Goal: Communication & Community: Answer question/provide support

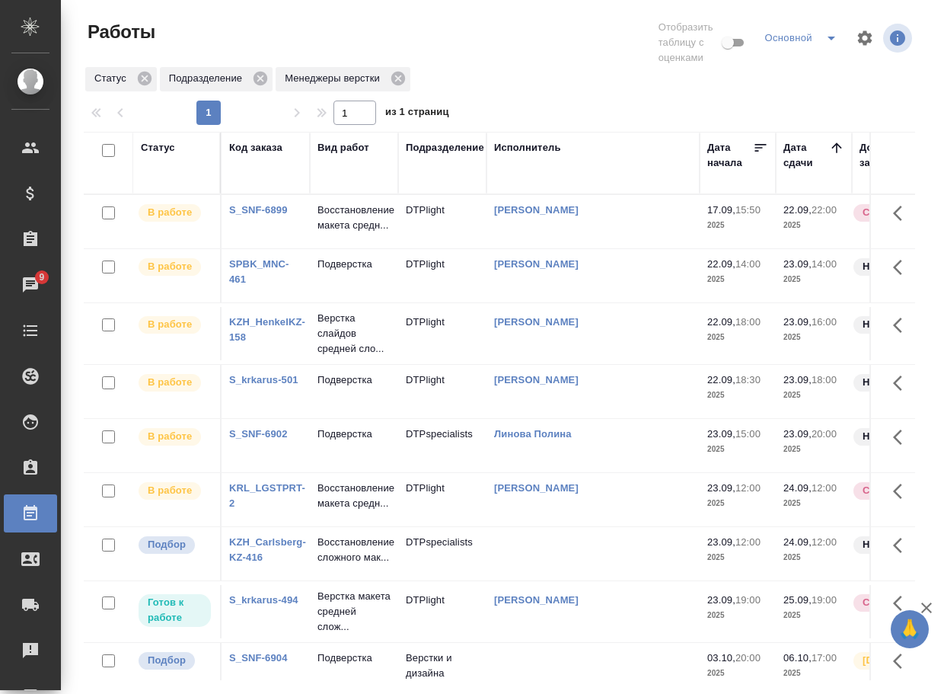
scroll to position [97, 0]
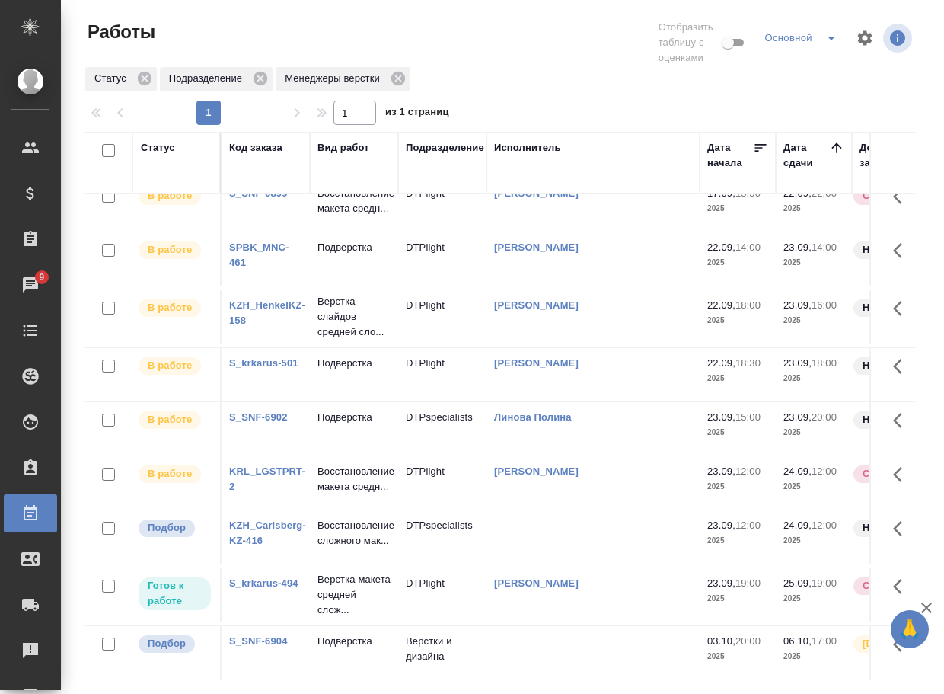
click at [267, 411] on link "S_SNF-6902" at bounding box center [258, 416] width 59 height 11
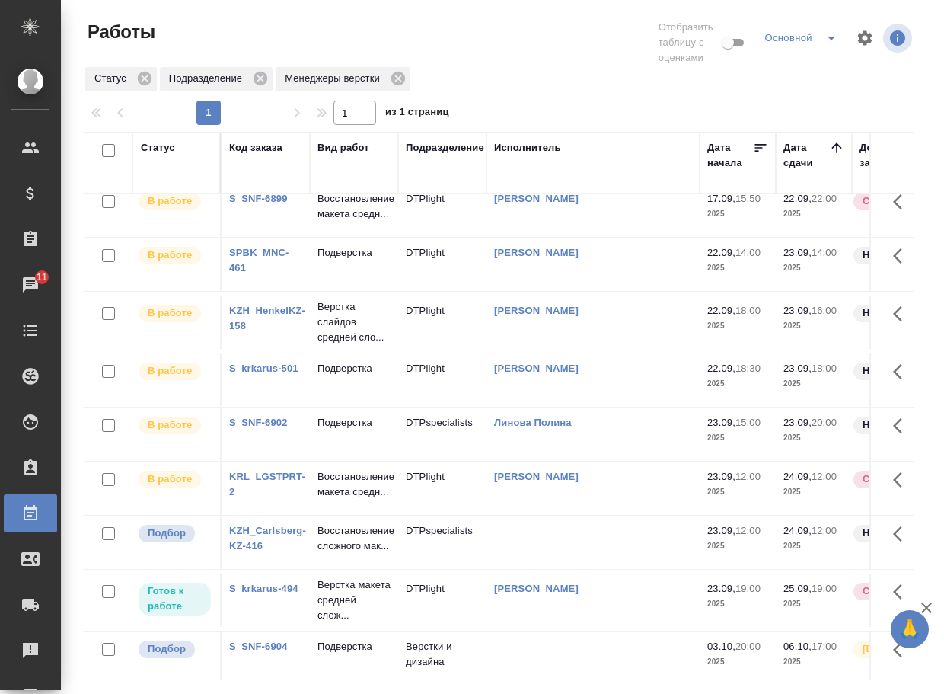
scroll to position [0, 0]
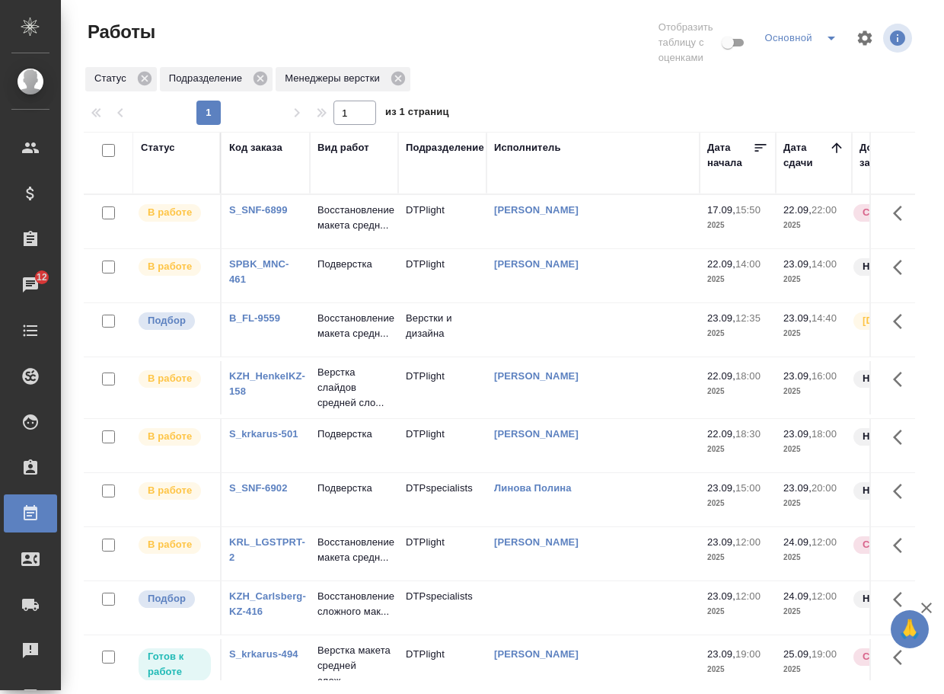
click at [246, 324] on link "B_FL-9559" at bounding box center [254, 317] width 51 height 11
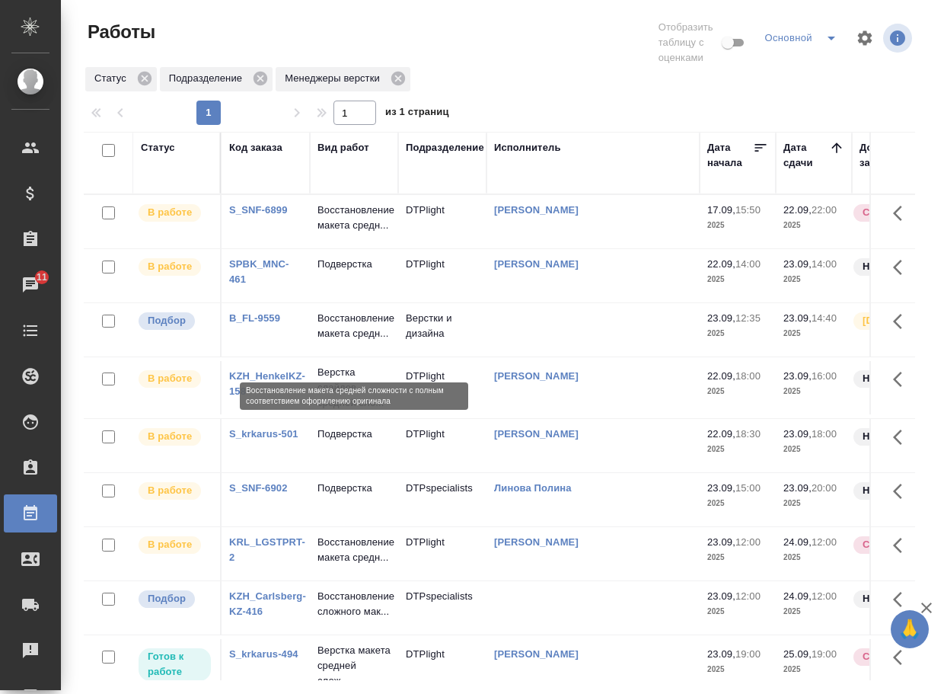
click at [340, 341] on p "Восстановление макета средн..." at bounding box center [354, 326] width 73 height 30
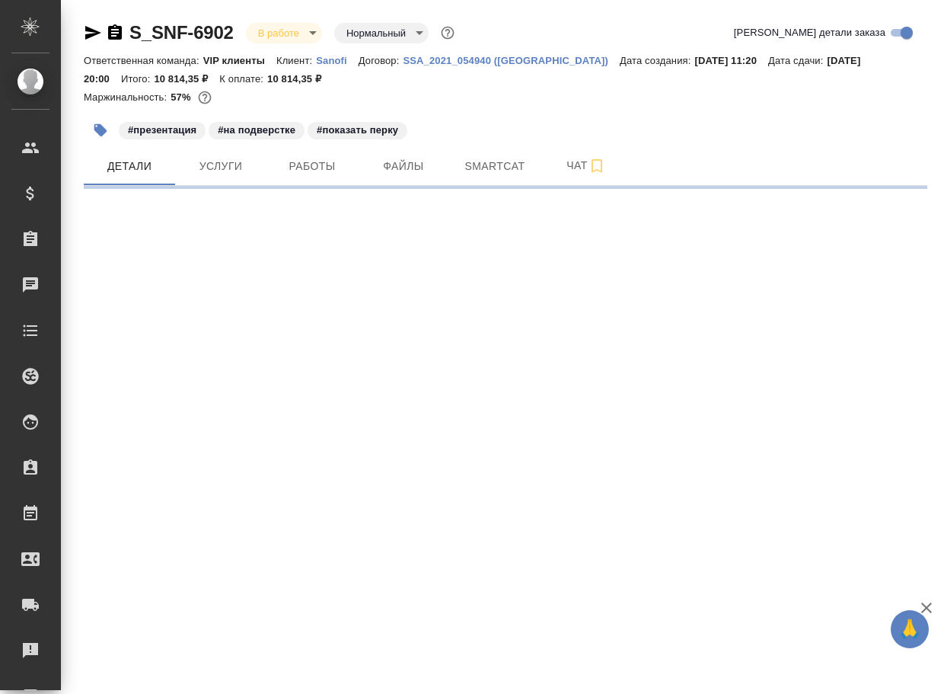
select select "RU"
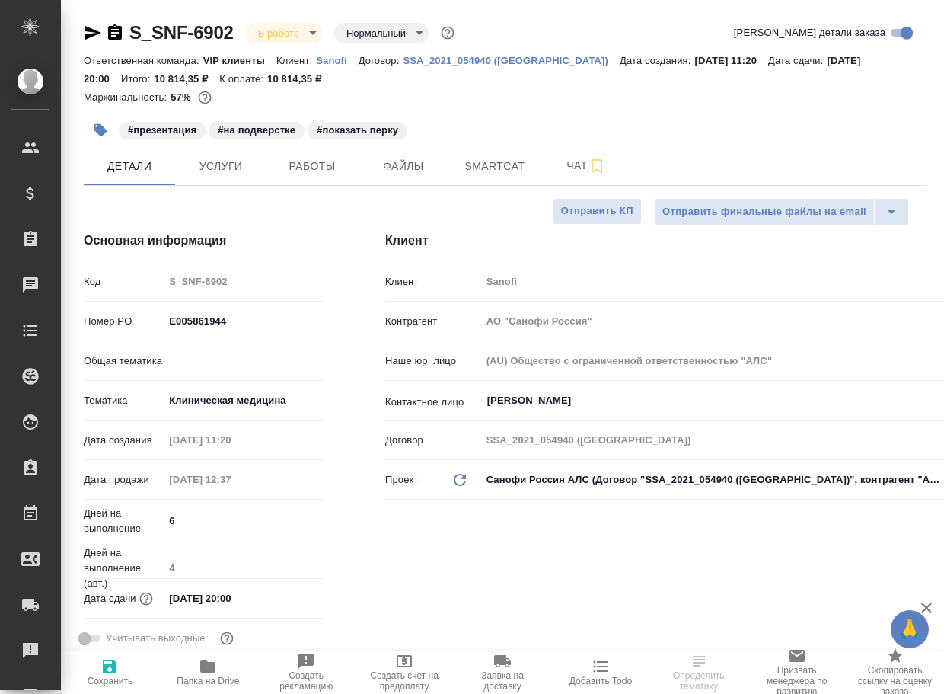
type textarea "x"
type input "[PERSON_NAME]"
type input "Комаров Роман"
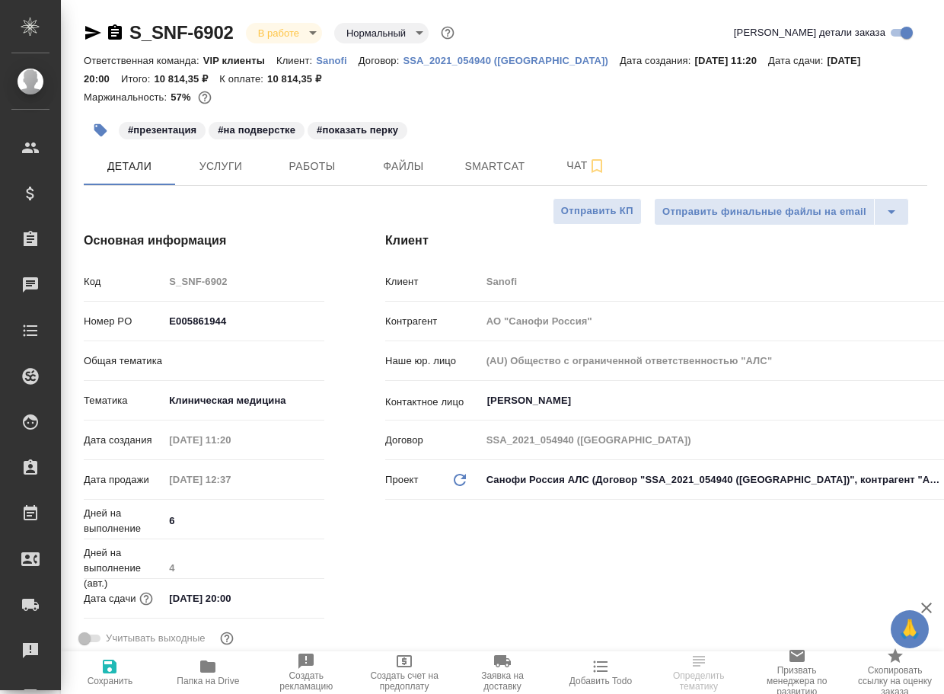
type textarea "x"
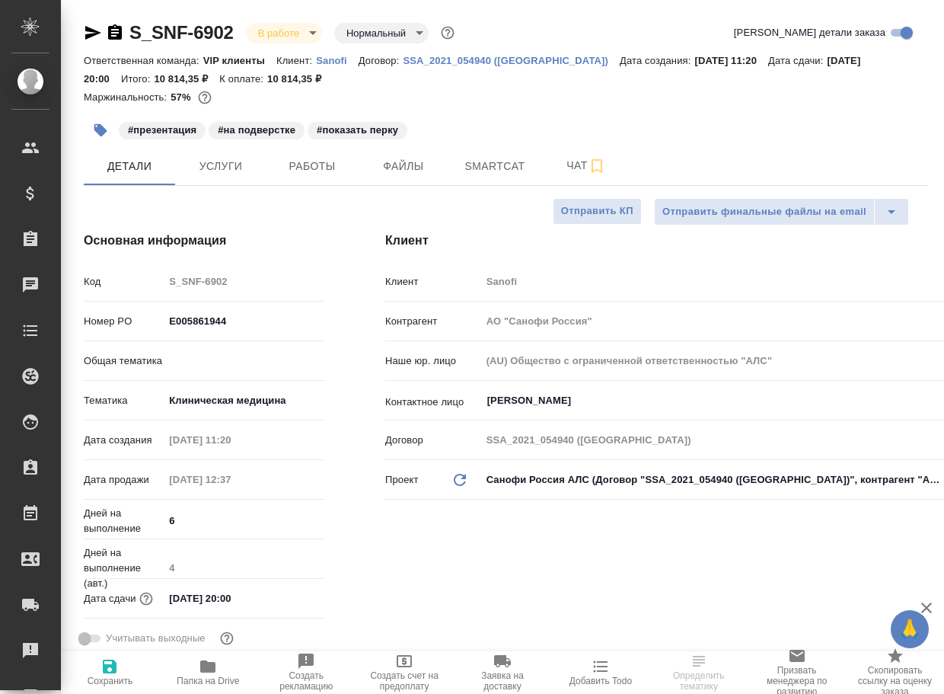
type textarea "x"
click at [570, 156] on button "Чат" at bounding box center [586, 166] width 91 height 38
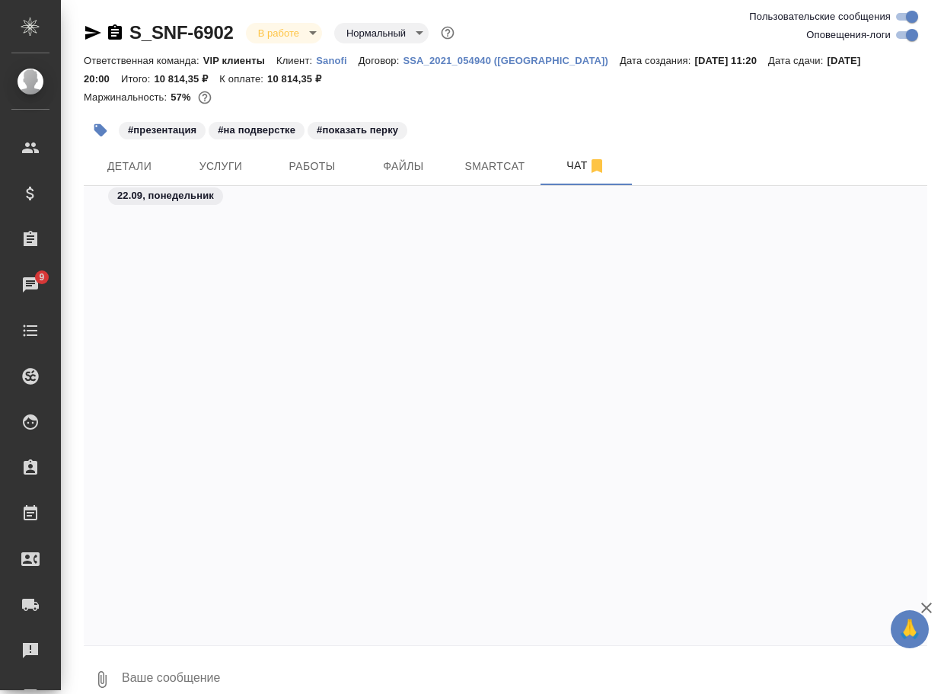
scroll to position [45219, 0]
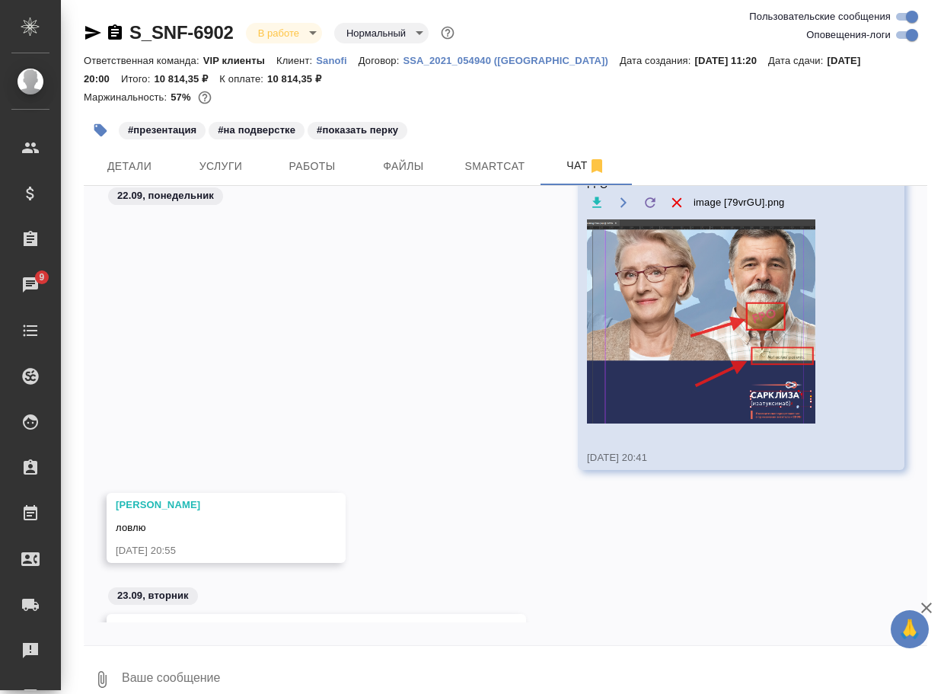
click at [226, 671] on textarea at bounding box center [523, 679] width 807 height 52
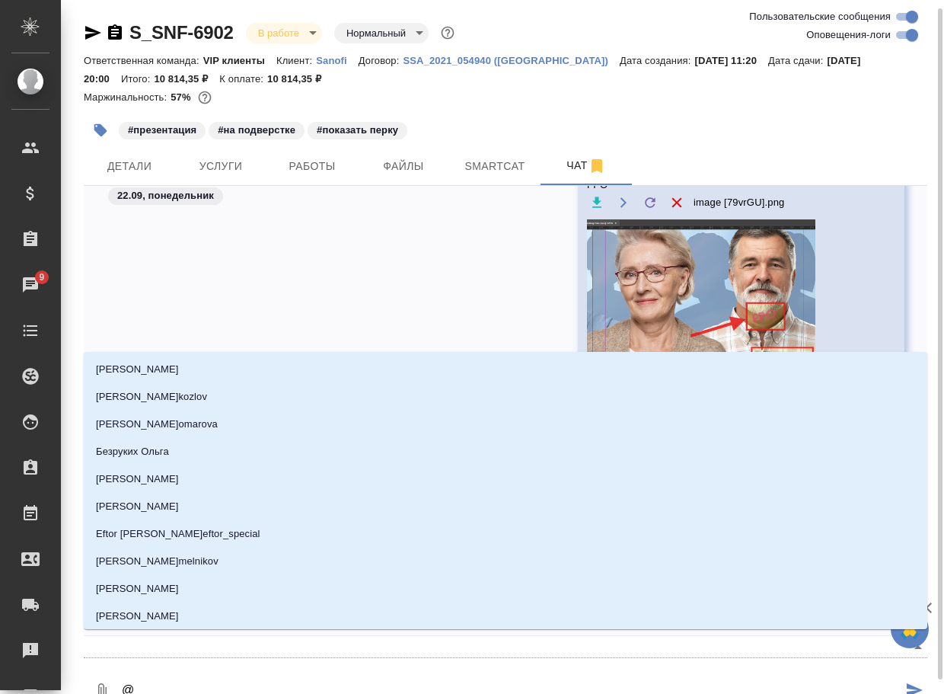
scroll to position [5, 0]
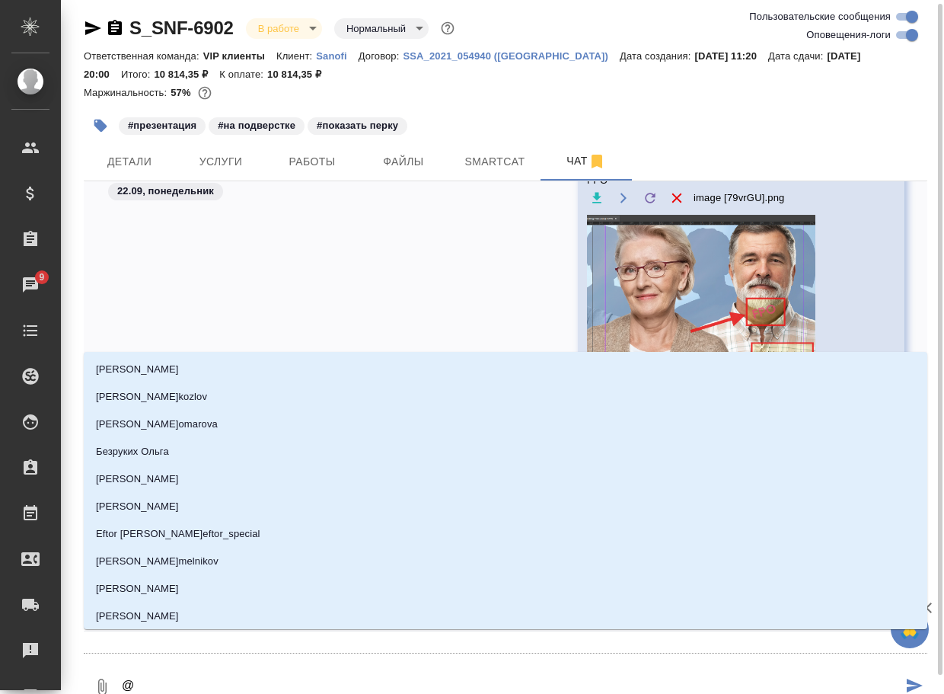
type textarea "@г"
type input "г"
type textarea "@го"
type input "го"
type textarea "@гор"
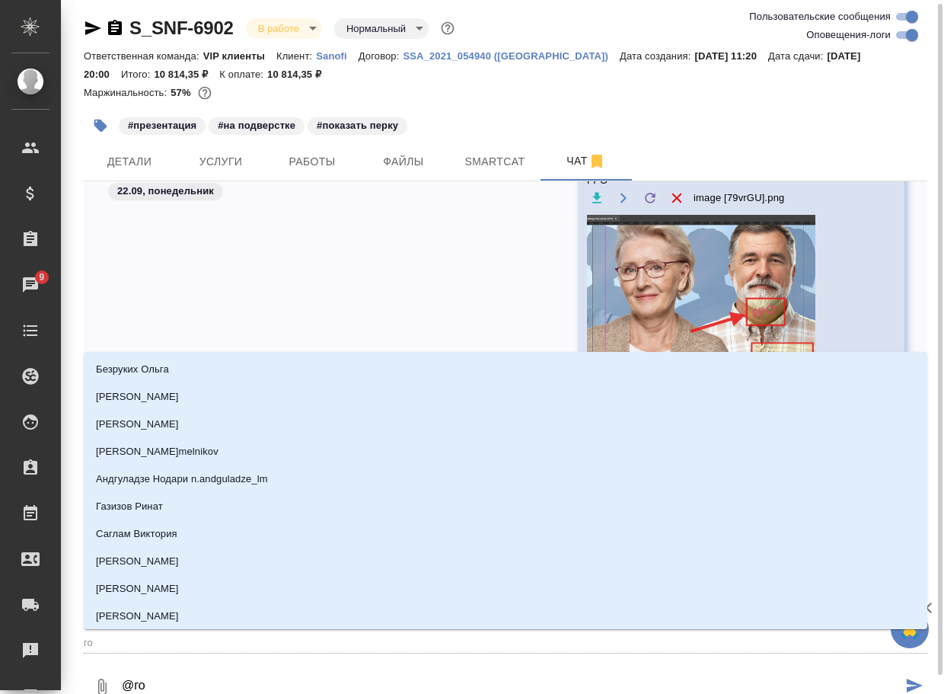
type input "гор"
type textarea "@горш"
type input "горш"
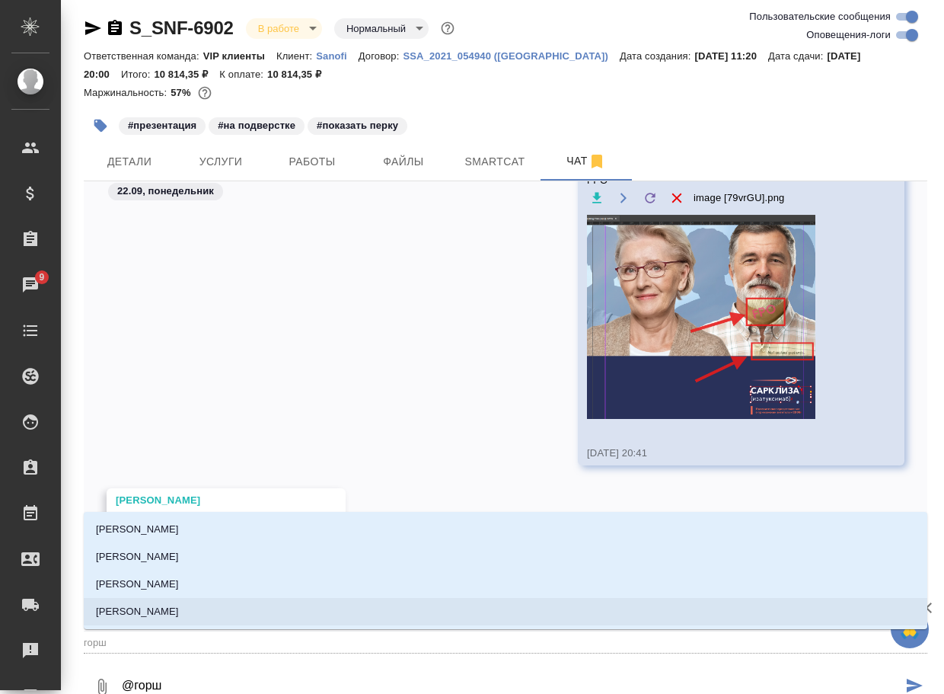
click at [231, 619] on li "Горшкова Валентина" at bounding box center [506, 611] width 844 height 27
paste textarea "В доке есть пара вхождений с написанием "сарклиСА", есть "сарклиЗА" - как прави…"
type textarea "@горшВ доке есть пара вхождений с написанием "сарклиСА", есть "сарклиЗА" - как …"
type input "горшВ доке есть пара вхождений с написанием "сарклиСА", есть "сарклиЗА" - как п…"
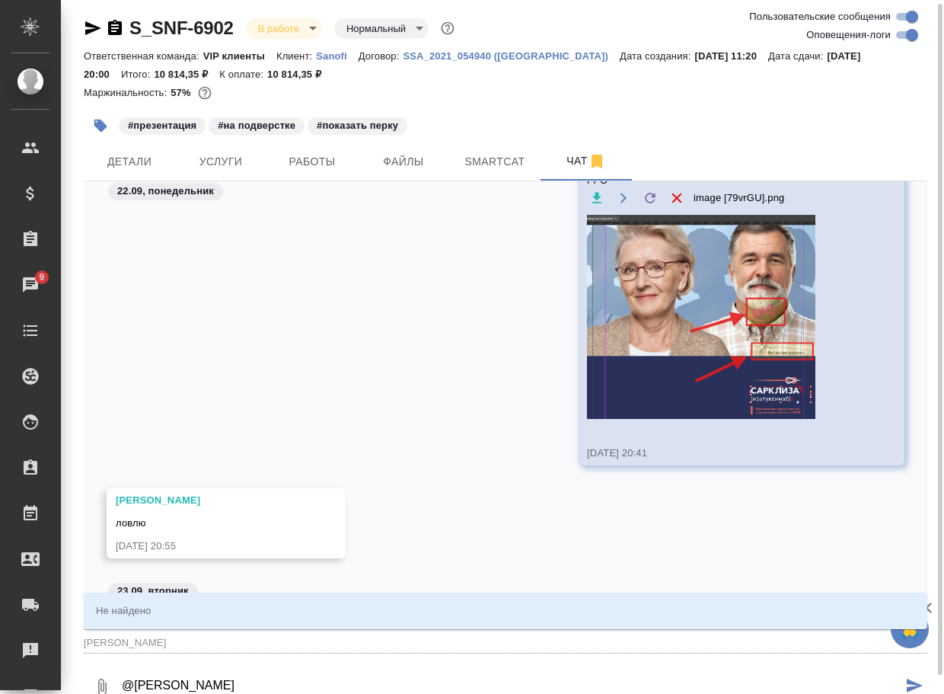
click at [104, 682] on icon "button" at bounding box center [102, 687] width 18 height 18
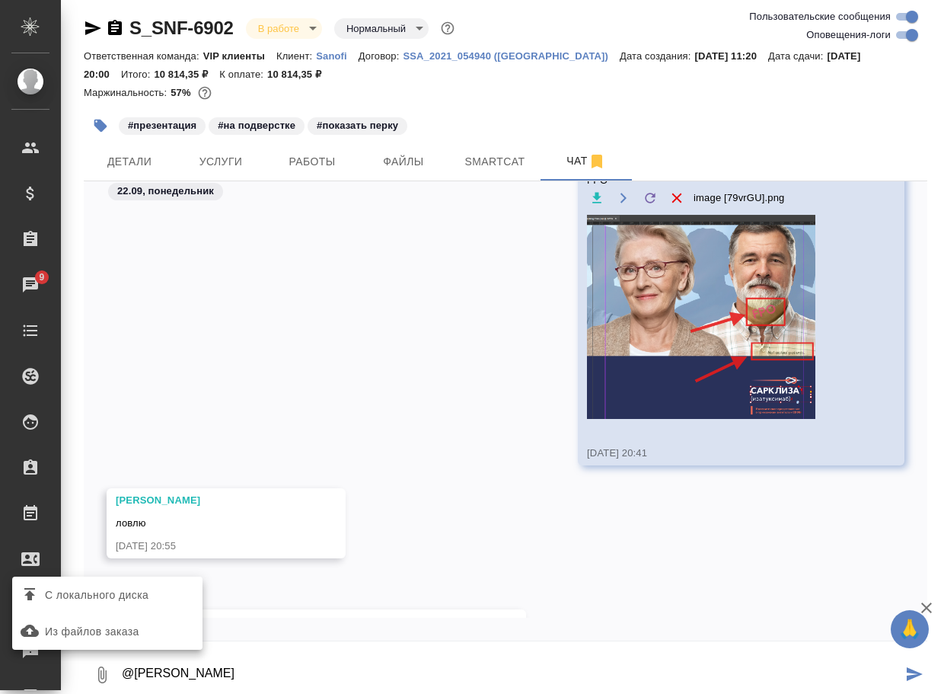
click at [292, 671] on div at bounding box center [472, 347] width 944 height 694
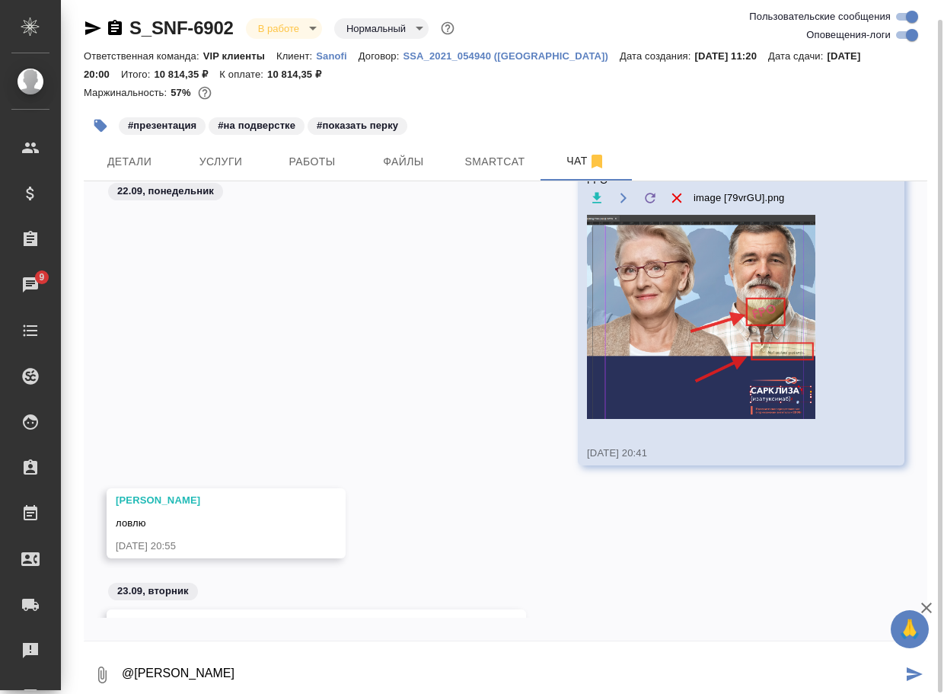
scroll to position [12, 0]
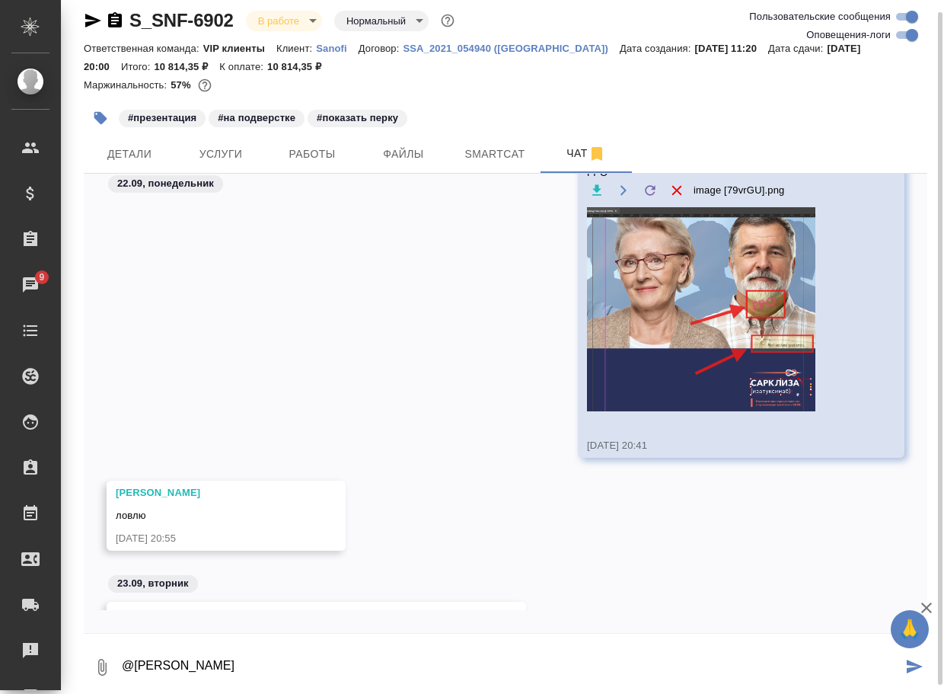
click at [280, 672] on textarea "@Горшкова Валентина" at bounding box center [511, 667] width 782 height 52
paste textarea "В доке есть пара вхождений с написанием "сарклиСА", есть "сарклиЗА" - как прави…"
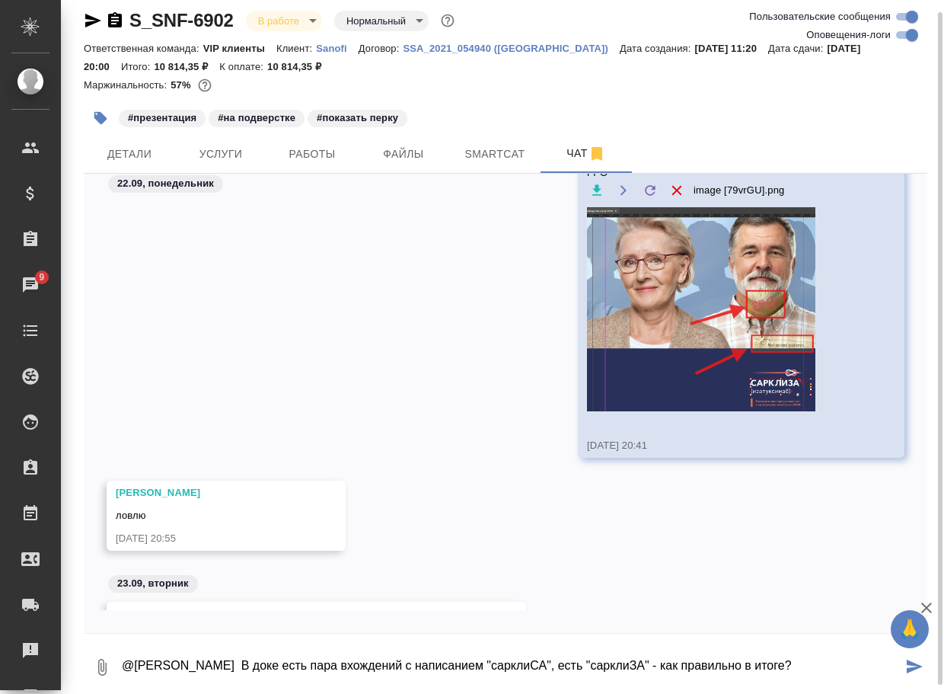
click at [107, 669] on icon "button" at bounding box center [102, 667] width 8 height 17
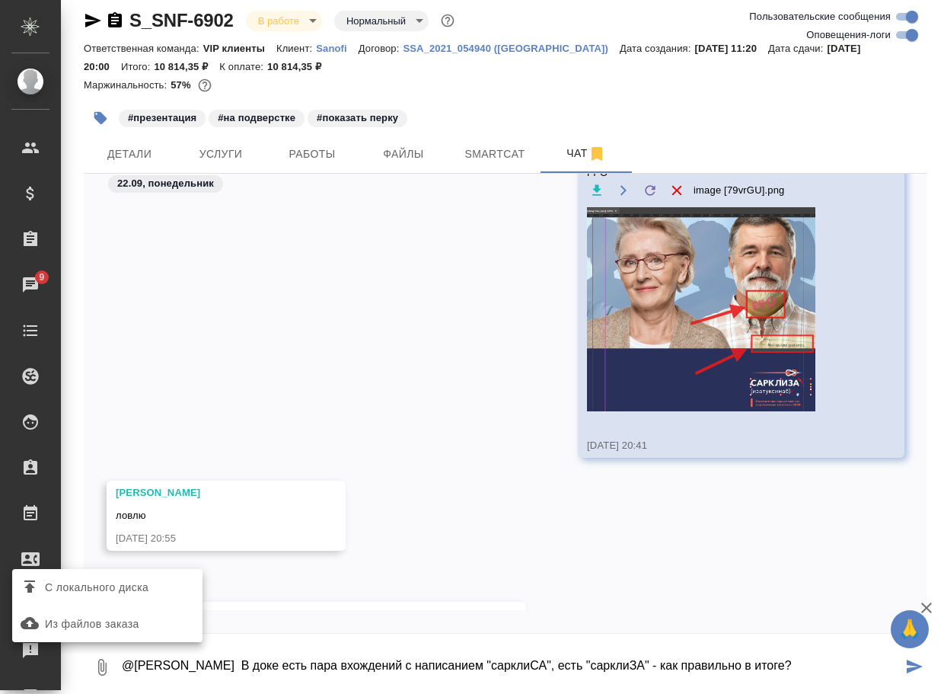
click at [116, 589] on span "С локального диска" at bounding box center [97, 587] width 104 height 19
click at [0, 0] on input "С локального диска" at bounding box center [0, 0] width 0 height 0
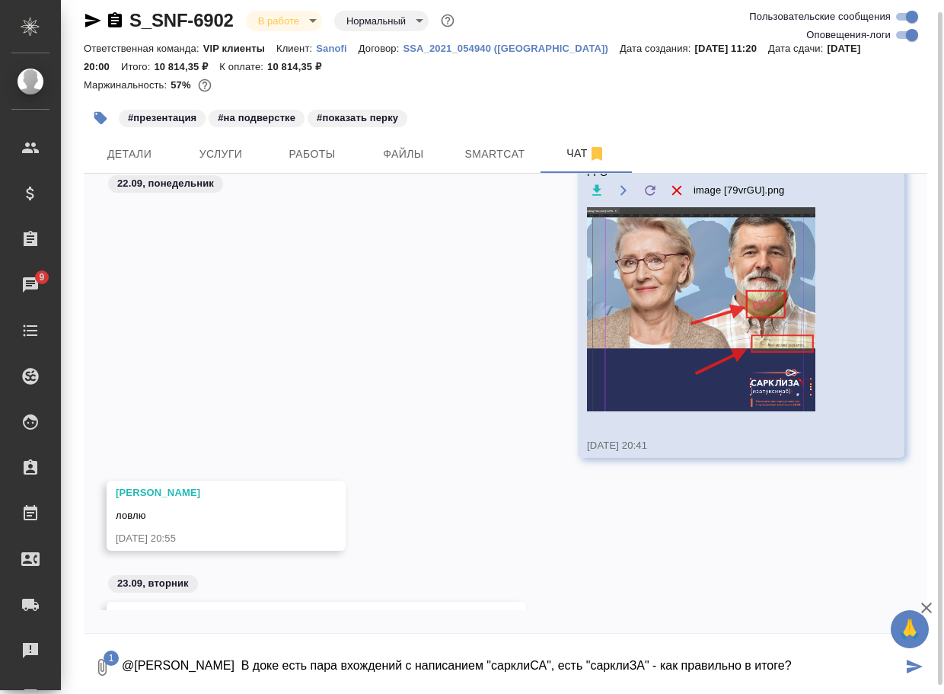
click at [867, 667] on textarea "@Горшкова Валентина В доке есть пара вхождений с написанием "сарклиСА", есть "с…" at bounding box center [511, 667] width 782 height 52
type textarea "@Горшкова Валентина В доке есть пара вхождений с написанием "сарклиСА", есть "с…"
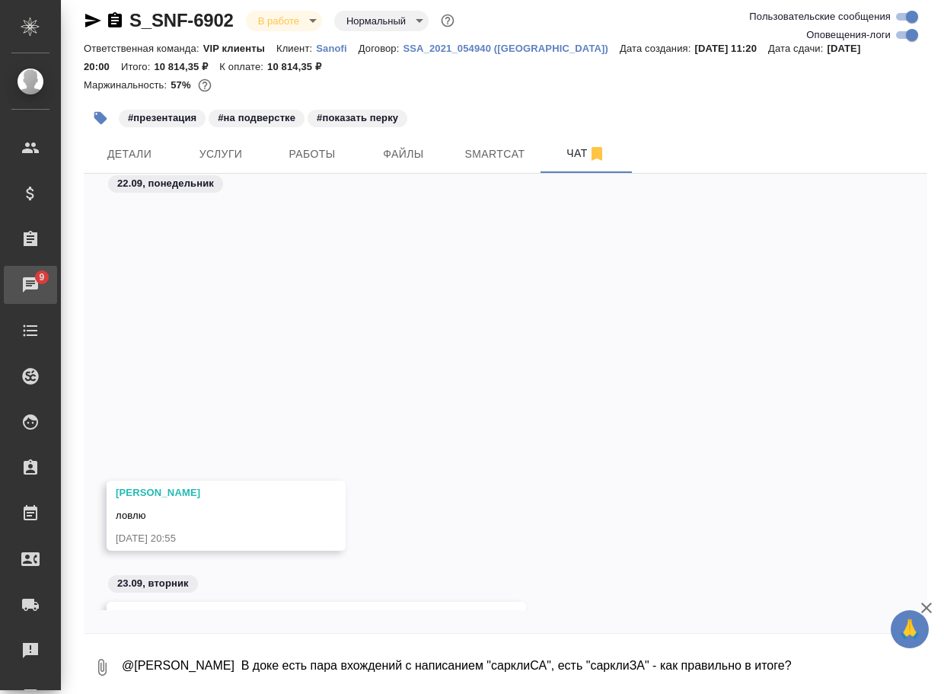
scroll to position [45558, 0]
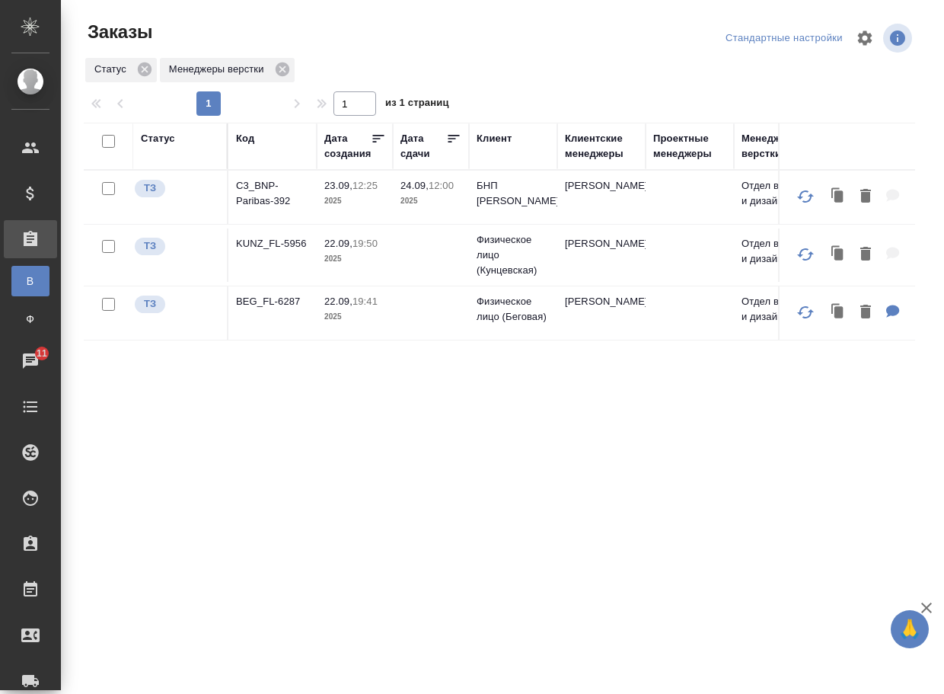
click at [275, 323] on td "BEG_FL-6287" at bounding box center [272, 312] width 88 height 53
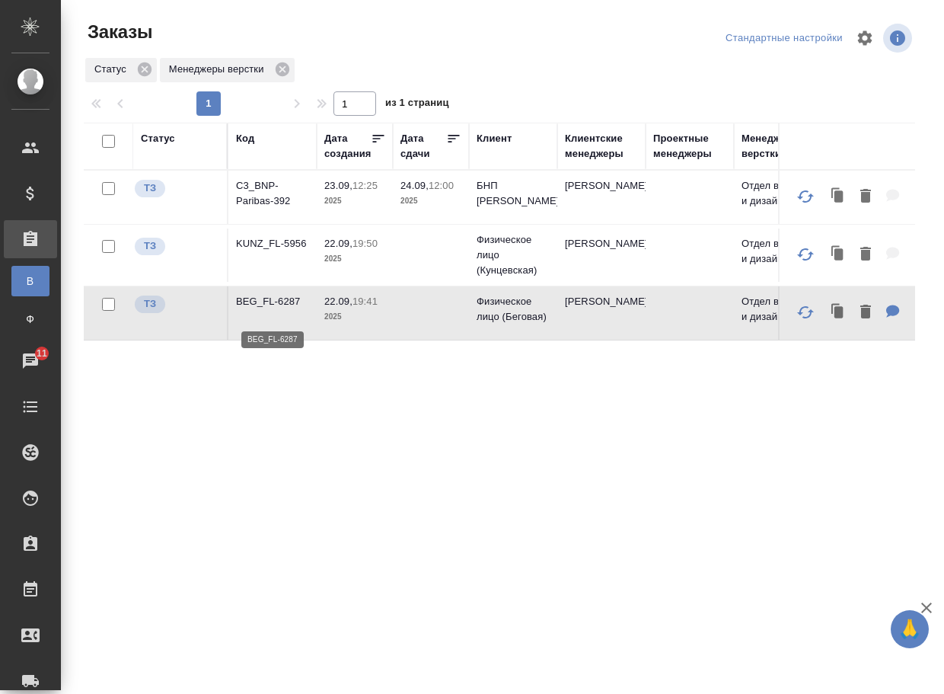
click at [277, 307] on p "BEG_FL-6287" at bounding box center [272, 301] width 73 height 15
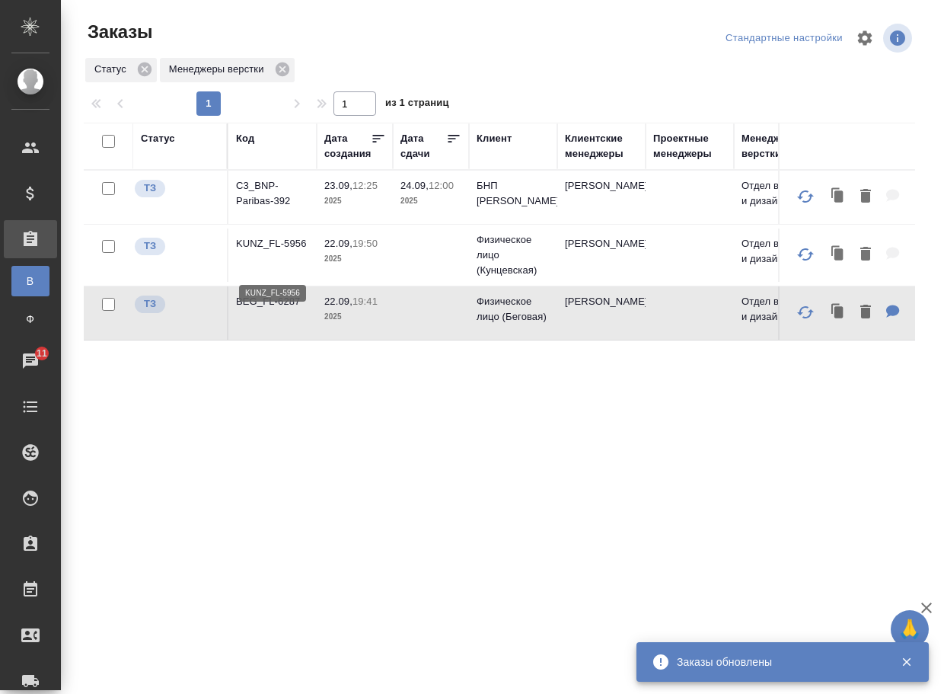
click at [257, 251] on p "KUNZ_FL-5956" at bounding box center [272, 243] width 73 height 15
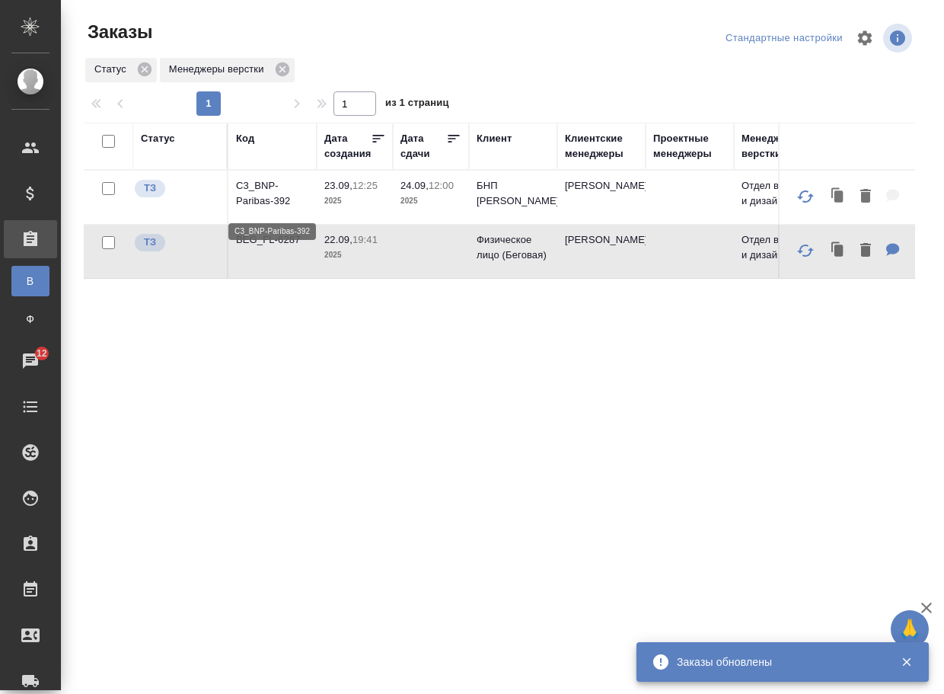
click at [268, 190] on p "C3_BNP-Paribas-392" at bounding box center [272, 193] width 73 height 30
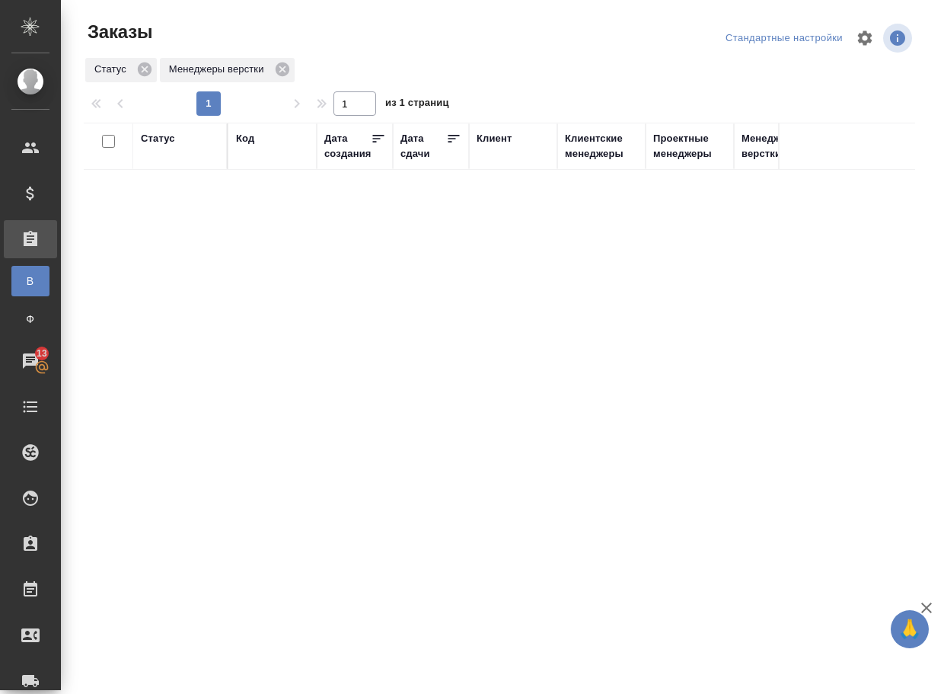
click at [357, 340] on div "Статус Код Дата создания Дата сдачи Клиент Клиентские менеджеры Проектные менед…" at bounding box center [500, 397] width 832 height 548
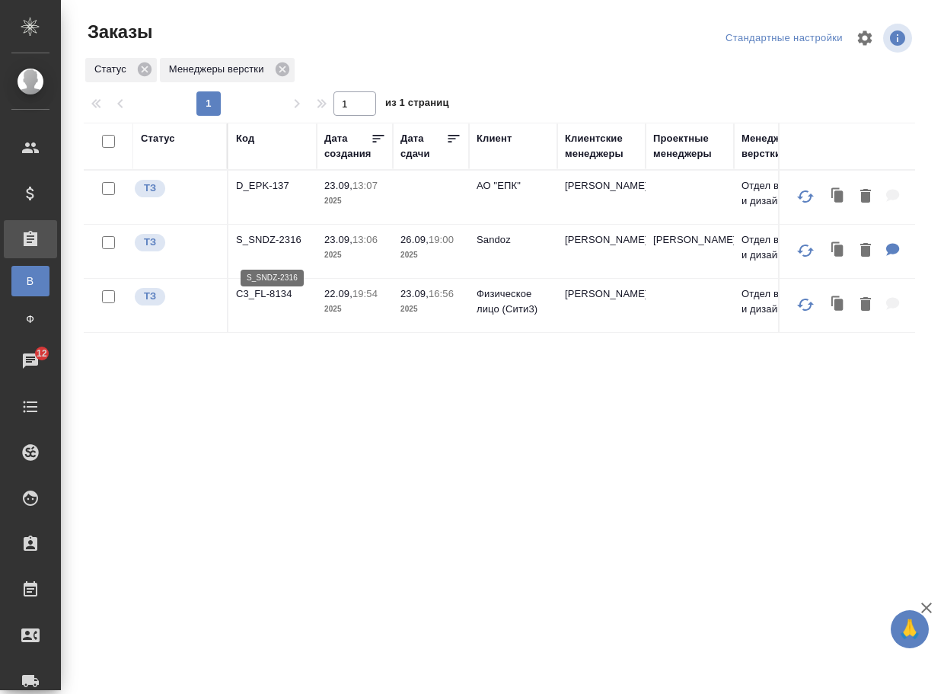
click at [260, 248] on p "S_SNDZ-2316" at bounding box center [272, 239] width 73 height 15
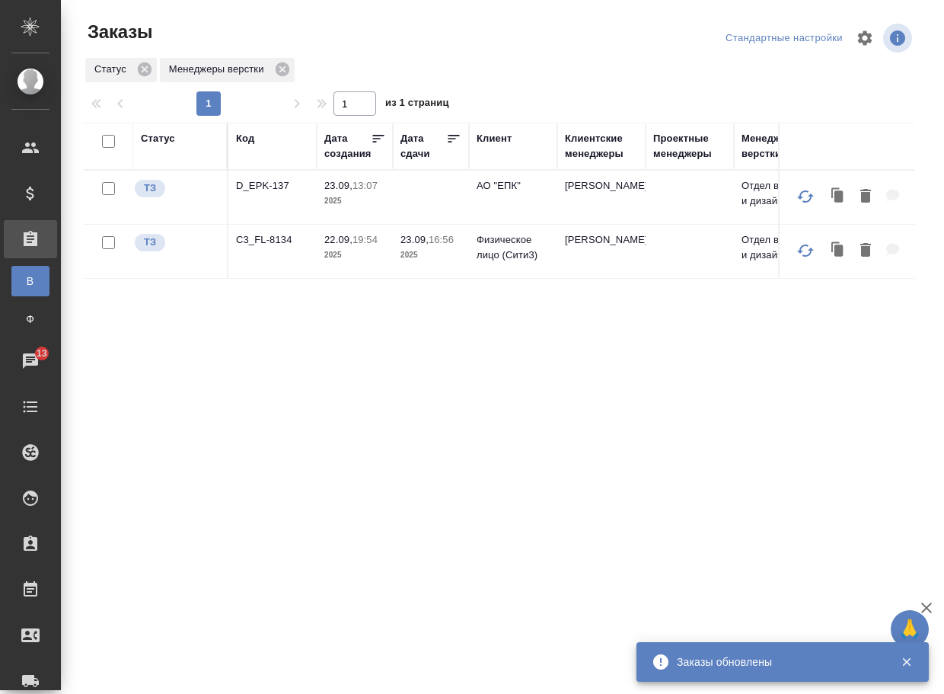
click at [271, 248] on p "C3_FL-8134" at bounding box center [272, 239] width 73 height 15
click at [269, 190] on p "D_EPK-137" at bounding box center [272, 185] width 73 height 15
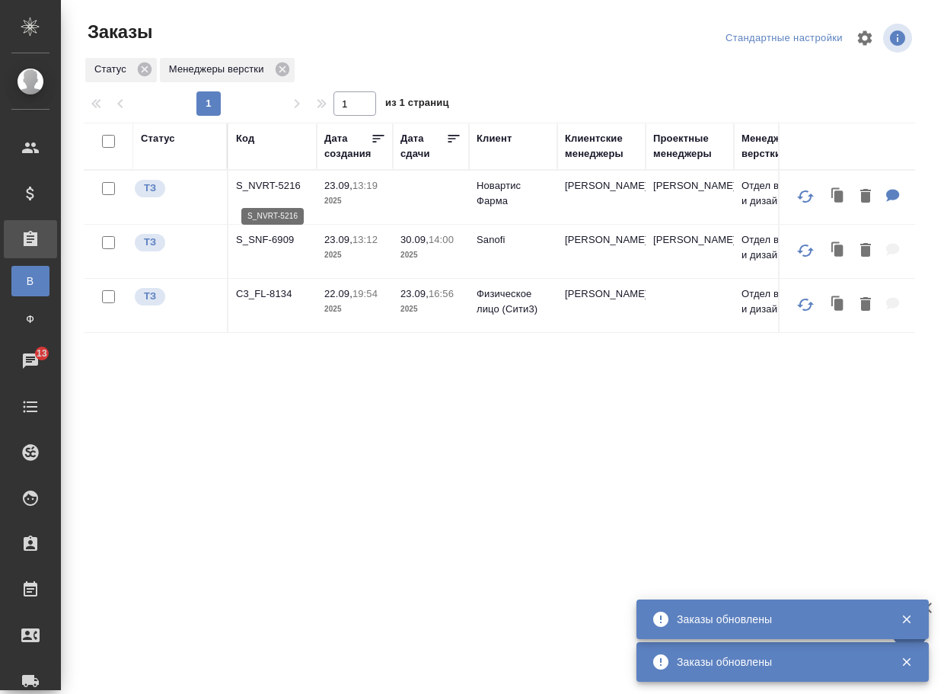
click at [273, 187] on p "S_NVRT-5216" at bounding box center [272, 185] width 73 height 15
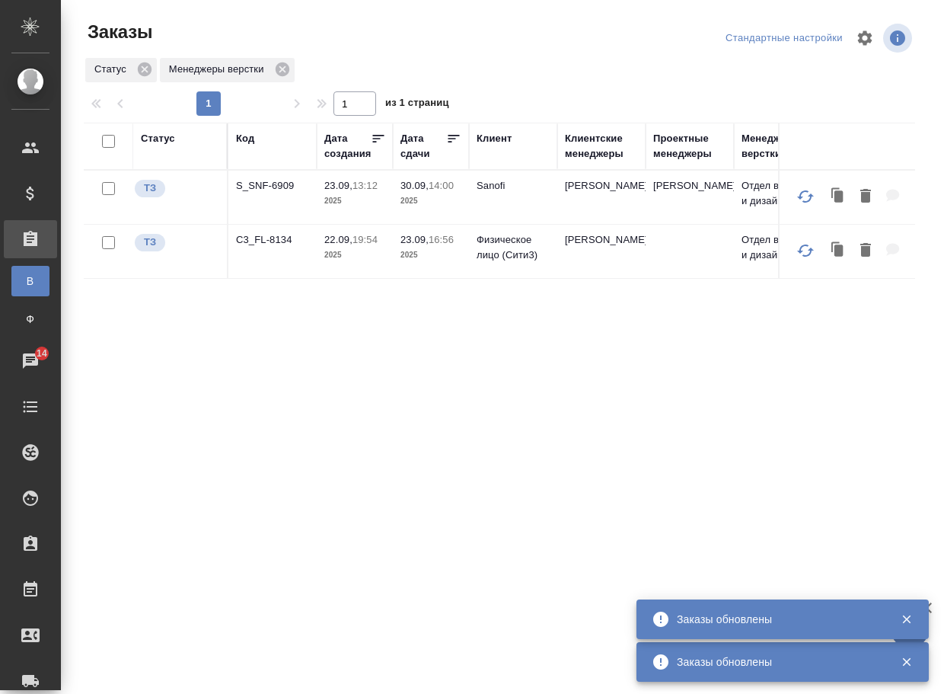
click at [273, 180] on td "S_SNF-6909" at bounding box center [272, 197] width 88 height 53
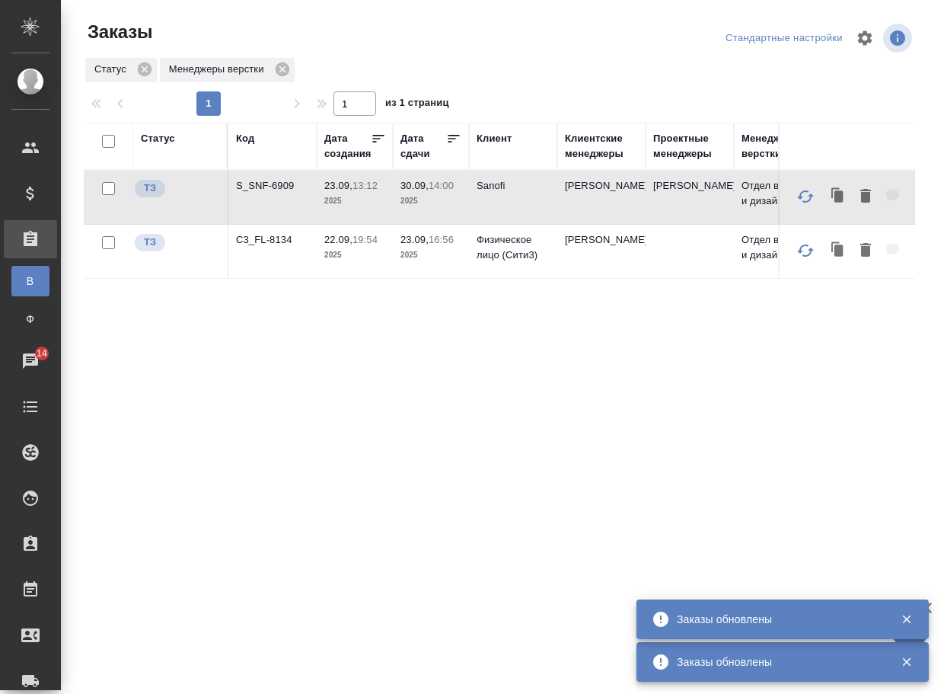
click at [273, 184] on p "S_SNF-6909" at bounding box center [272, 185] width 73 height 15
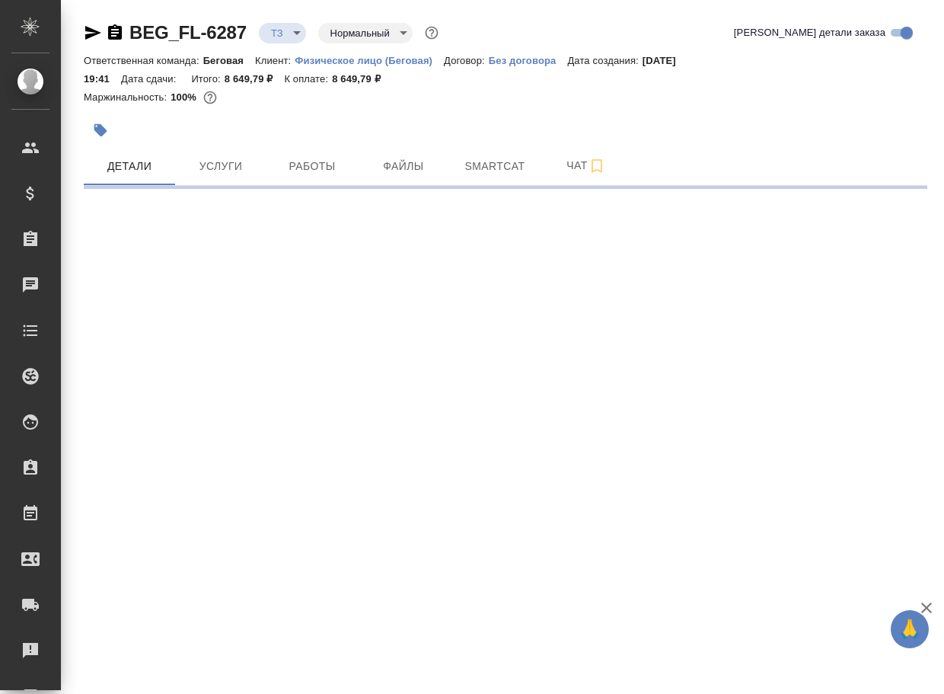
select select "RU"
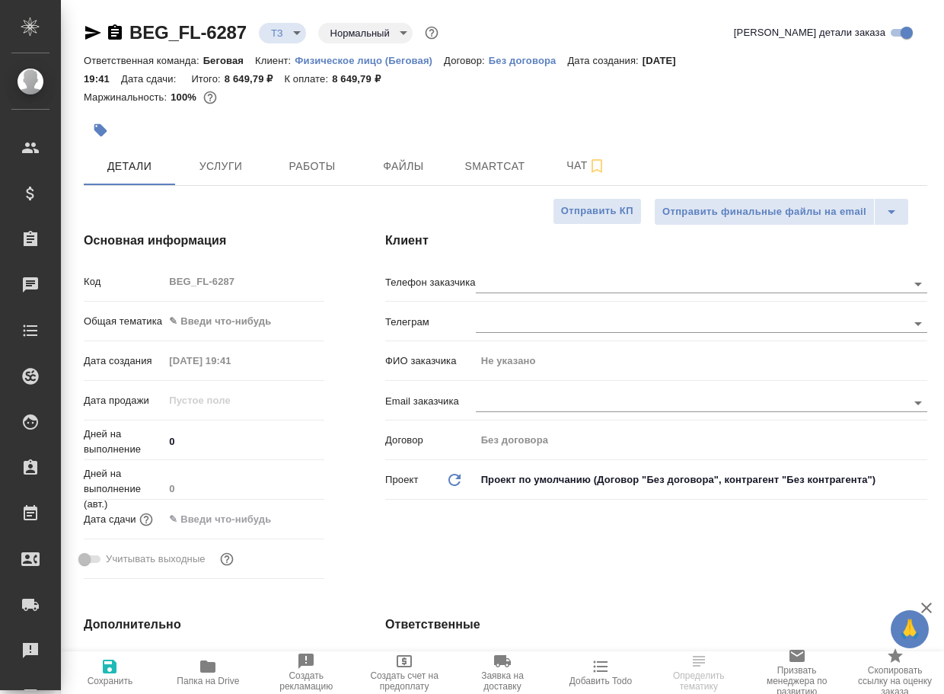
type textarea "x"
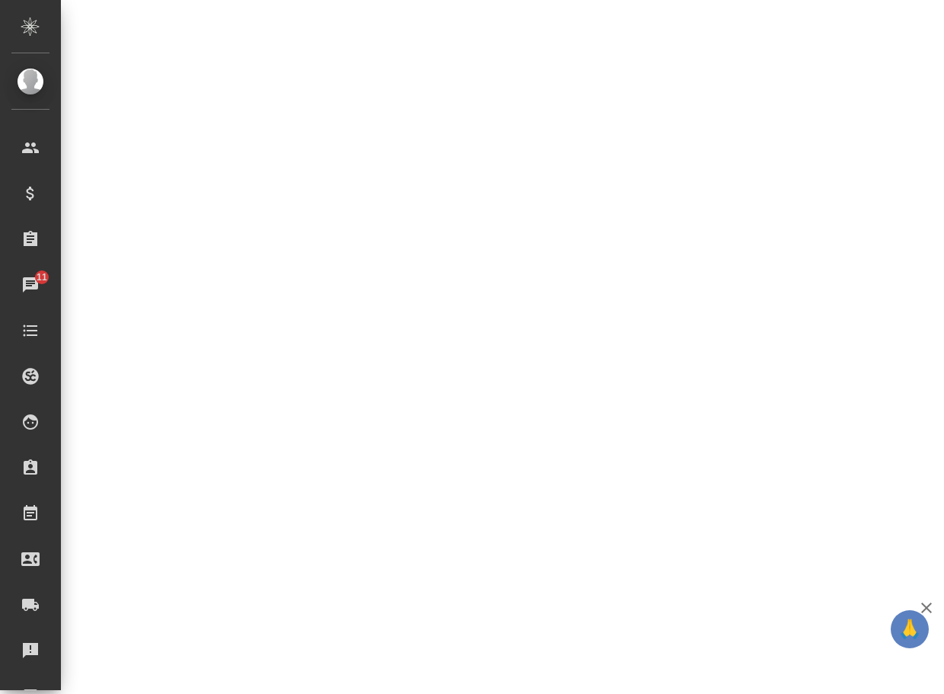
scroll to position [597, 0]
select select "RU"
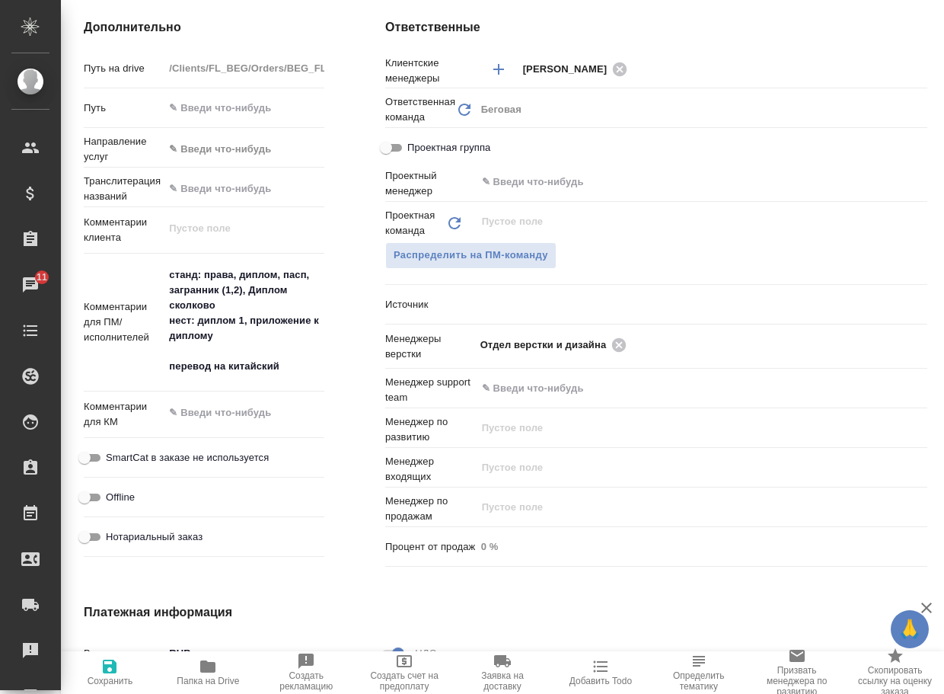
type textarea "x"
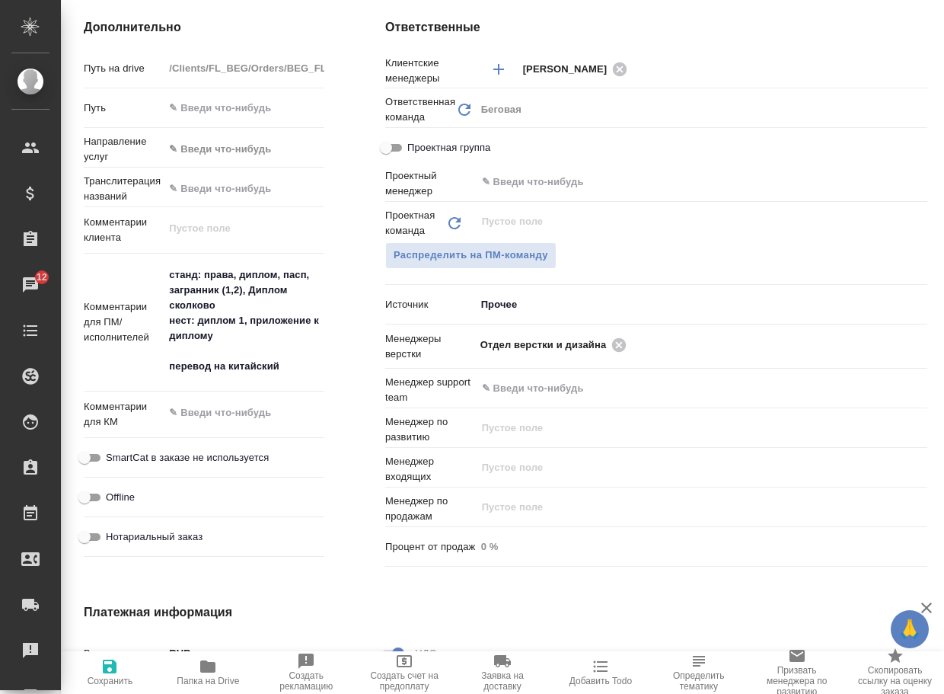
type textarea "x"
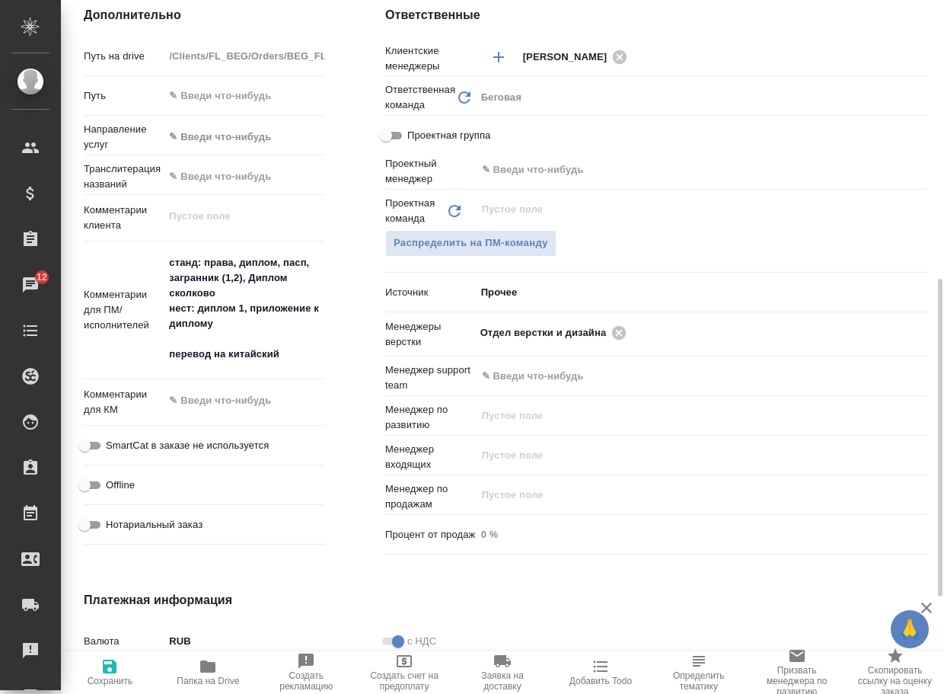
type textarea "x"
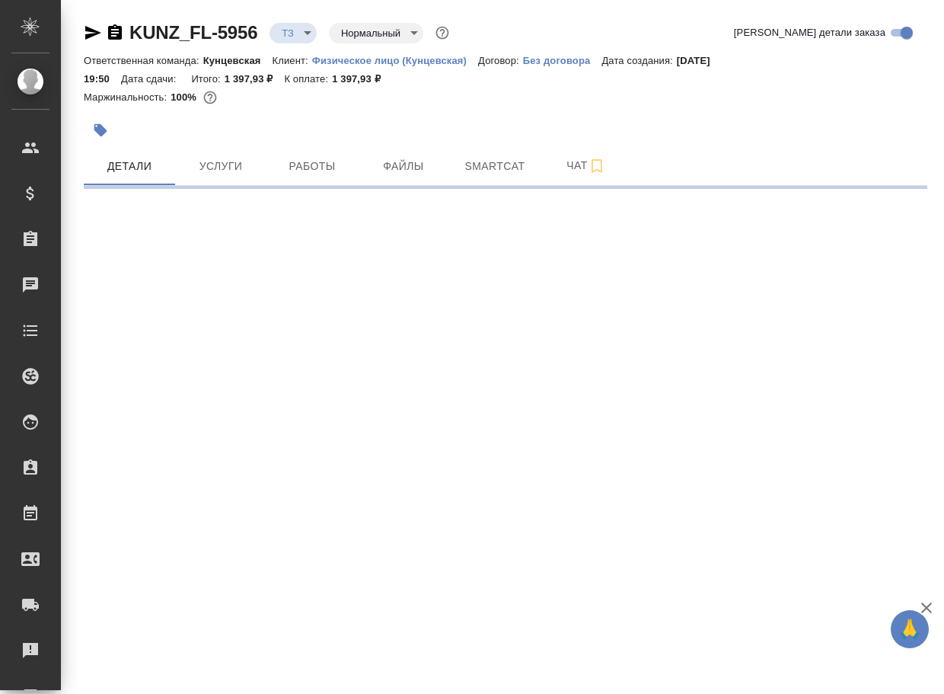
select select "RU"
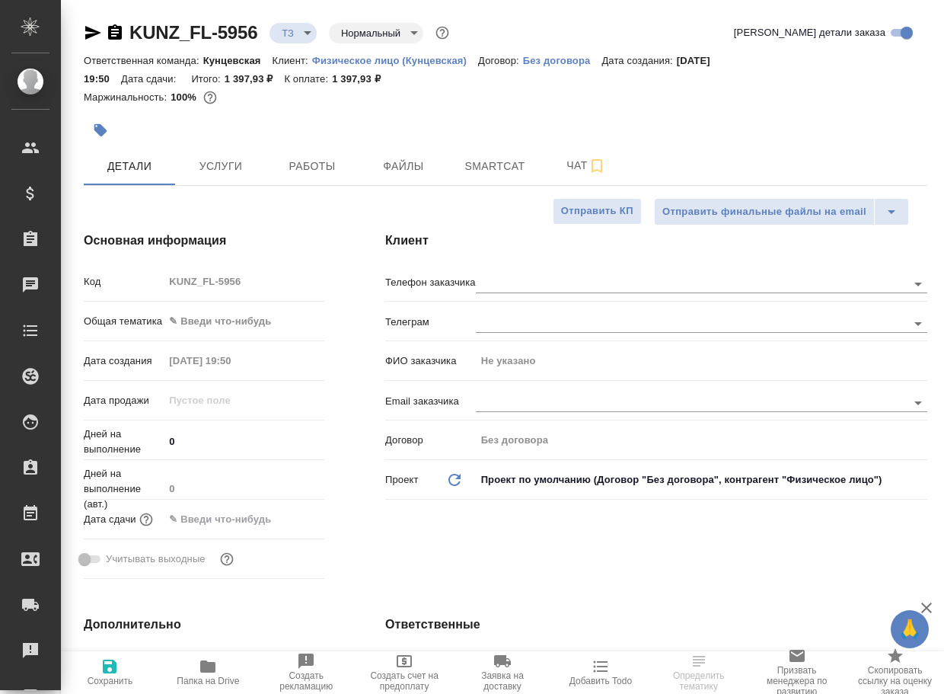
type textarea "x"
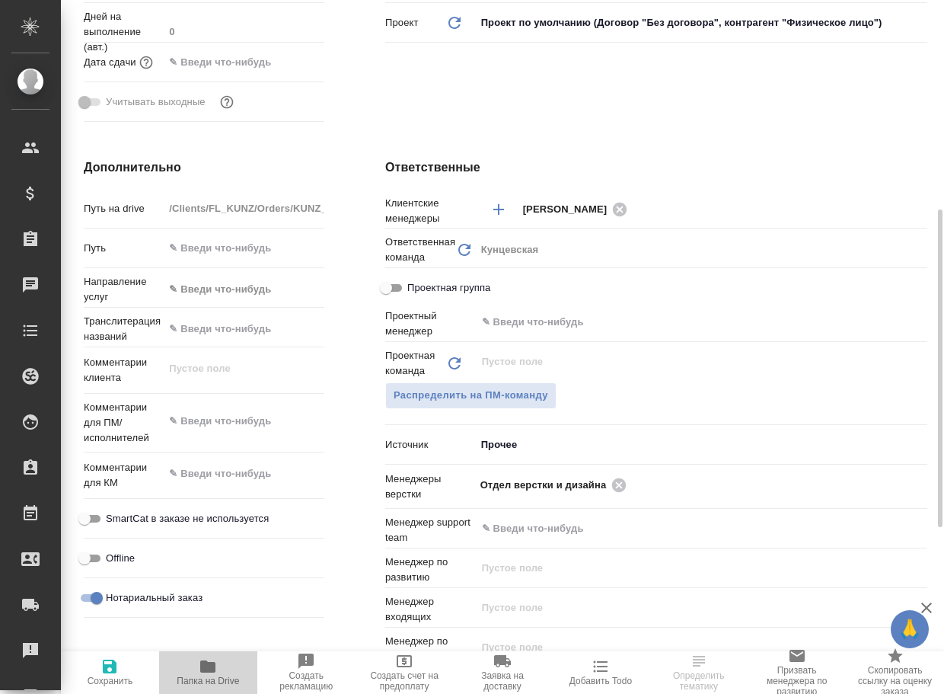
click at [203, 660] on icon "button" at bounding box center [207, 666] width 15 height 12
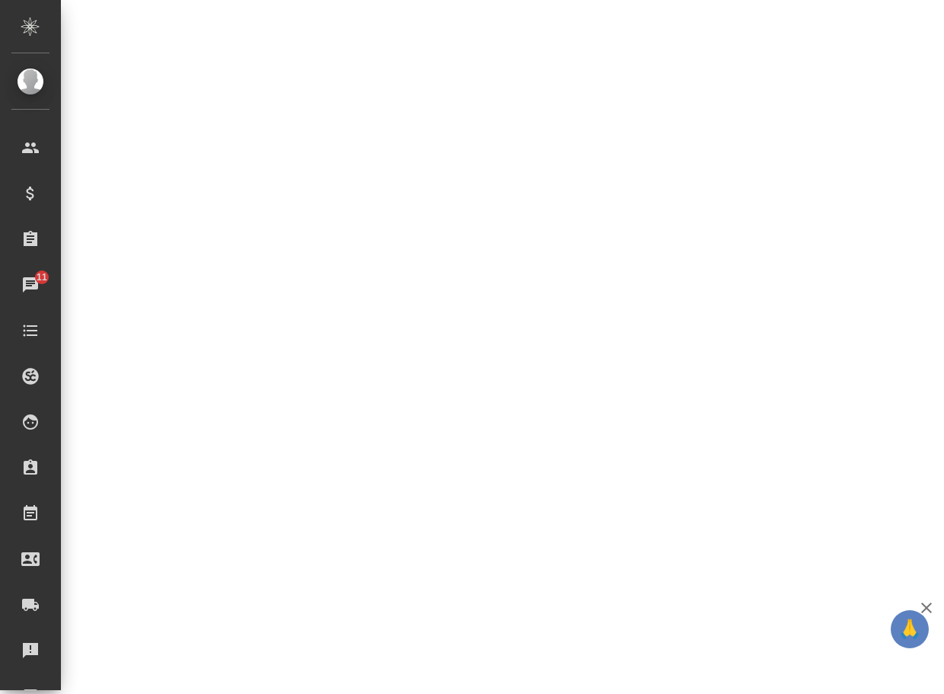
select select "RU"
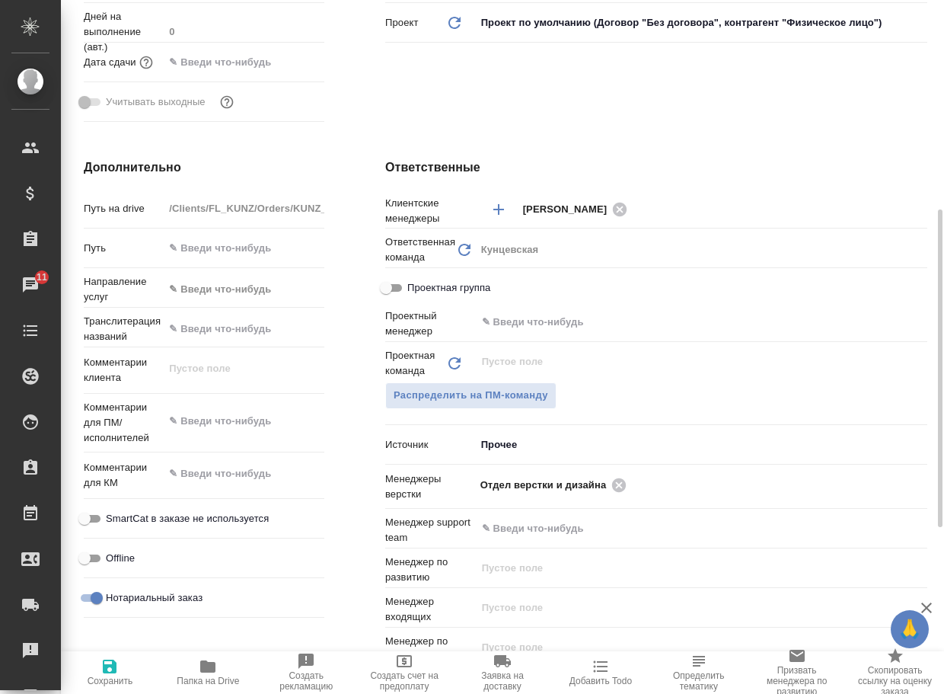
type textarea "x"
click at [621, 486] on icon at bounding box center [619, 485] width 17 height 17
type textarea "x"
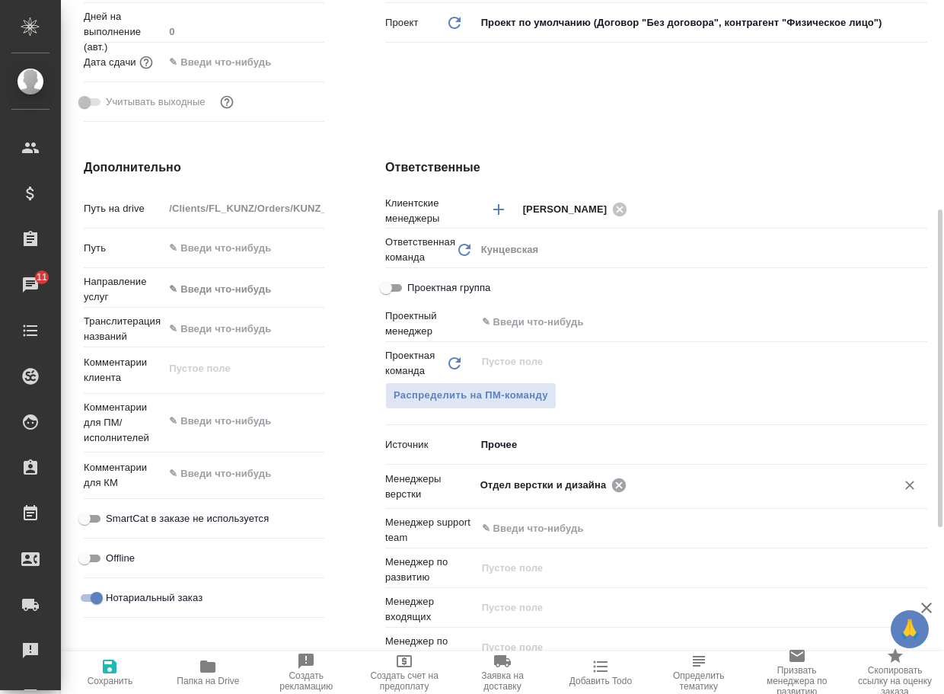
type textarea "x"
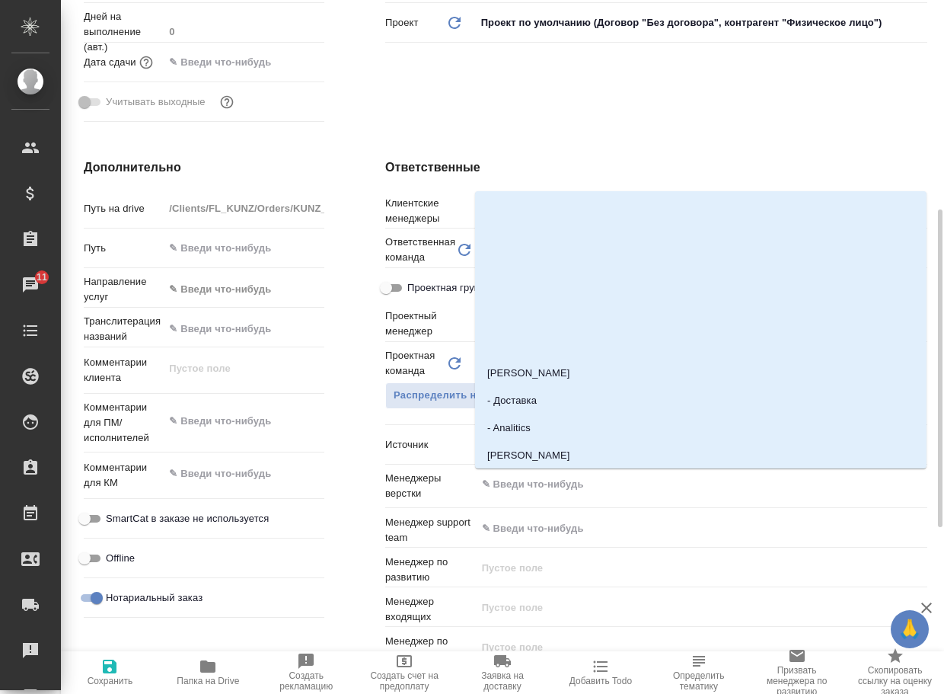
click at [621, 486] on input "text" at bounding box center [676, 484] width 391 height 18
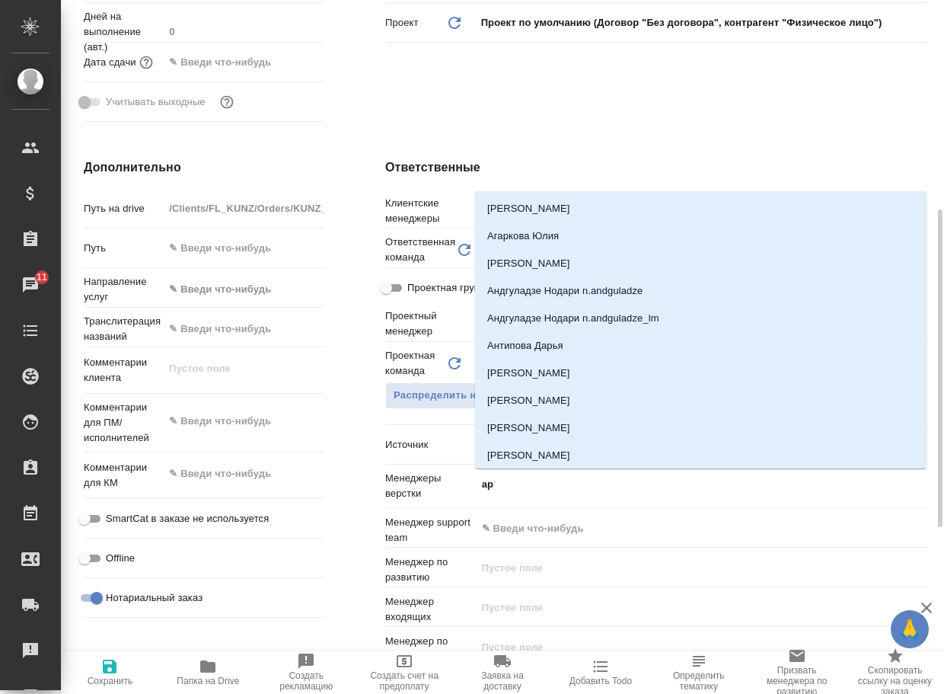
type input "арс"
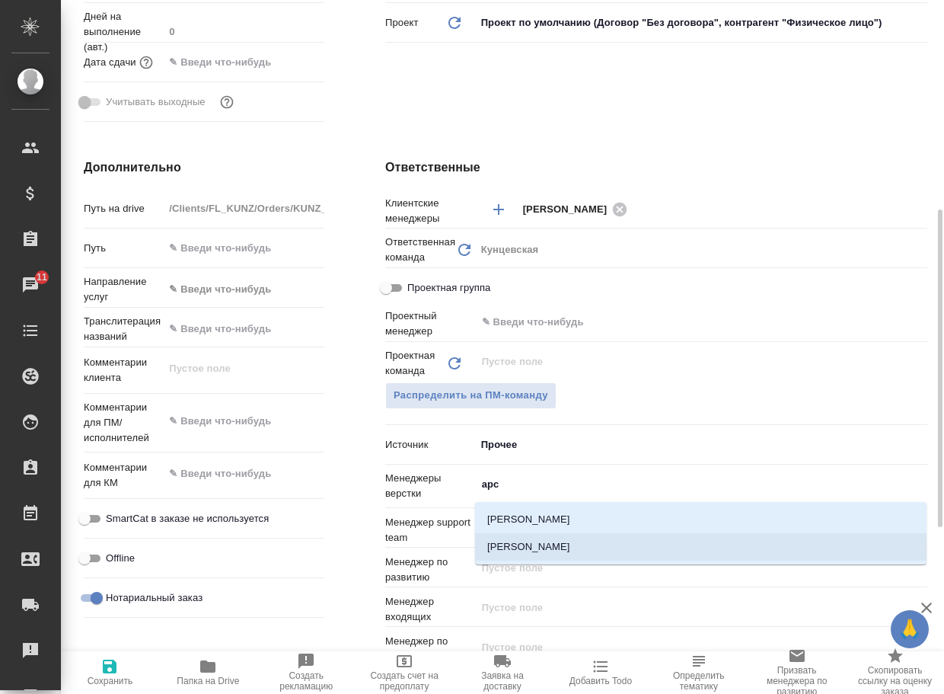
click at [574, 548] on li "[PERSON_NAME]" at bounding box center [701, 546] width 452 height 27
type textarea "x"
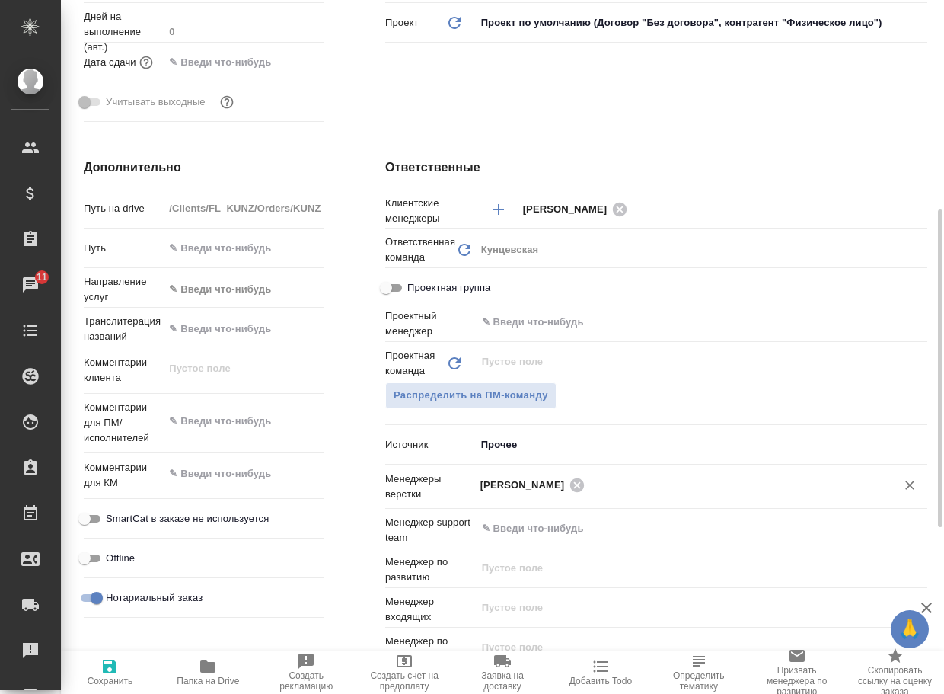
click at [117, 662] on icon "button" at bounding box center [110, 666] width 18 height 18
type textarea "x"
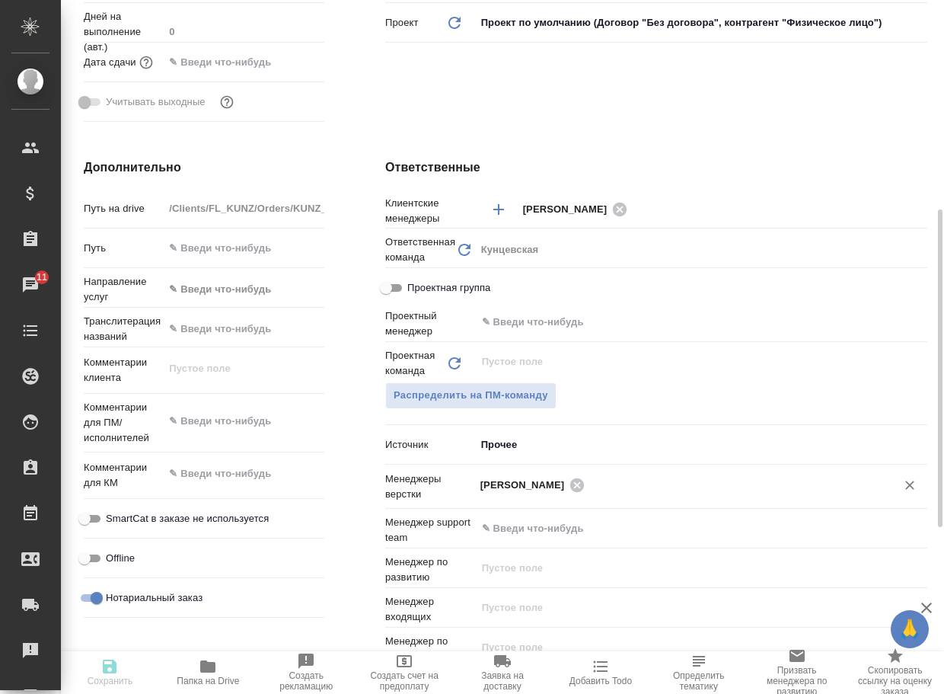
type textarea "x"
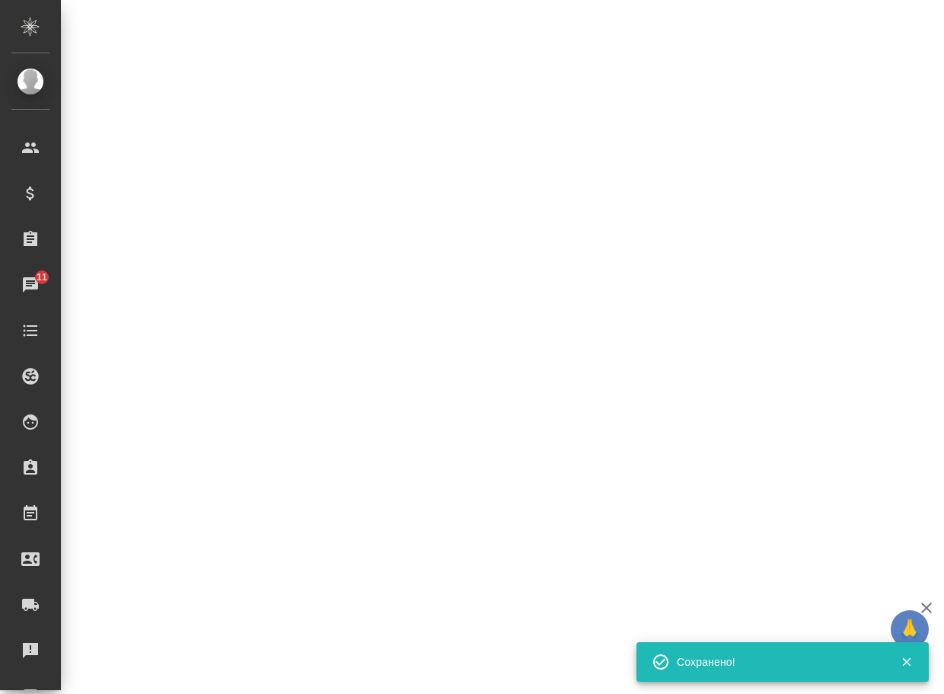
select select "RU"
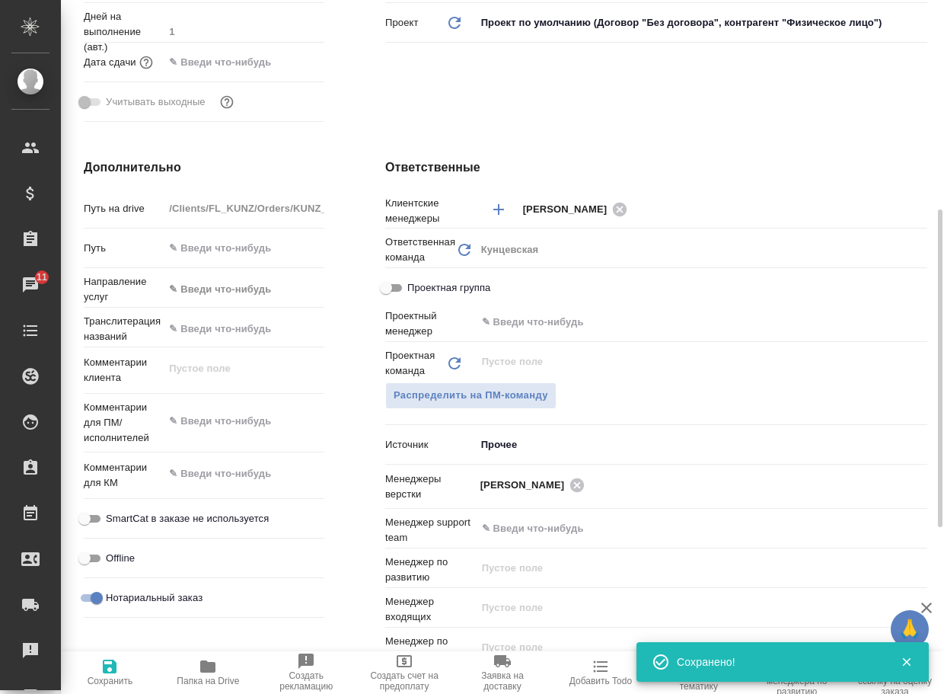
type textarea "x"
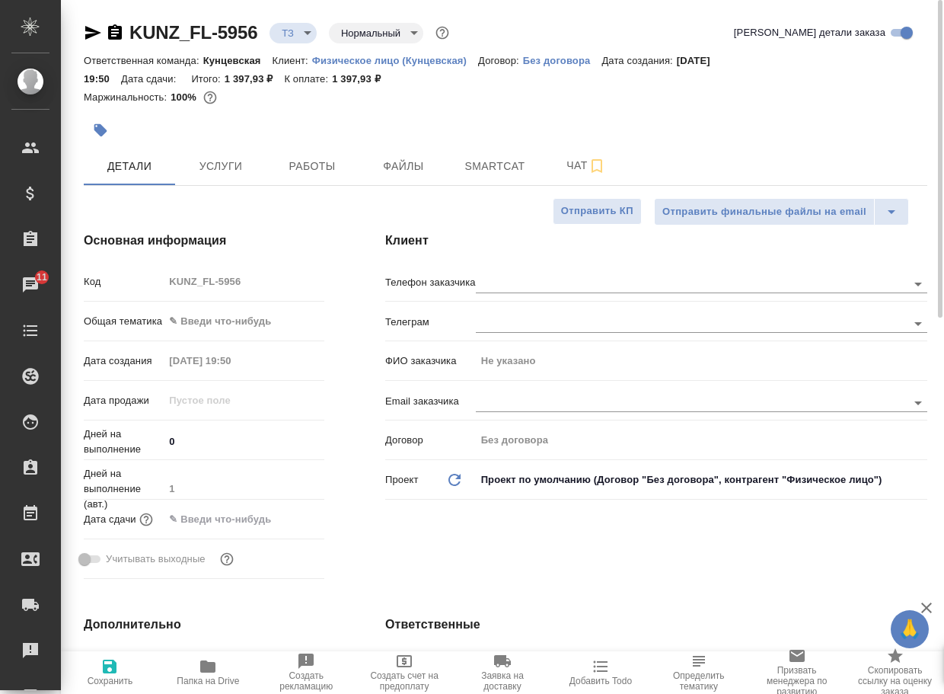
click at [299, 34] on body "🙏 .cls-1 fill:#fff; AWATERA Arsenyeva Vera Клиенты Спецификации Заказы 11 Чаты …" at bounding box center [472, 347] width 944 height 694
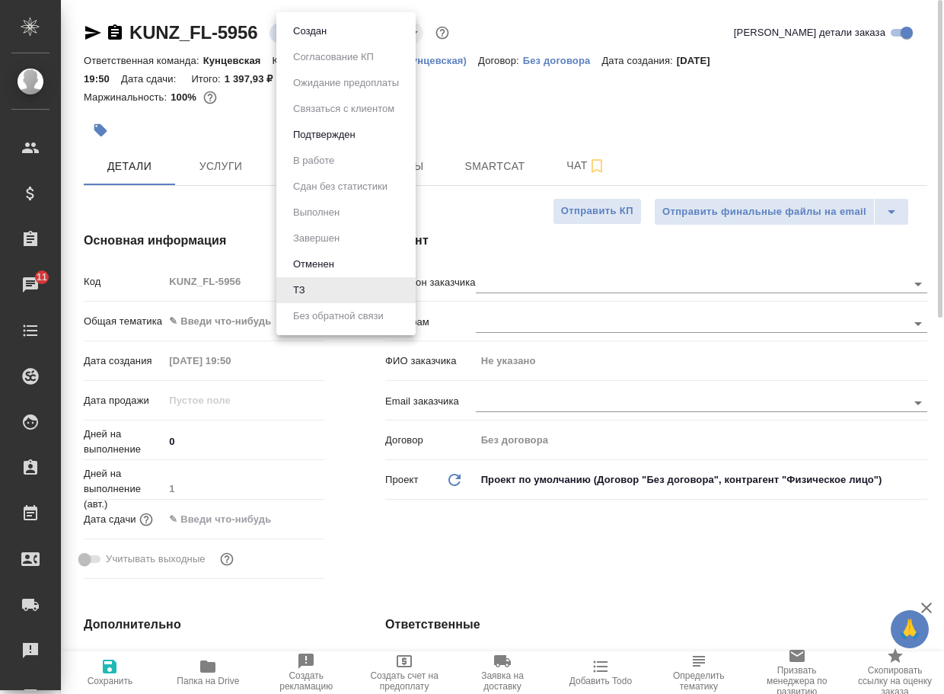
click at [305, 35] on button "Создан" at bounding box center [310, 31] width 43 height 17
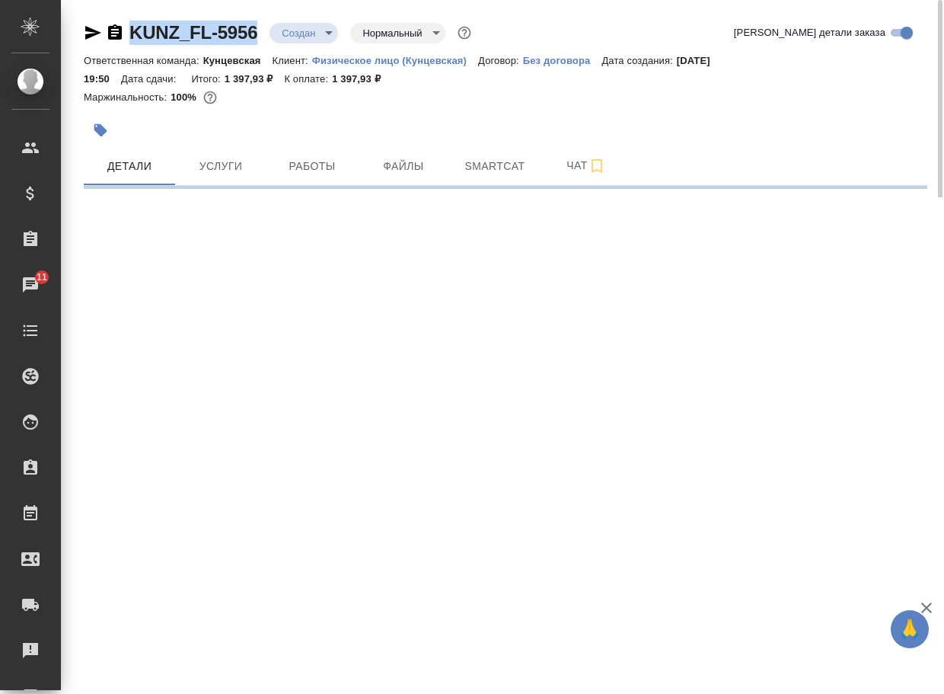
drag, startPoint x: 272, startPoint y: 43, endPoint x: 119, endPoint y: 48, distance: 153.2
click at [119, 48] on div "KUNZ_FL-5956 Создан new Нормальный normal Кратко детали заказа" at bounding box center [506, 36] width 844 height 30
copy link "KUNZ_FL-5956"
select select "RU"
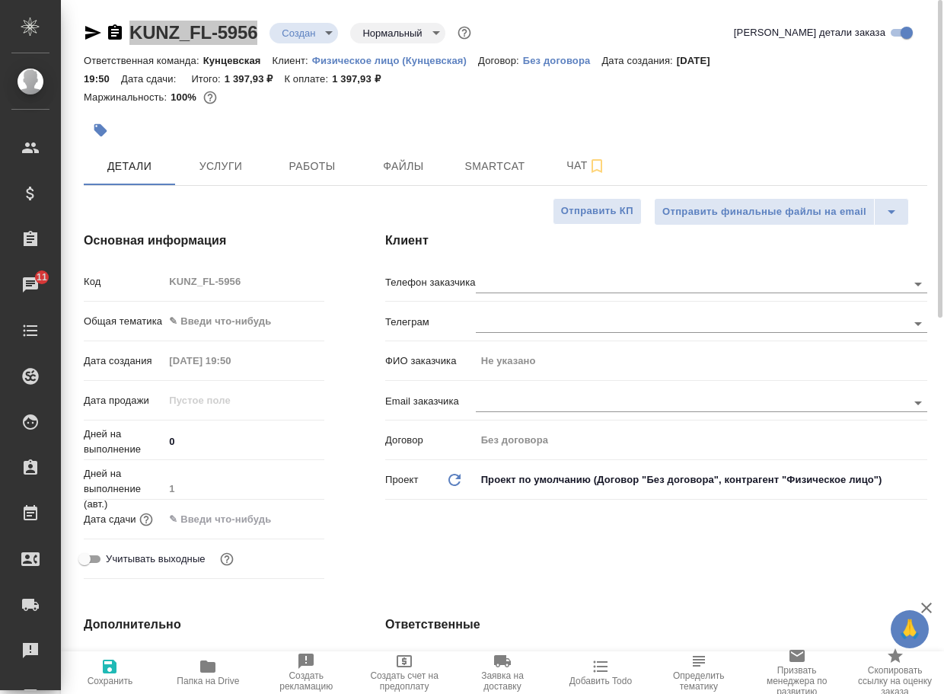
type textarea "x"
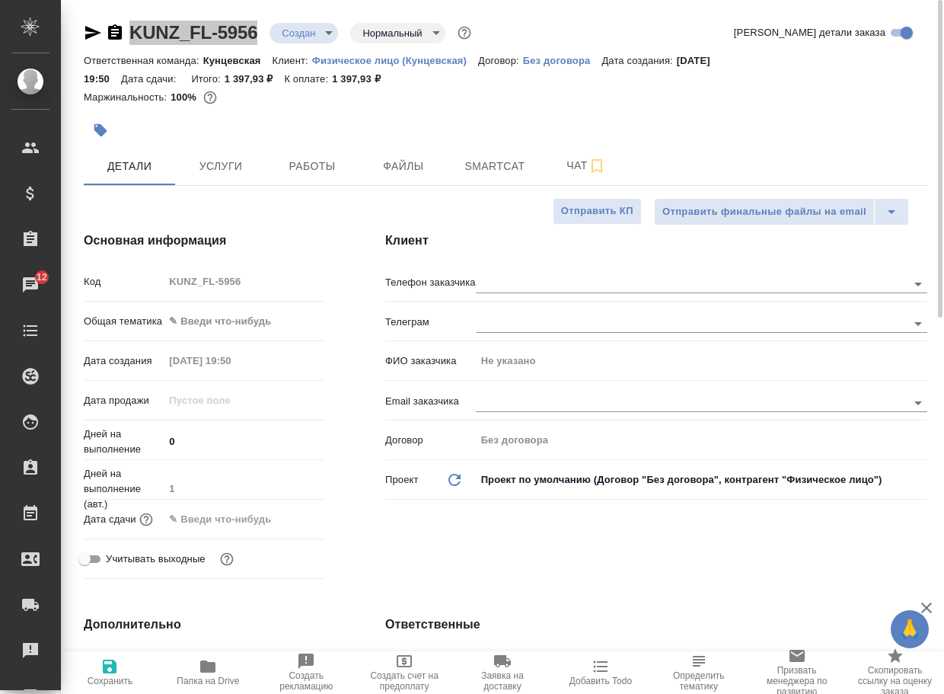
type textarea "x"
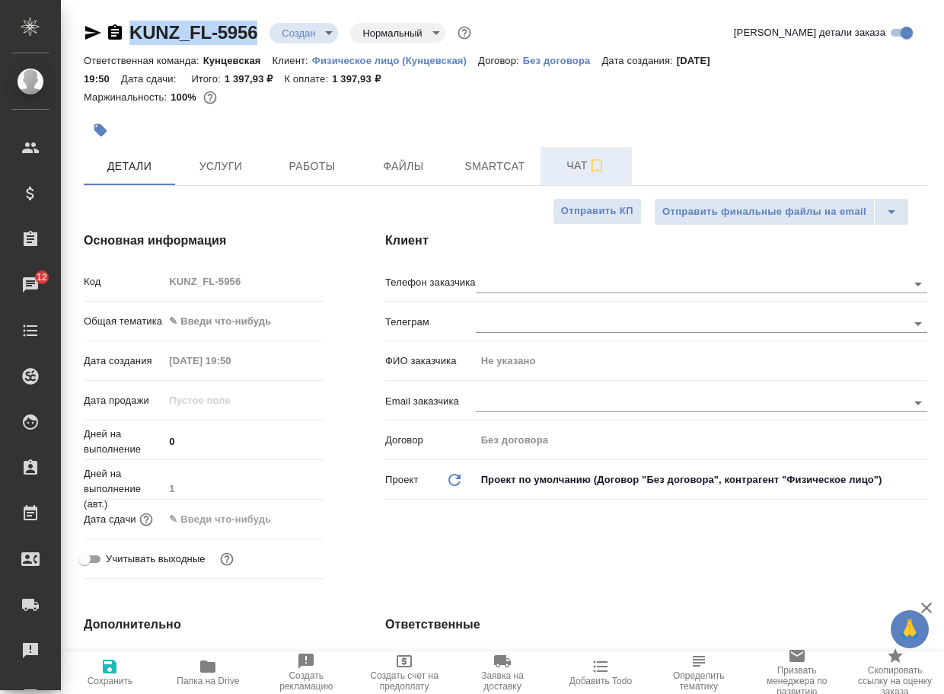
drag, startPoint x: 570, startPoint y: 168, endPoint x: 567, endPoint y: 179, distance: 11.1
click at [570, 168] on span "Чат" at bounding box center [586, 165] width 73 height 19
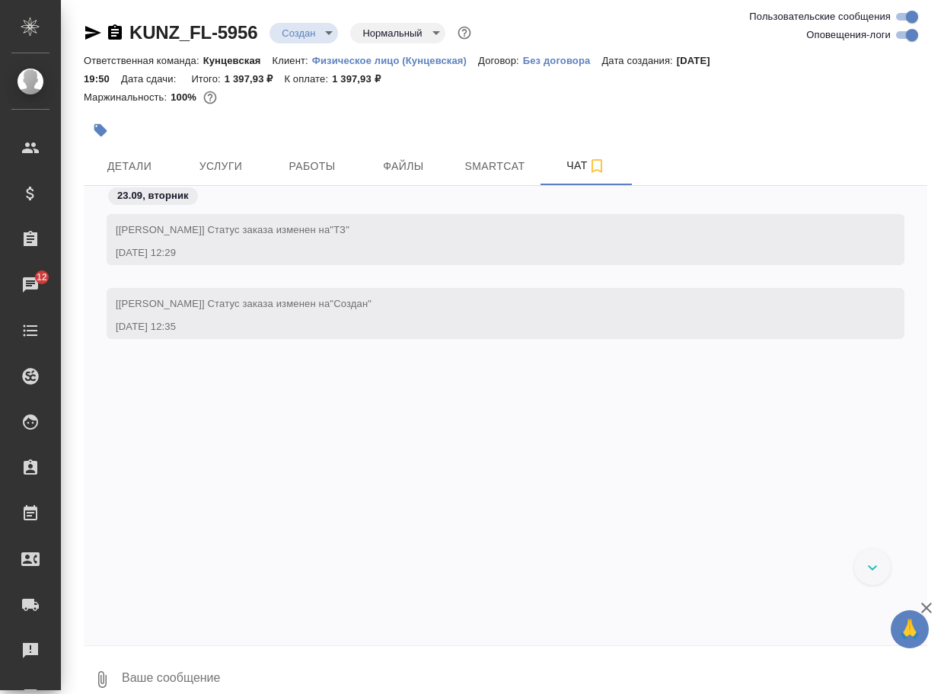
click at [173, 673] on textarea at bounding box center [523, 679] width 807 height 52
type textarea "последнюю страницу не считала"
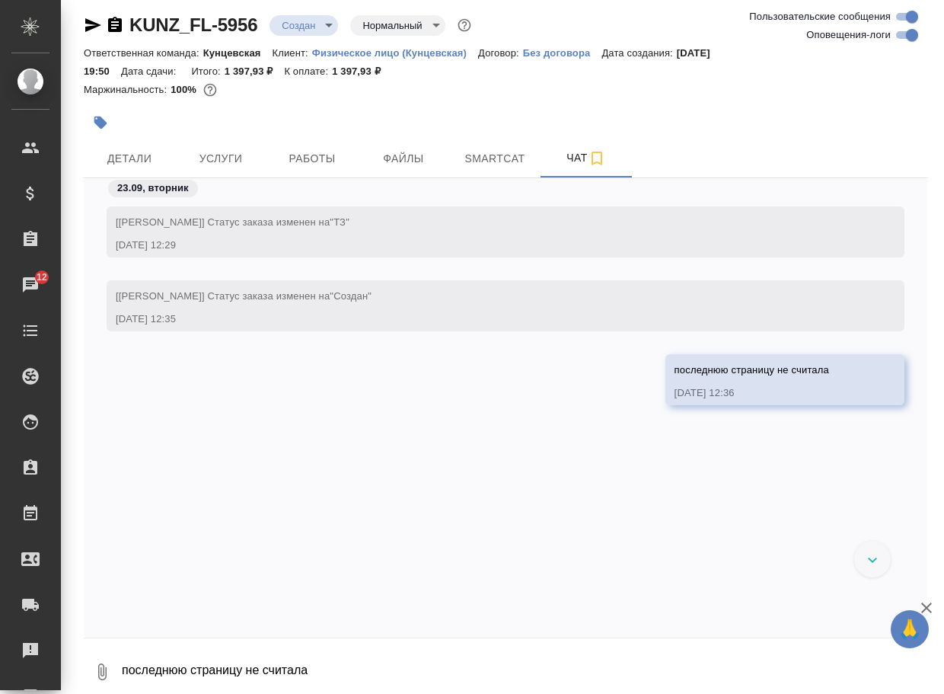
click at [109, 667] on icon "button" at bounding box center [102, 672] width 18 height 18
click at [126, 592] on span "С локального диска" at bounding box center [97, 592] width 104 height 19
click at [0, 0] on input "С локального диска" at bounding box center [0, 0] width 0 height 0
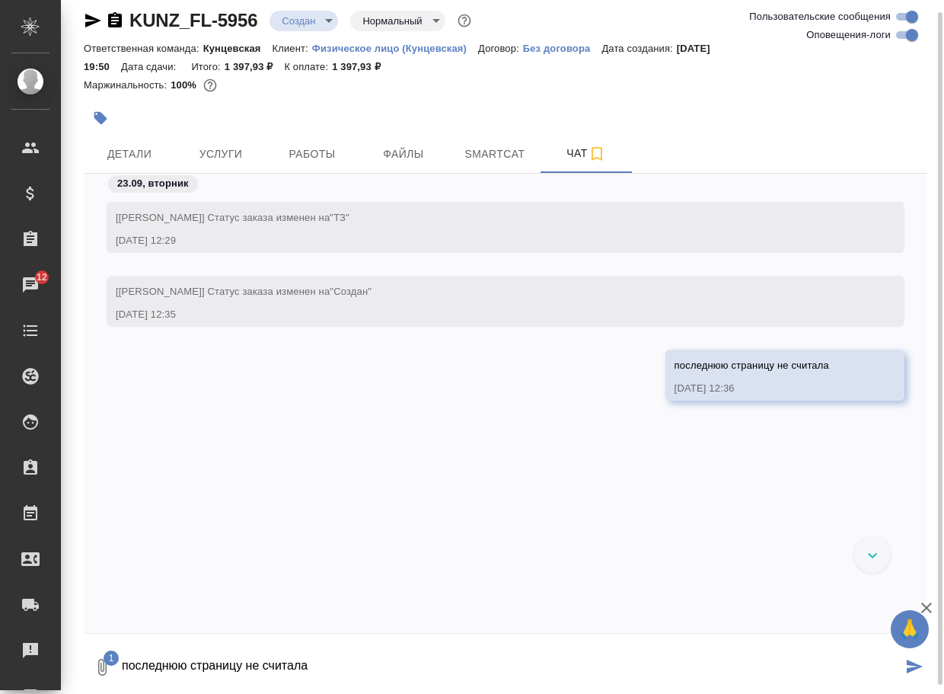
click at [203, 660] on textarea "последнюю страницу не считала" at bounding box center [511, 667] width 782 height 52
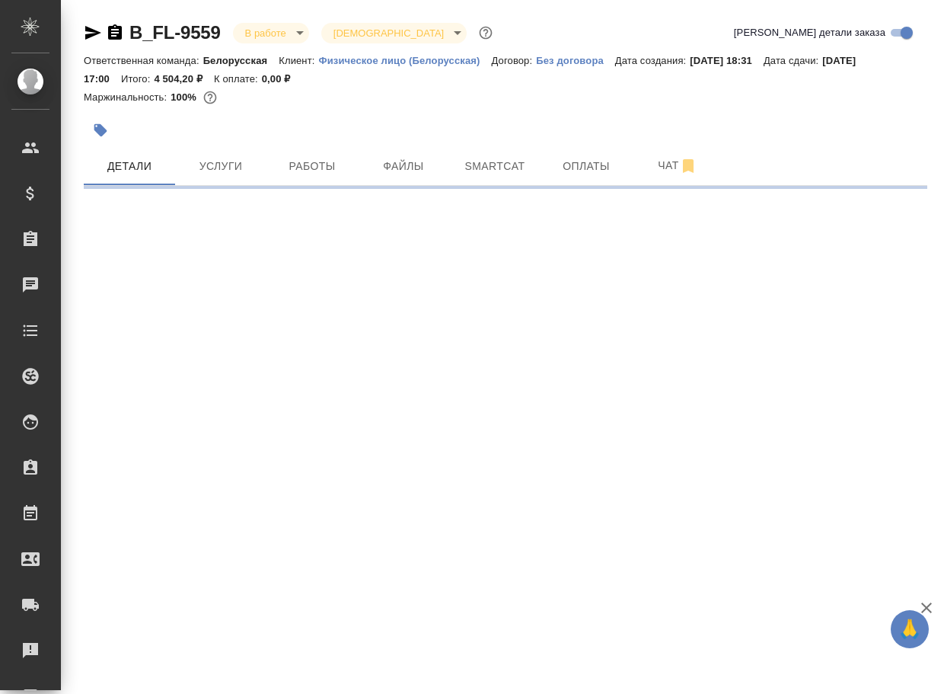
select select "RU"
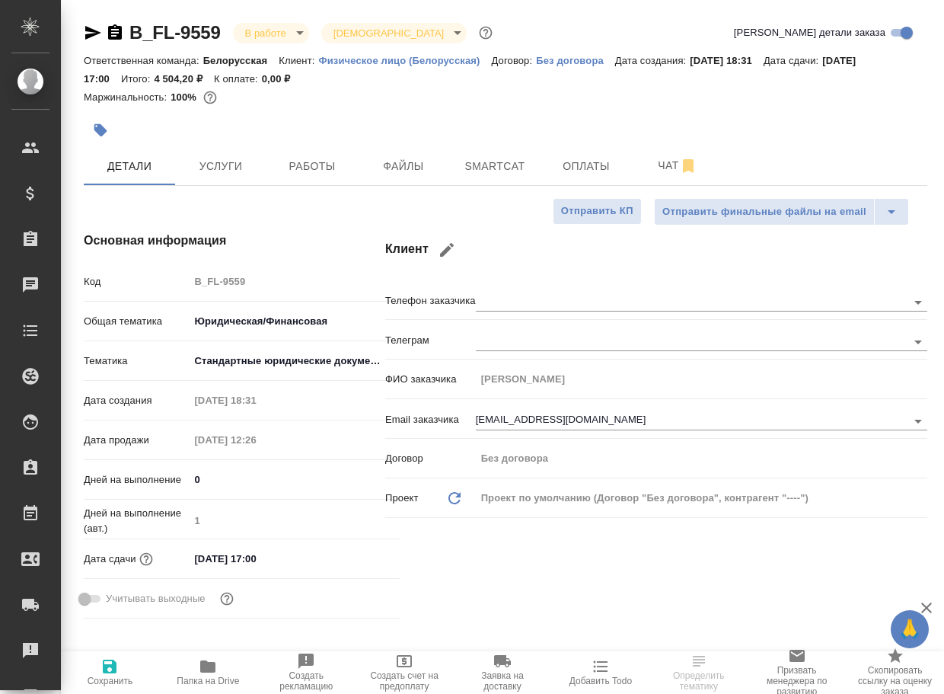
type textarea "x"
click at [663, 168] on span "Чат" at bounding box center [677, 165] width 73 height 19
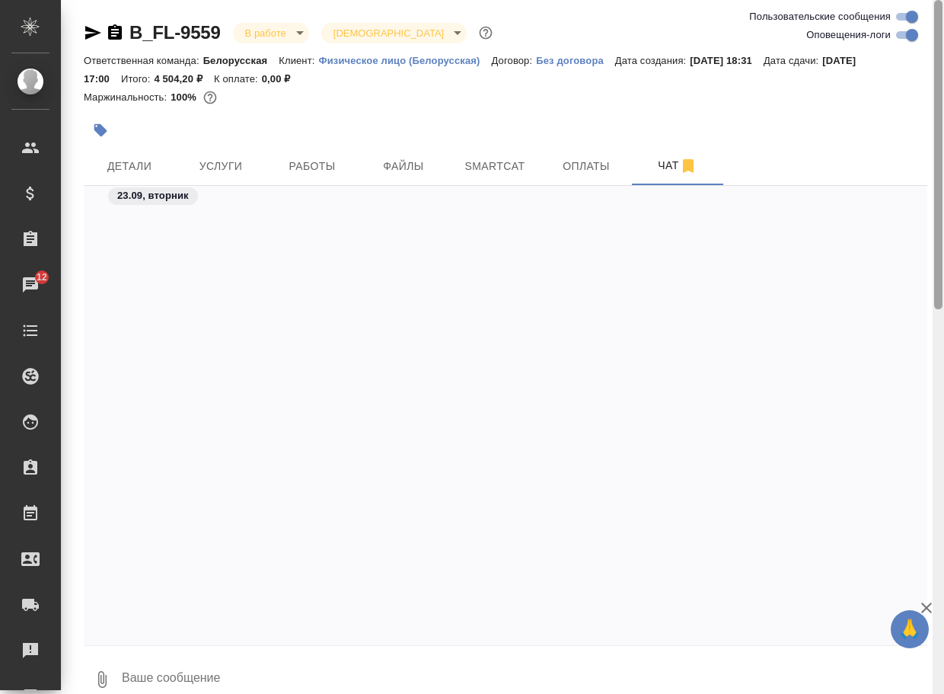
scroll to position [1912, 0]
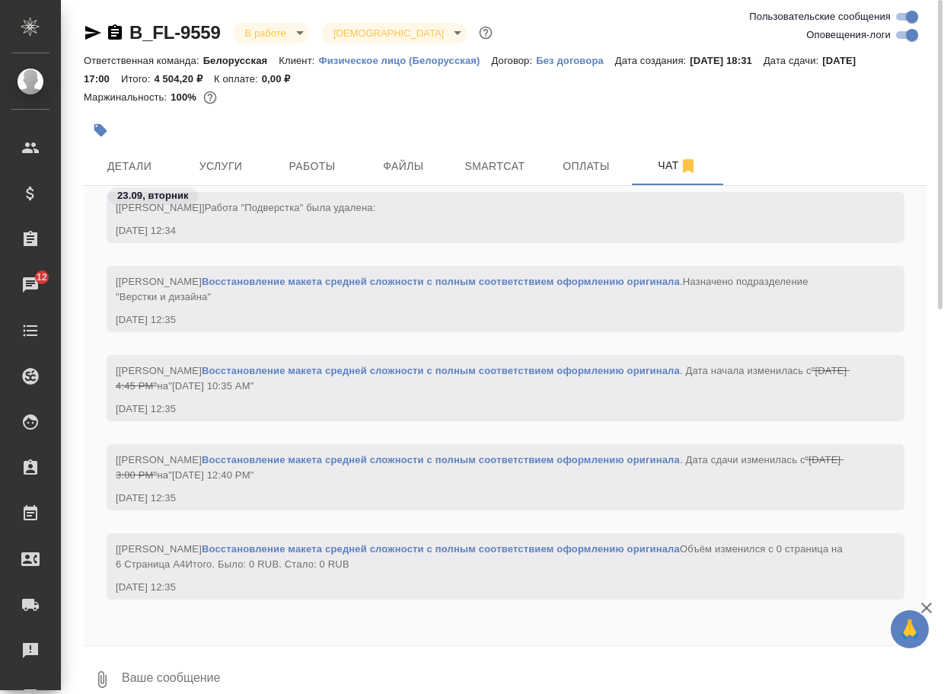
click at [903, 30] on input "Оповещения-логи" at bounding box center [912, 35] width 55 height 18
checkbox input "false"
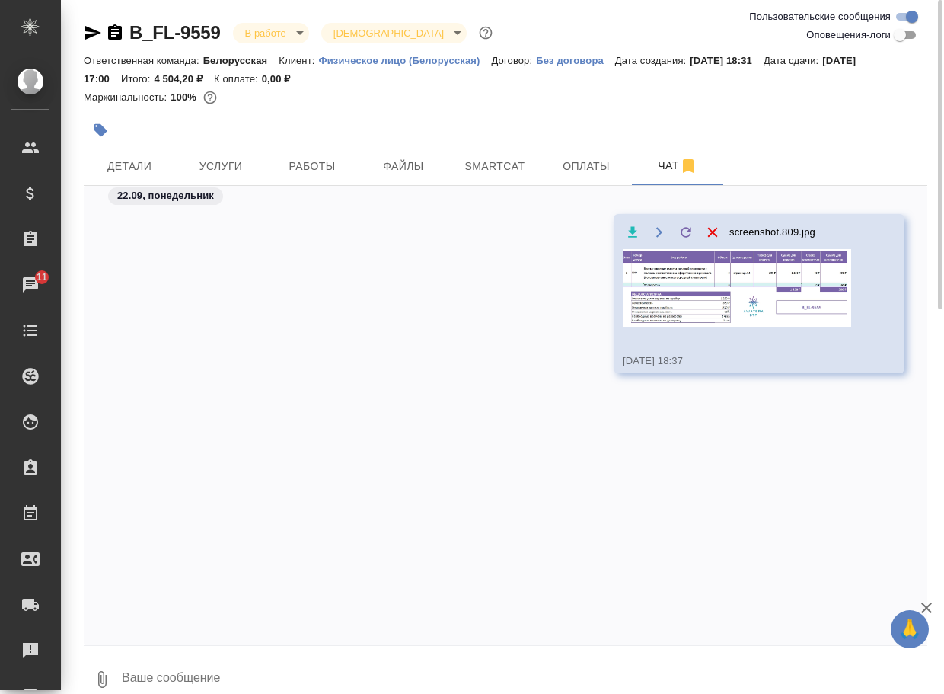
click at [713, 288] on img at bounding box center [737, 288] width 228 height 78
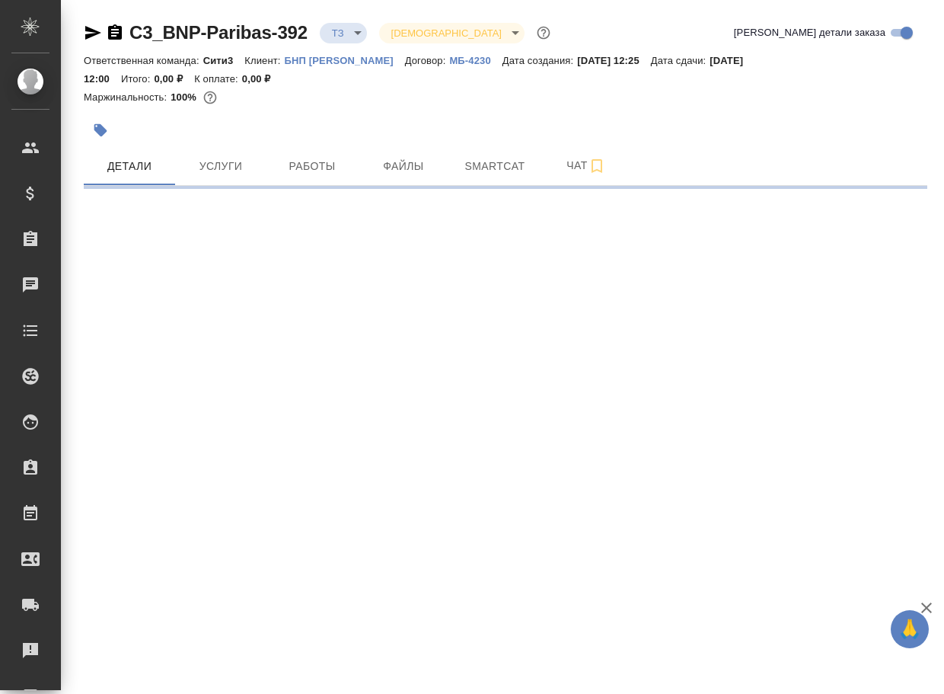
select select "RU"
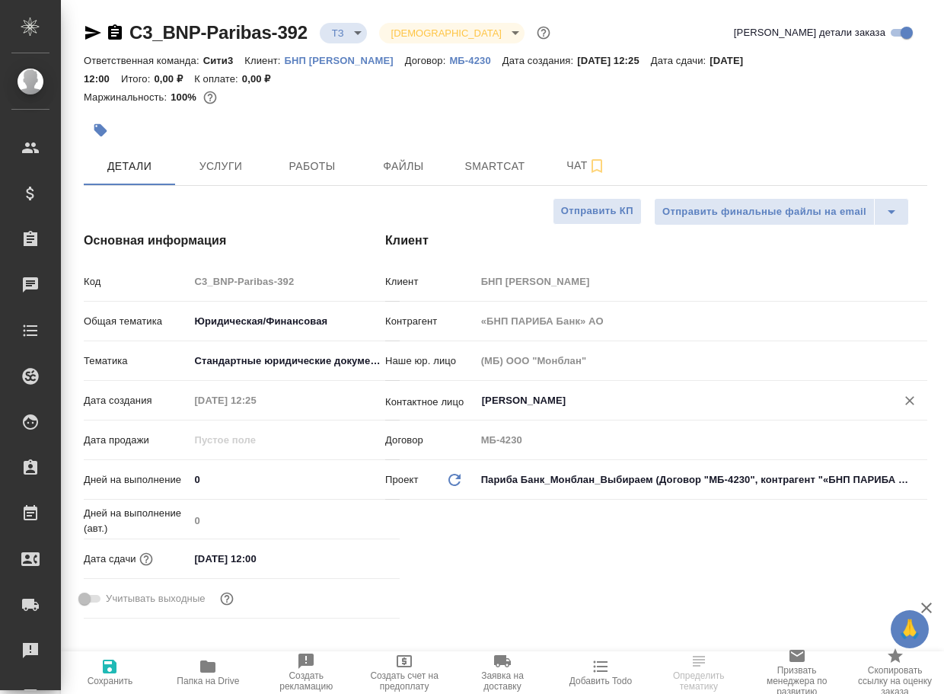
type textarea "x"
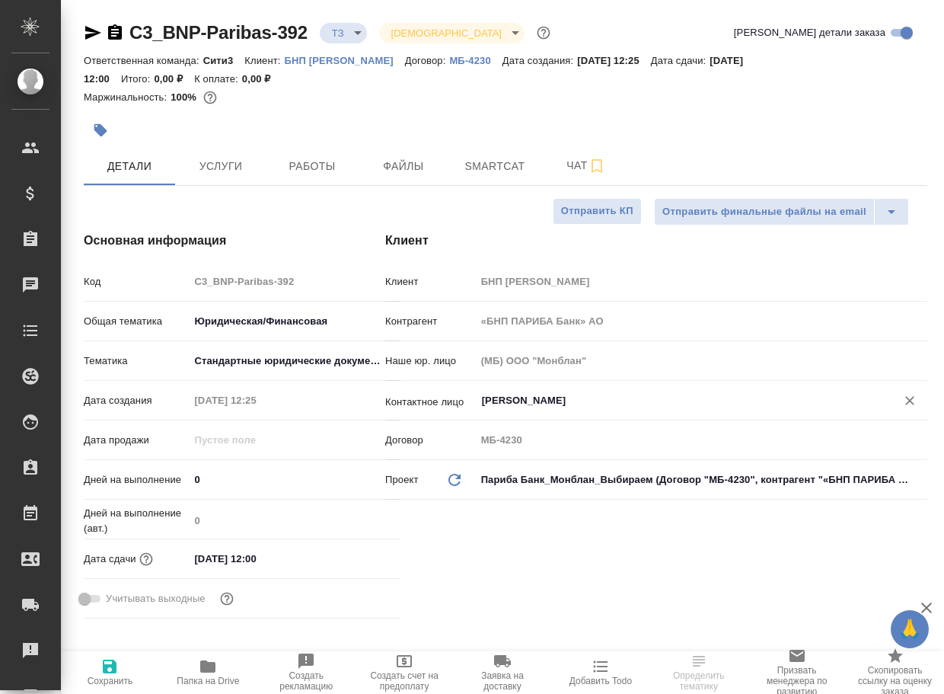
type textarea "x"
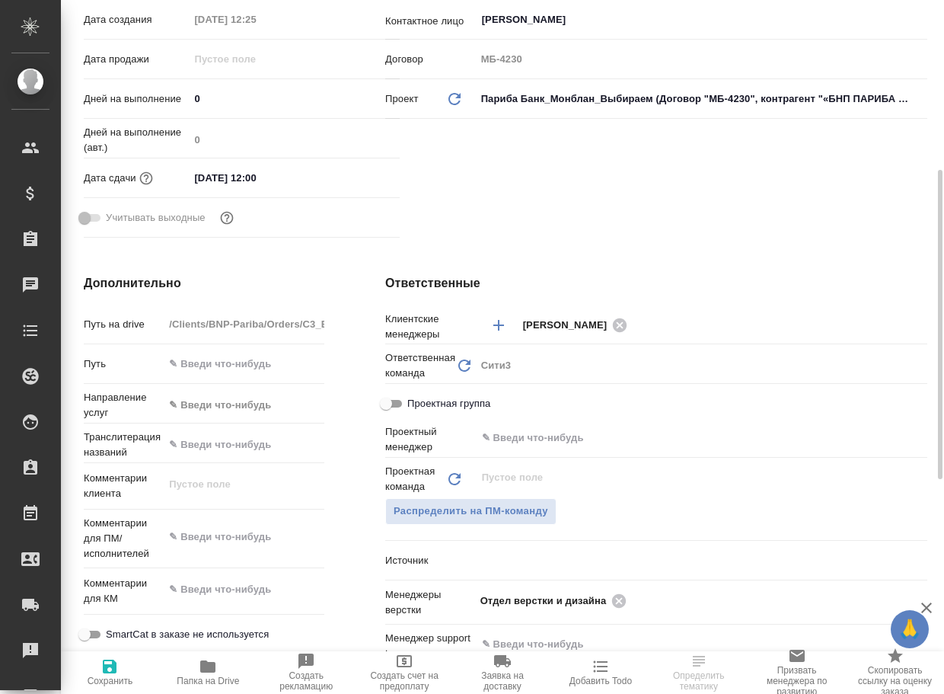
scroll to position [533, 0]
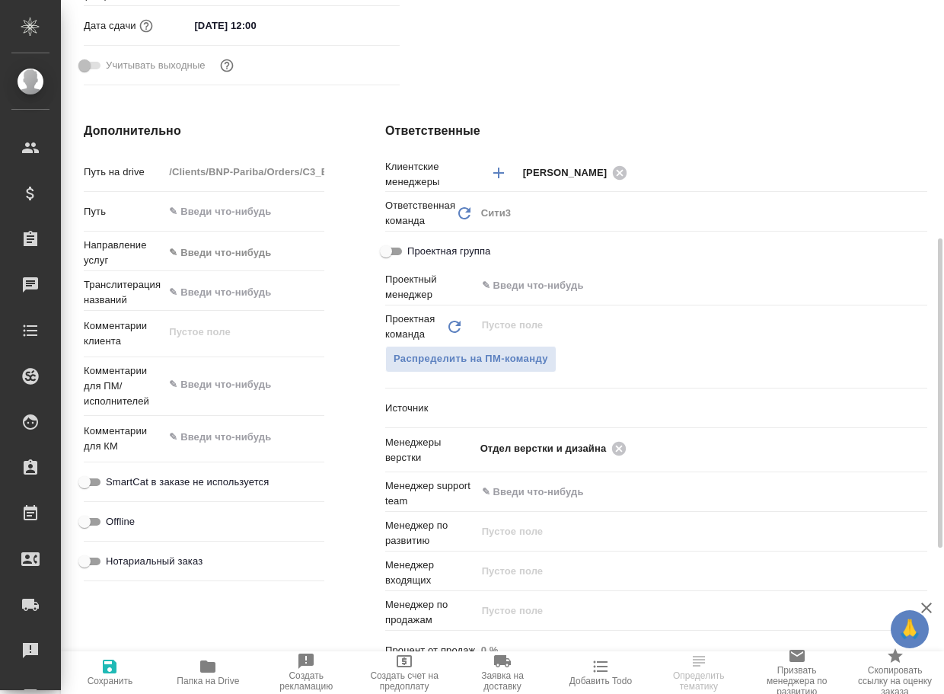
click at [196, 666] on span "Папка на Drive" at bounding box center [208, 671] width 80 height 29
type textarea "x"
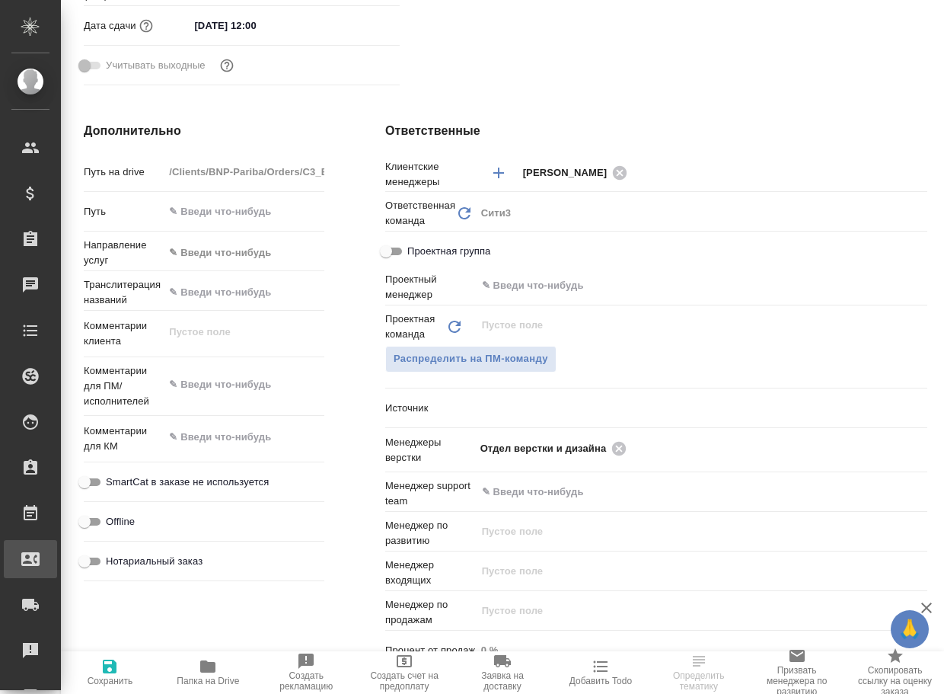
type textarea "x"
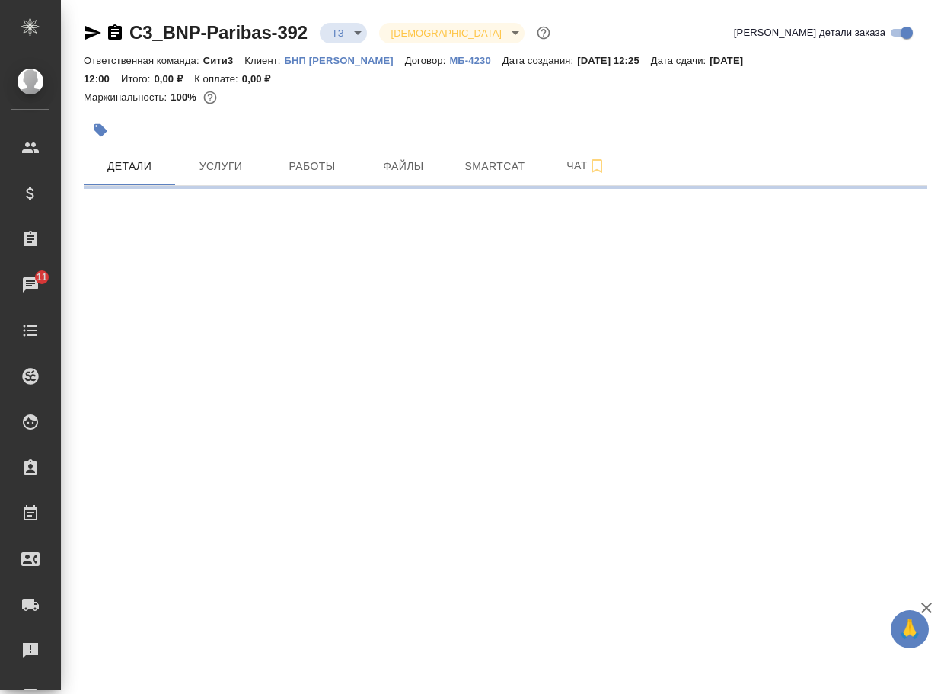
scroll to position [0, 0]
select select "RU"
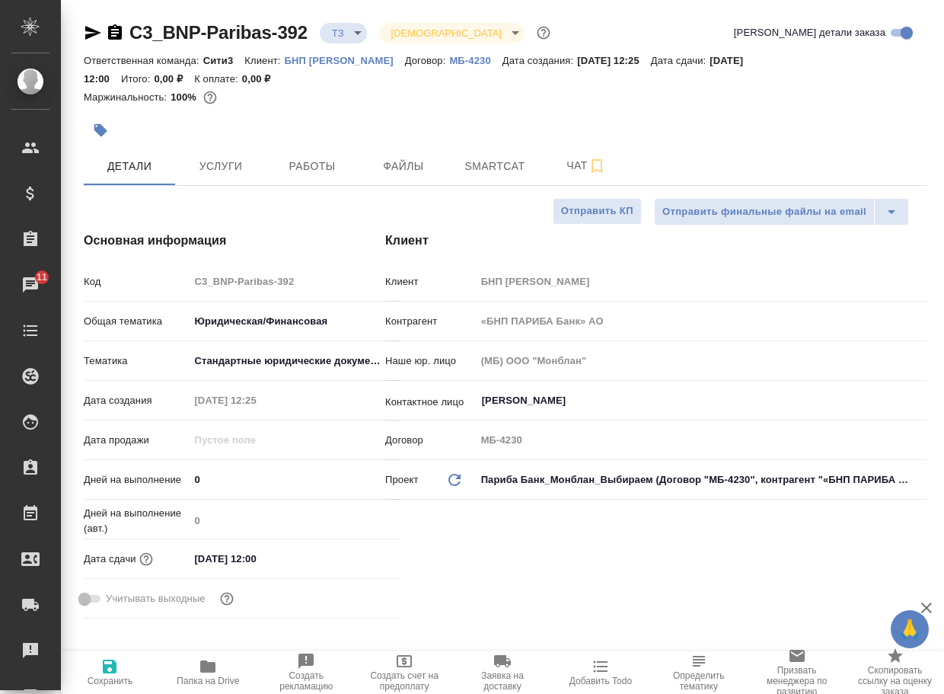
scroll to position [381, 0]
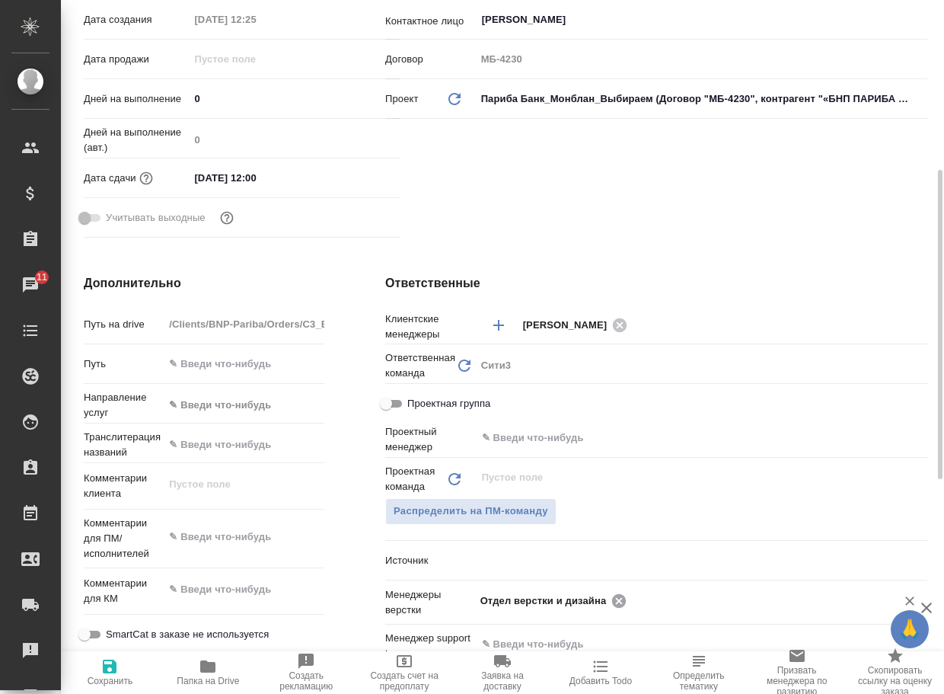
type textarea "x"
click at [612, 599] on icon at bounding box center [619, 600] width 14 height 14
type textarea "x"
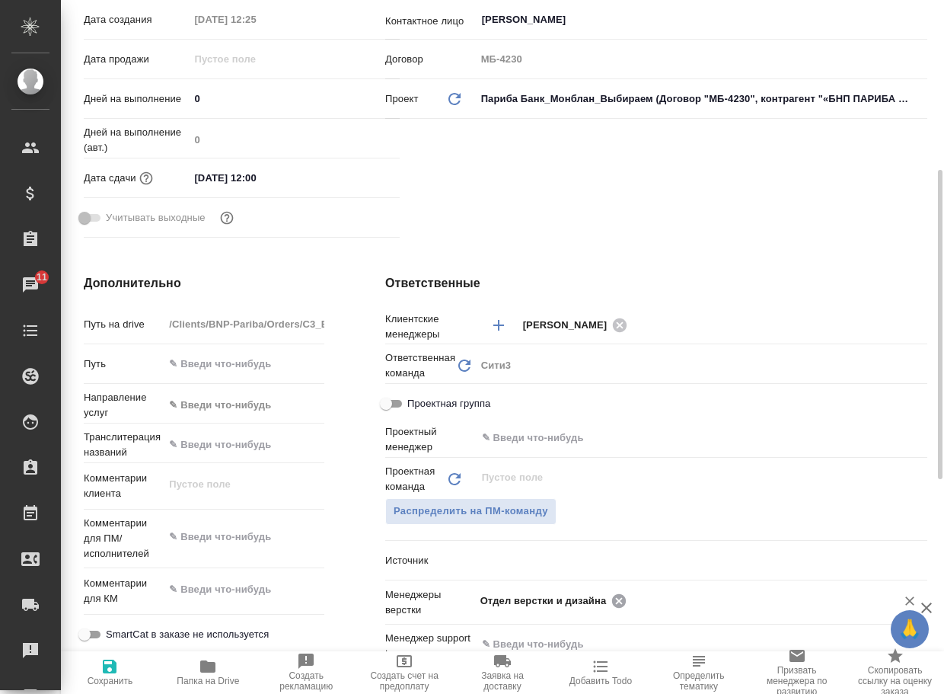
type textarea "x"
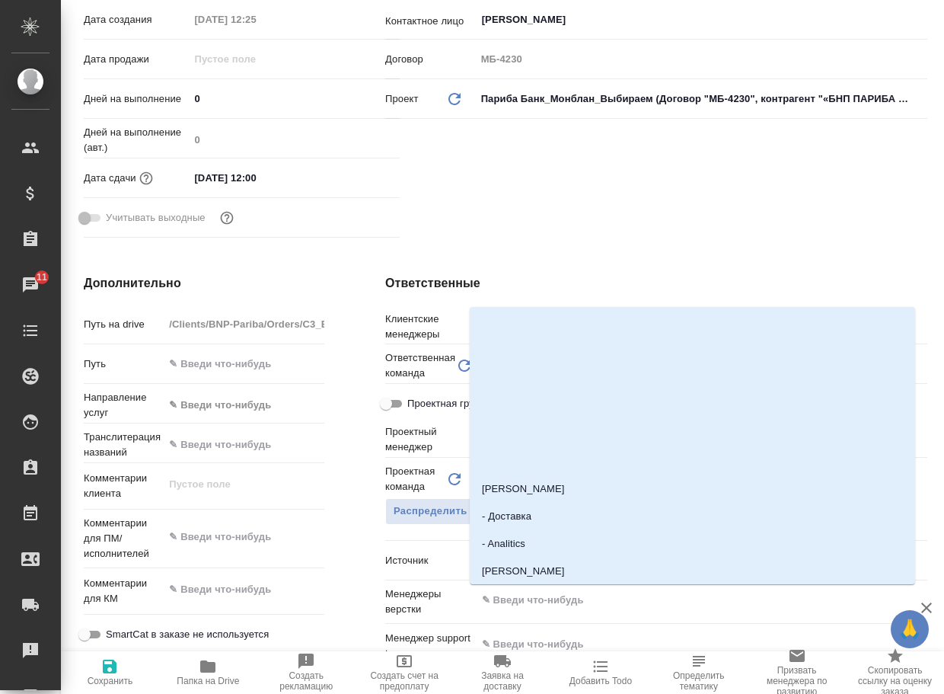
click at [612, 599] on input "text" at bounding box center [676, 600] width 391 height 18
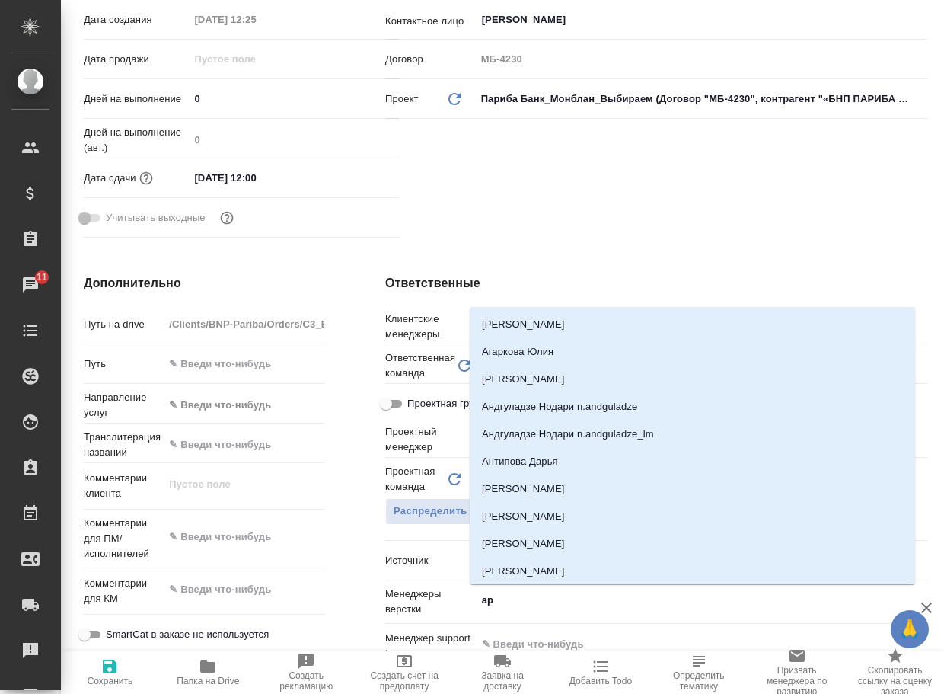
type input "арс"
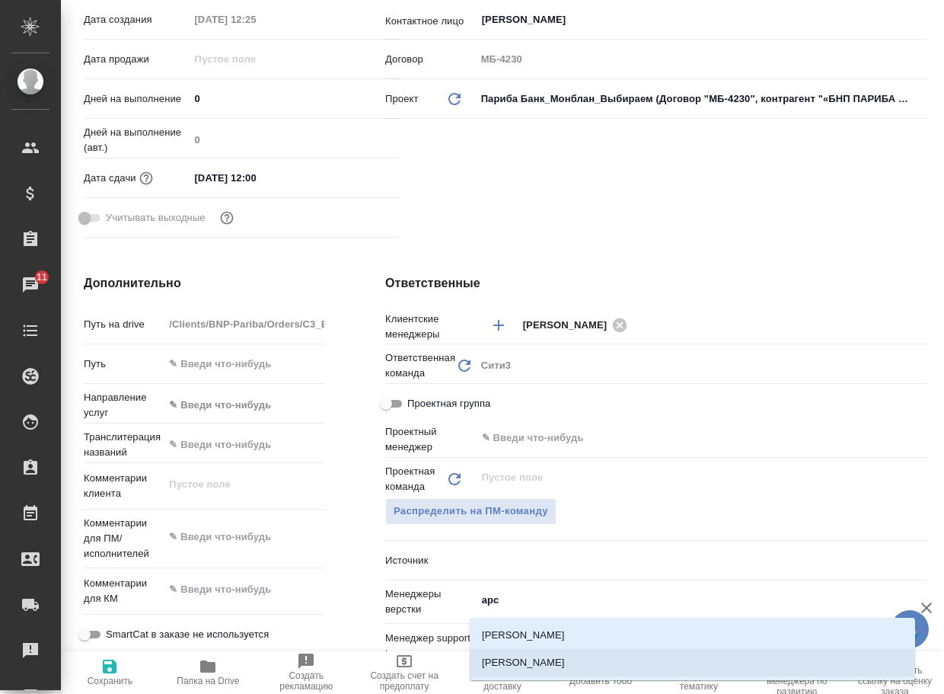
click at [537, 656] on li "[PERSON_NAME]" at bounding box center [693, 662] width 446 height 27
type textarea "x"
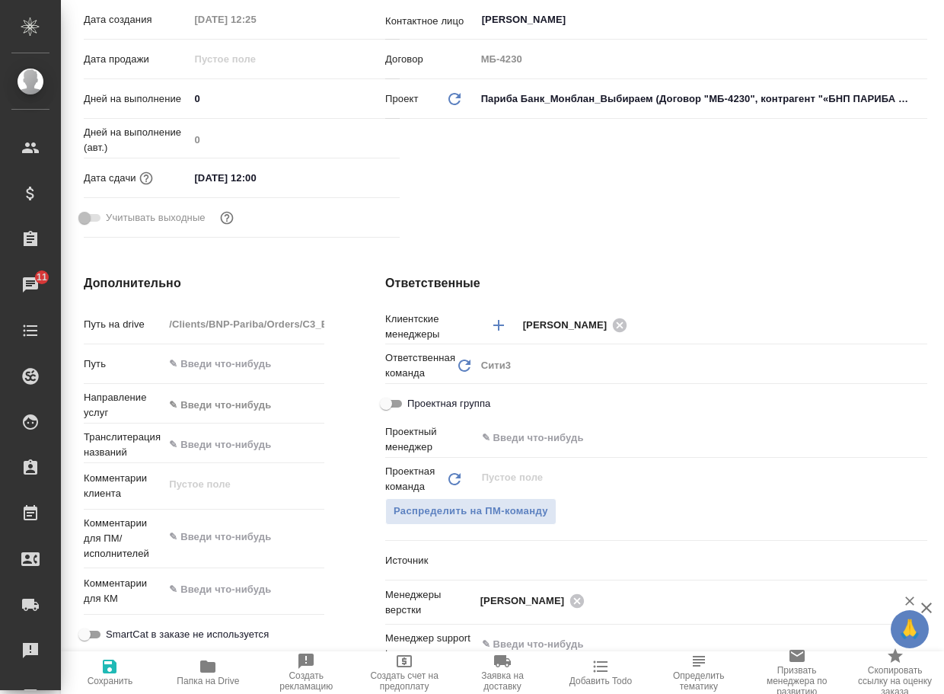
click at [107, 672] on icon "button" at bounding box center [110, 666] width 18 height 18
type textarea "x"
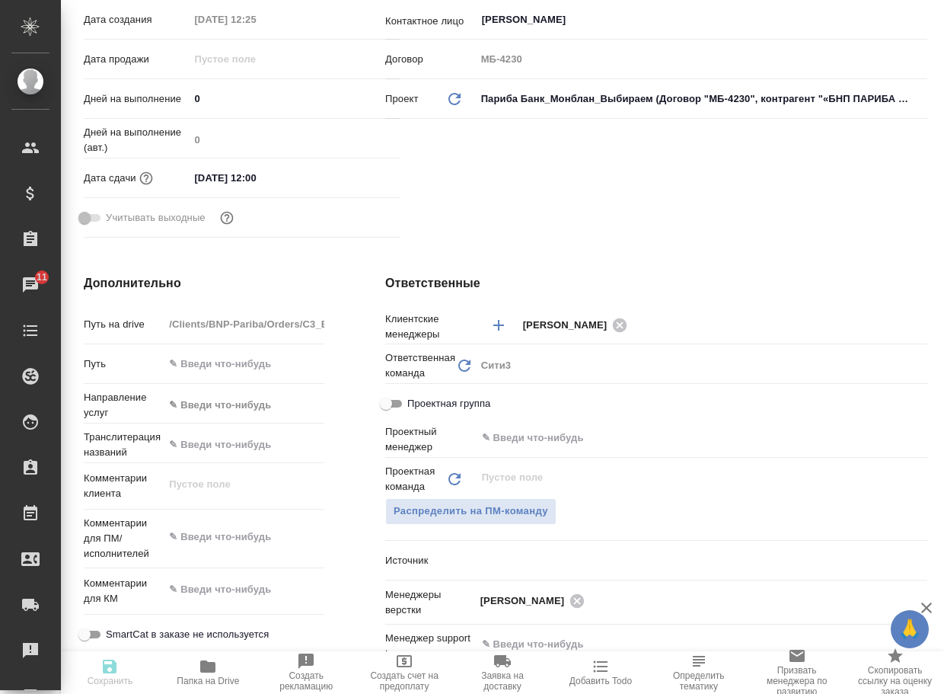
type textarea "x"
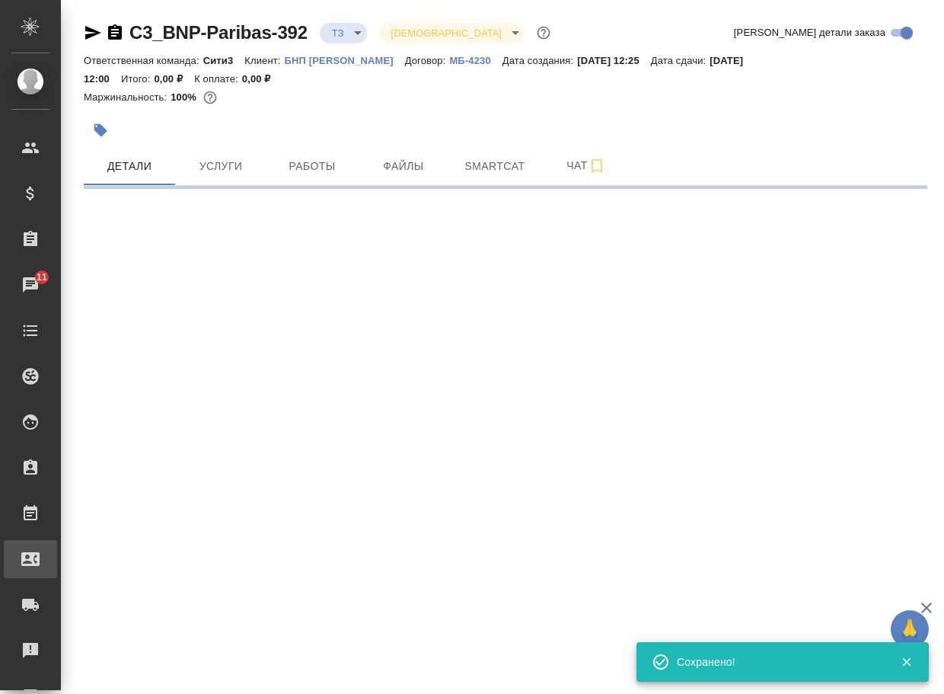
scroll to position [0, 0]
select select "RU"
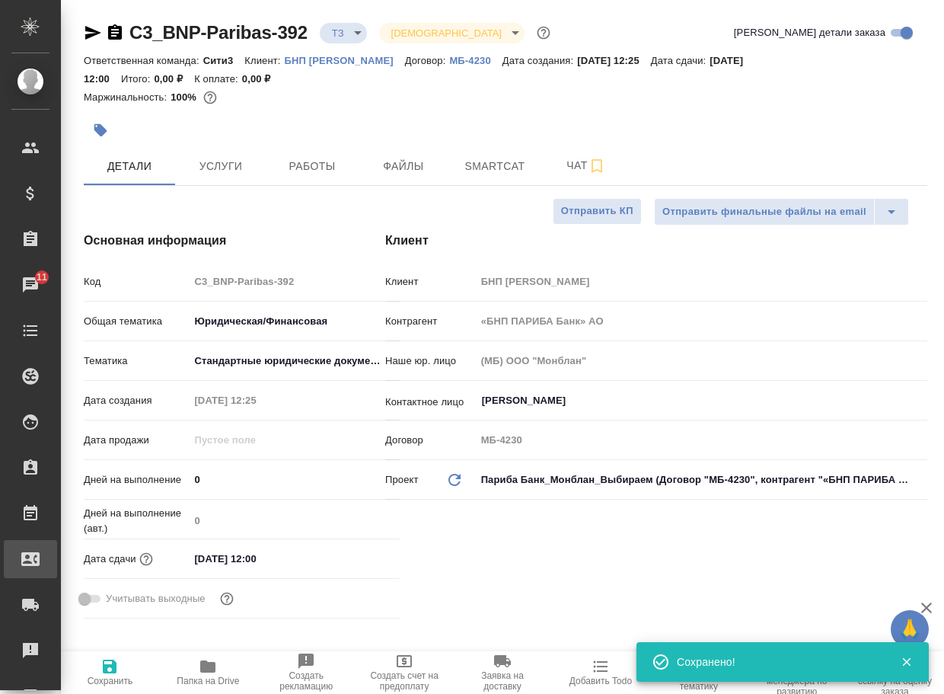
type textarea "x"
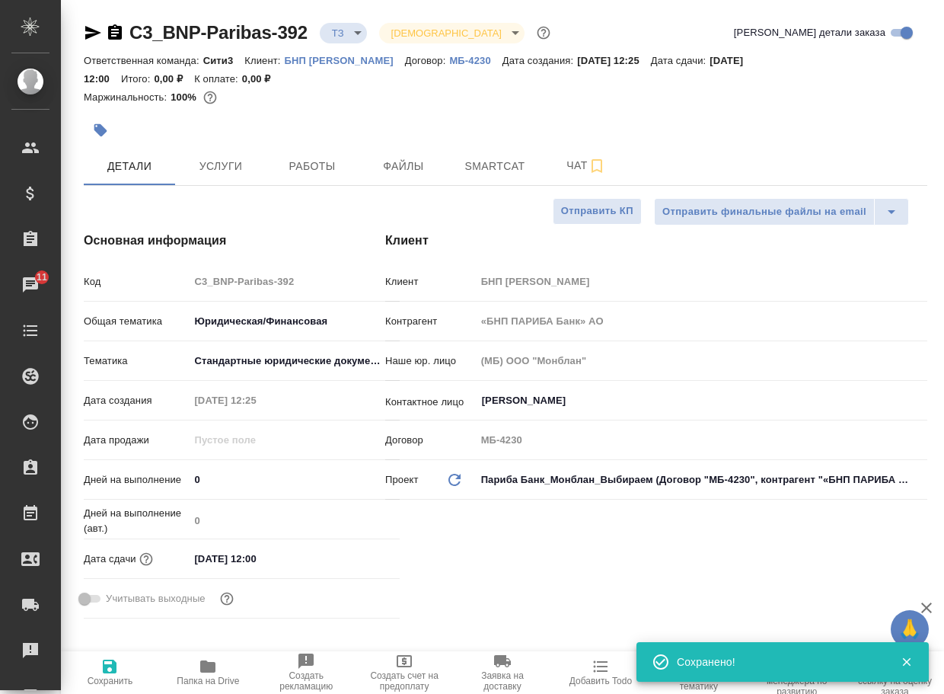
type textarea "x"
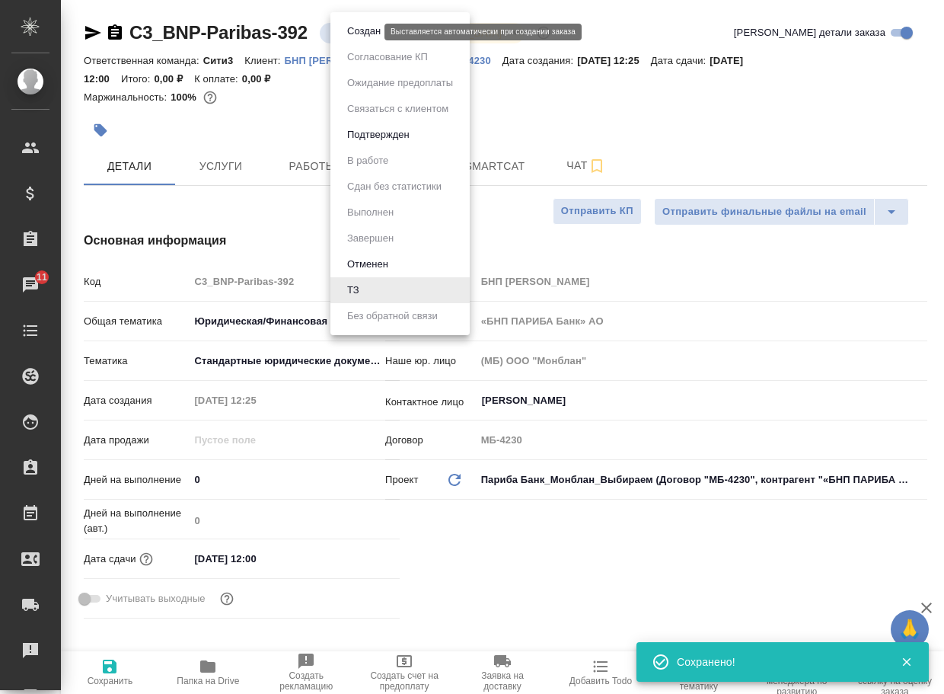
click at [345, 35] on body "🙏 .cls-1 fill:#fff; AWATERA Arsenyeva Vera Клиенты Спецификации Заказы 11 Чаты …" at bounding box center [472, 347] width 944 height 694
click at [349, 40] on li "Создан" at bounding box center [400, 31] width 139 height 26
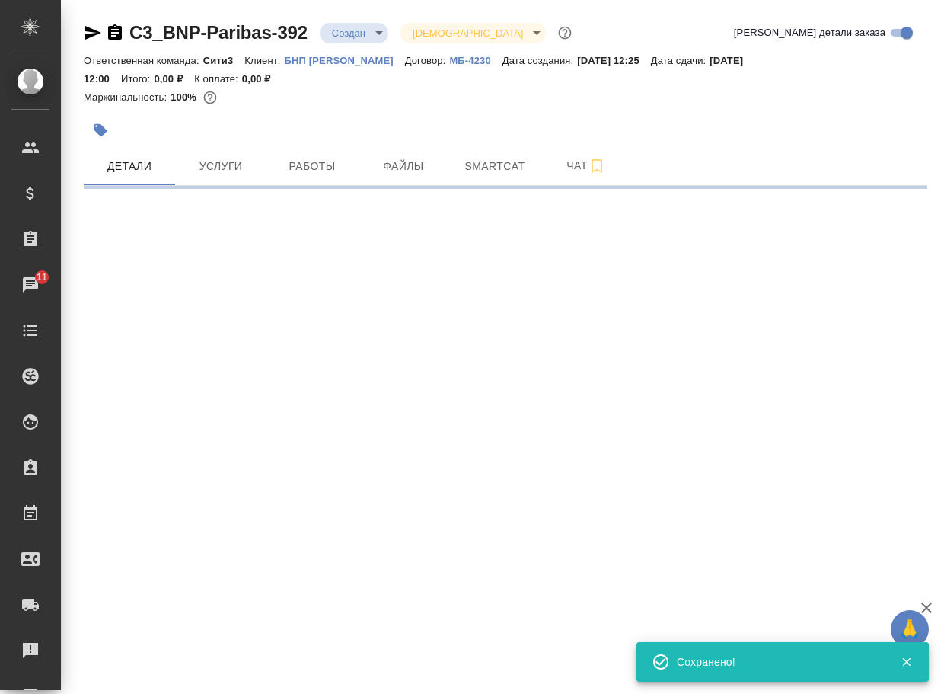
select select "RU"
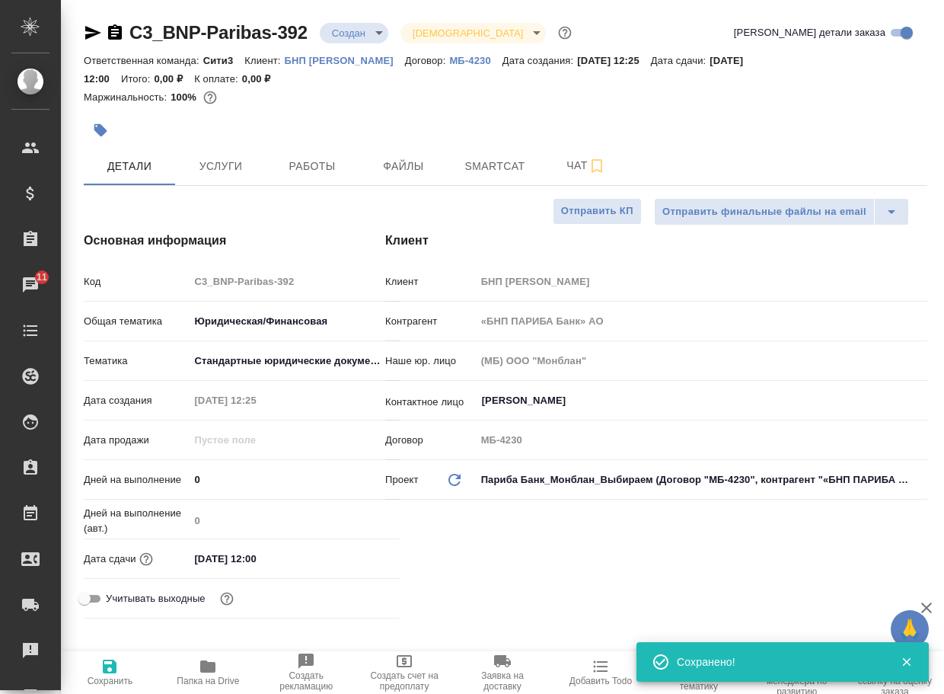
type textarea "x"
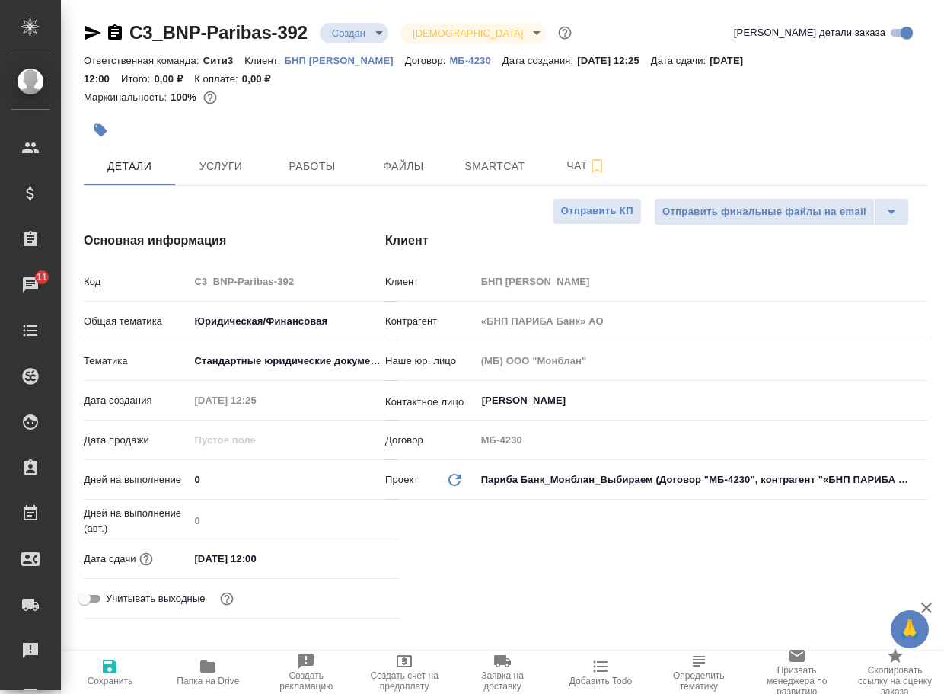
type textarea "x"
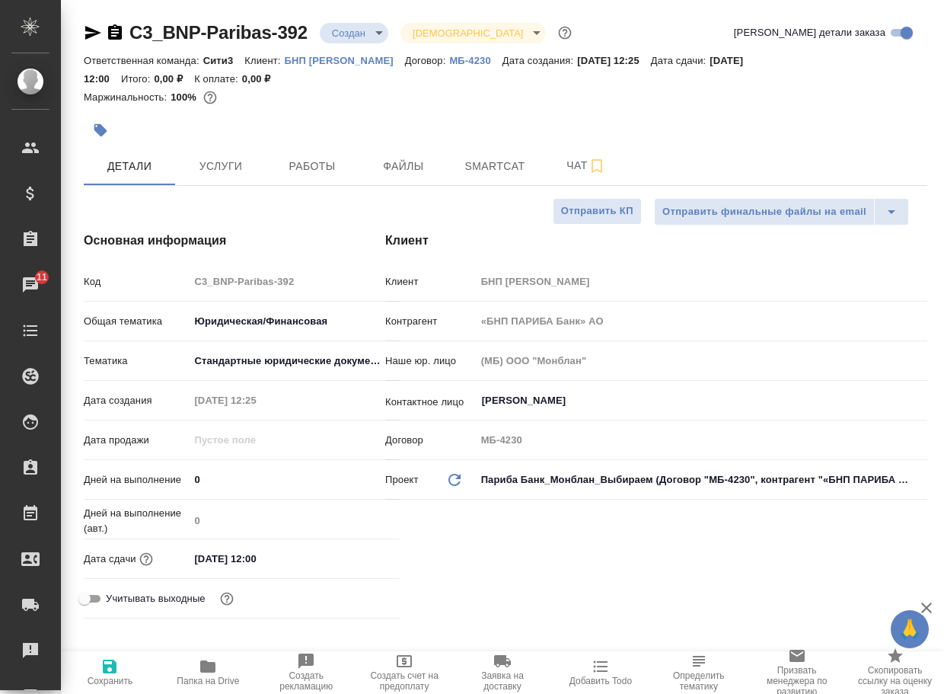
type textarea "x"
drag, startPoint x: 325, startPoint y: 37, endPoint x: 113, endPoint y: 26, distance: 212.8
click at [113, 26] on div "C3_BNP-Paribas-392 Создан new Святая троица holyTrinity" at bounding box center [329, 33] width 491 height 24
copy link "C3_BNP-Paribas-392"
click at [571, 165] on span "Чат" at bounding box center [586, 165] width 73 height 19
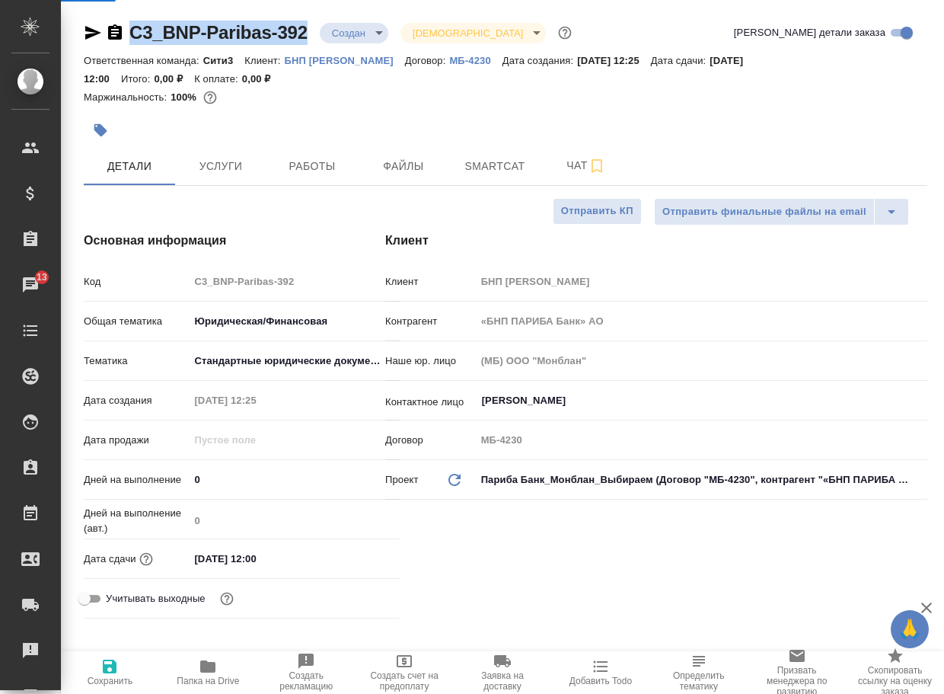
type textarea "x"
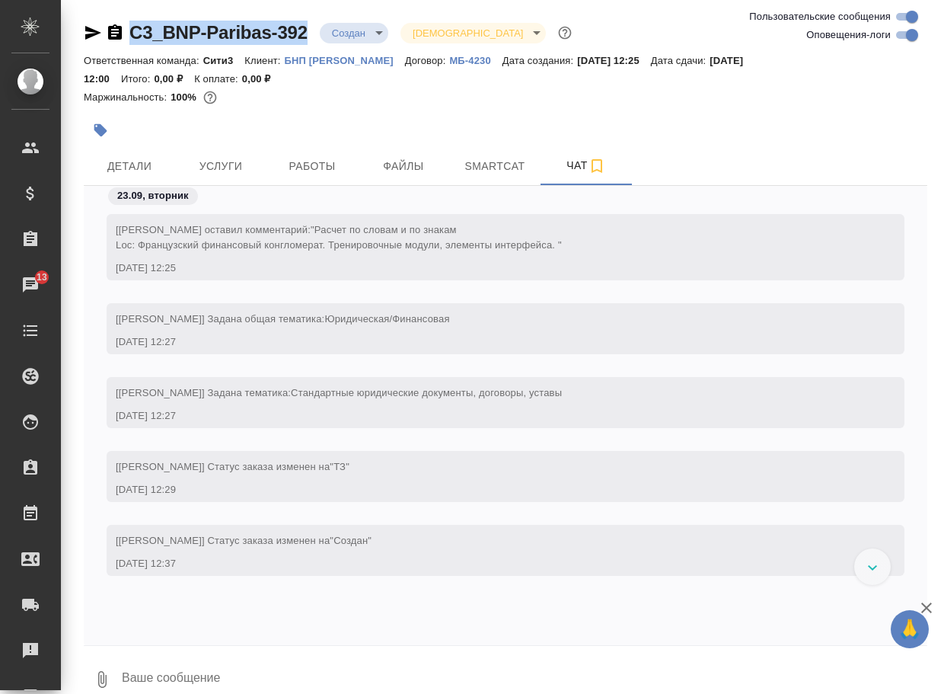
click at [107, 679] on icon "button" at bounding box center [102, 679] width 18 height 18
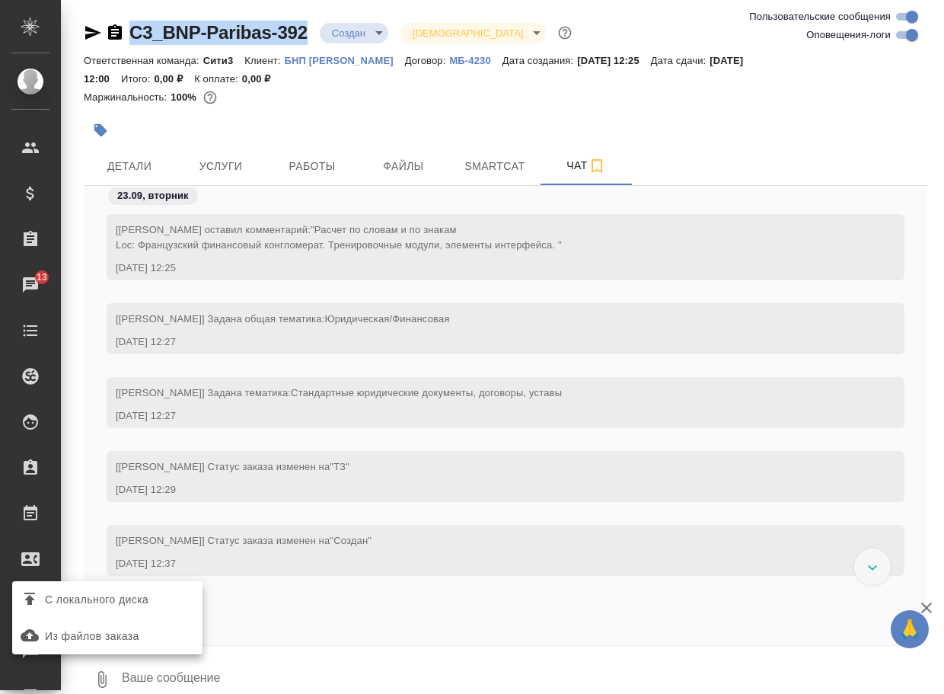
click at [120, 593] on span "С локального диска" at bounding box center [97, 599] width 104 height 19
click at [0, 0] on input "С локального диска" at bounding box center [0, 0] width 0 height 0
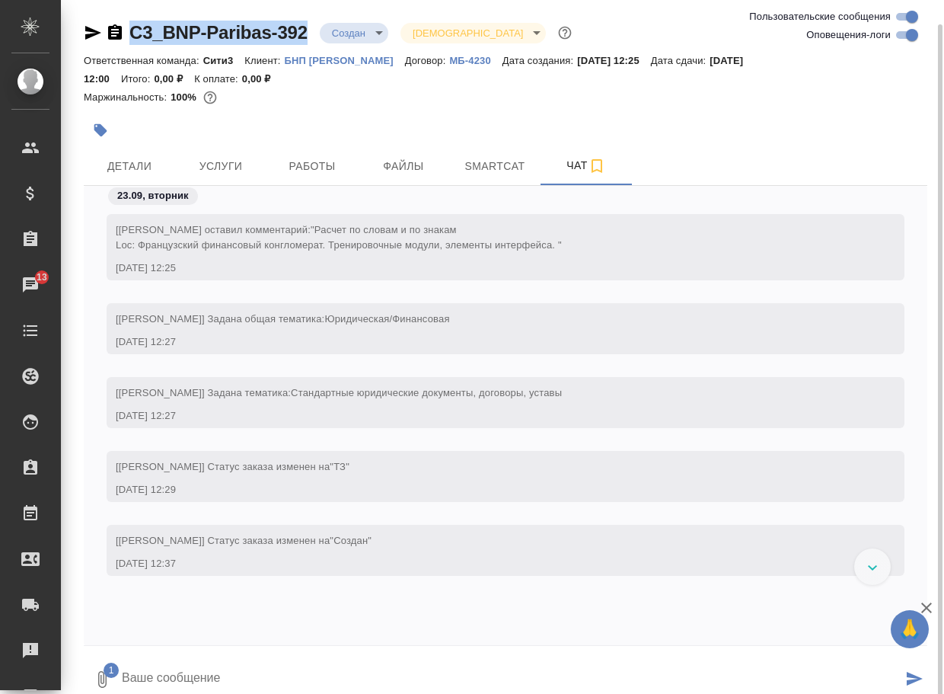
scroll to position [12, 0]
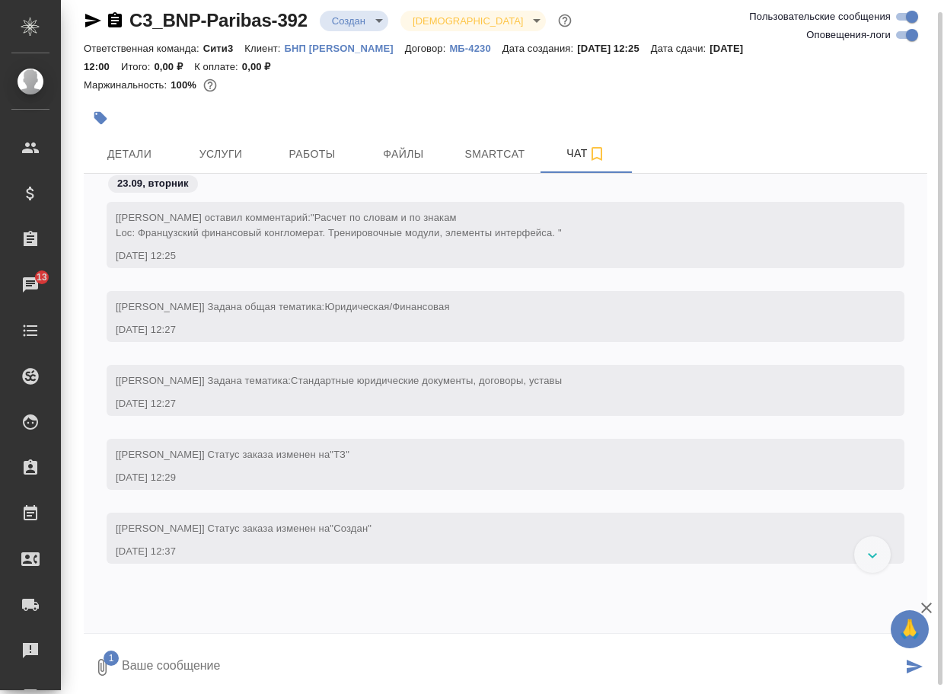
click at [235, 666] on textarea at bounding box center [511, 667] width 782 height 52
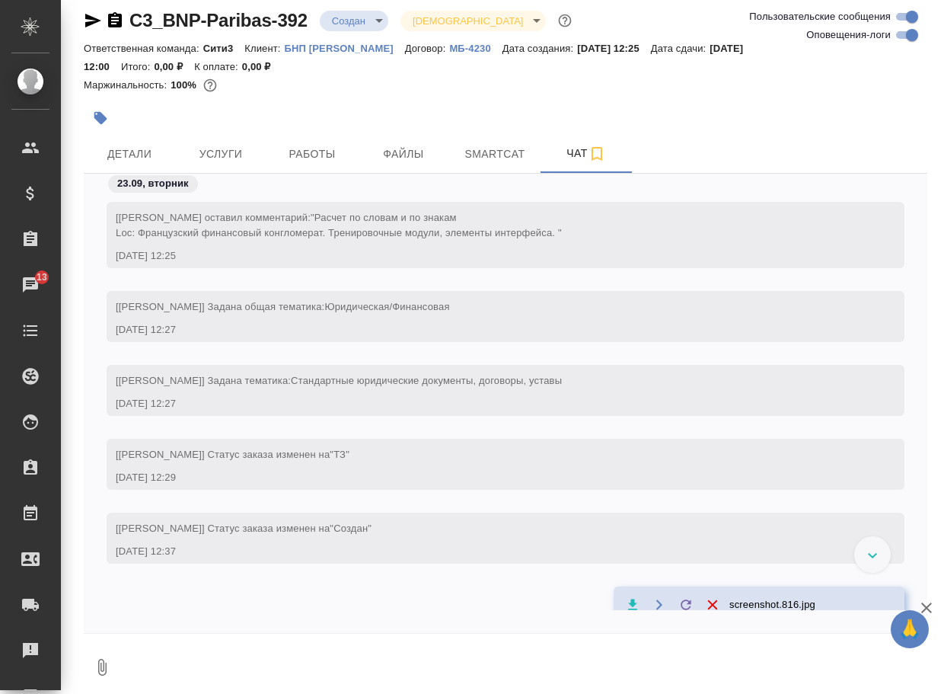
scroll to position [81, 0]
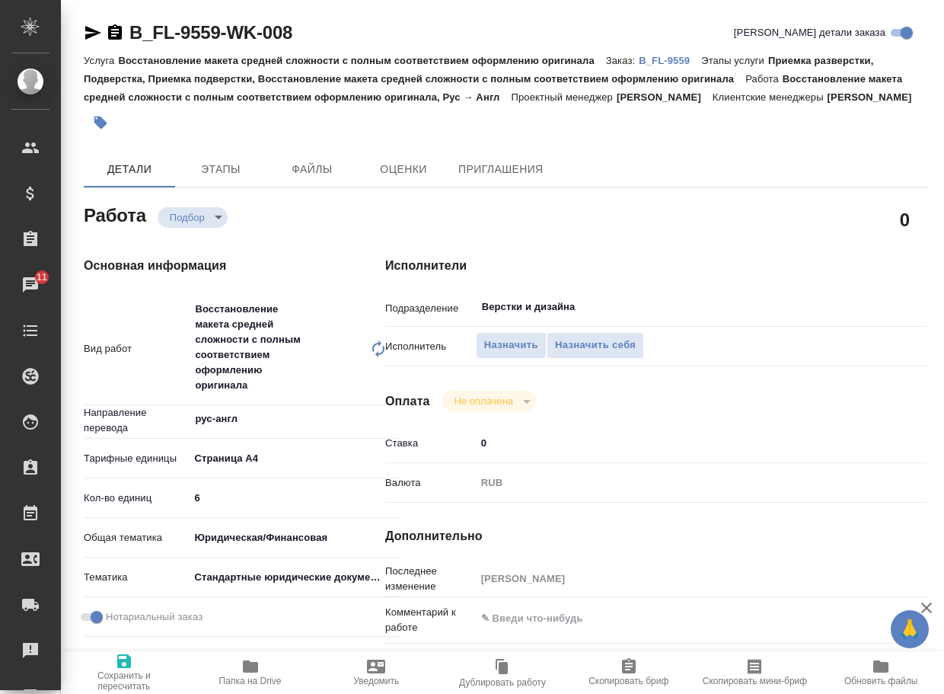
type textarea "x"
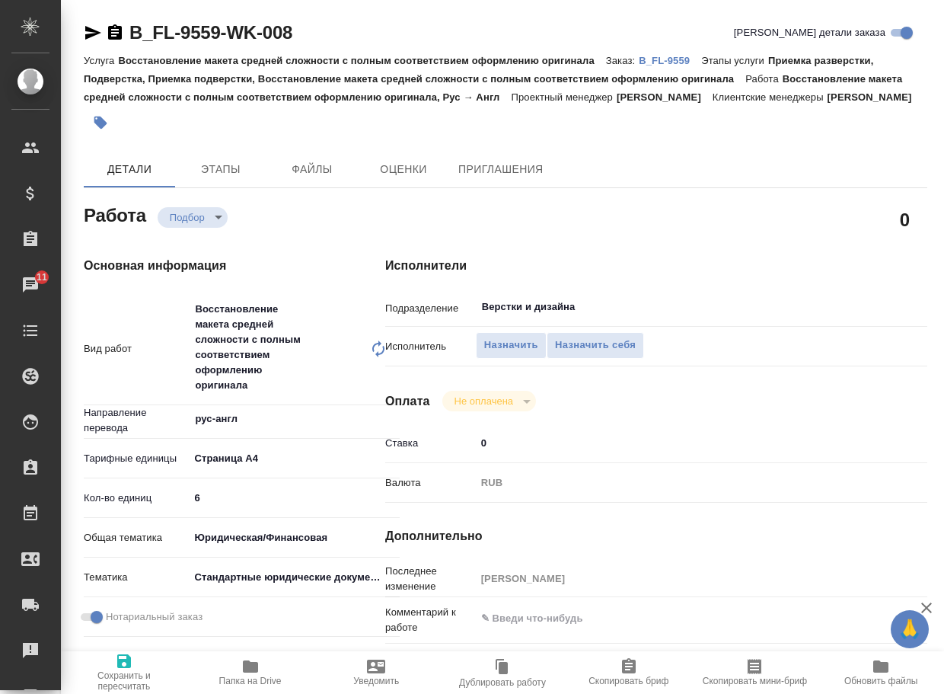
type textarea "x"
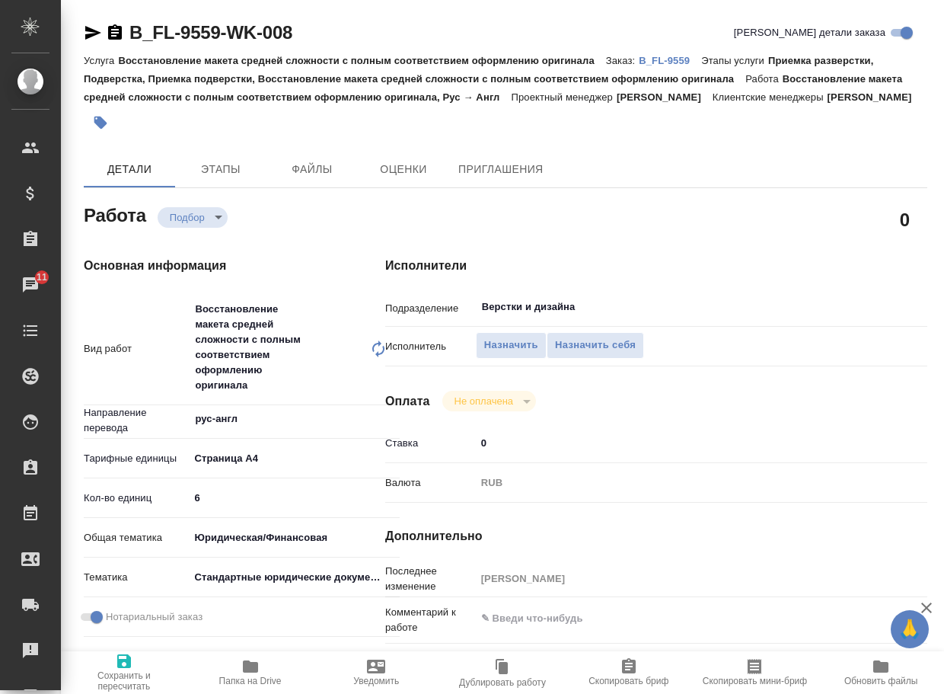
type textarea "x"
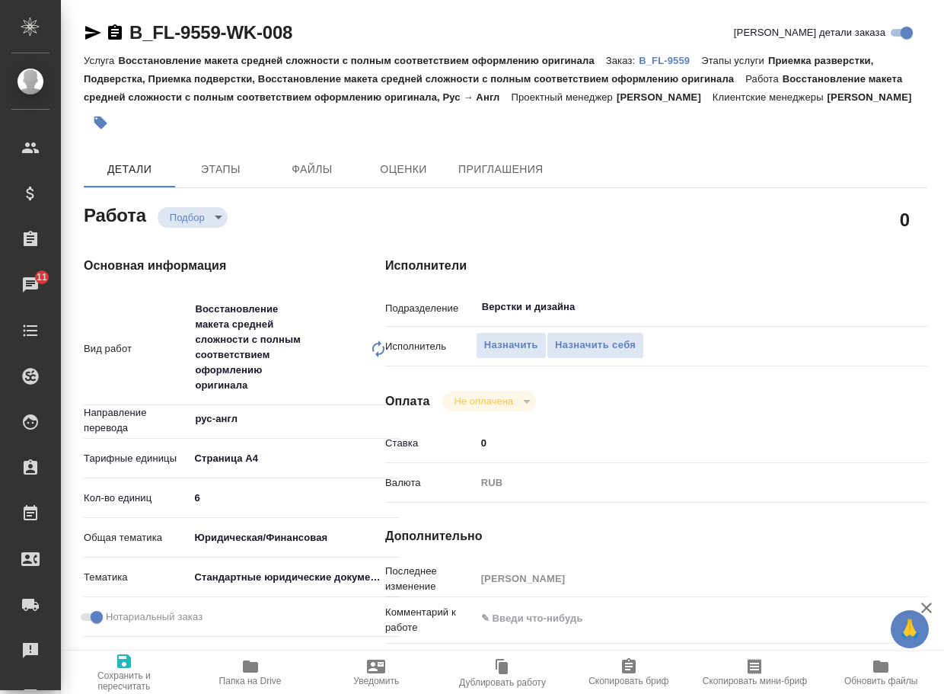
type textarea "x"
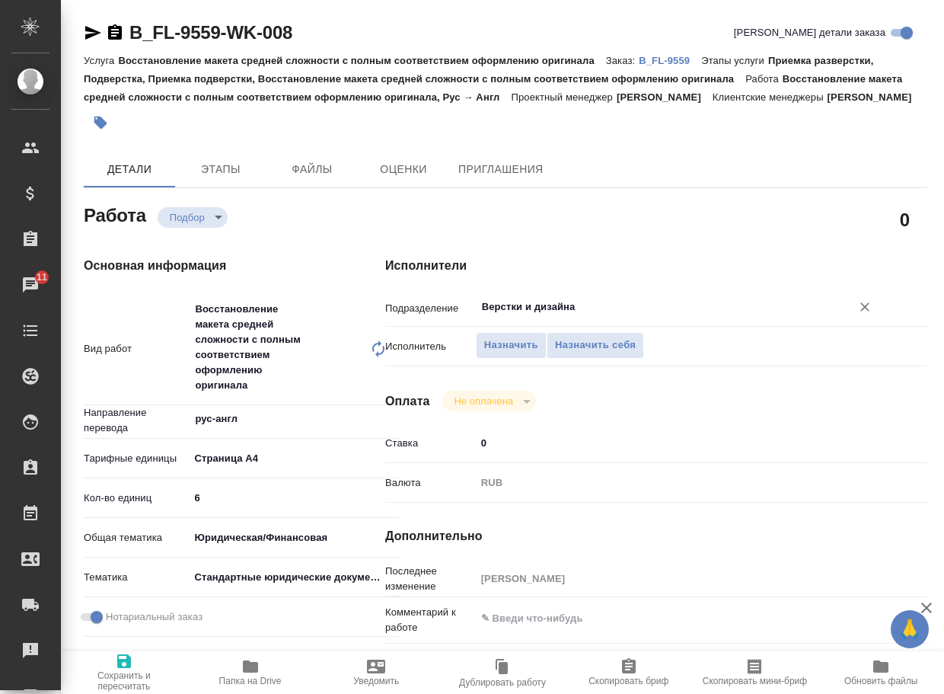
type textarea "x"
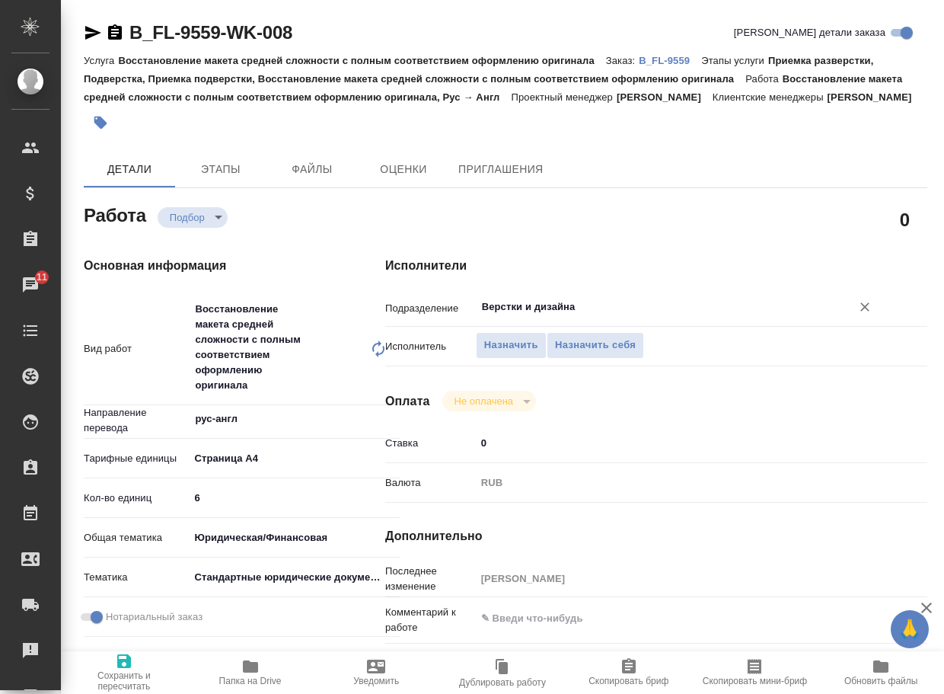
click at [589, 316] on input "Верстки и дизайна" at bounding box center [654, 307] width 347 height 18
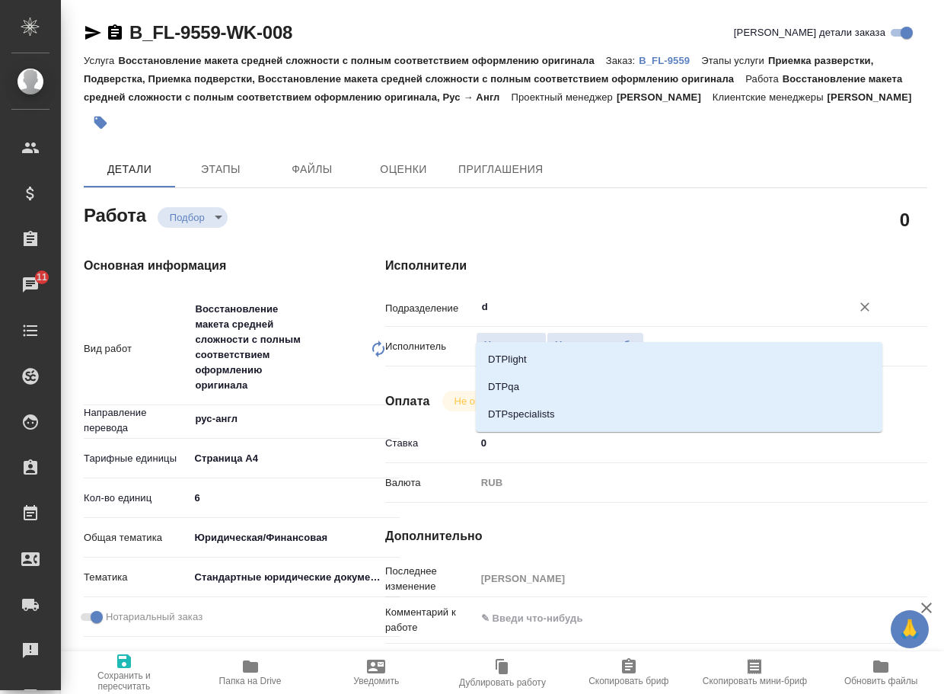
type input "dt"
drag, startPoint x: 547, startPoint y: 359, endPoint x: 534, endPoint y: 363, distance: 13.7
click at [546, 359] on li "DTPlight" at bounding box center [679, 359] width 407 height 27
type textarea "x"
type input "DTPlight"
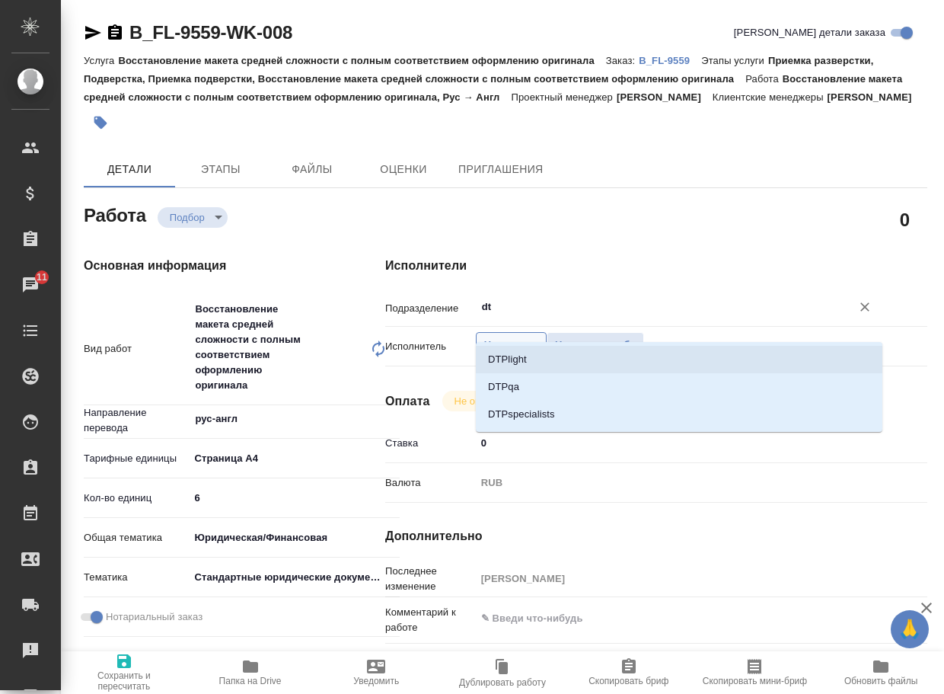
type textarea "x"
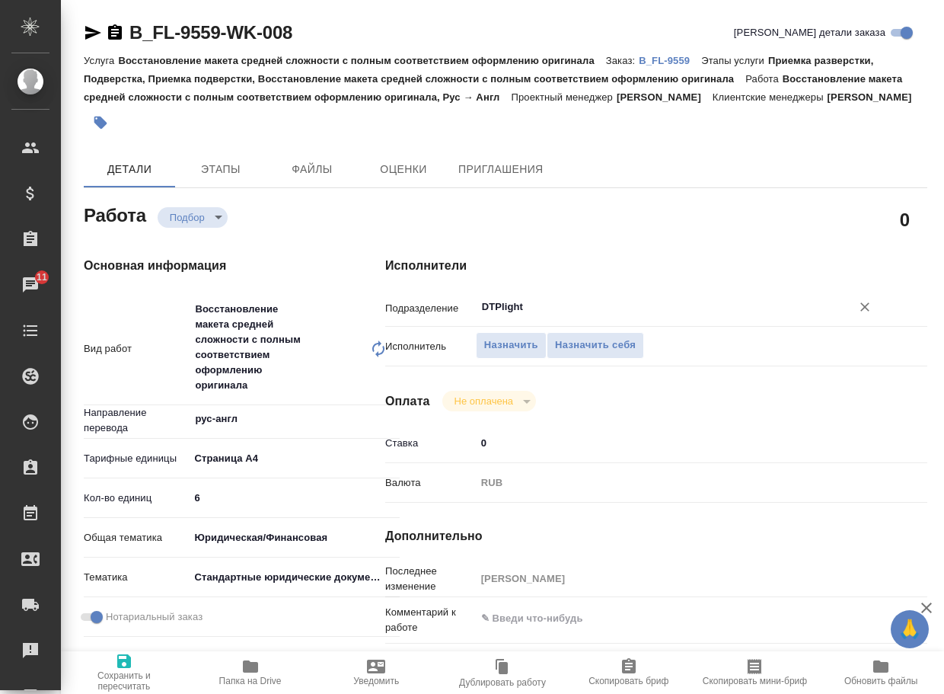
type input "DTPlight"
click at [121, 668] on icon "button" at bounding box center [124, 661] width 14 height 14
type textarea "x"
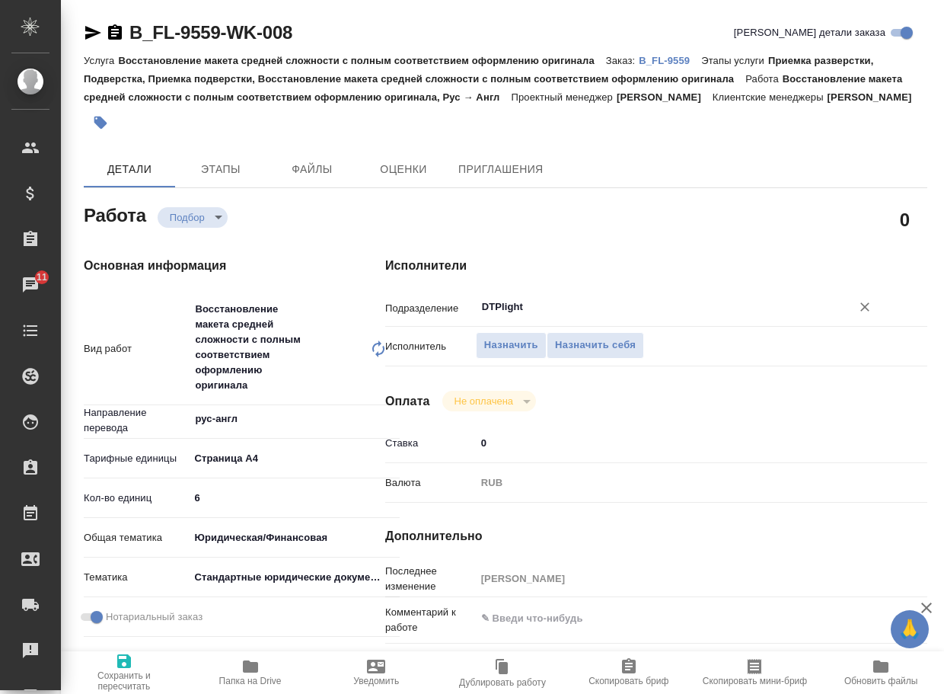
type textarea "x"
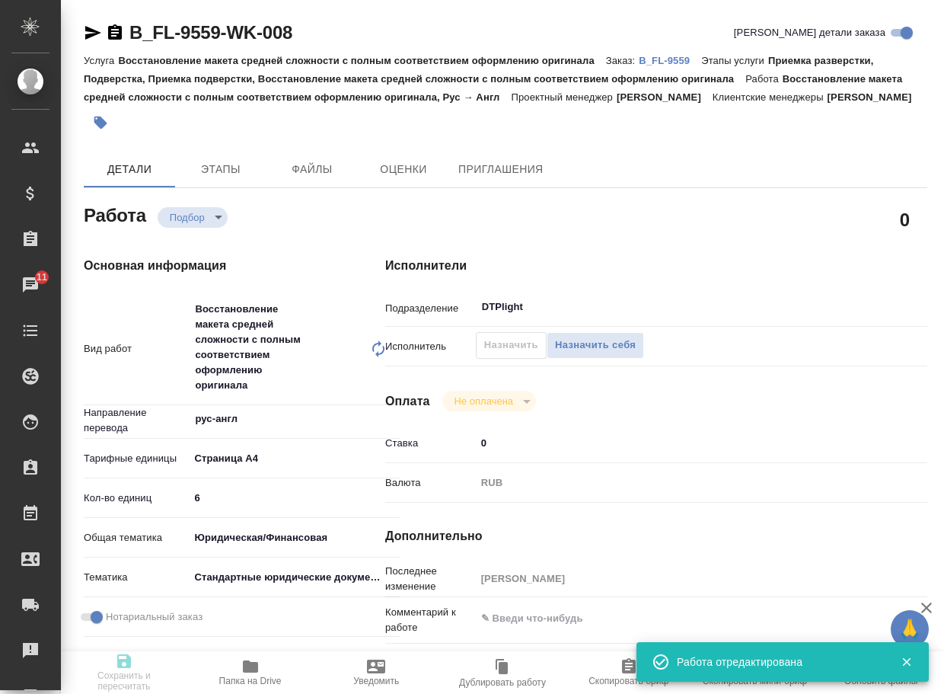
type textarea "x"
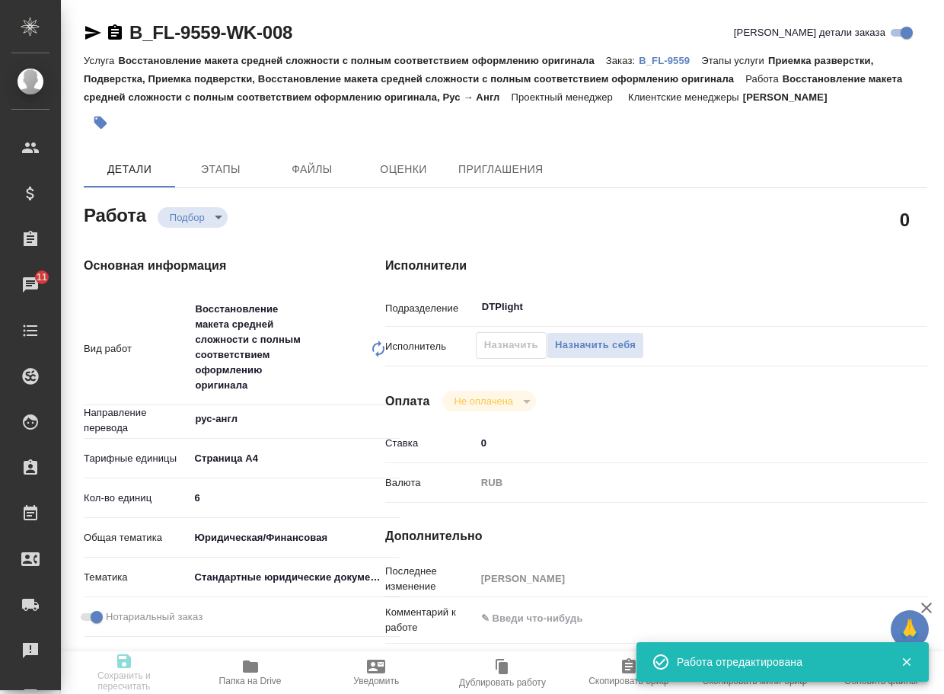
type input "recruiting"
type textarea "Восстановление макета средней сложности с полным соответствием оформлению ориги…"
type textarea "x"
type input "рус-англ"
type input "5f036ec4e16dec2d6b59c8ff"
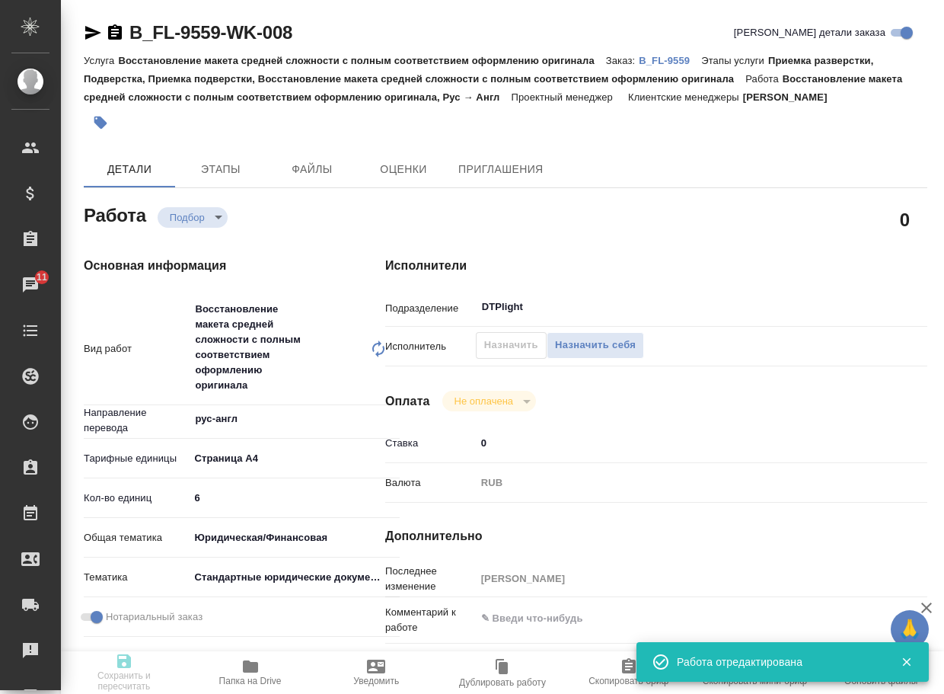
type input "6"
type input "yr-fn"
type input "5f647205b73bc97568ca66bf"
checkbox input "true"
type input "23.09.2025 12:35"
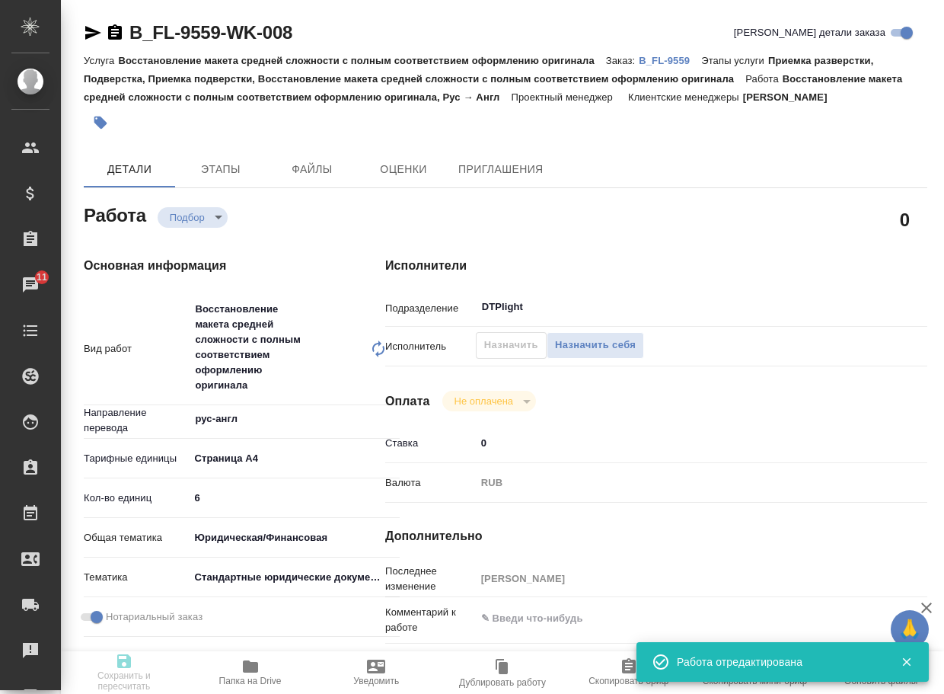
type input "23.09.2025 14:40"
type input "24.09.2025 17:00"
type input "DTPlight"
type input "notPayed"
type input "0"
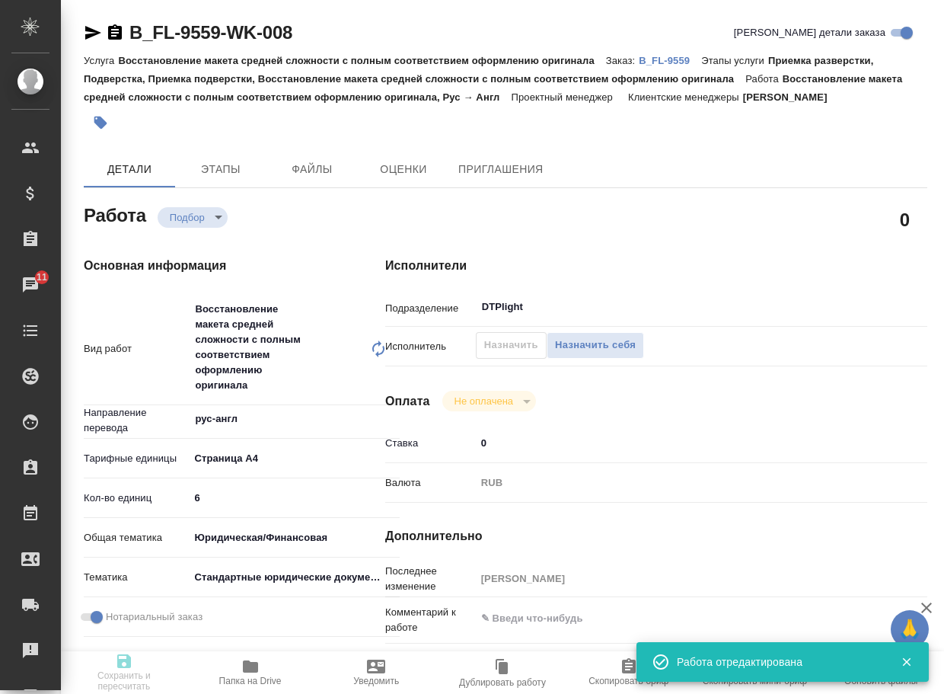
type input "RUB"
type input "Тарабановская Анастасия"
type textarea "x"
type textarea "/Clients/FL_B/Orders/B_FL-9559/DTP/B_FL-9559-WK-008"
type textarea "x"
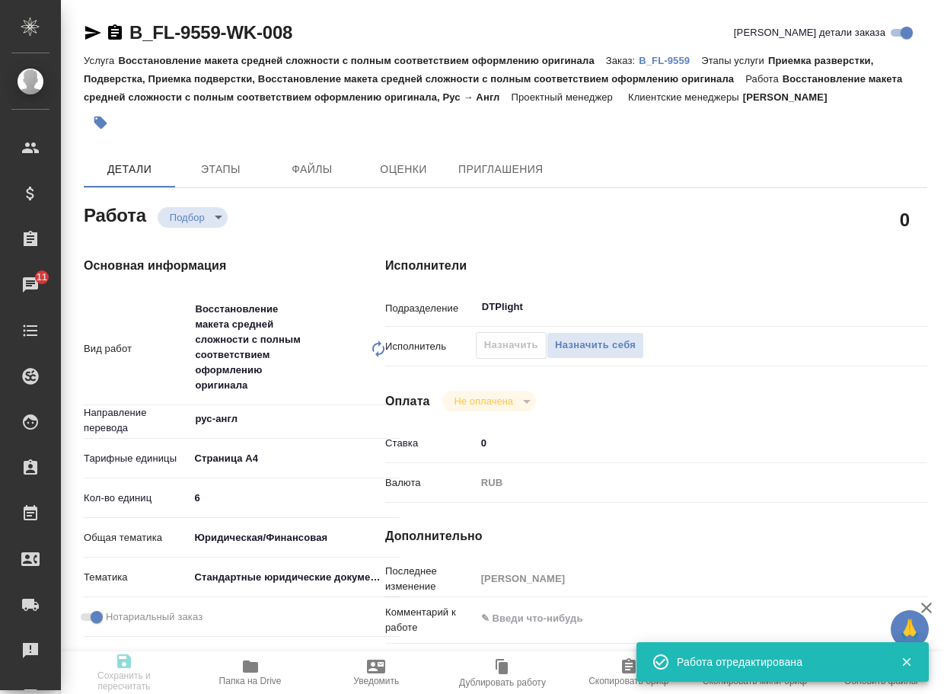
type input "B_FL-9559"
type input "Восстановление макета средней сложности с полным соответствием оформлению ориги…"
type input "Приемка разверстки, Подверстка, Приемка подверстки, Восстановление макета средн…"
type input "Богомолова Анастасия"
type input "[PERSON_NAME]"
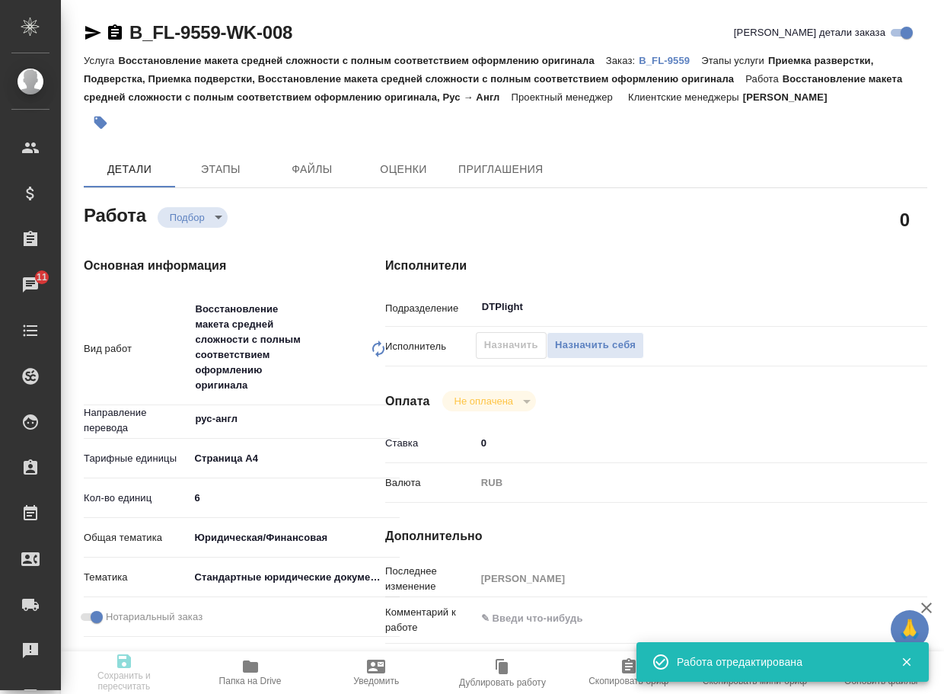
type input "/Clients/FL_B/Orders/B_FL-9559"
type textarea "x"
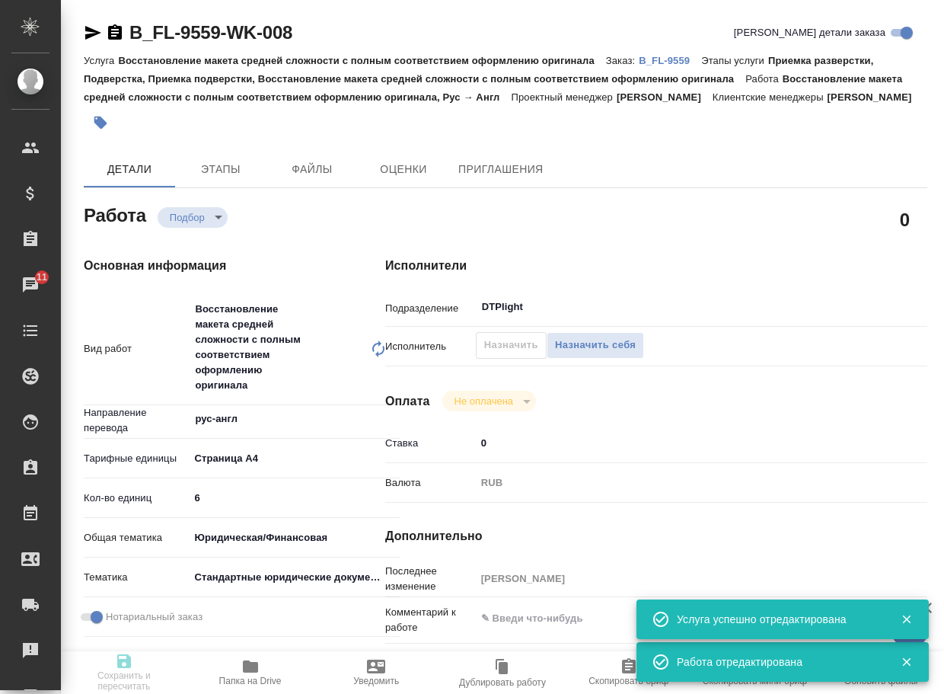
type textarea "x"
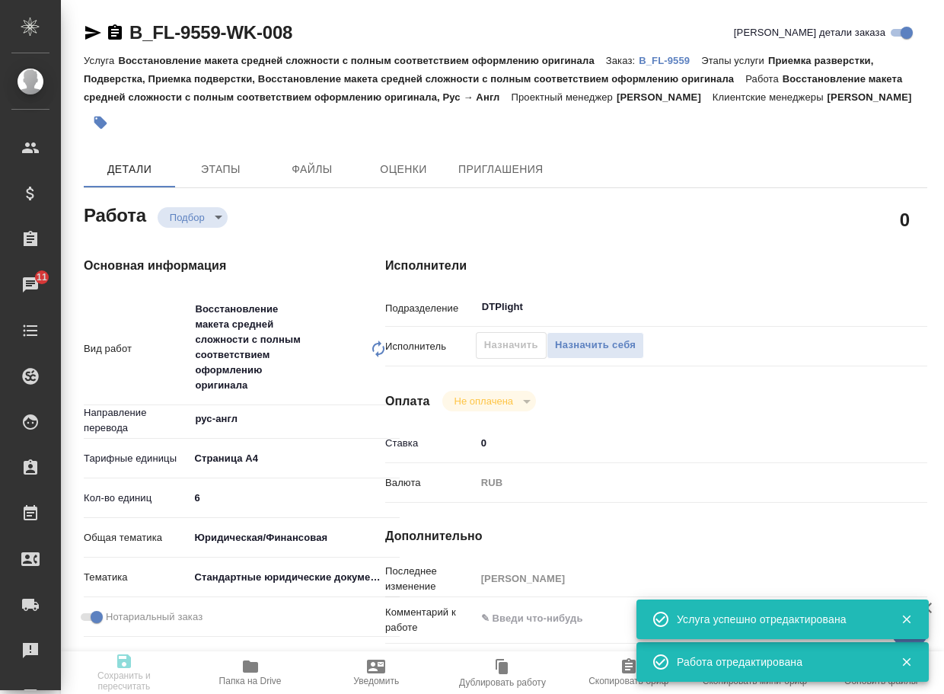
type textarea "x"
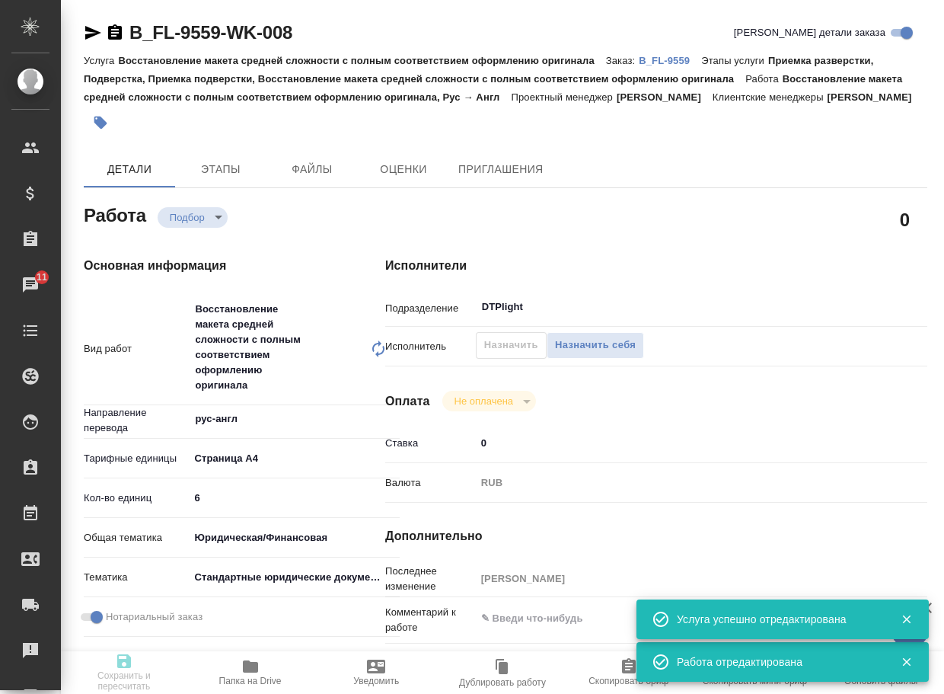
type textarea "x"
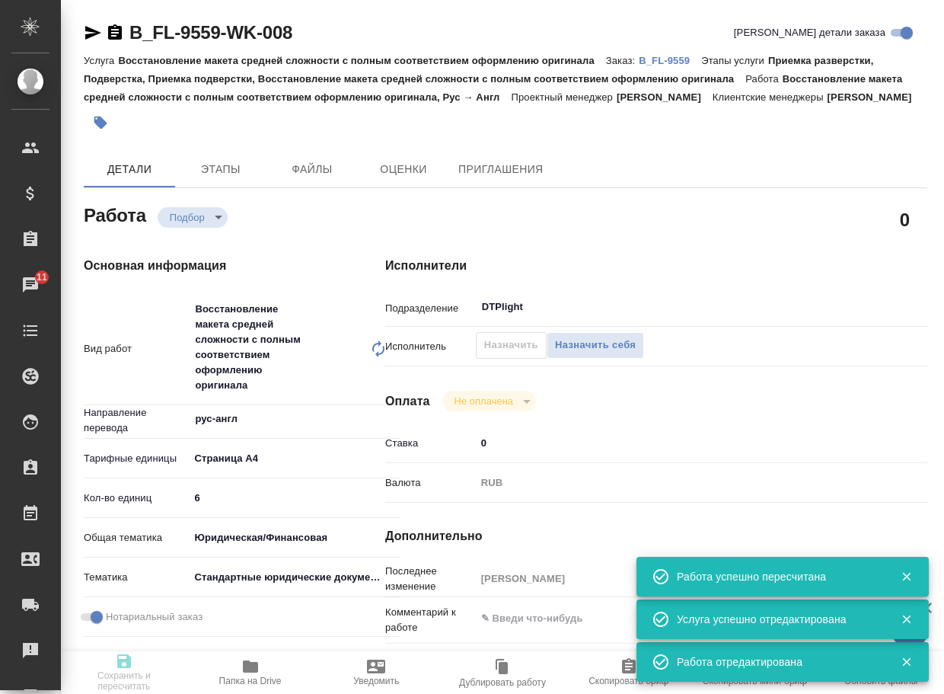
type input "recruiting"
type textarea "Восстановление макета средней сложности с полным соответствием оформлению ориги…"
type textarea "x"
type input "рус-англ"
type input "5f036ec4e16dec2d6b59c8ff"
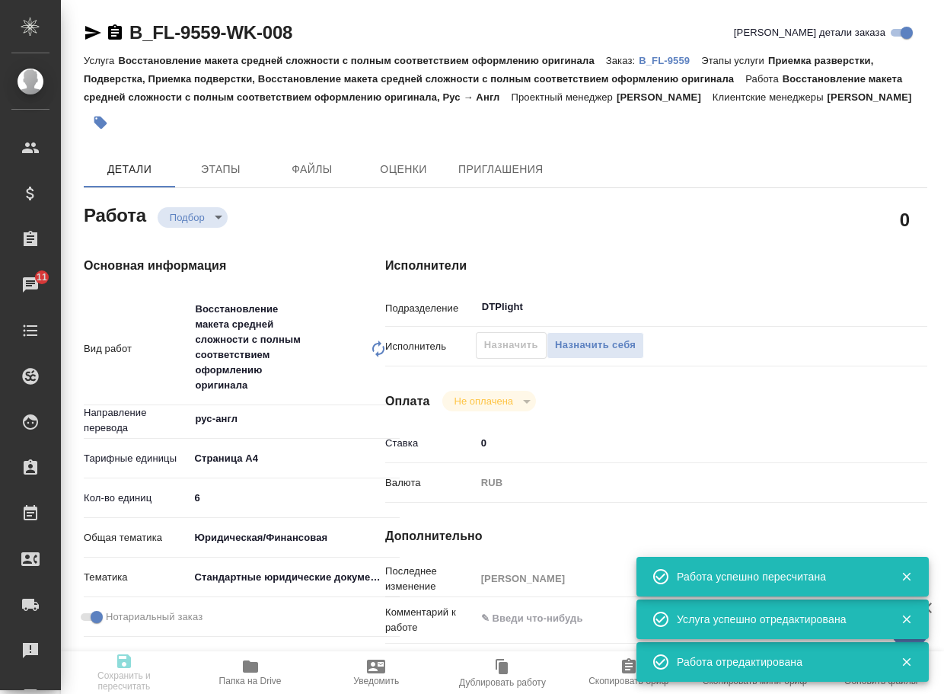
type input "6"
type input "yr-fn"
type input "5f647205b73bc97568ca66bf"
checkbox input "true"
type input "23.09.2025 12:35"
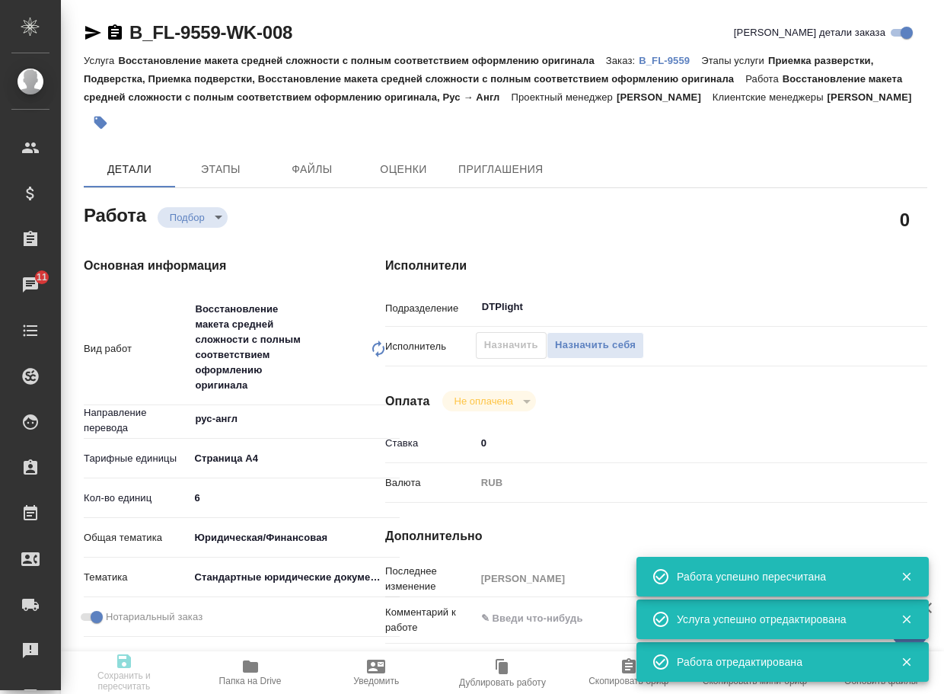
type input "23.09.2025 14:40"
type input "24.09.2025 17:00"
type input "DTPlight"
type input "notPayed"
type input "0"
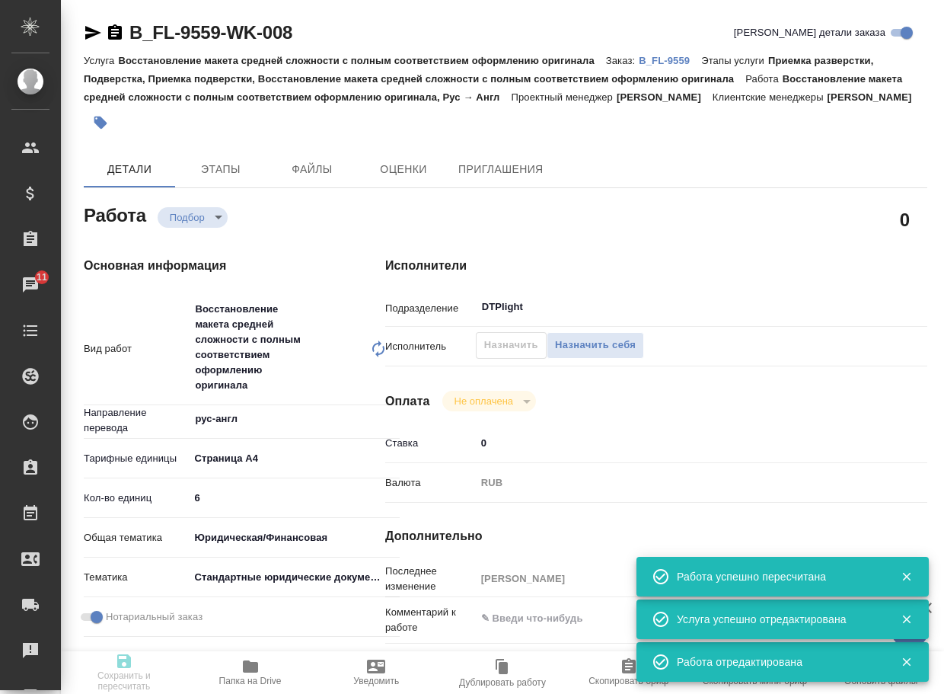
type input "RUB"
type input "Тарабановская Анастасия"
type textarea "x"
type textarea "/Clients/FL_B/Orders/B_FL-9559/DTP/B_FL-9559-WK-008"
type textarea "x"
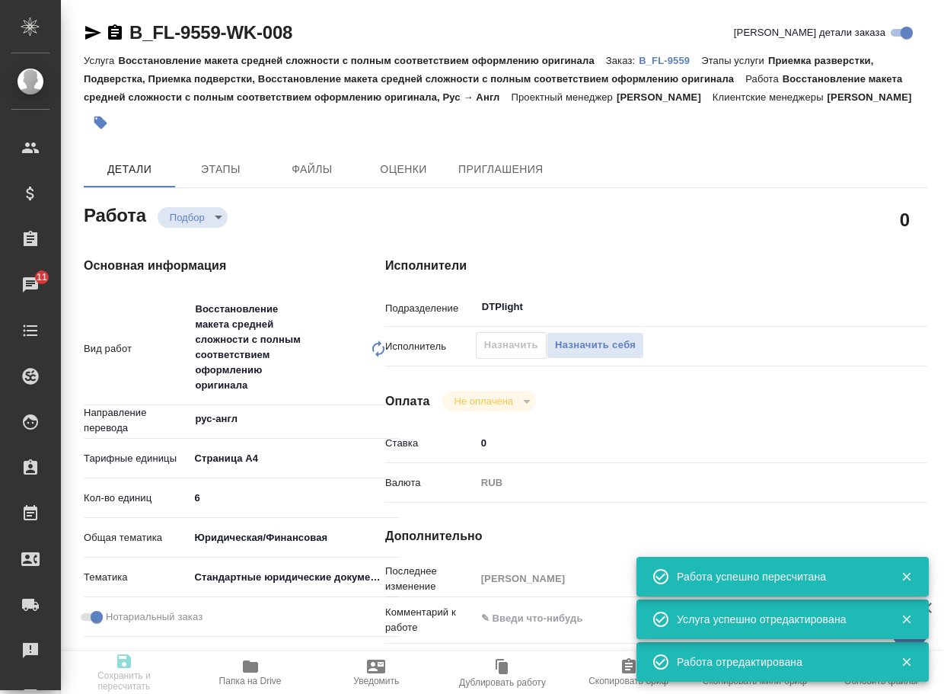
type input "B_FL-9559"
type input "Восстановление макета средней сложности с полным соответствием оформлению ориги…"
type input "Приемка разверстки, Подверстка, Приемка подверстки, Восстановление макета средн…"
type input "Богомолова Анастасия"
type input "[PERSON_NAME]"
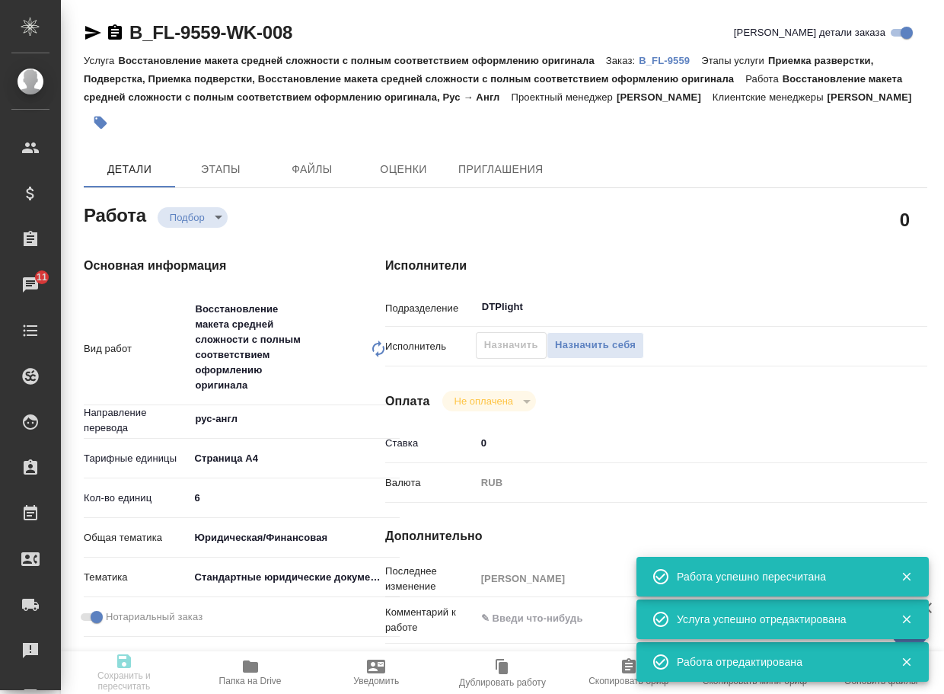
type input "/Clients/FL_B/Orders/B_FL-9559"
type textarea "x"
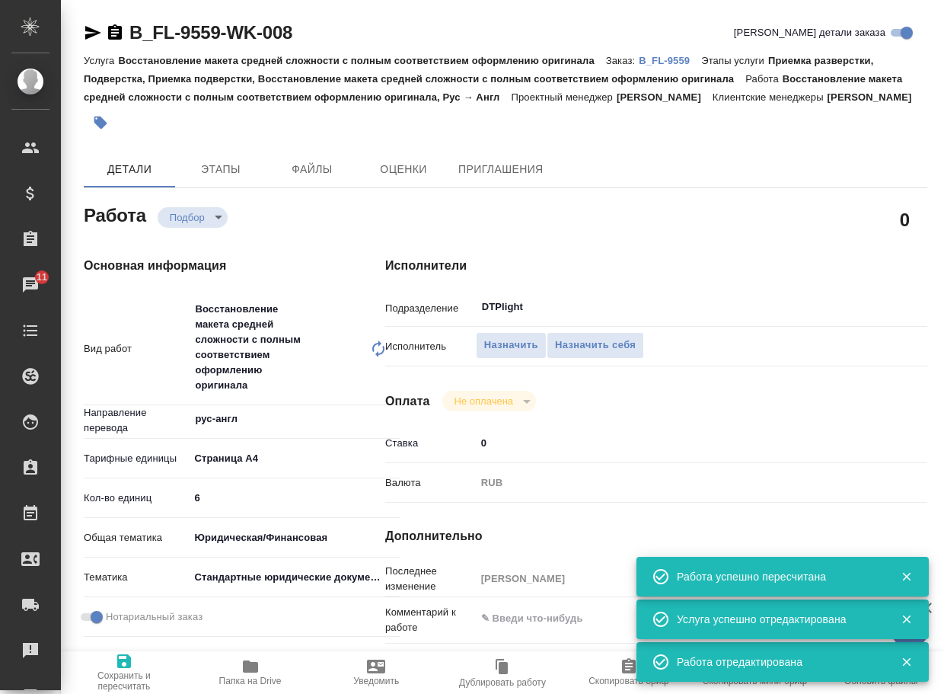
type textarea "x"
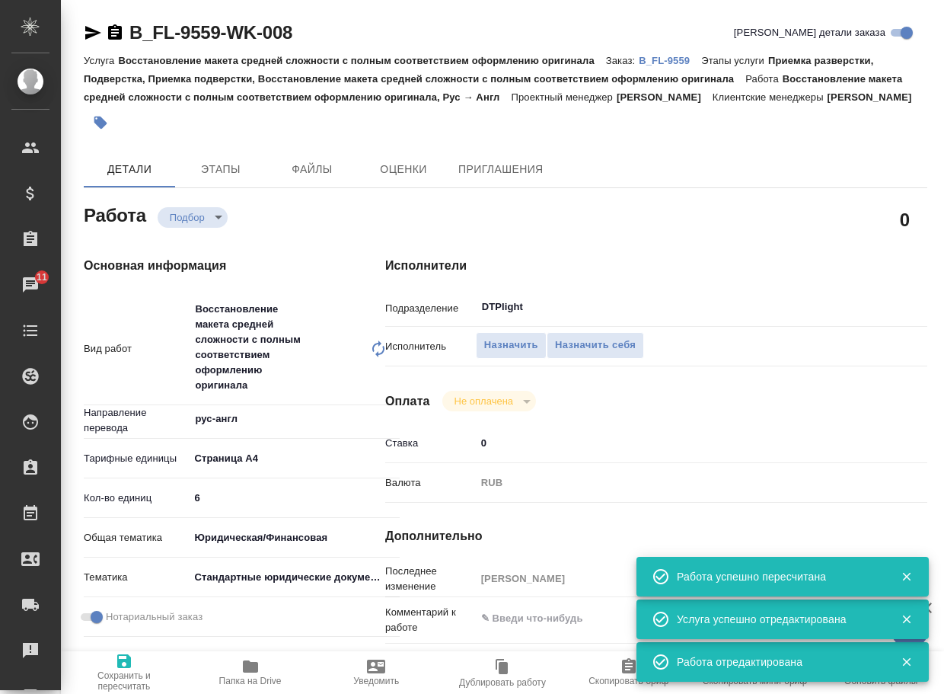
type textarea "x"
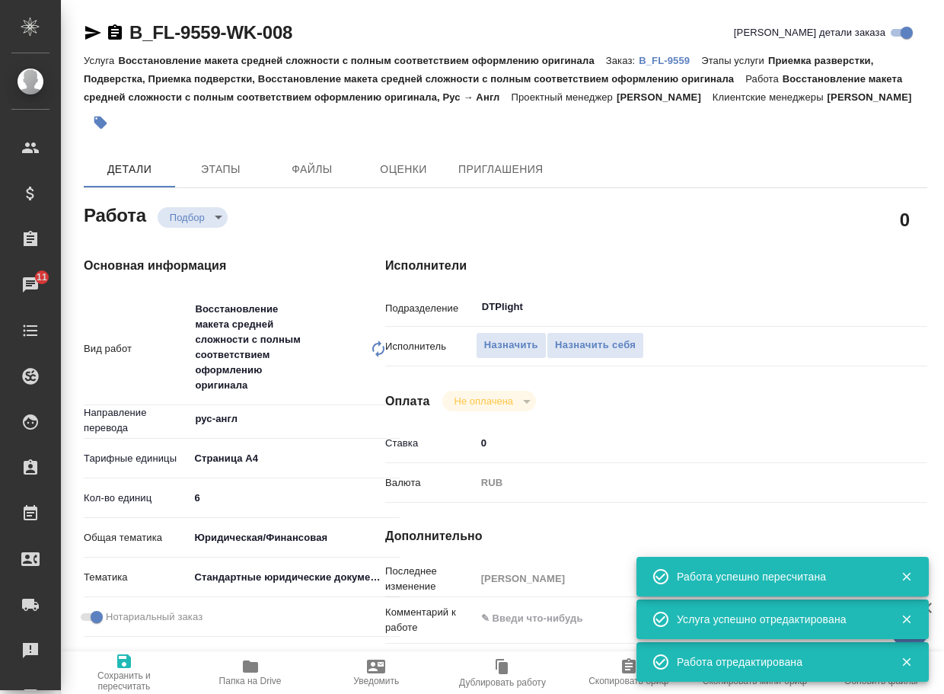
type textarea "x"
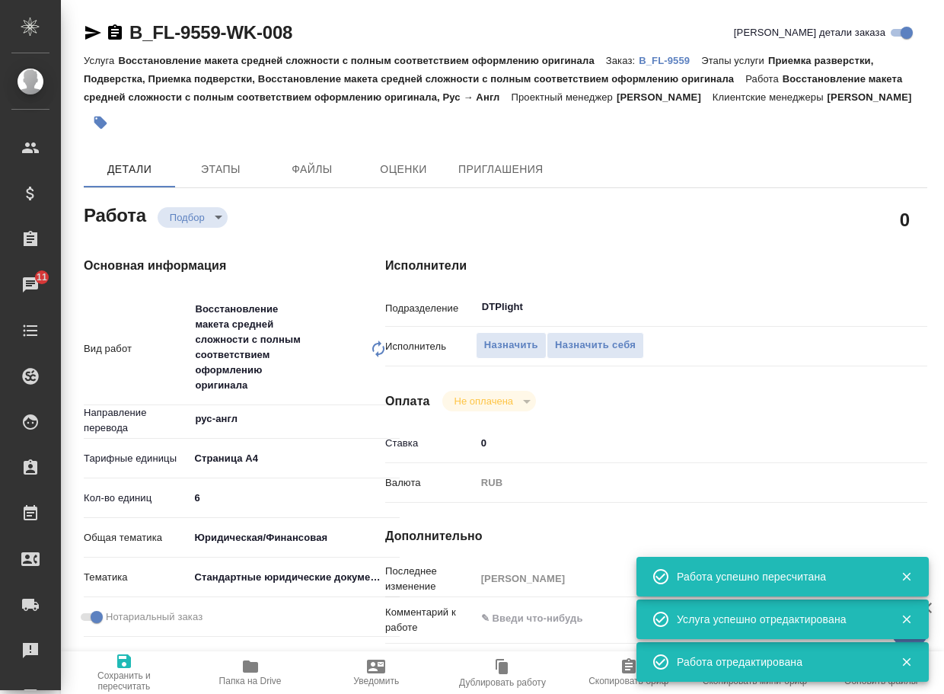
type textarea "x"
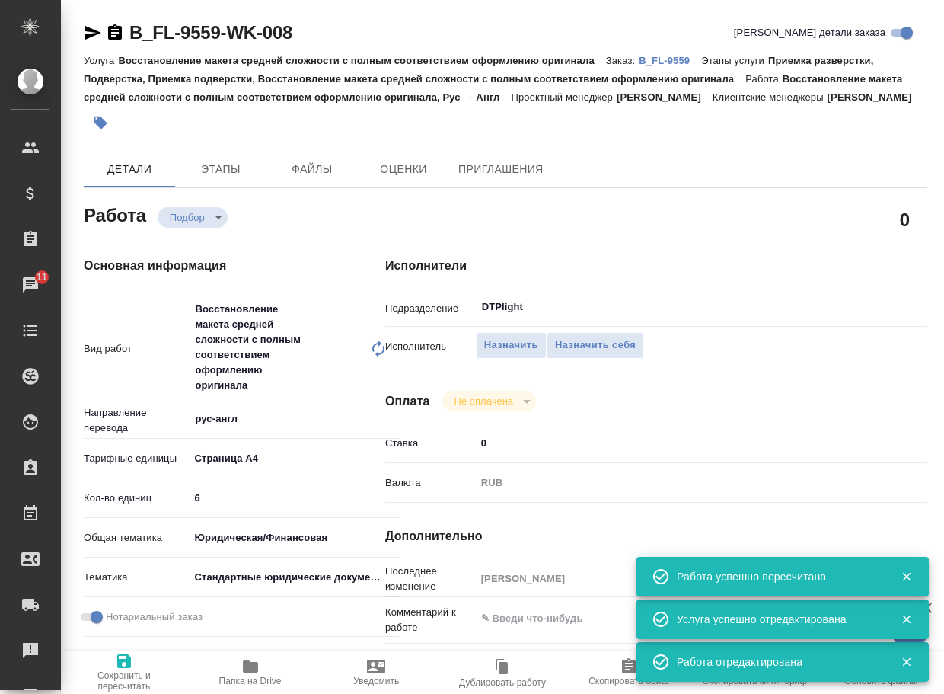
type textarea "x"
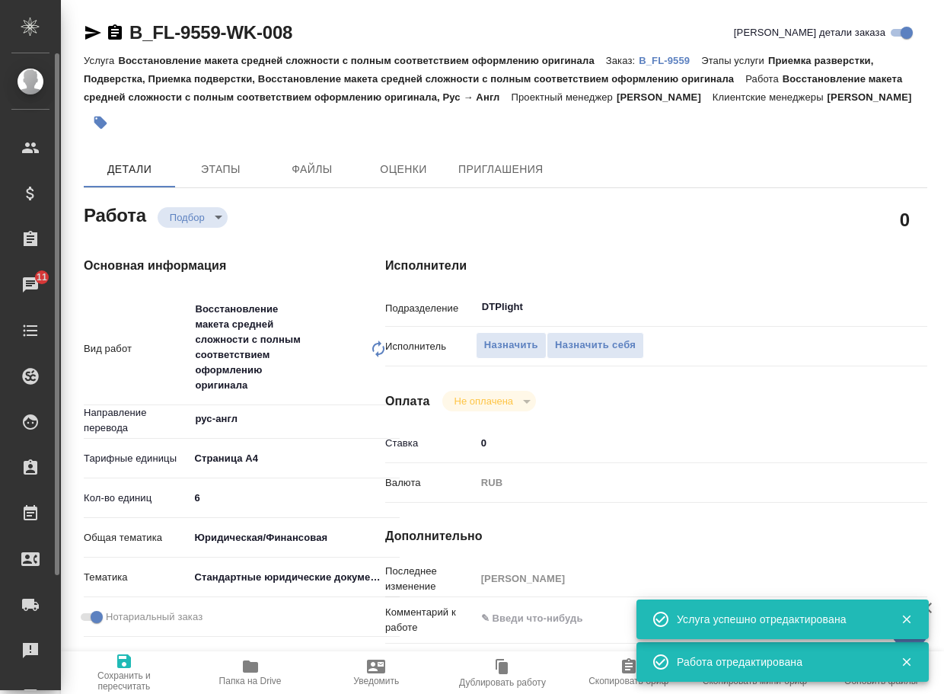
type textarea "x"
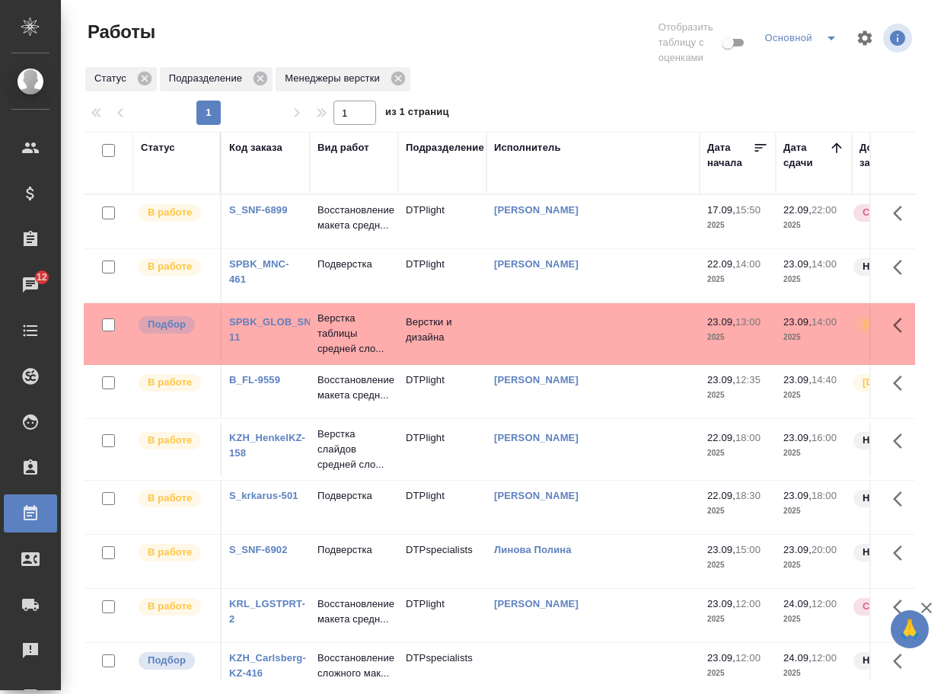
click at [266, 336] on link "SPBK_GLOB_SNACK-11" at bounding box center [282, 329] width 107 height 27
click at [366, 356] on p "Верстка таблицы средней сло..." at bounding box center [354, 334] width 73 height 46
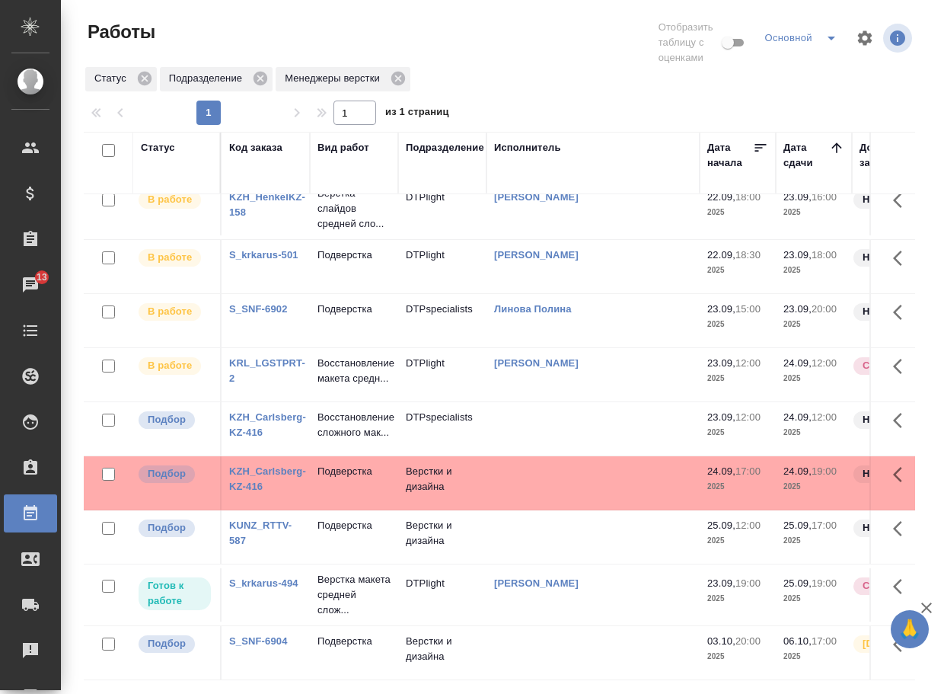
scroll to position [343, 0]
click at [269, 411] on link "KZH_Carlsberg-KZ-416" at bounding box center [267, 424] width 77 height 27
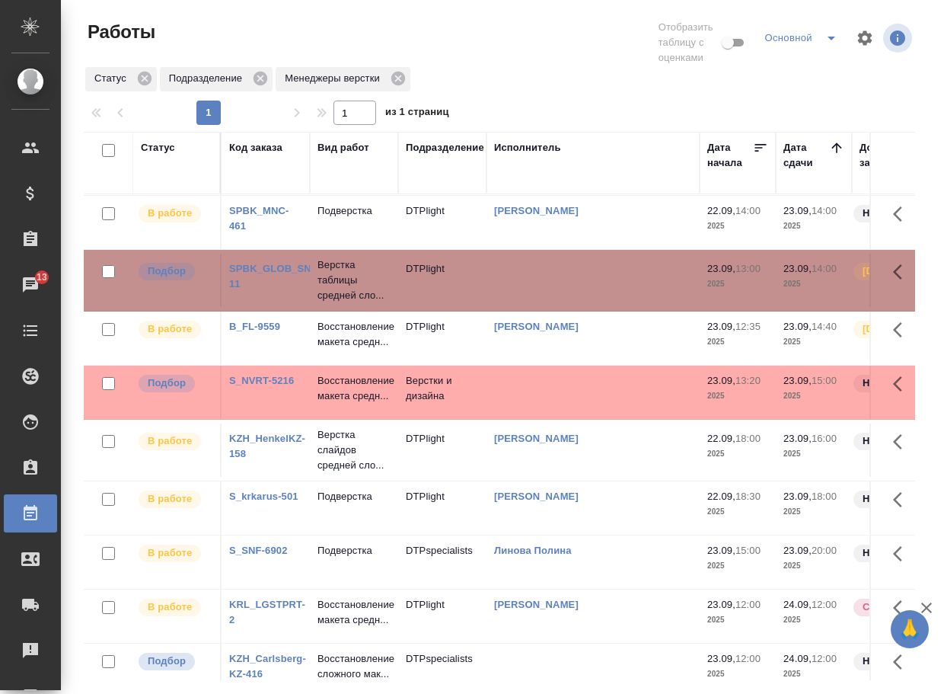
scroll to position [0, 0]
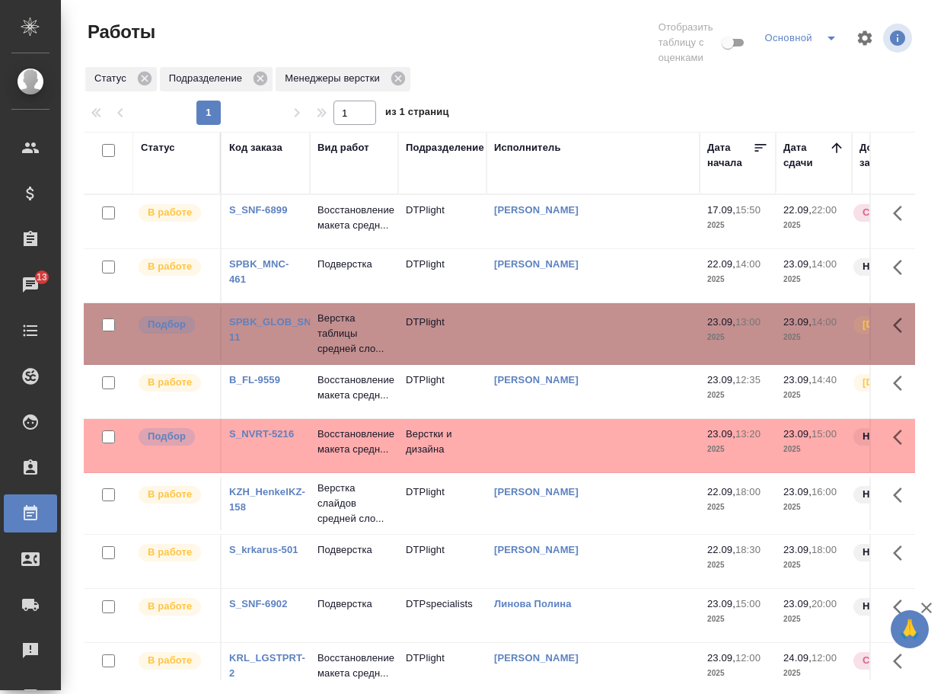
click at [335, 457] on p "Восстановление макета средн..." at bounding box center [354, 441] width 73 height 30
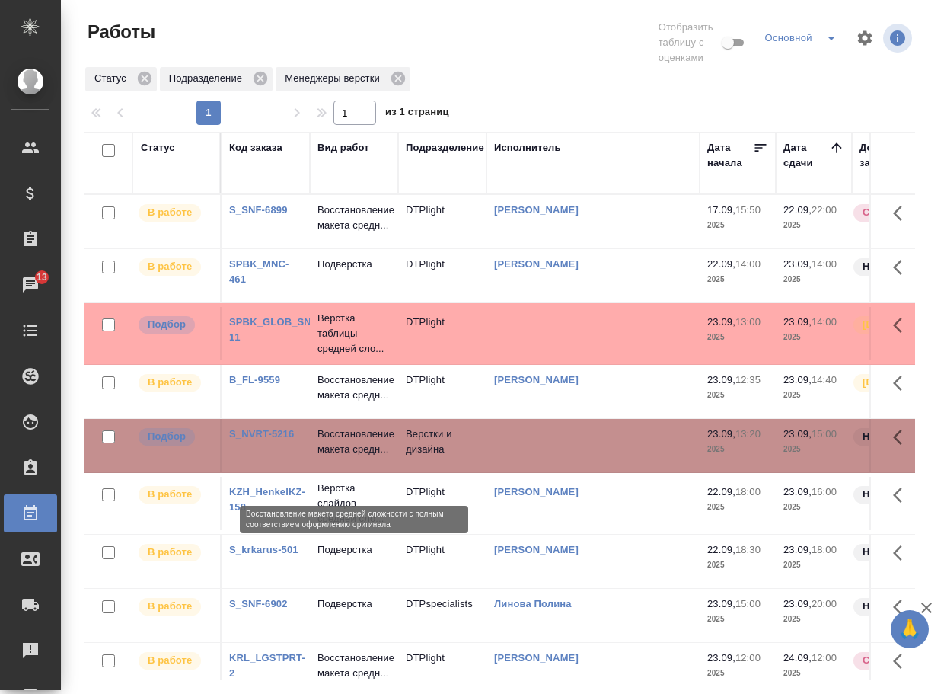
click at [335, 457] on p "Восстановление макета средн..." at bounding box center [354, 441] width 73 height 30
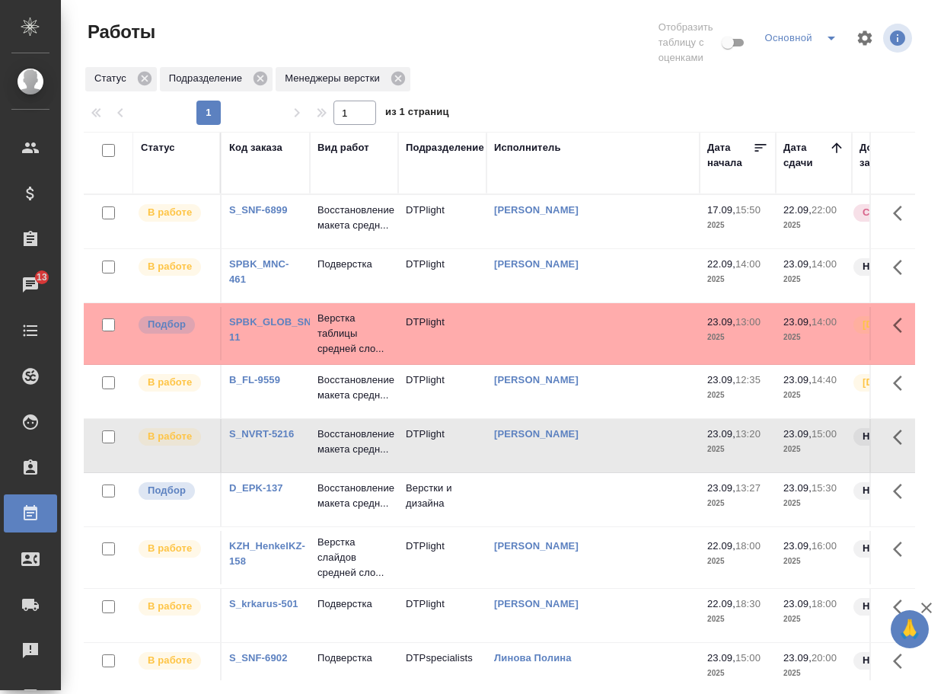
click at [278, 494] on link "D_EPK-137" at bounding box center [256, 487] width 54 height 11
click at [360, 511] on p "Восстановление макета средн..." at bounding box center [354, 496] width 73 height 30
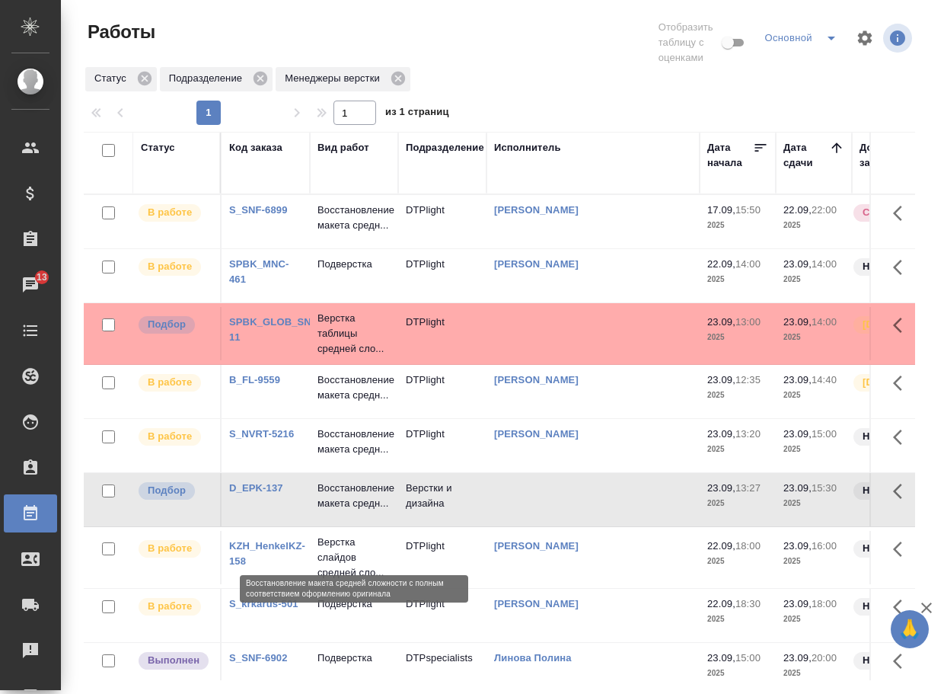
click at [360, 511] on p "Восстановление макета средн..." at bounding box center [354, 496] width 73 height 30
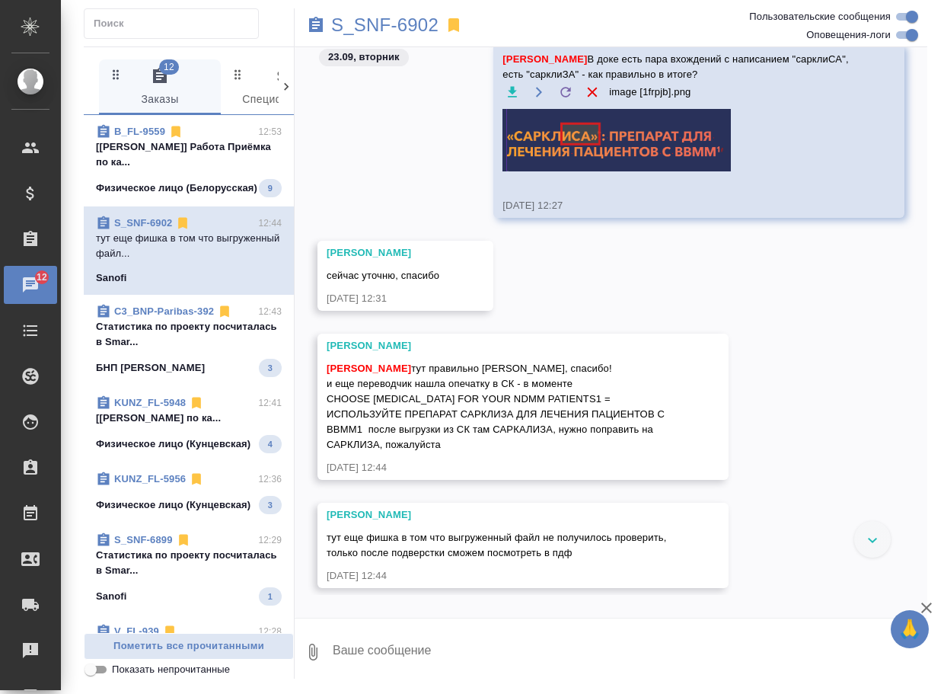
scroll to position [53253, 0]
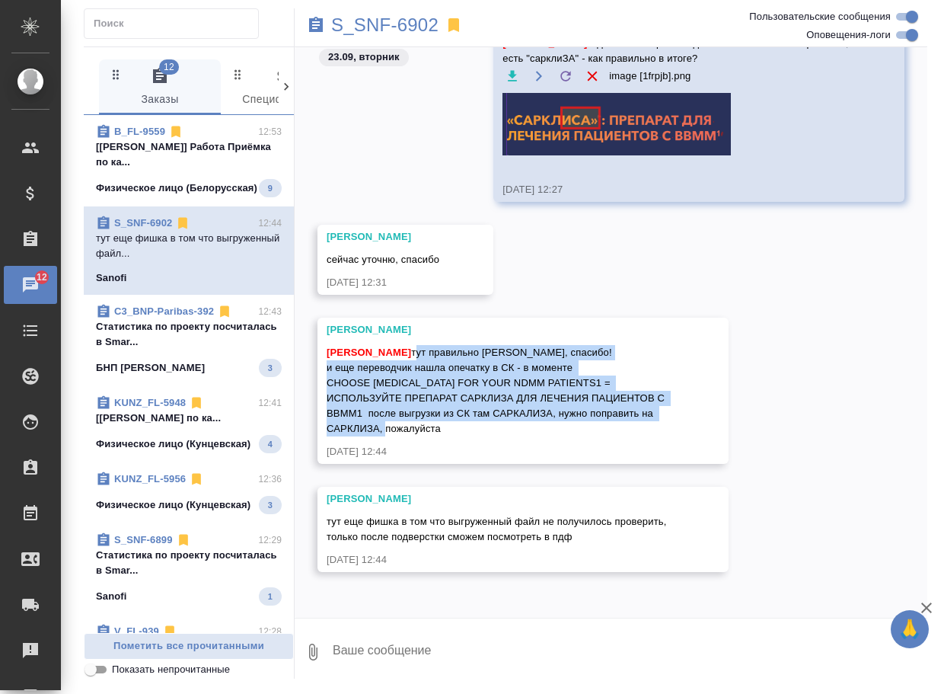
drag, startPoint x: 467, startPoint y: 430, endPoint x: 411, endPoint y: 356, distance: 92.5
click at [411, 356] on div "[PERSON_NAME] тут правильно [PERSON_NAME], спасибо! и еще переводчик нашла опеч…" at bounding box center [501, 388] width 349 height 95
copy span "тут правильно [PERSON_NAME], спасибо! и еще переводчик нашла опечатку в СК - в …"
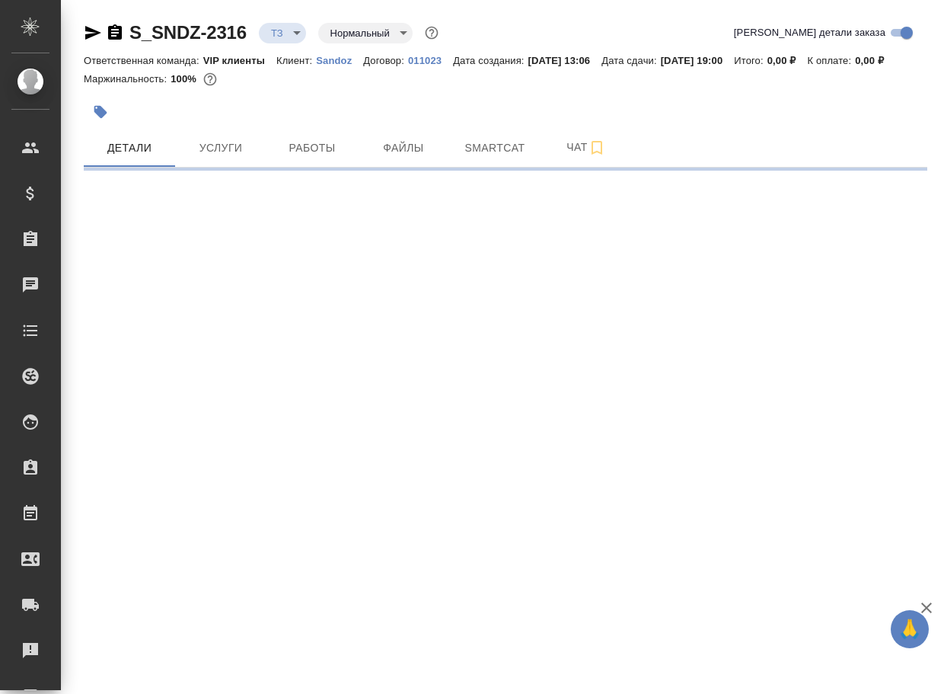
select select "RU"
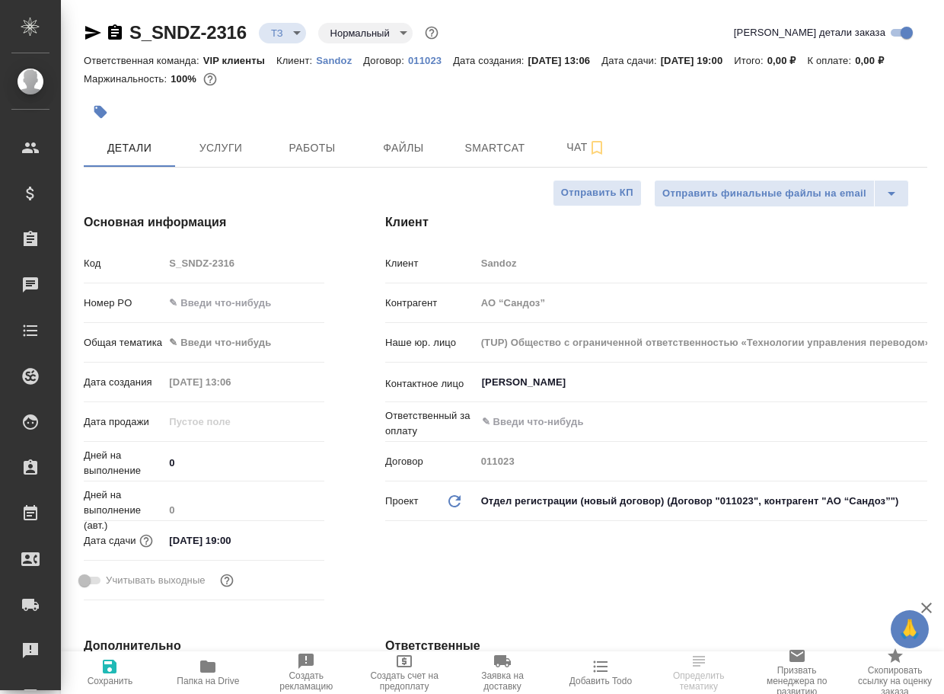
type textarea "x"
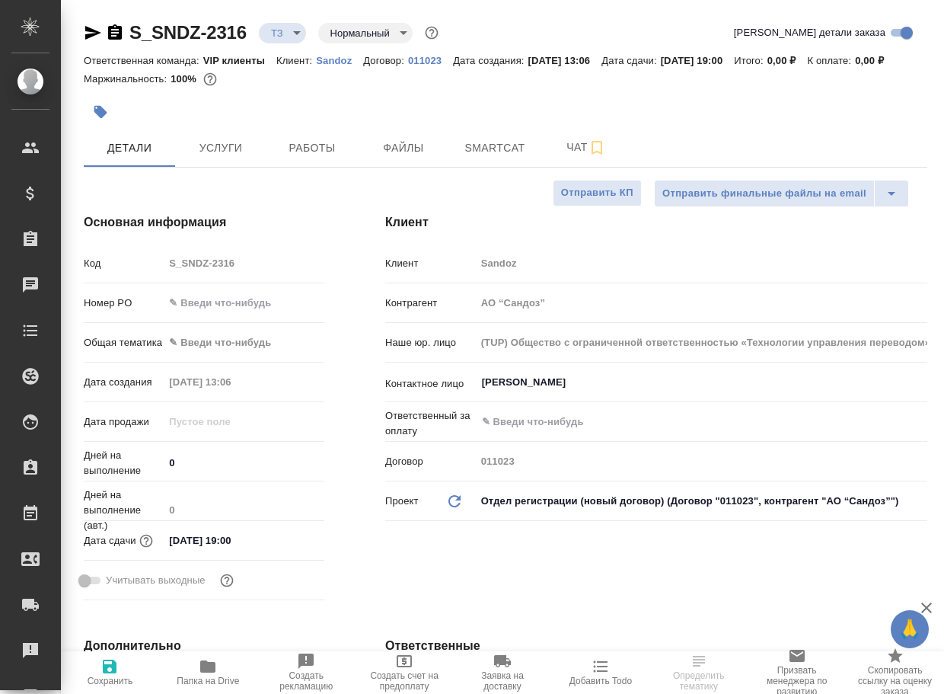
type textarea "x"
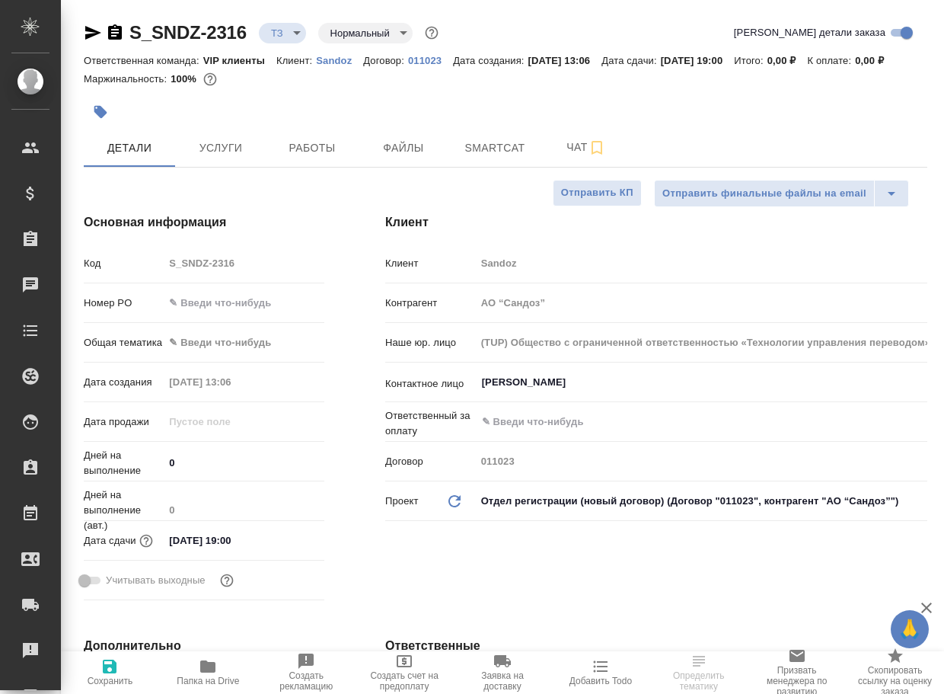
type textarea "x"
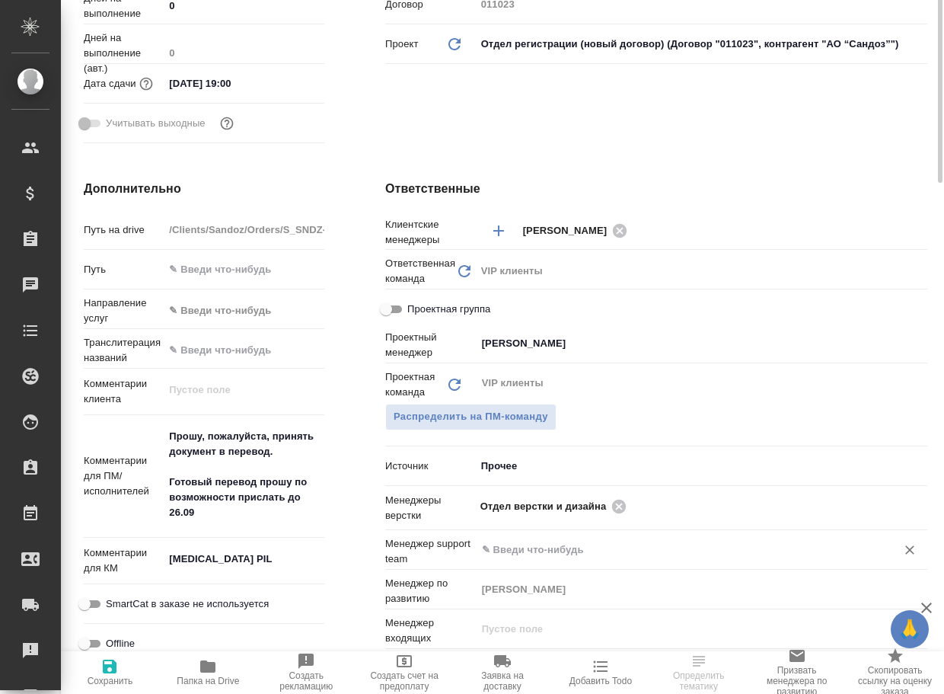
scroll to position [533, 0]
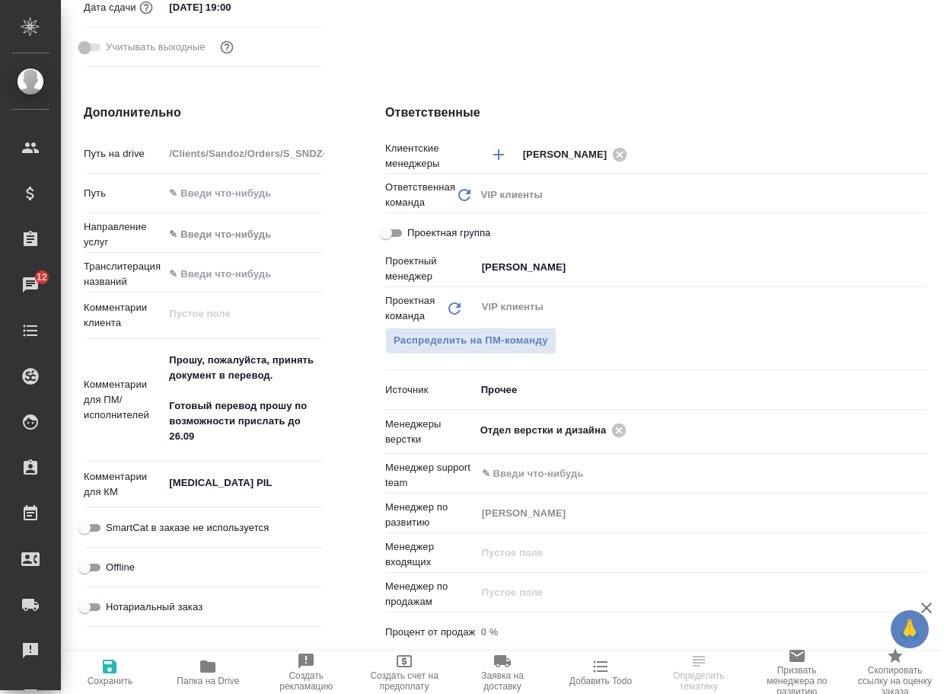
click at [212, 672] on icon "button" at bounding box center [207, 666] width 15 height 12
type textarea "x"
select select "RU"
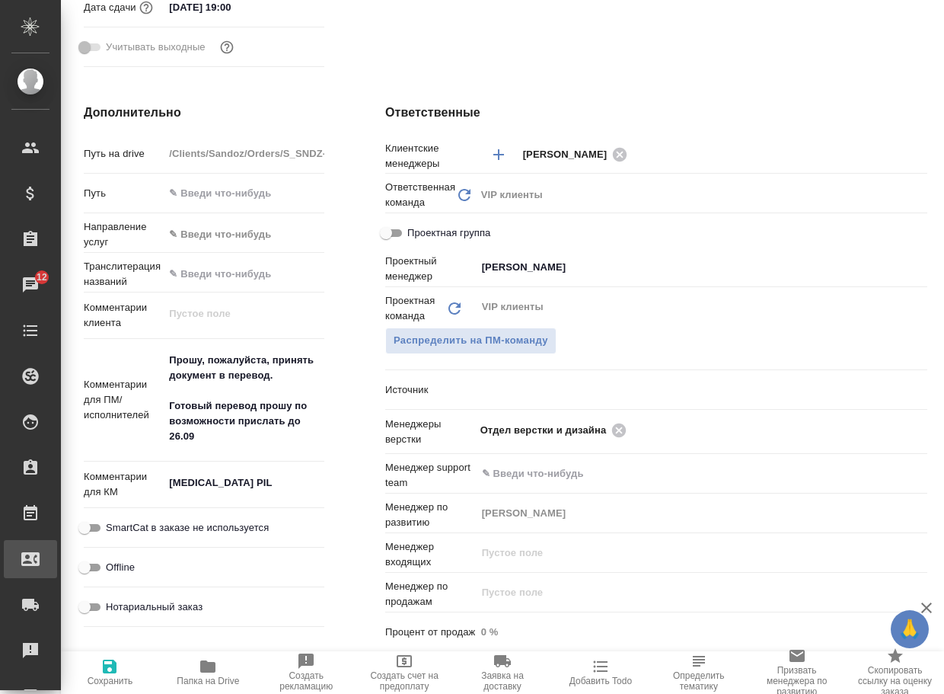
type textarea "x"
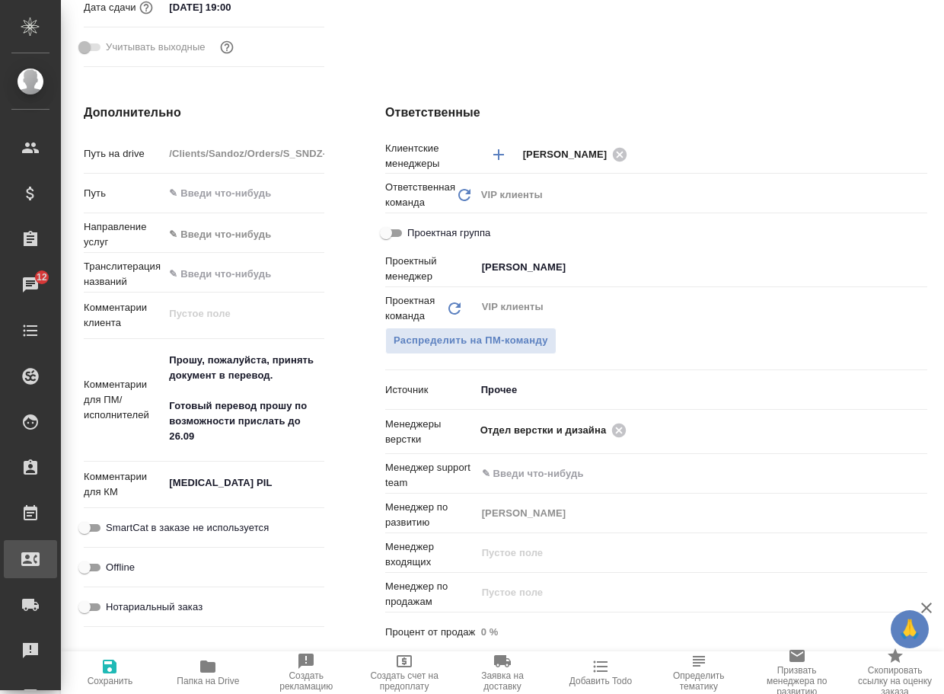
type textarea "x"
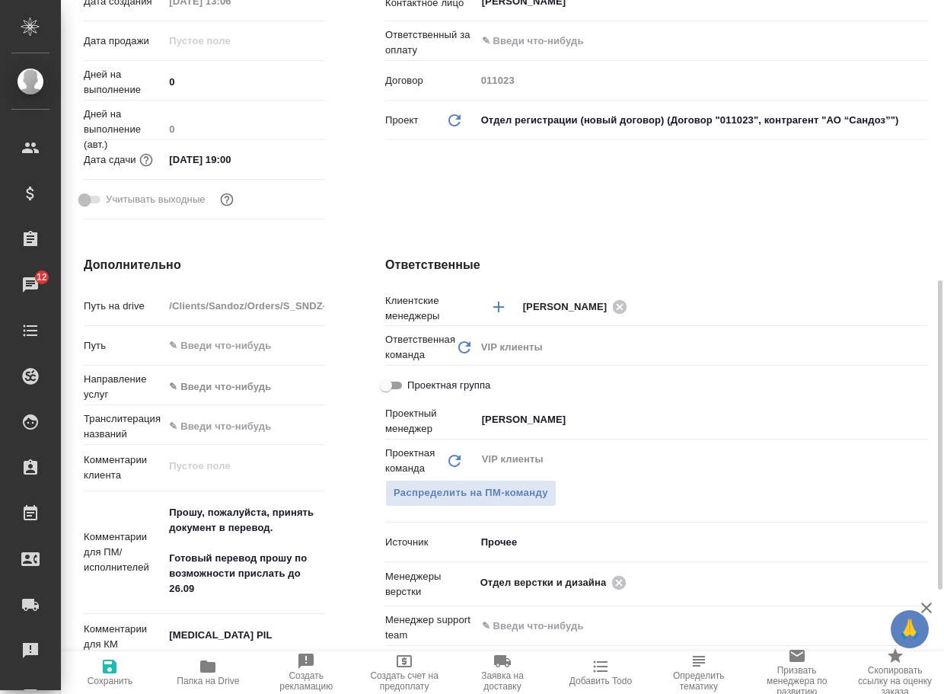
scroll to position [609, 0]
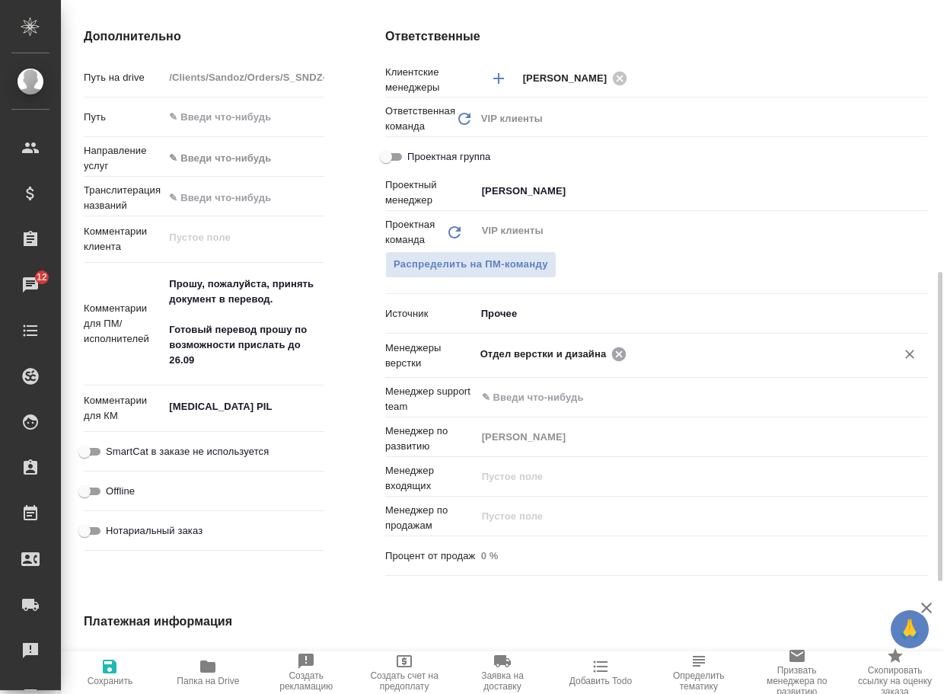
click at [618, 360] on icon at bounding box center [619, 354] width 14 height 14
type textarea "x"
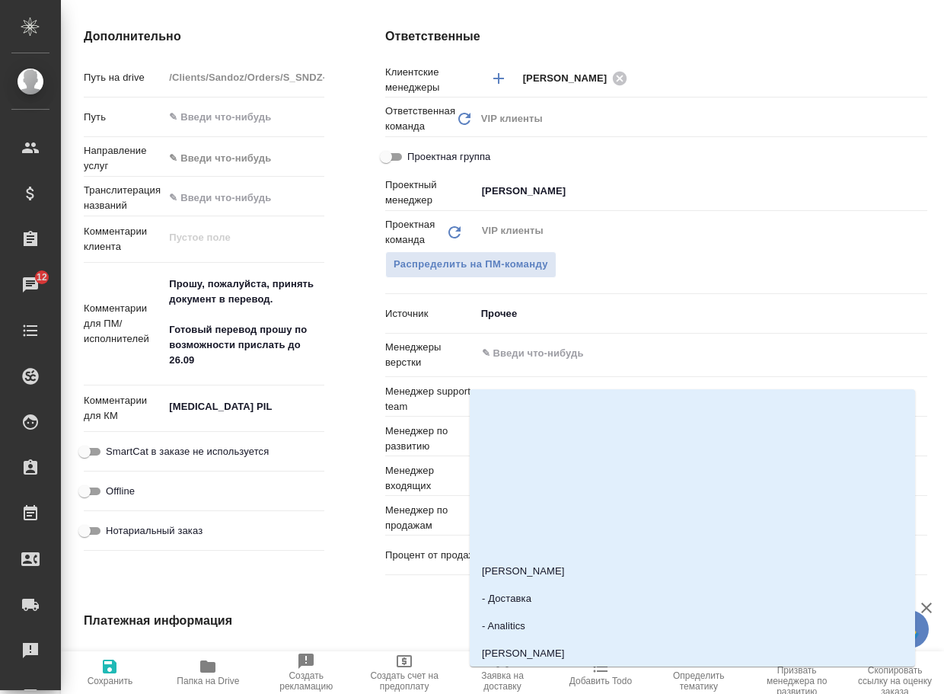
click at [618, 363] on input "text" at bounding box center [676, 353] width 391 height 18
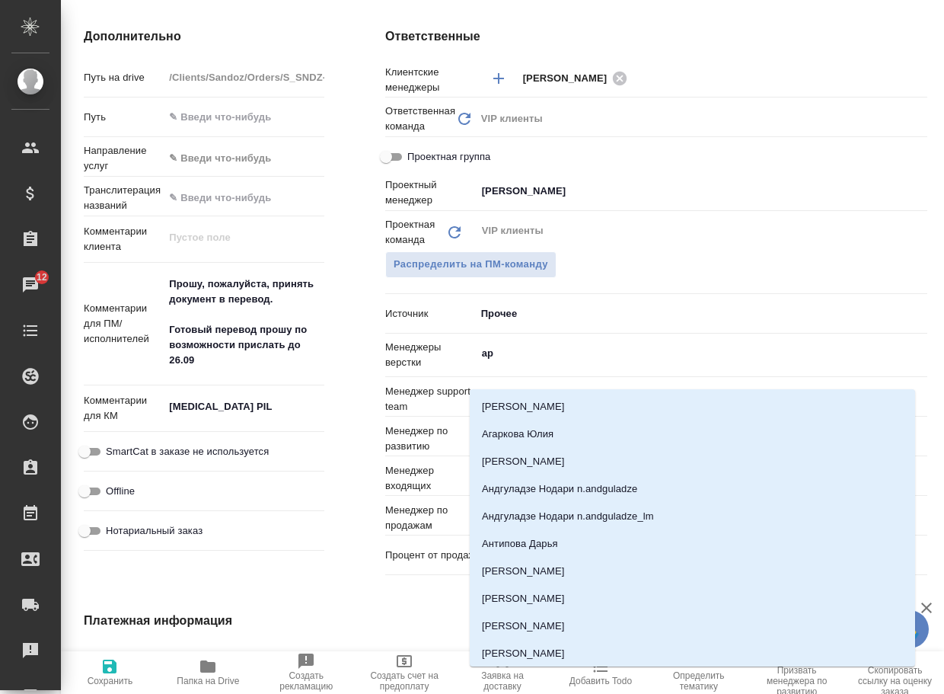
type input "арс"
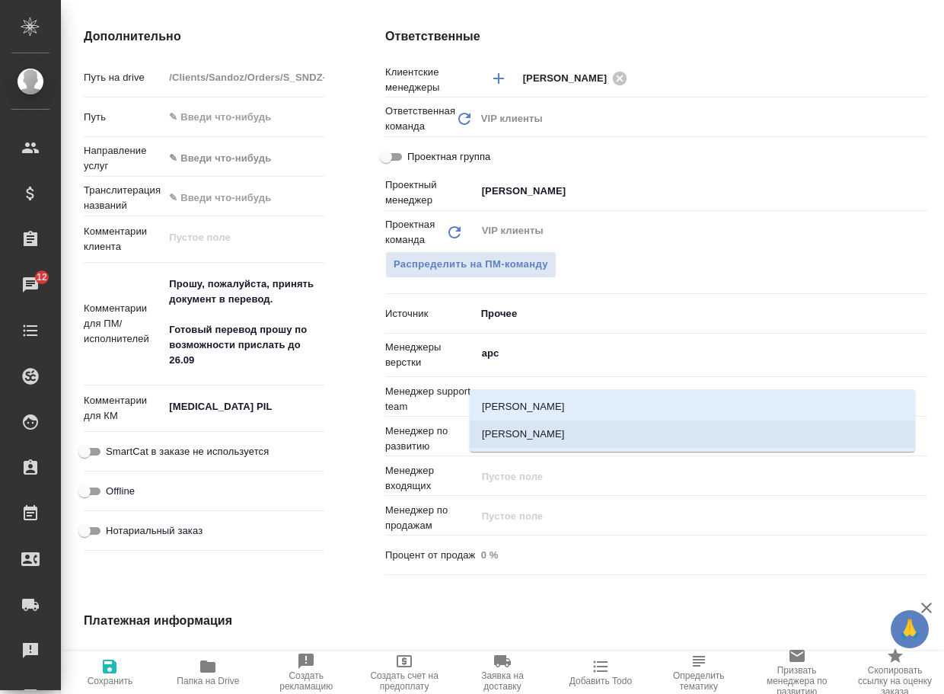
click at [541, 435] on li "[PERSON_NAME]" at bounding box center [693, 433] width 446 height 27
type textarea "x"
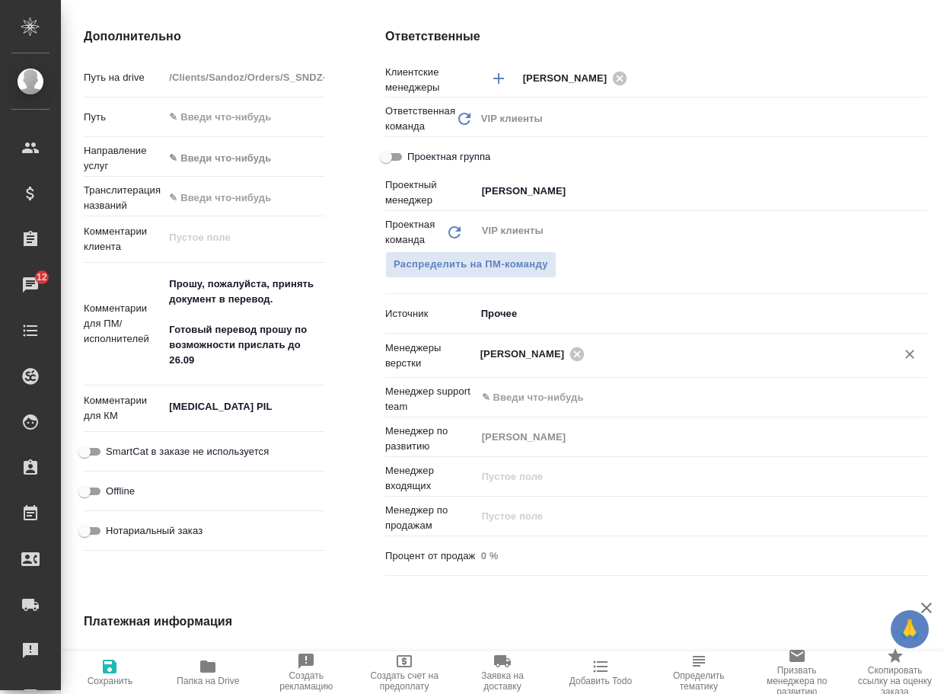
click at [117, 677] on span "Сохранить" at bounding box center [111, 681] width 46 height 11
type textarea "x"
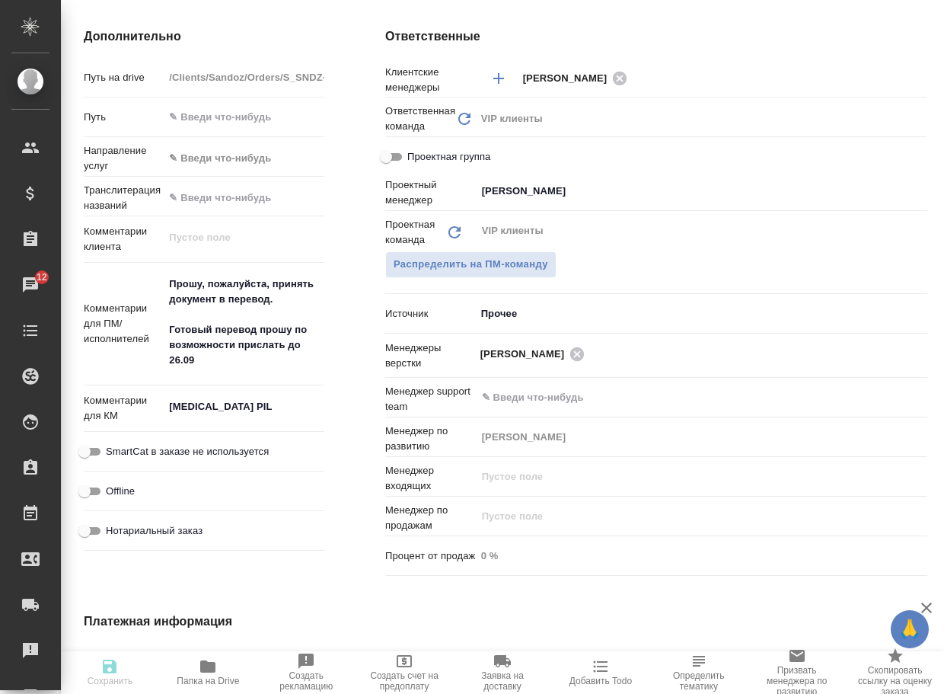
type textarea "x"
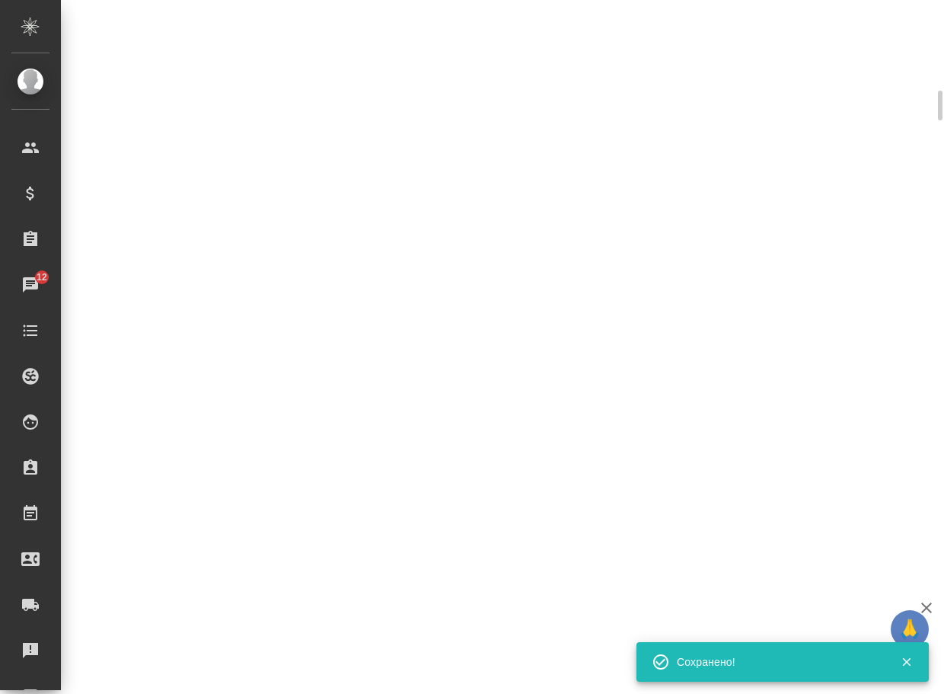
select select "RU"
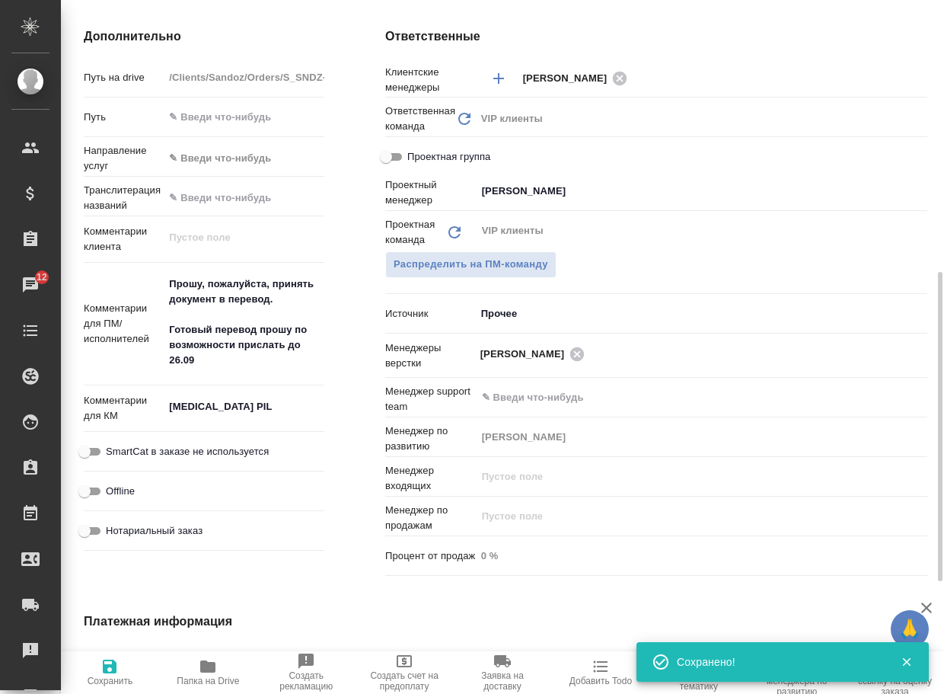
type textarea "x"
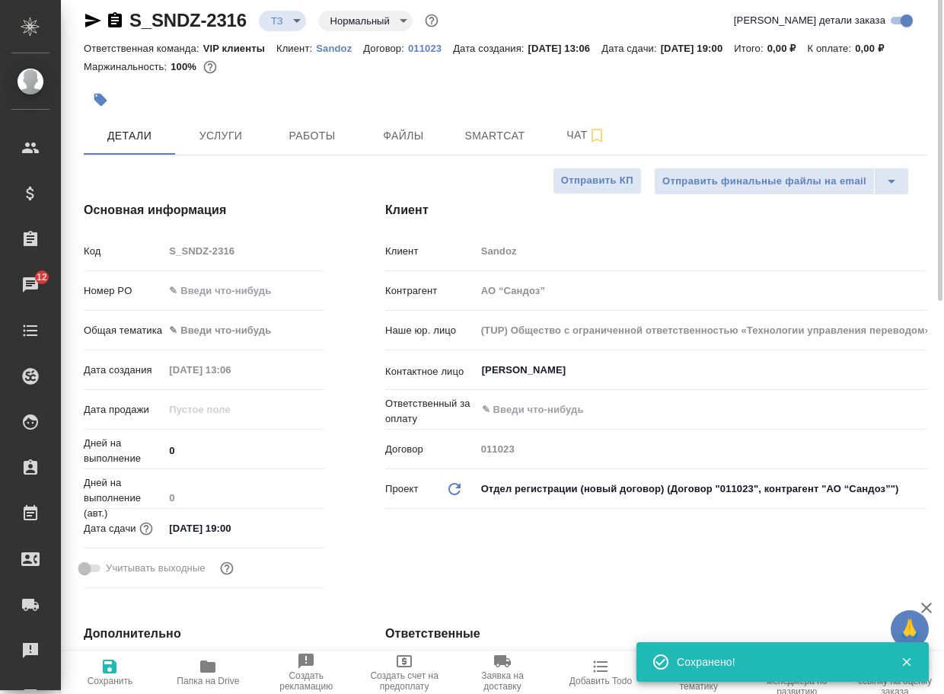
scroll to position [0, 0]
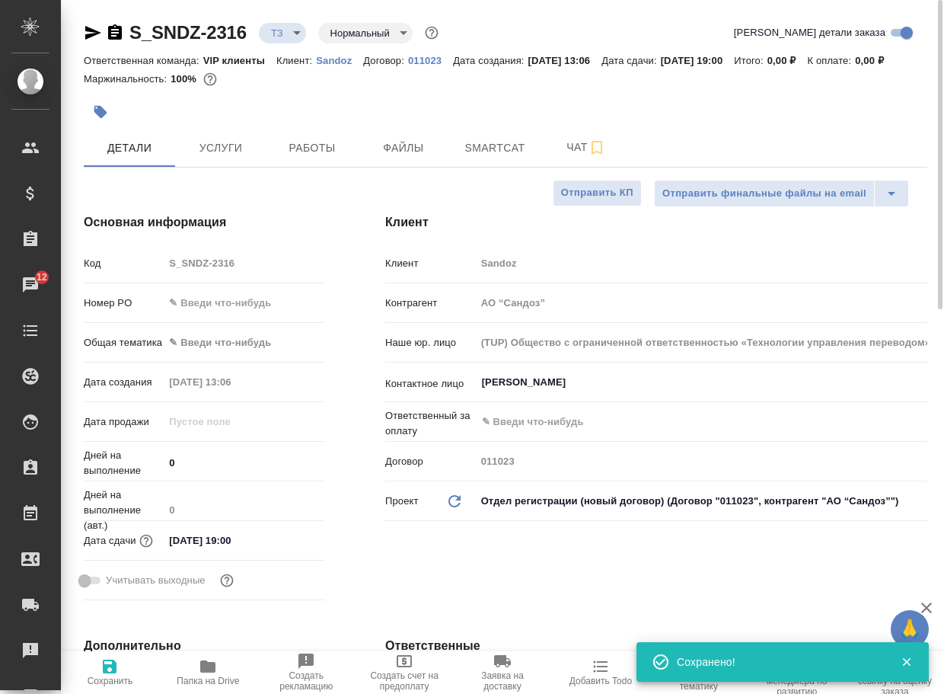
click at [295, 33] on body "🙏 .cls-1 fill:#fff; AWATERA Arsenyeva Vera Клиенты Спецификации Заказы 12 Чаты …" at bounding box center [472, 347] width 944 height 694
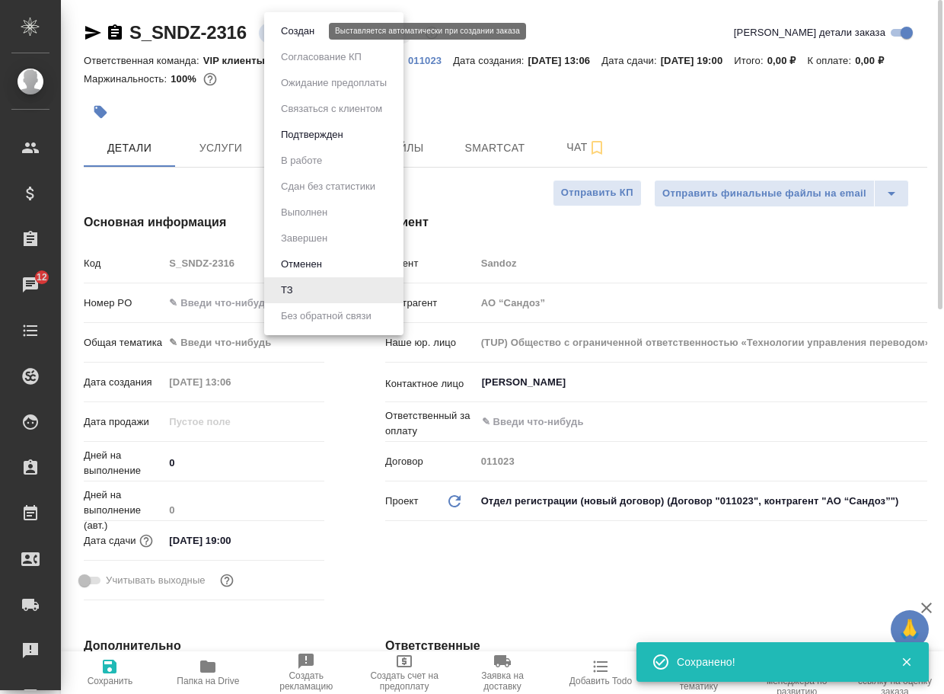
click at [299, 34] on button "Создан" at bounding box center [297, 31] width 43 height 17
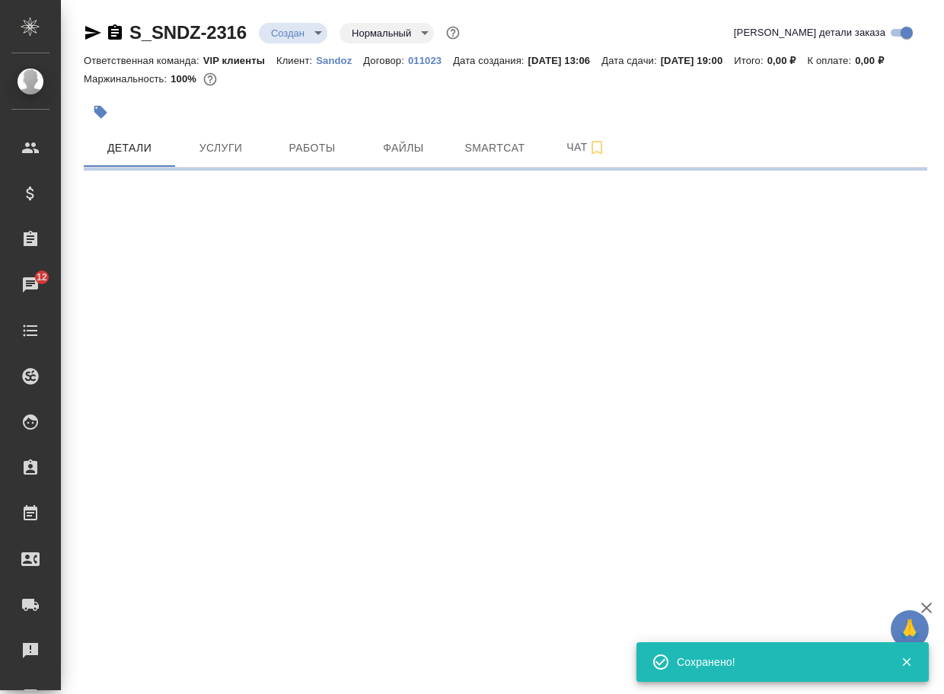
select select "RU"
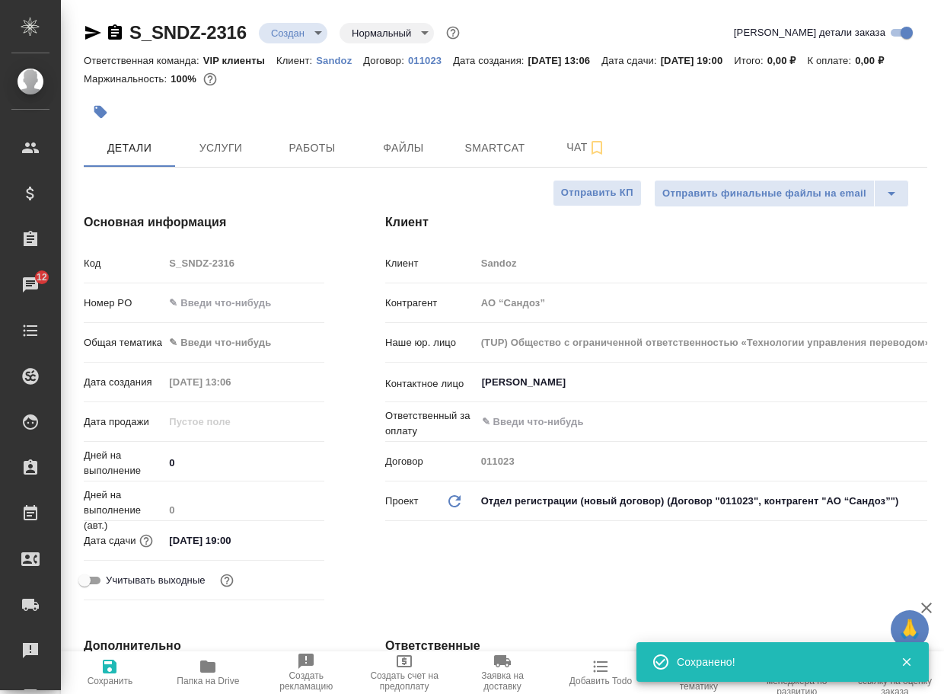
type textarea "x"
drag, startPoint x: 255, startPoint y: 42, endPoint x: 87, endPoint y: 42, distance: 168.3
click at [87, 42] on div "S_SNDZ-2316 Создан new Нормальный normal" at bounding box center [273, 33] width 379 height 24
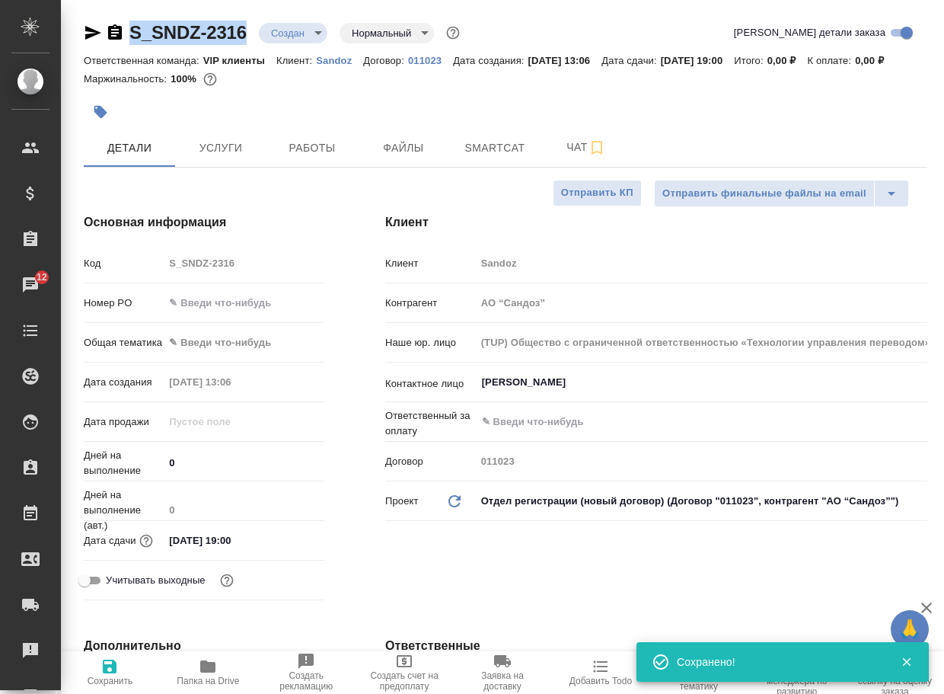
copy link "S_SNDZ-2316"
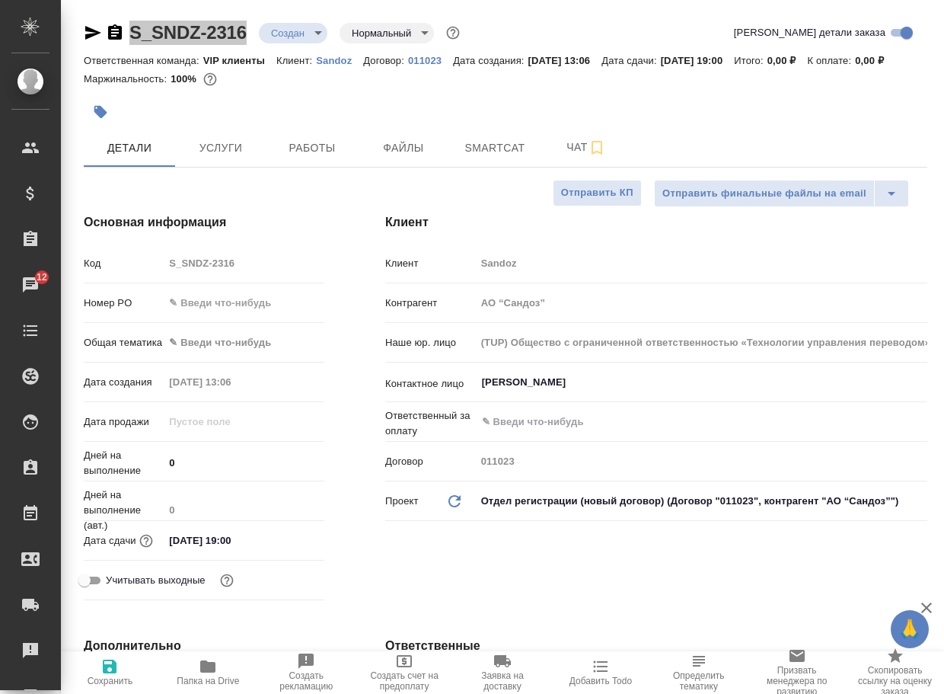
type textarea "x"
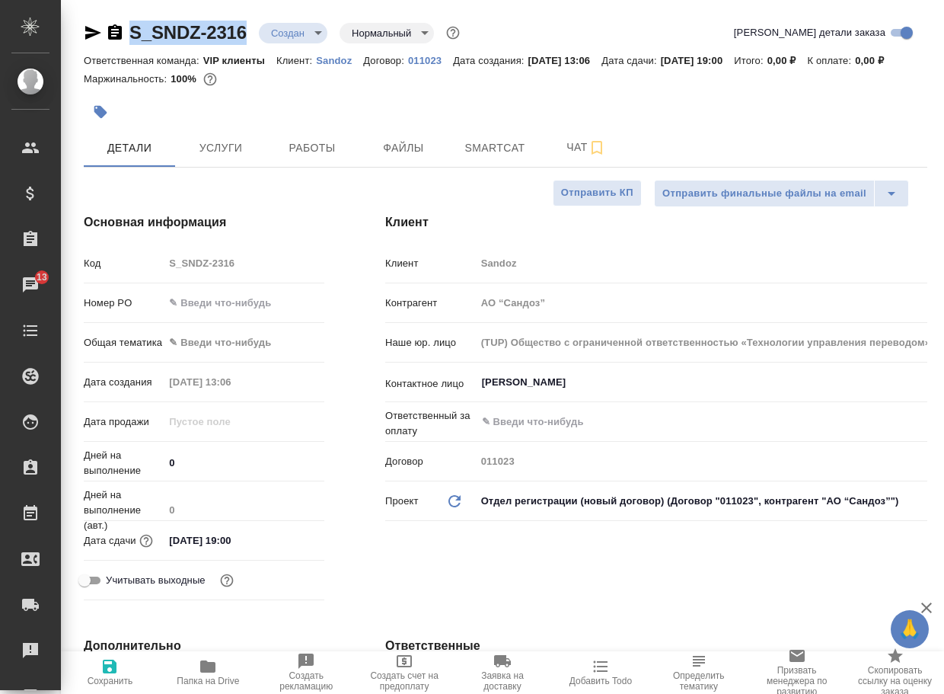
type textarea "x"
click at [580, 157] on span "Чат" at bounding box center [586, 147] width 73 height 19
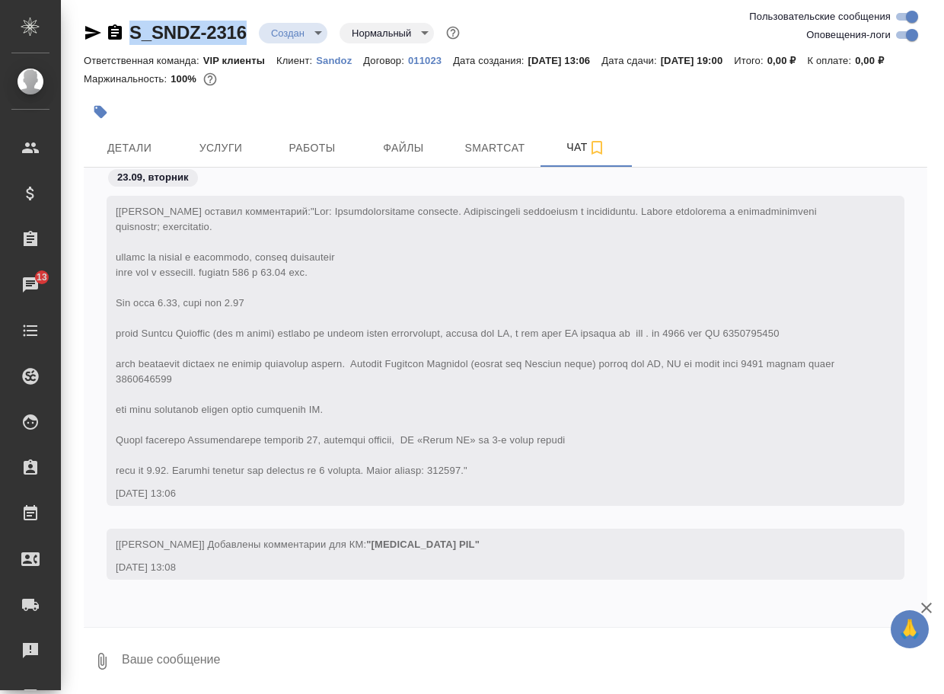
scroll to position [266, 0]
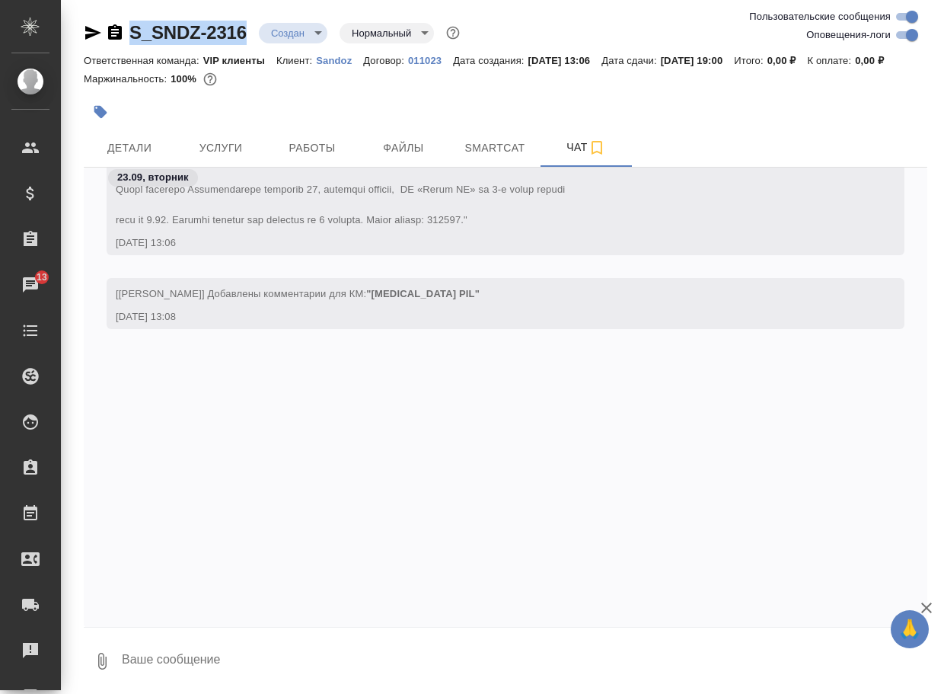
click at [103, 670] on icon "button" at bounding box center [102, 661] width 18 height 18
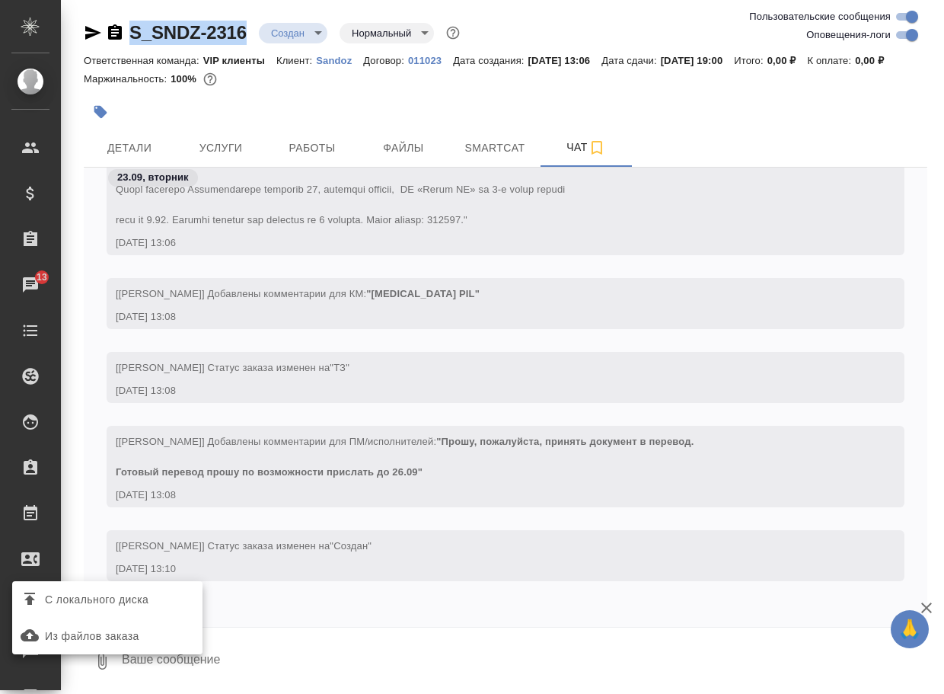
click at [125, 604] on span "С локального диска" at bounding box center [97, 599] width 104 height 19
click at [0, 0] on input "С локального диска" at bounding box center [0, 0] width 0 height 0
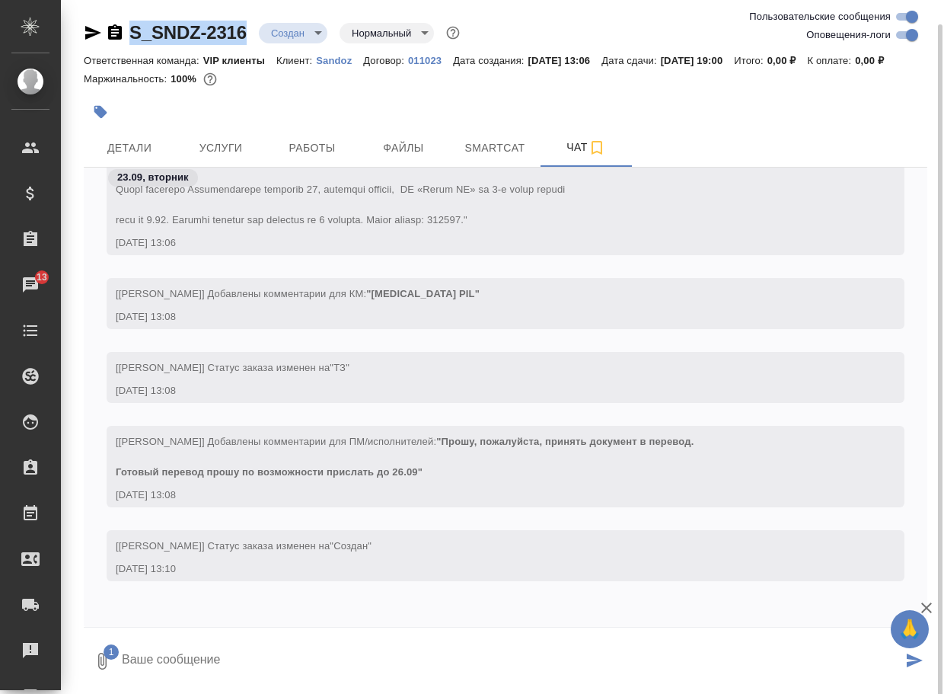
scroll to position [12, 0]
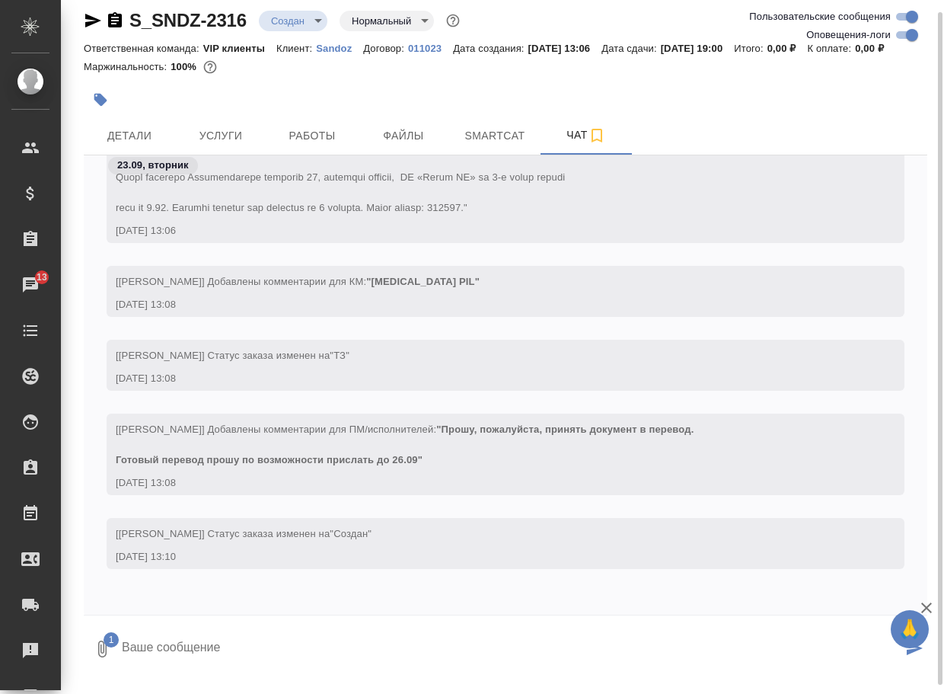
click at [180, 667] on textarea at bounding box center [511, 649] width 782 height 52
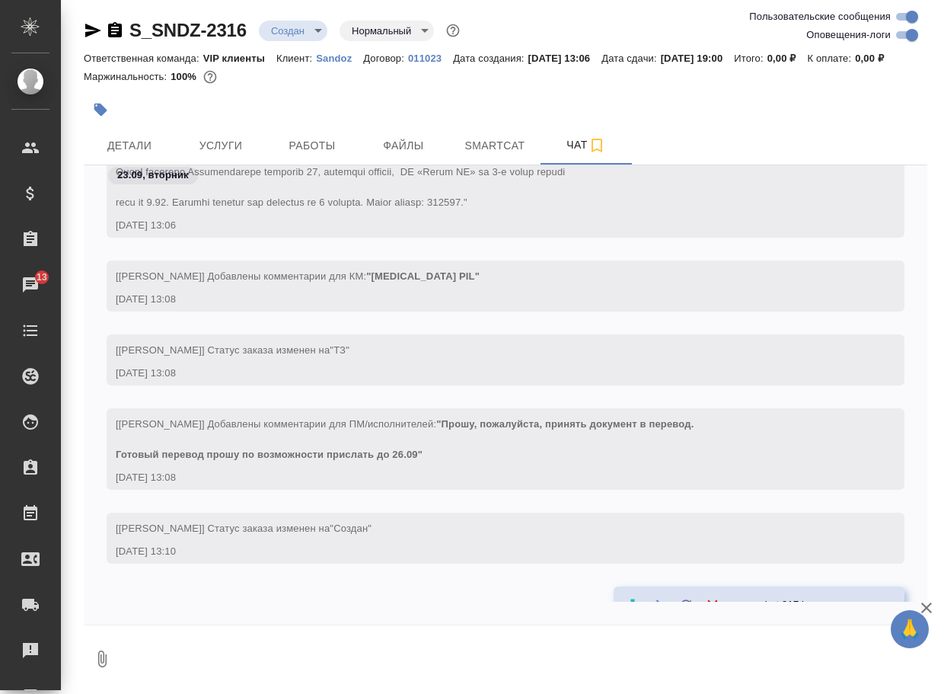
scroll to position [370, 0]
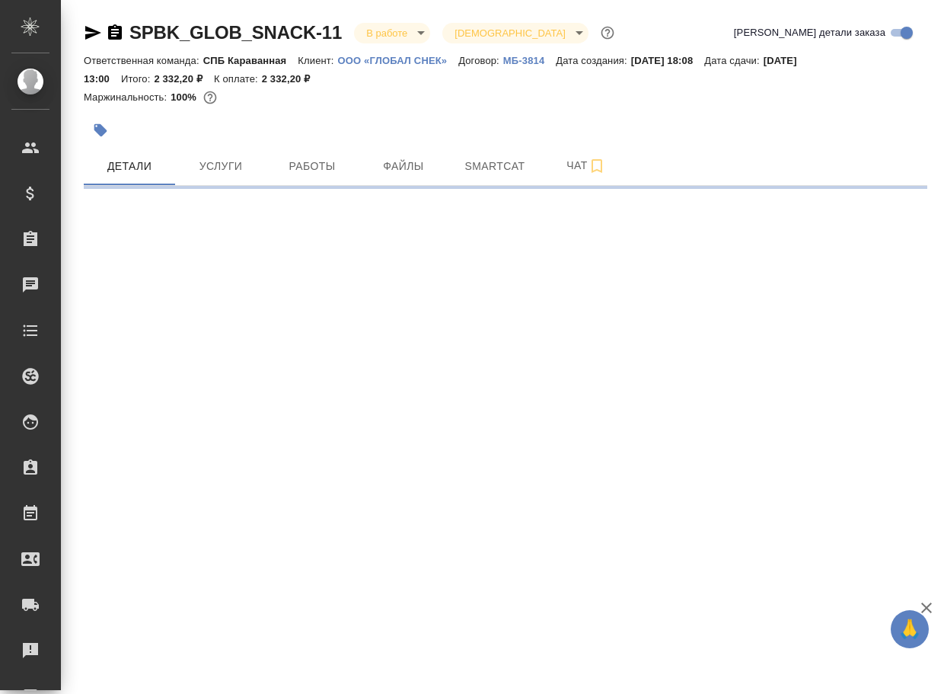
select select "RU"
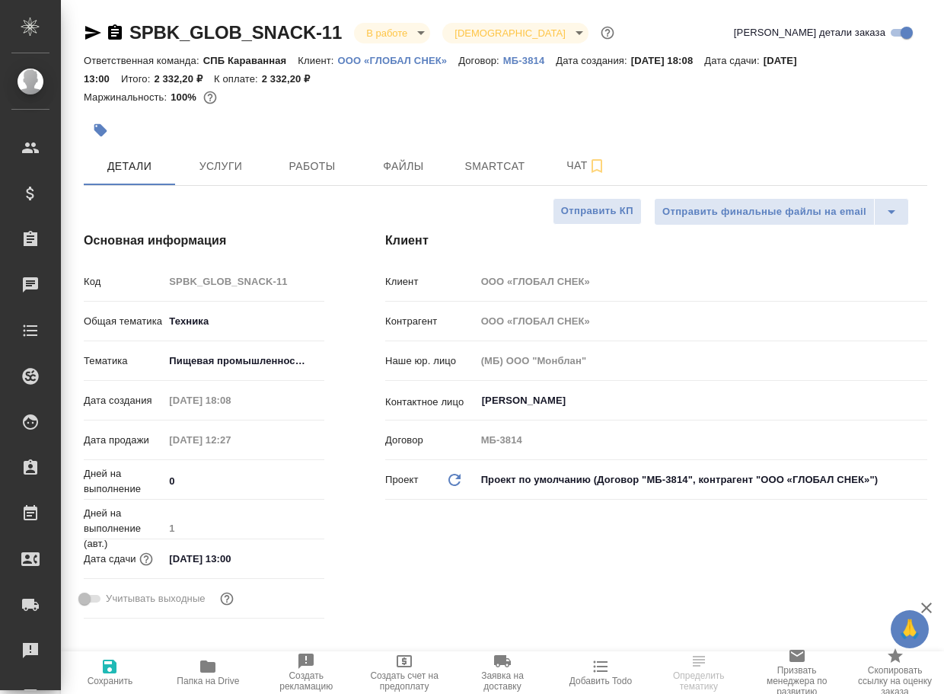
type textarea "x"
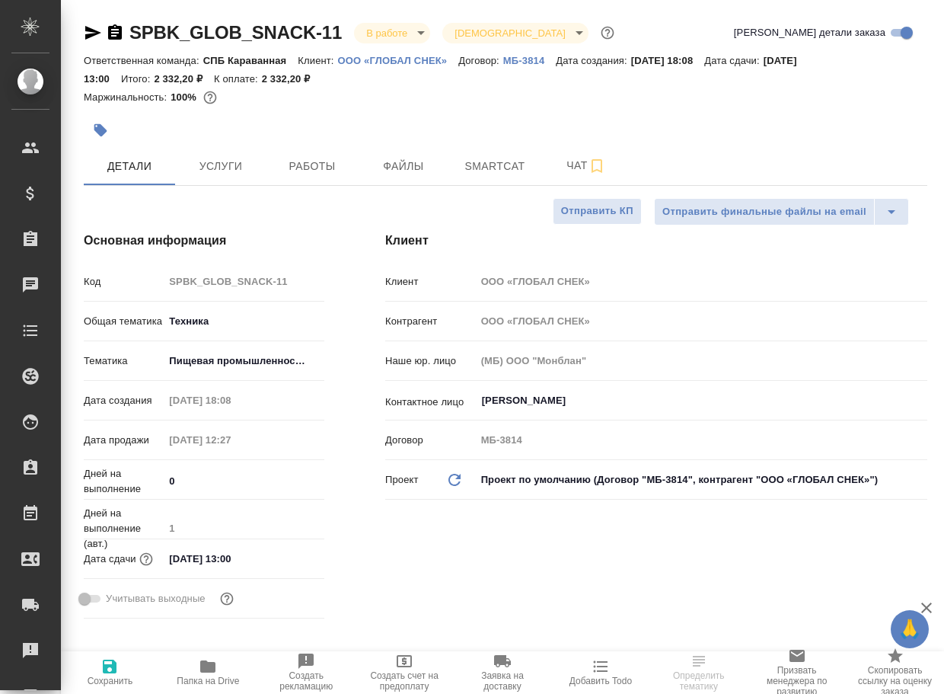
type textarea "x"
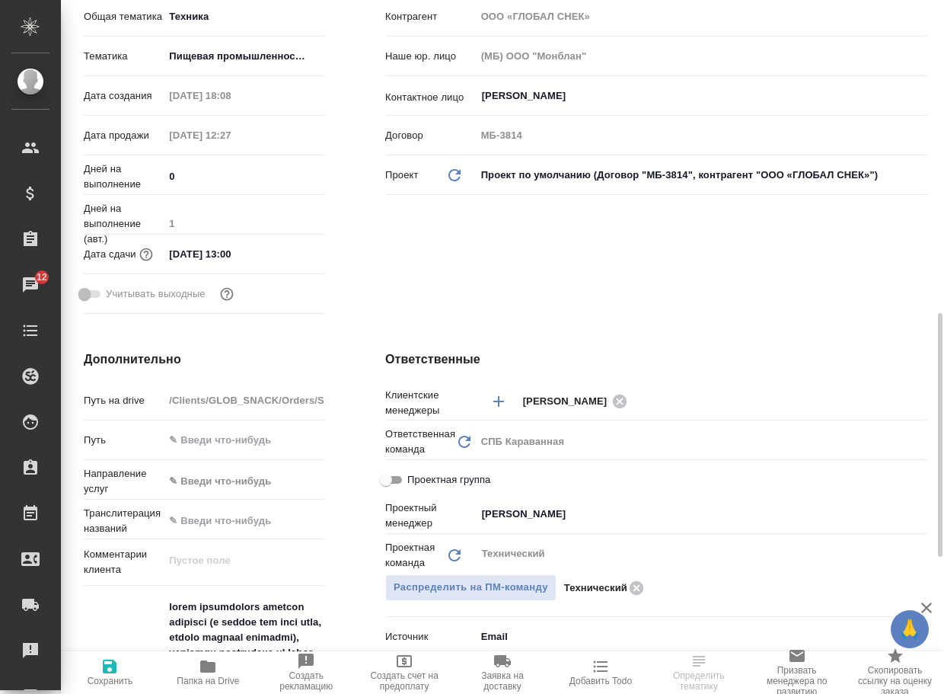
scroll to position [533, 0]
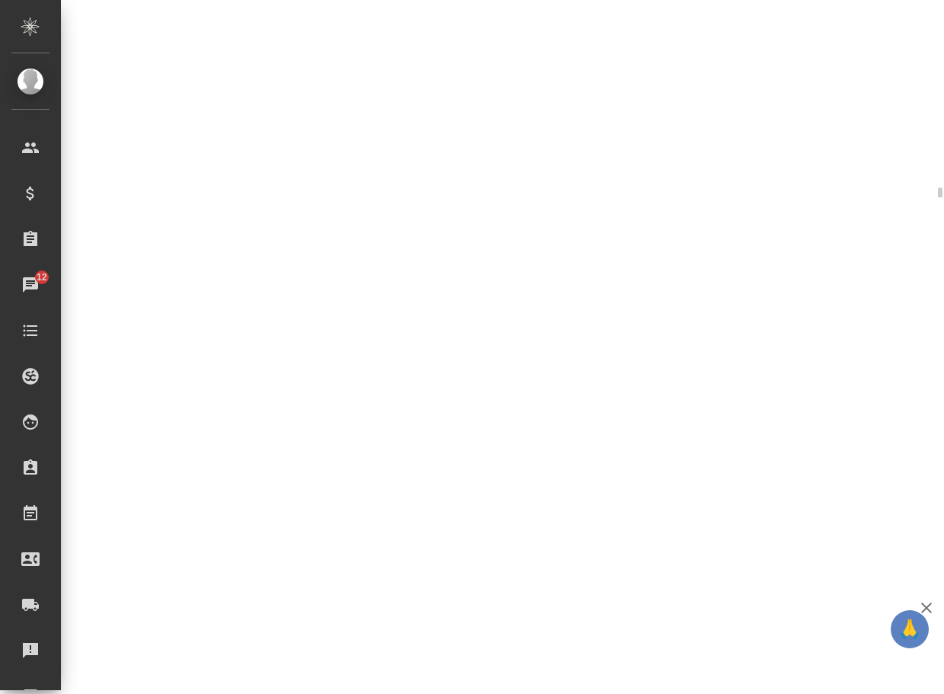
select select "RU"
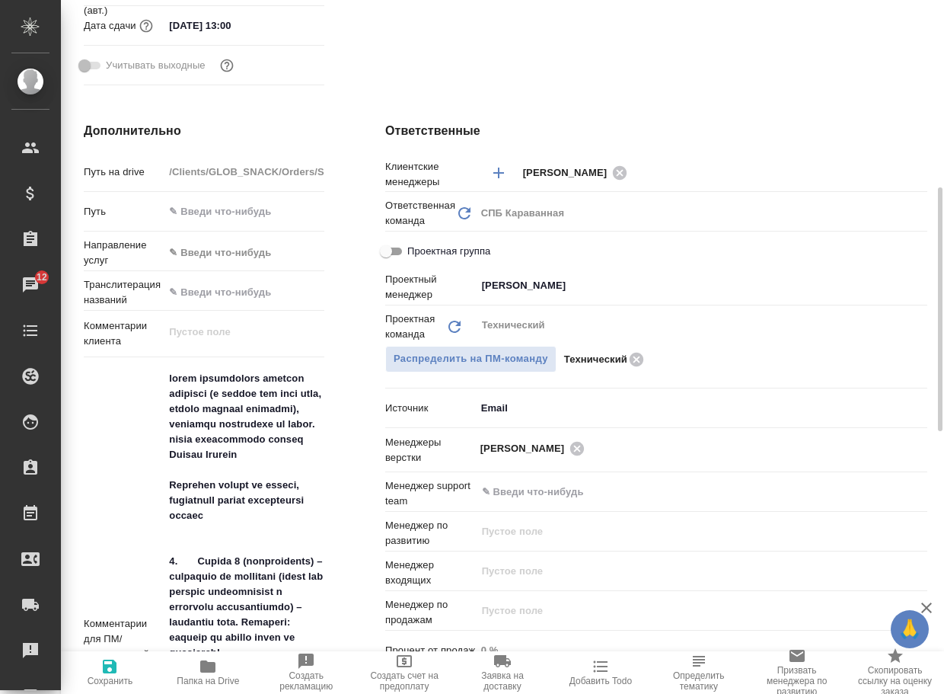
type textarea "x"
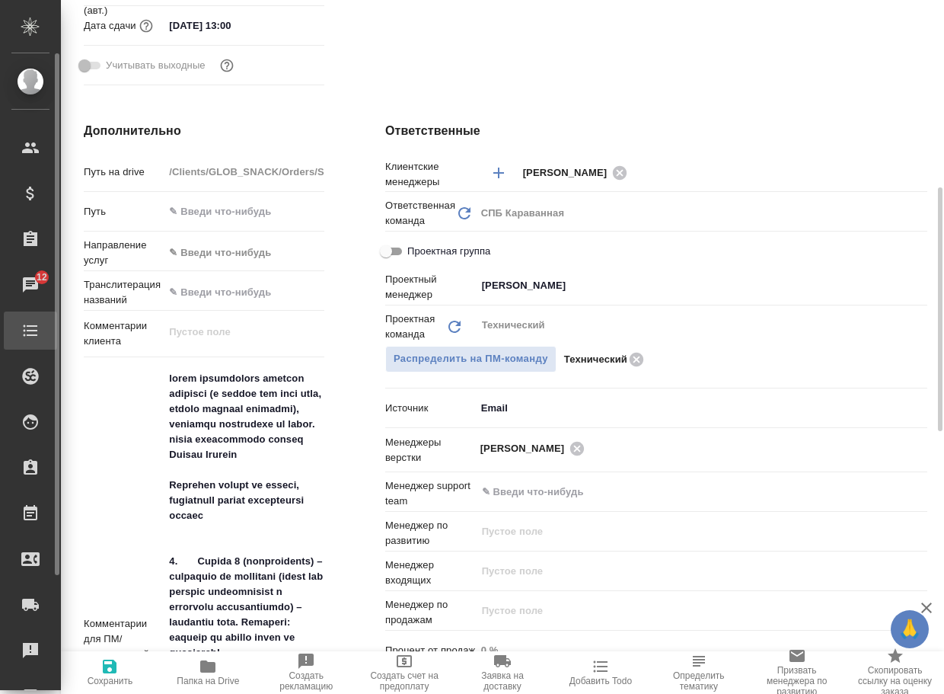
type textarea "x"
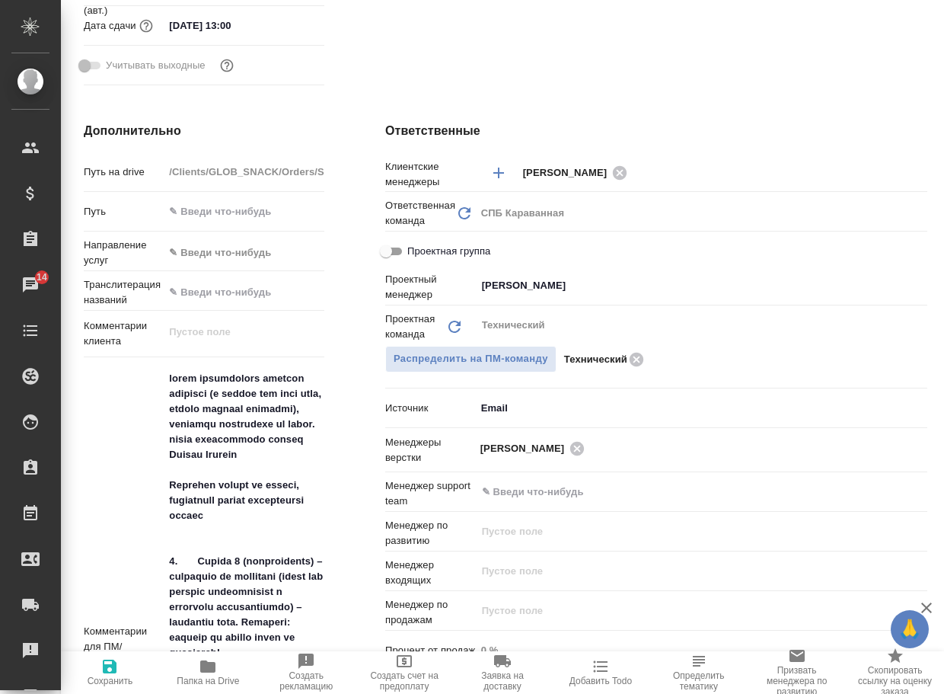
type textarea "x"
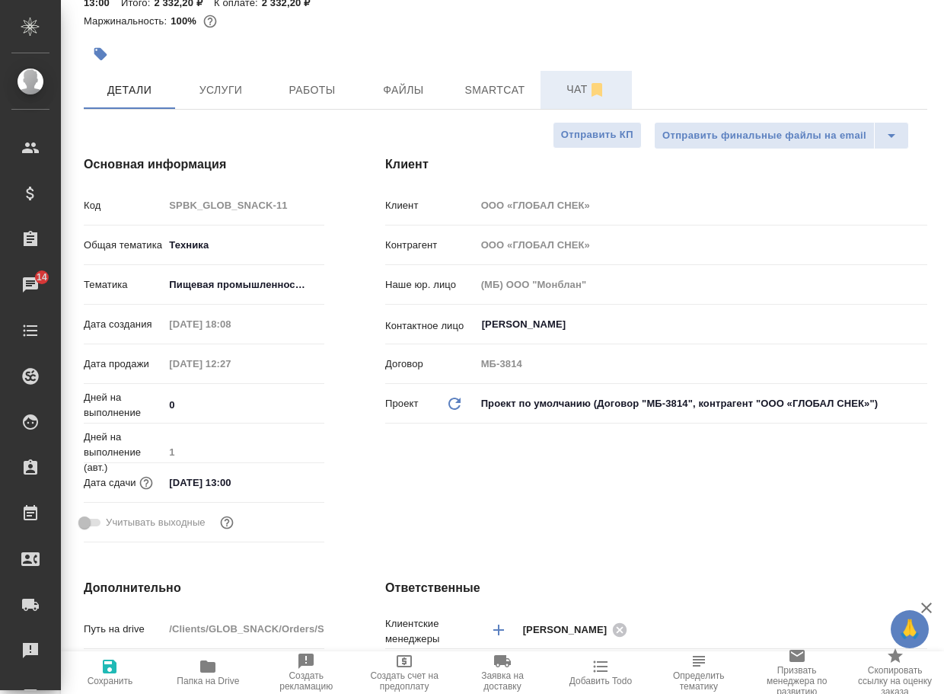
click at [577, 97] on span "Чат" at bounding box center [586, 89] width 73 height 19
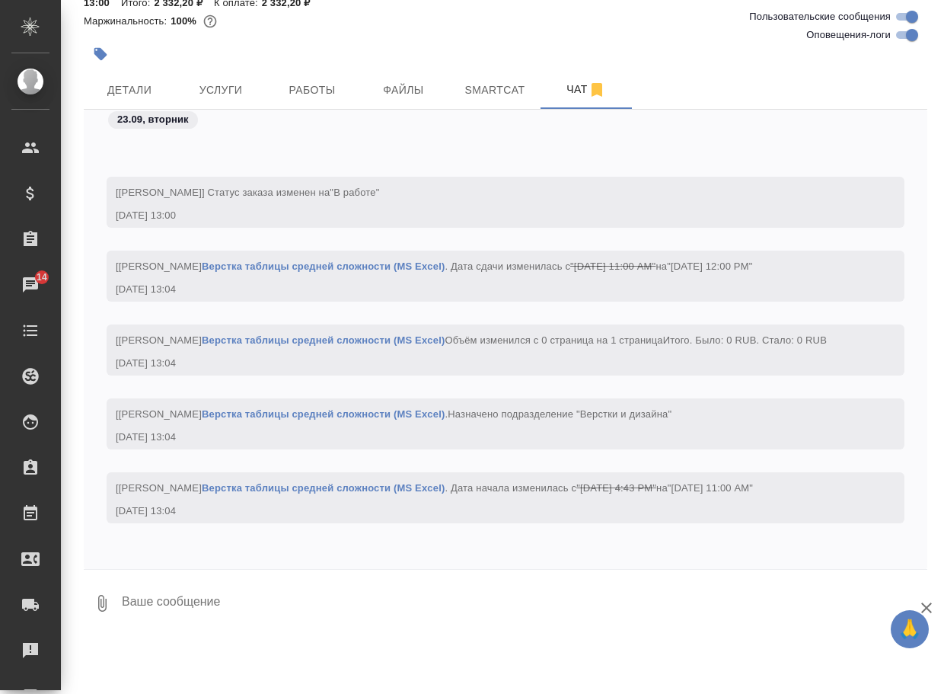
click at [902, 37] on input "Оповещения-логи" at bounding box center [912, 35] width 55 height 18
checkbox input "false"
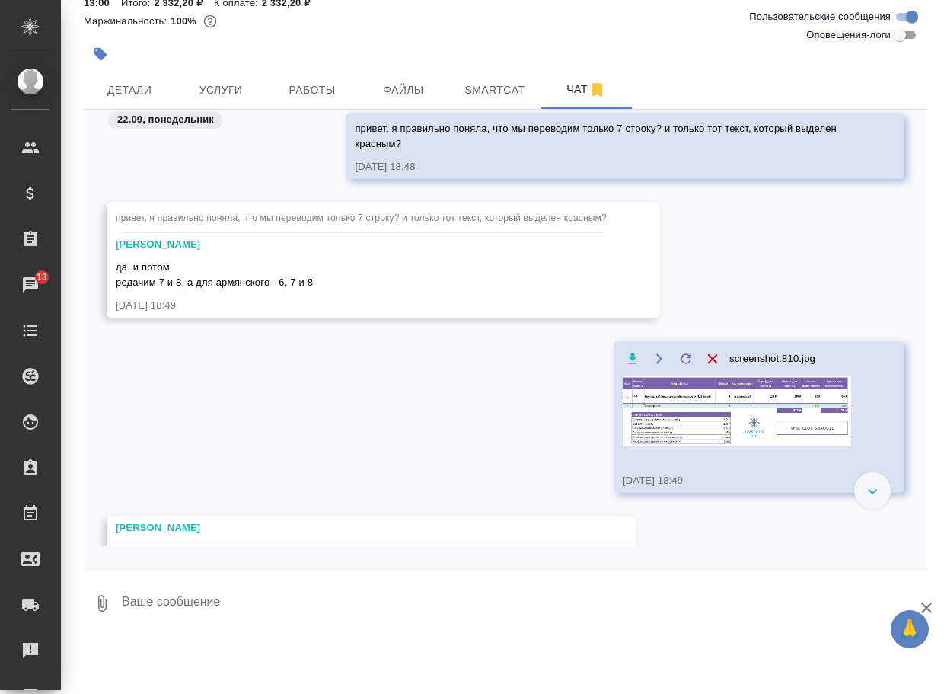
scroll to position [18, 0]
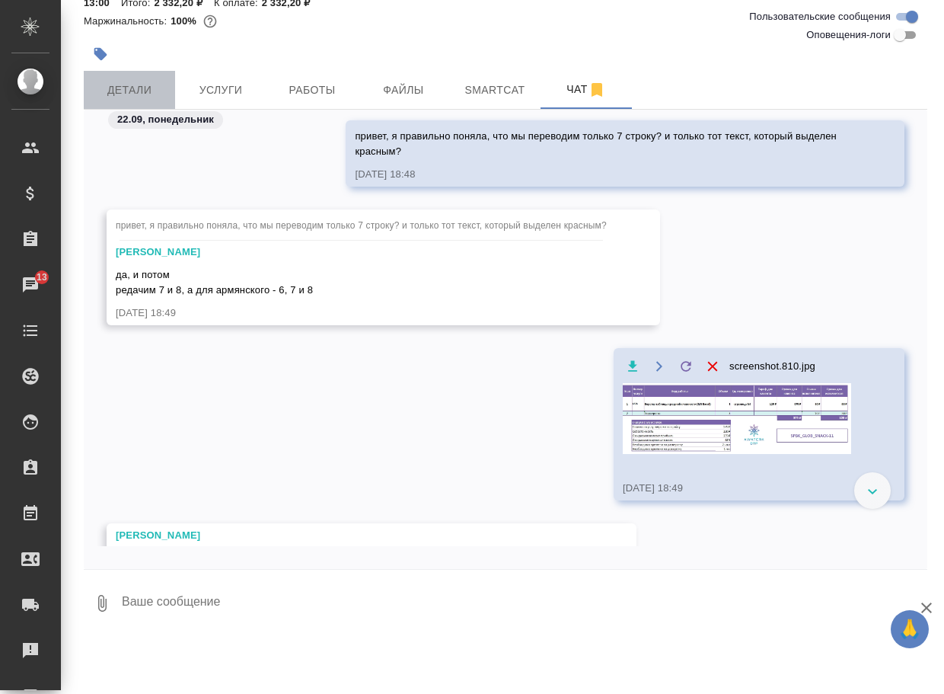
click at [124, 92] on span "Детали" at bounding box center [129, 90] width 73 height 19
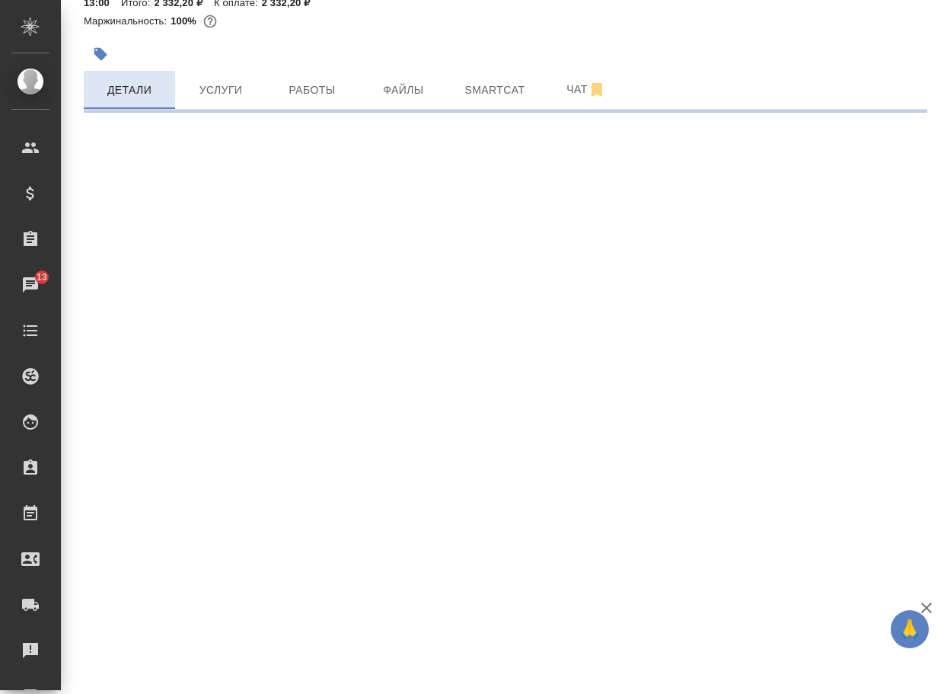
select select "RU"
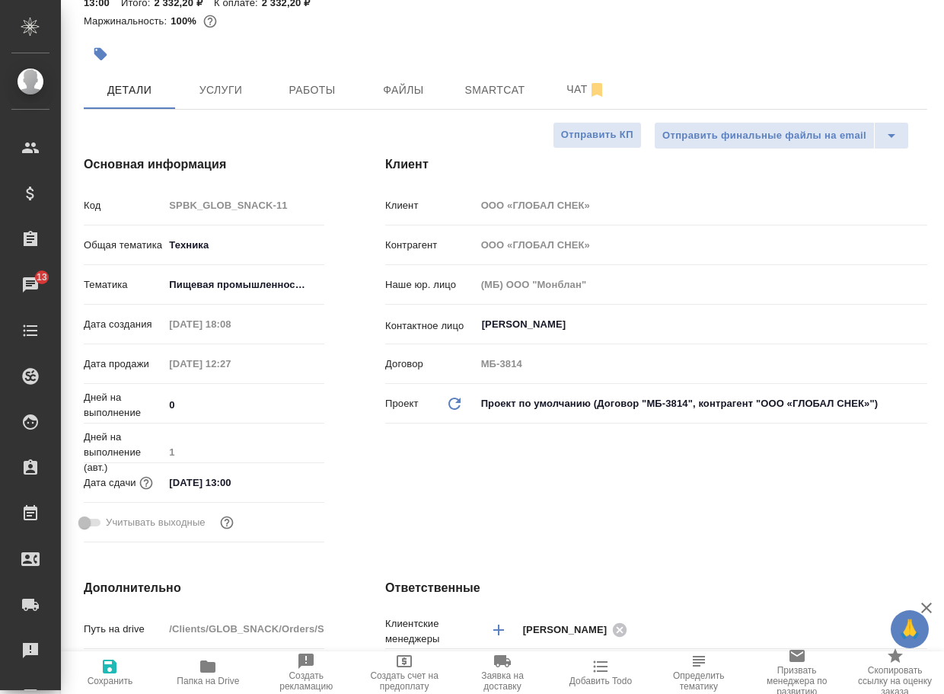
type textarea "x"
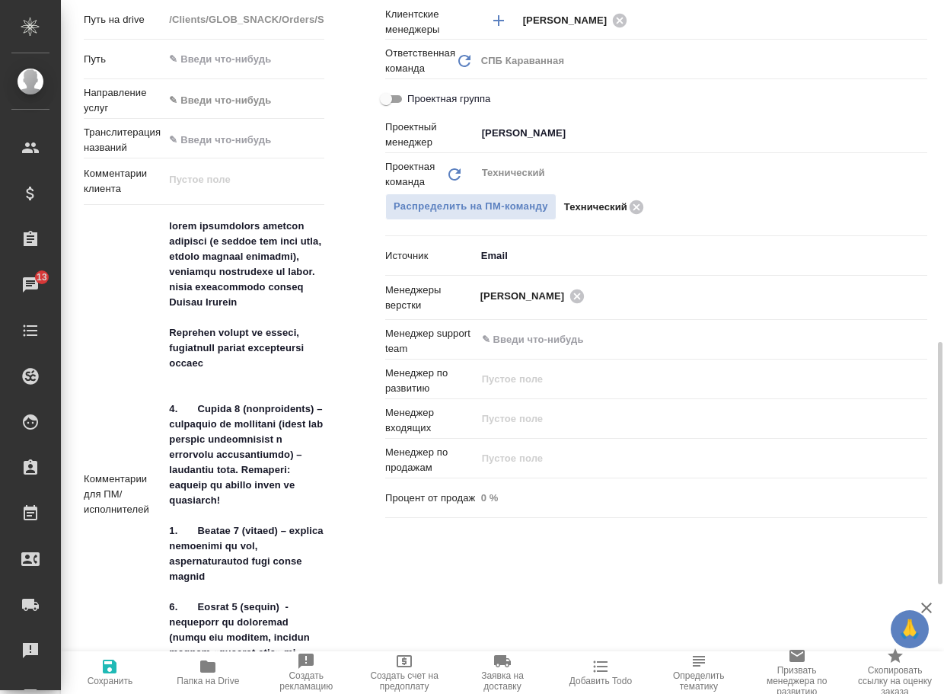
scroll to position [762, 0]
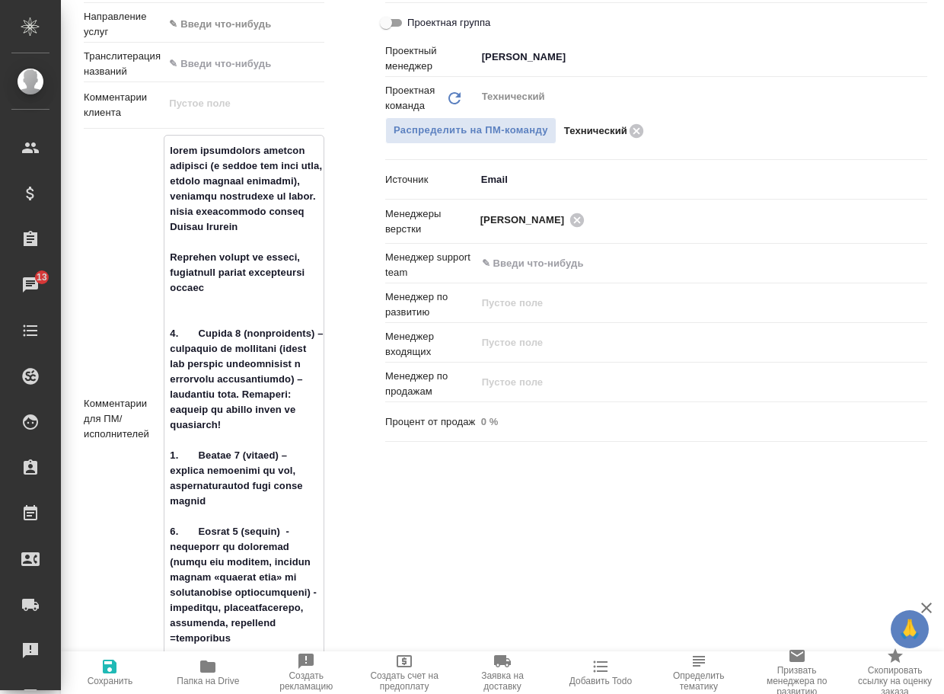
drag, startPoint x: 194, startPoint y: 484, endPoint x: 305, endPoint y: 497, distance: 111.9
click at [305, 497] on textarea at bounding box center [244, 417] width 159 height 559
type textarea "x"
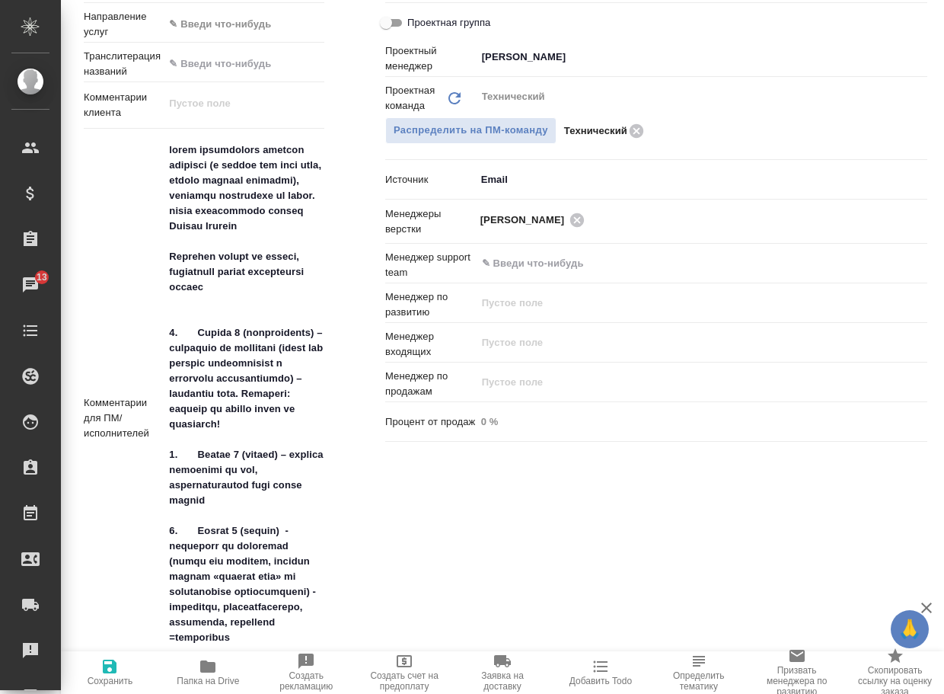
type textarea "x"
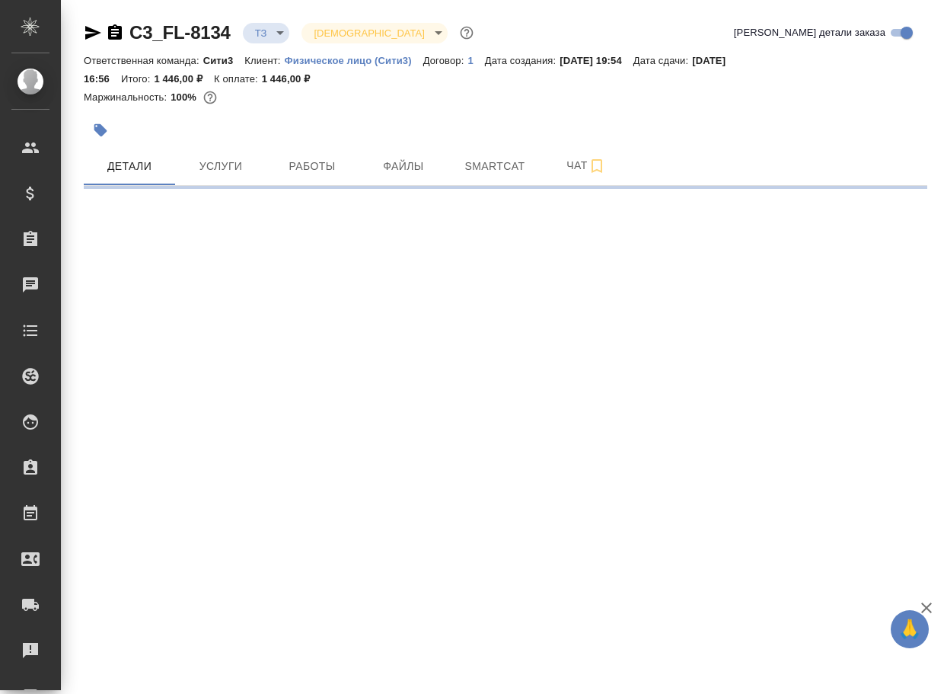
select select "RU"
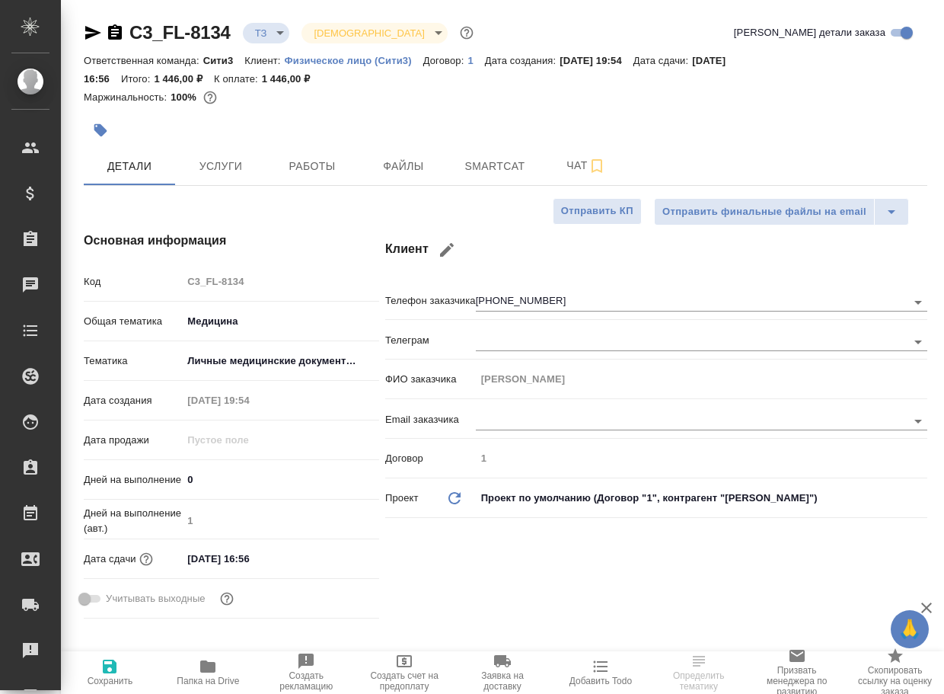
type textarea "x"
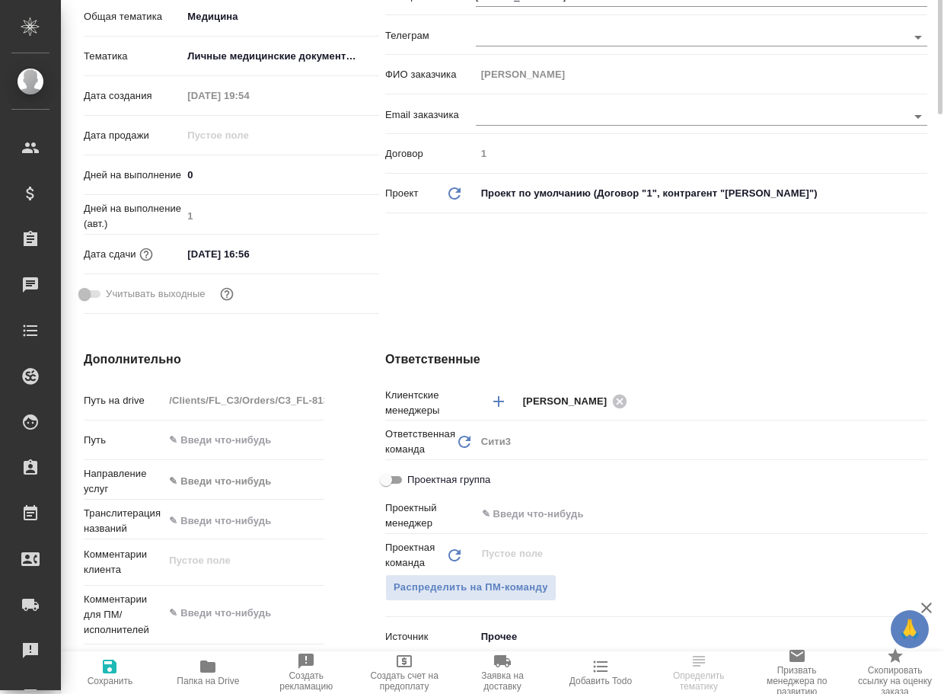
scroll to position [533, 0]
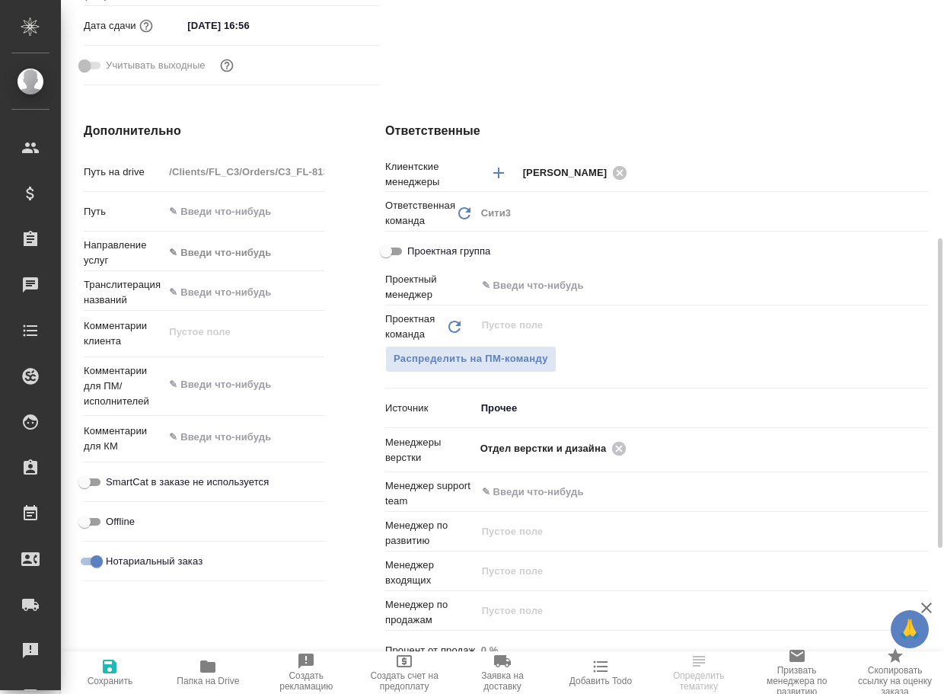
click at [205, 656] on button "Папка на Drive" at bounding box center [208, 672] width 98 height 43
type textarea "x"
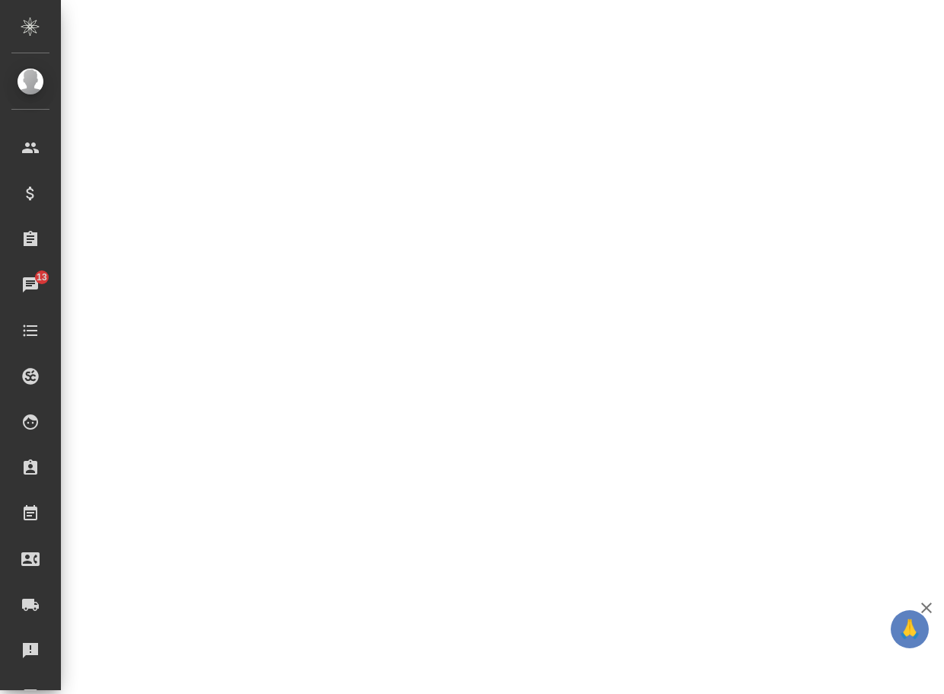
select select "RU"
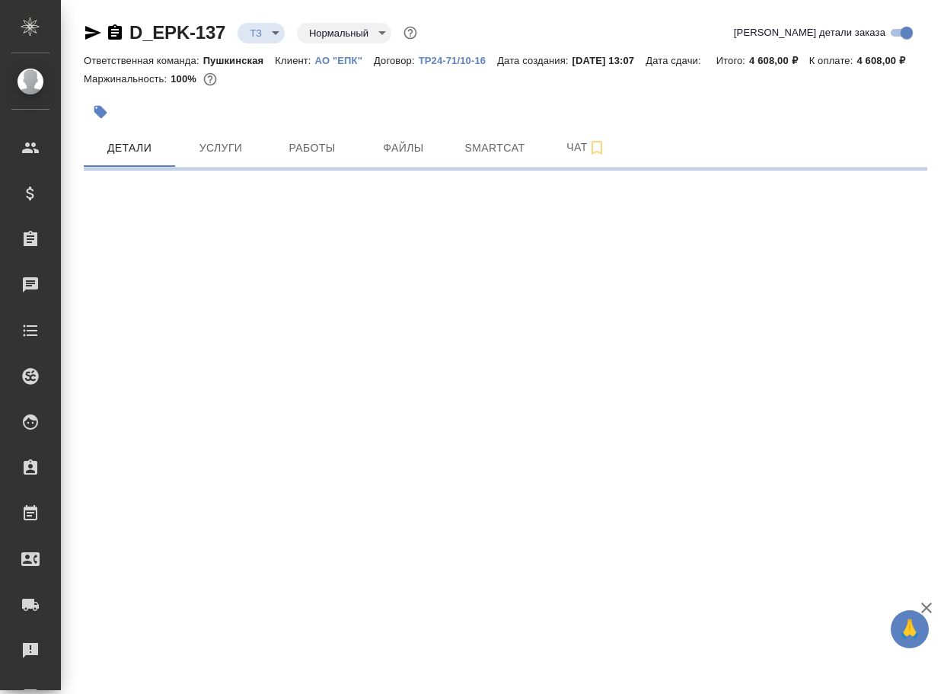
select select "RU"
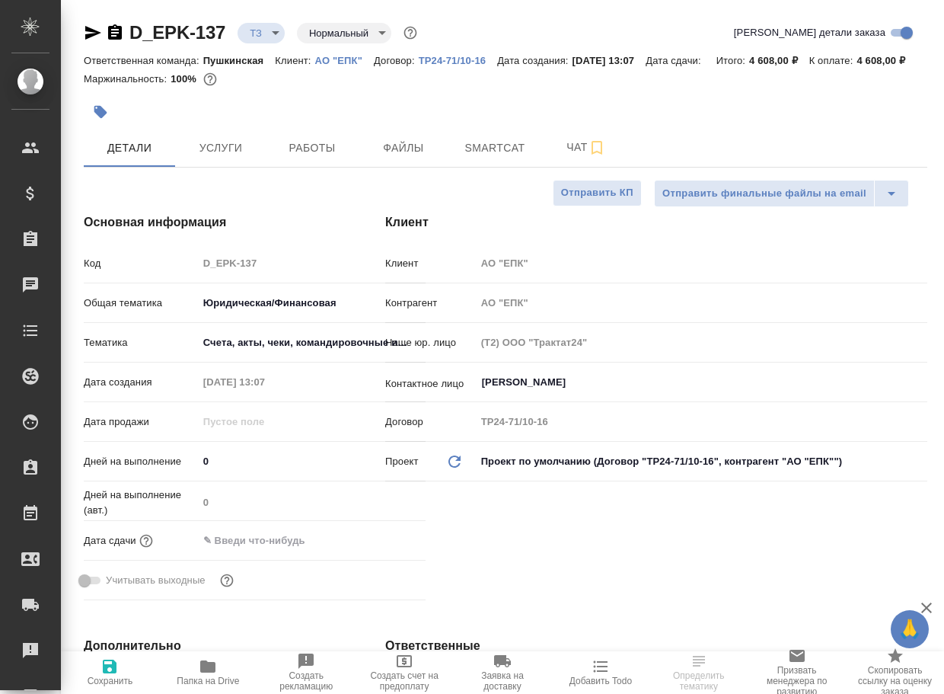
type textarea "x"
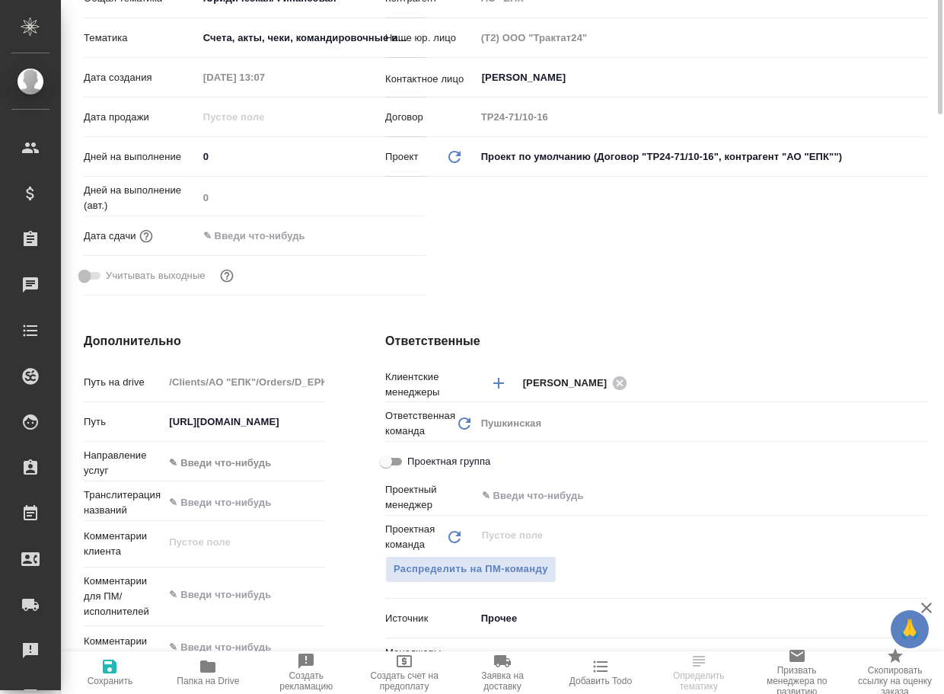
scroll to position [609, 0]
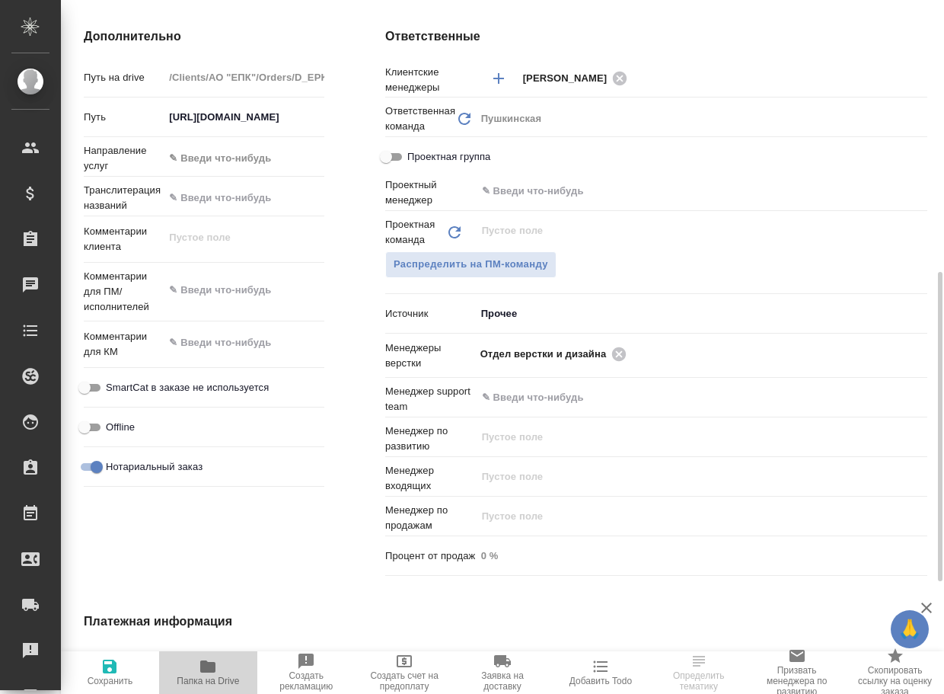
click at [200, 668] on icon "button" at bounding box center [208, 666] width 18 height 18
type textarea "x"
select select "RU"
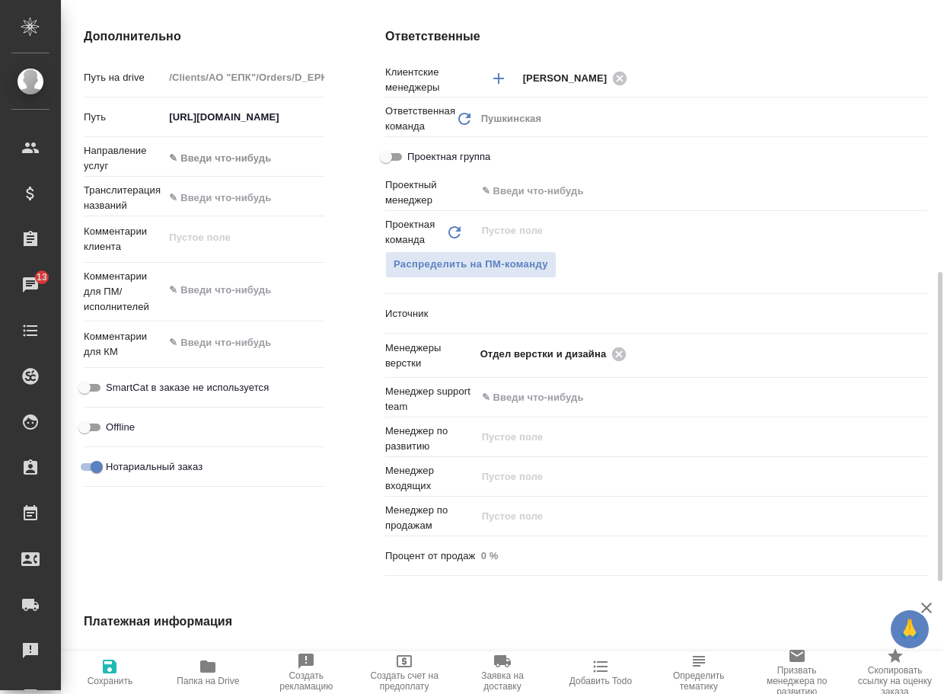
type textarea "x"
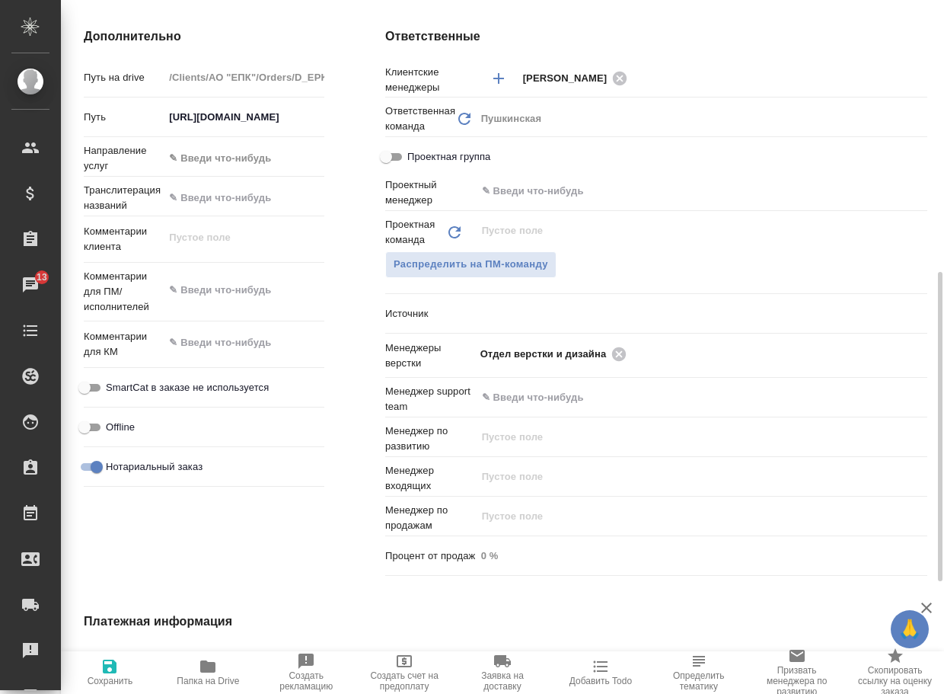
type textarea "x"
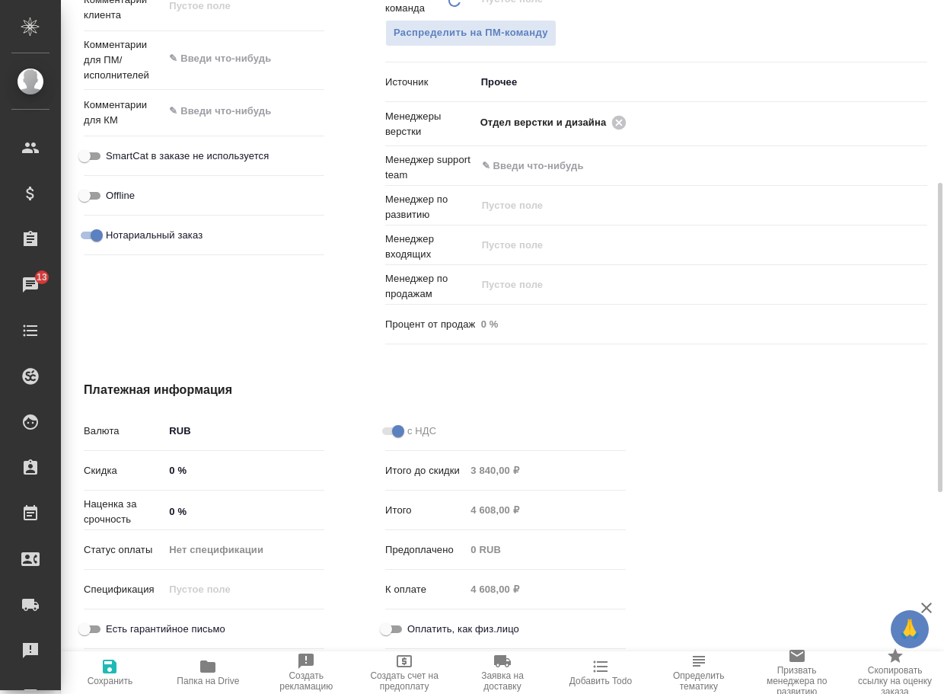
scroll to position [708, 0]
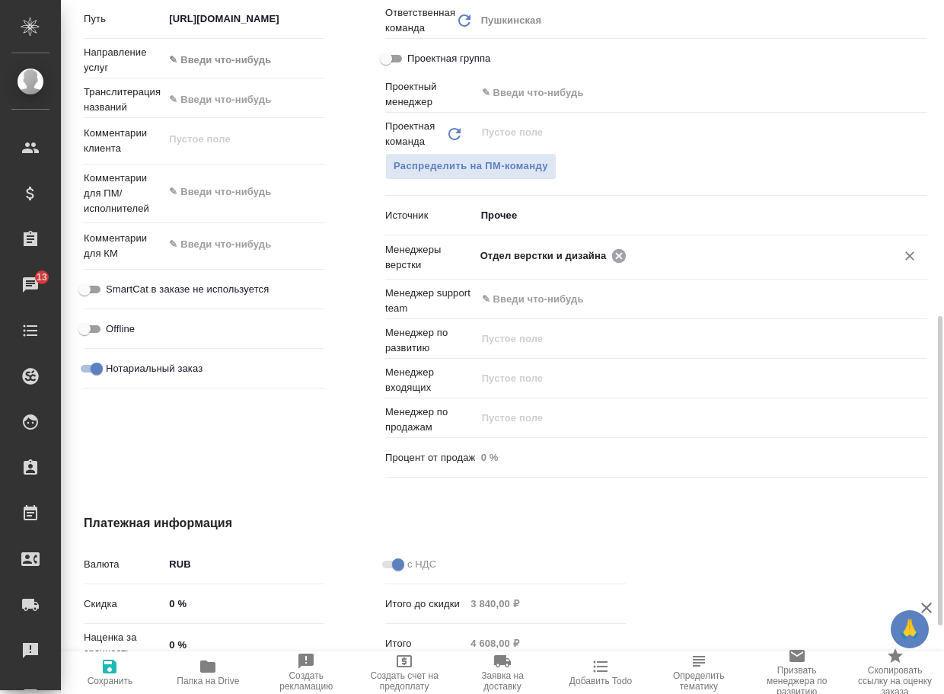
click at [623, 262] on icon at bounding box center [619, 255] width 14 height 14
type textarea "x"
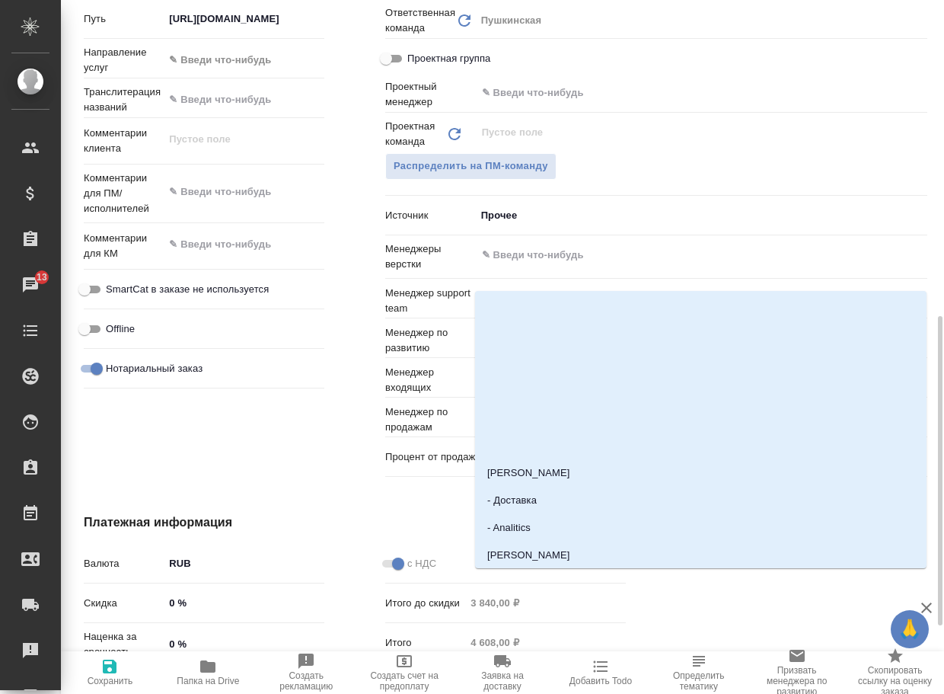
click at [623, 264] on input "text" at bounding box center [676, 255] width 391 height 18
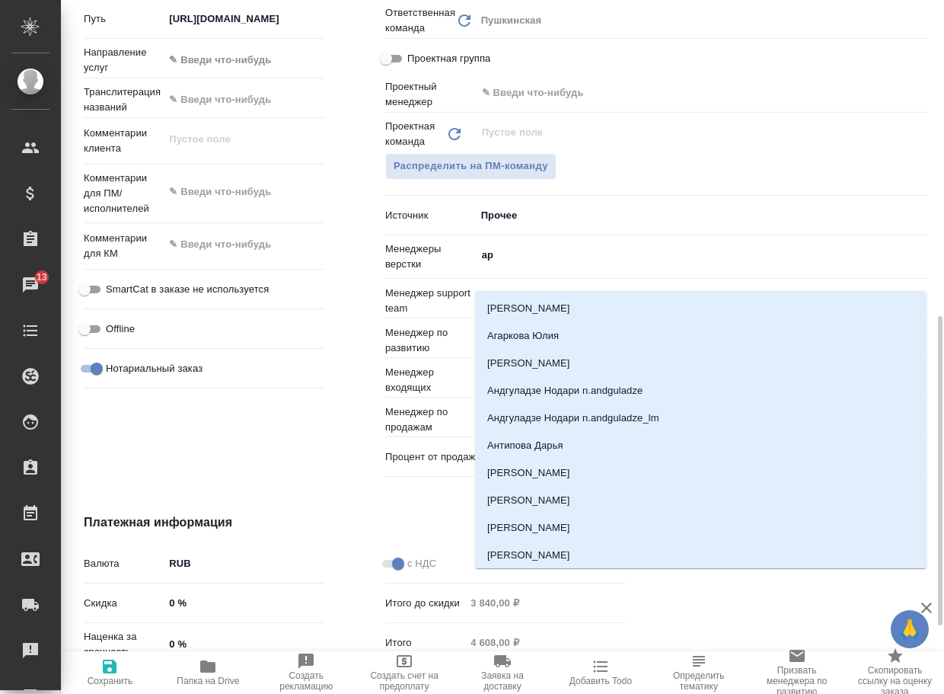
type input "арс"
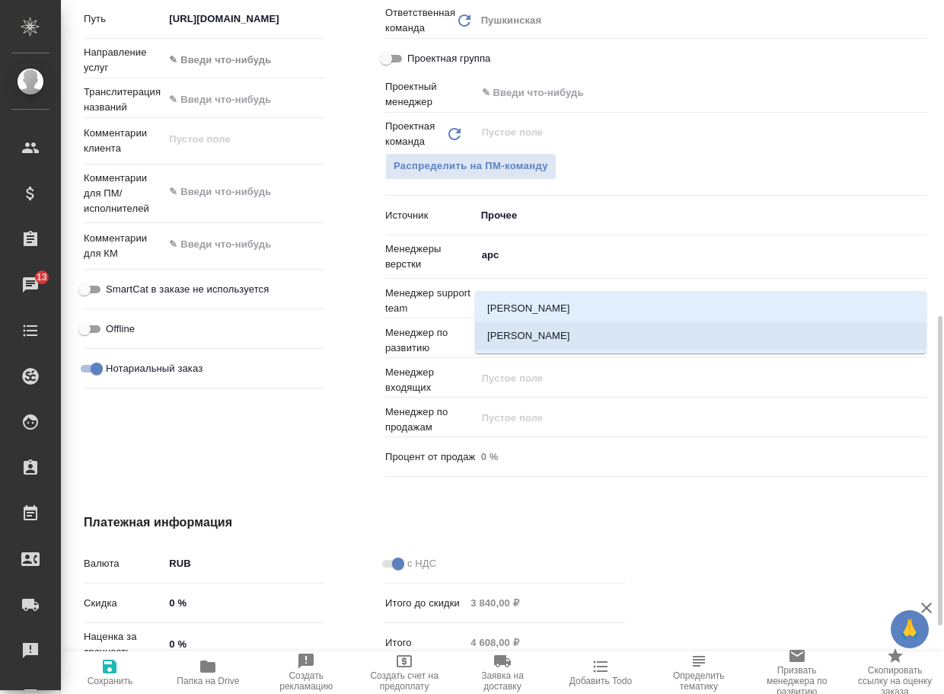
click at [589, 337] on li "[PERSON_NAME]" at bounding box center [701, 335] width 452 height 27
type textarea "x"
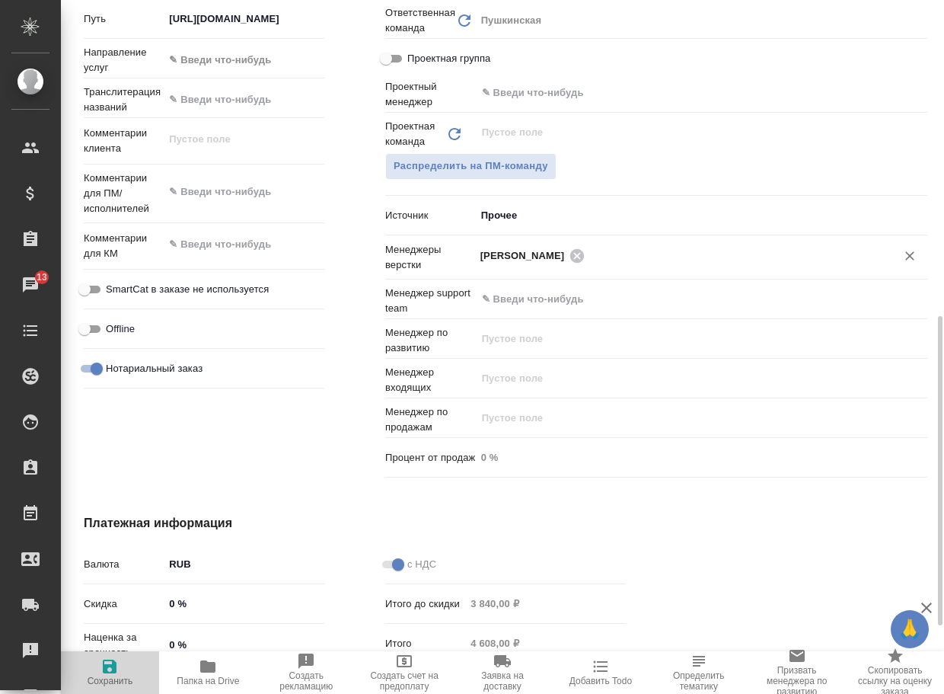
click at [119, 666] on icon "button" at bounding box center [110, 666] width 18 height 18
type textarea "x"
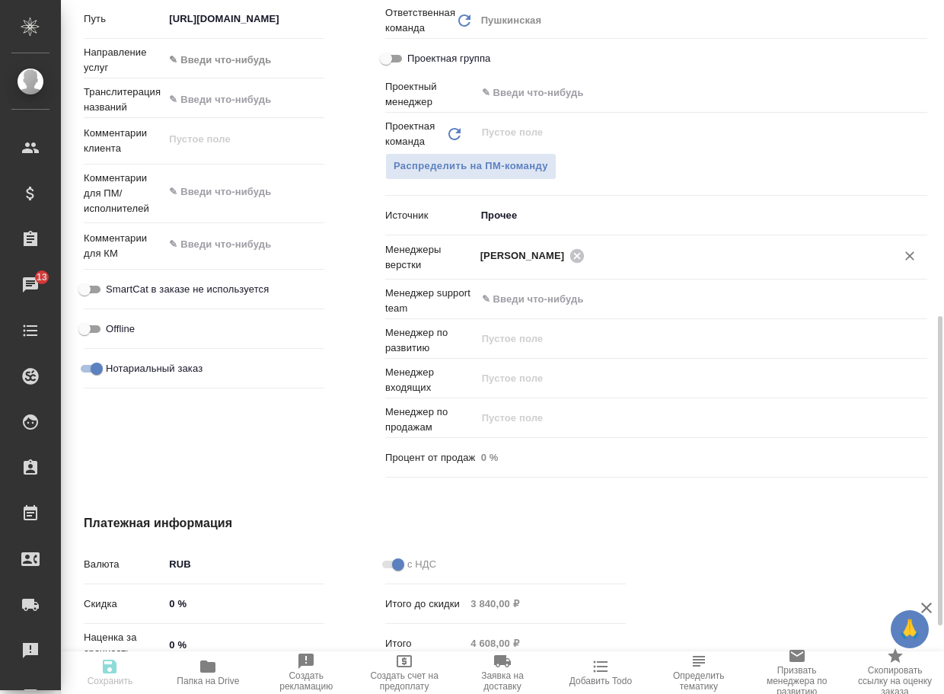
type textarea "x"
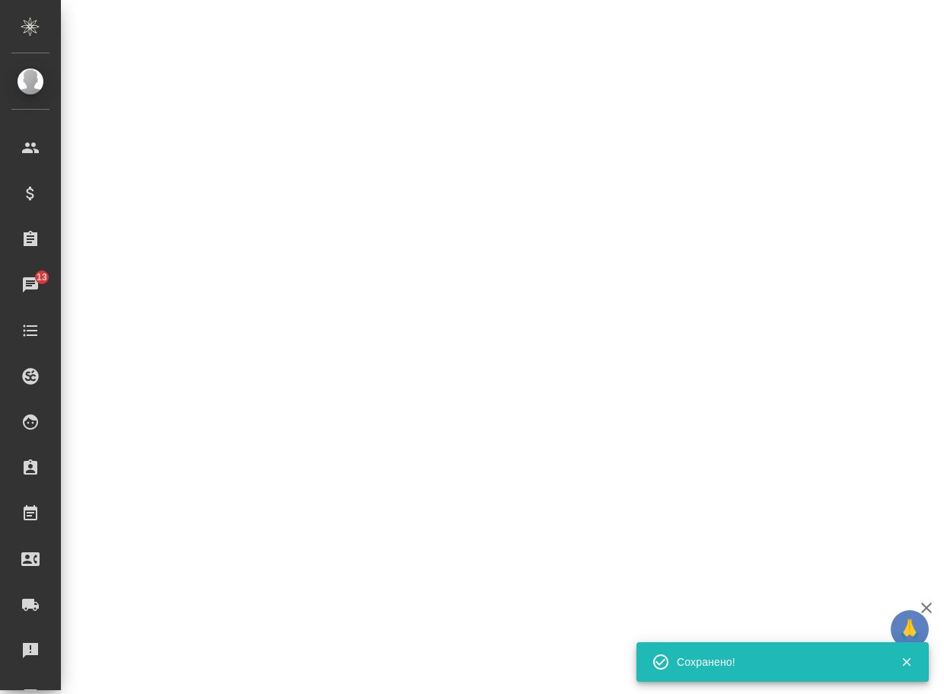
select select "RU"
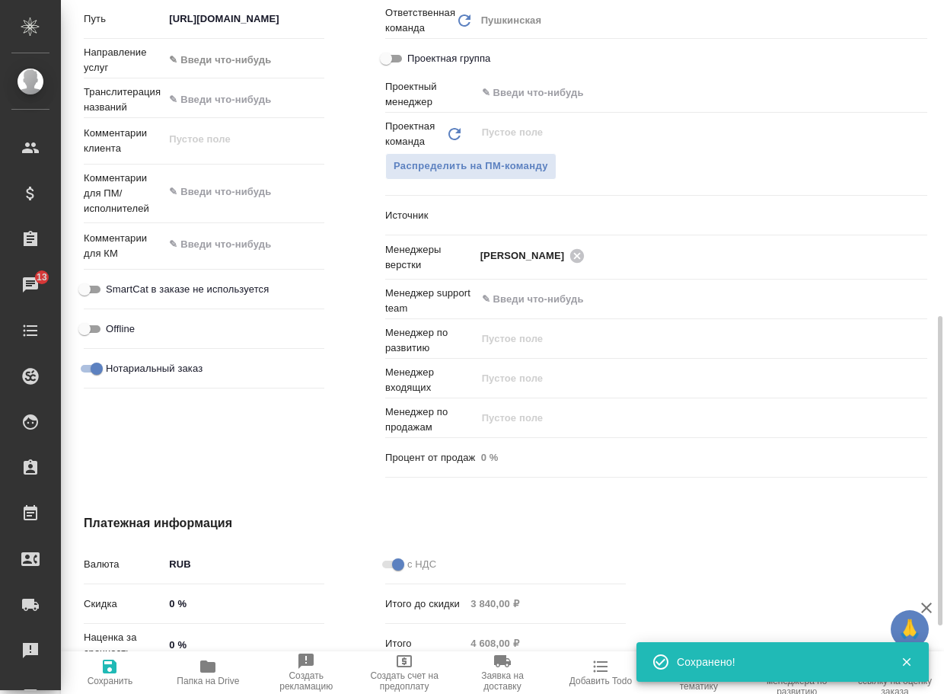
type textarea "x"
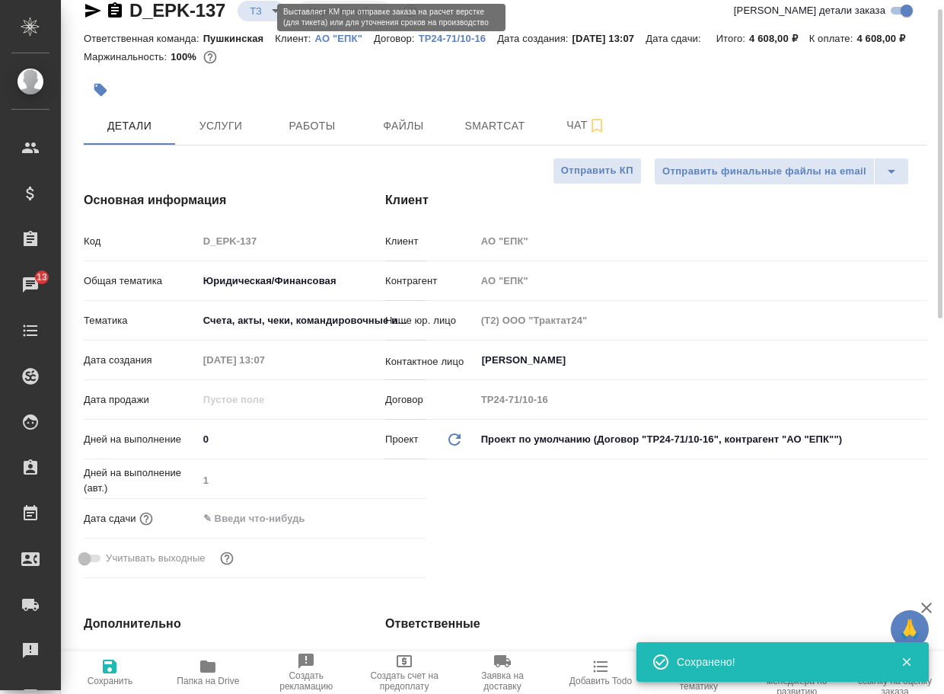
click at [260, 11] on body "🙏 .cls-1 fill:#fff; AWATERA Arsenyeva [PERSON_NAME] Спецификации Заказы 13 Чаты…" at bounding box center [472, 347] width 944 height 694
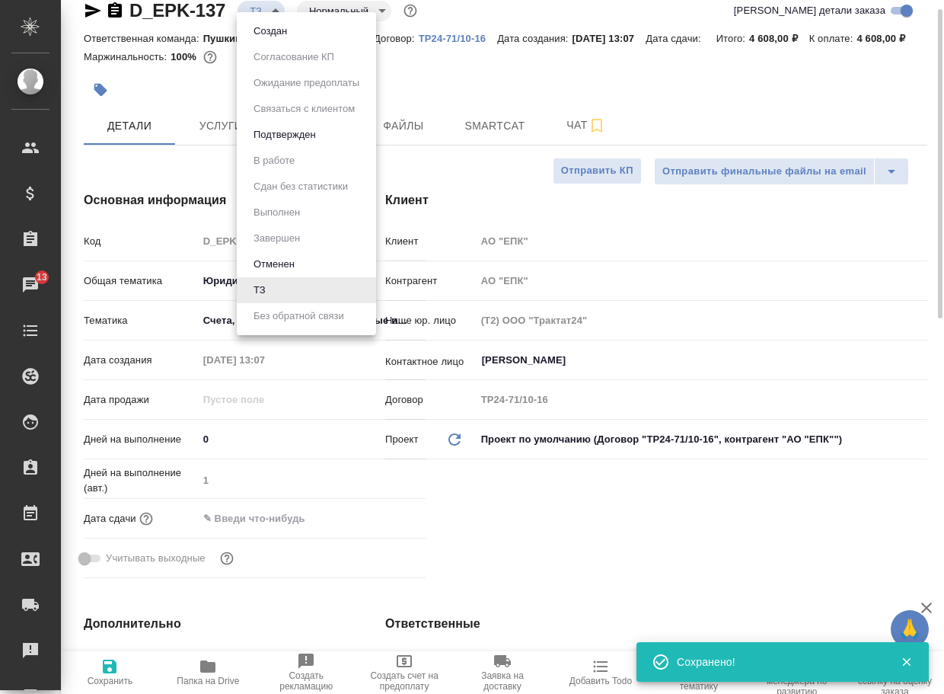
click at [265, 13] on ul "Создан Согласование КП Ожидание предоплаты Связаться с клиентом Подтвержден В р…" at bounding box center [306, 173] width 139 height 323
click at [267, 28] on button "Создан" at bounding box center [270, 31] width 43 height 17
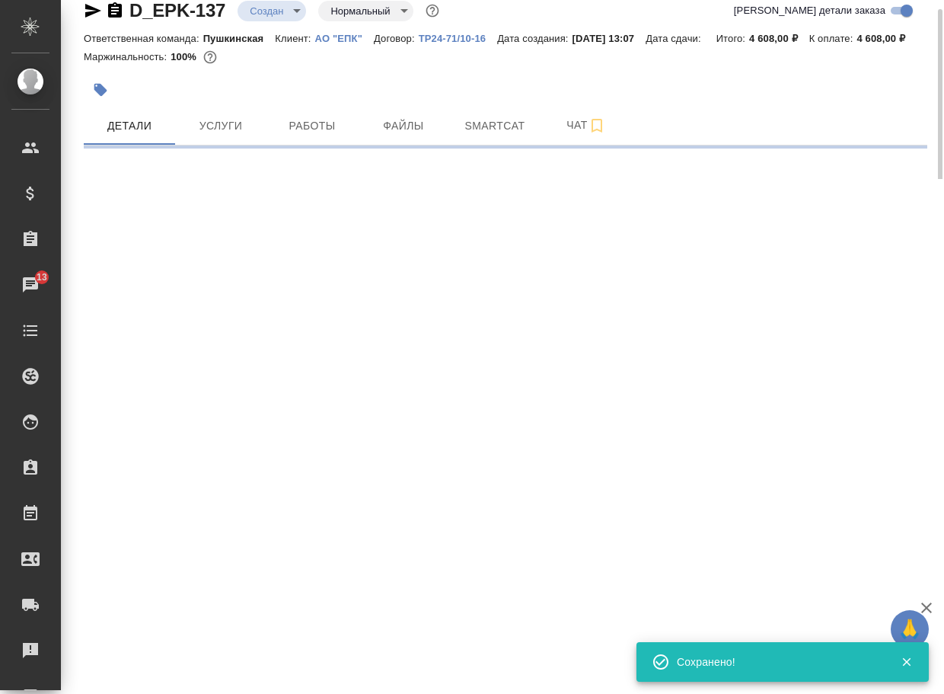
select select "RU"
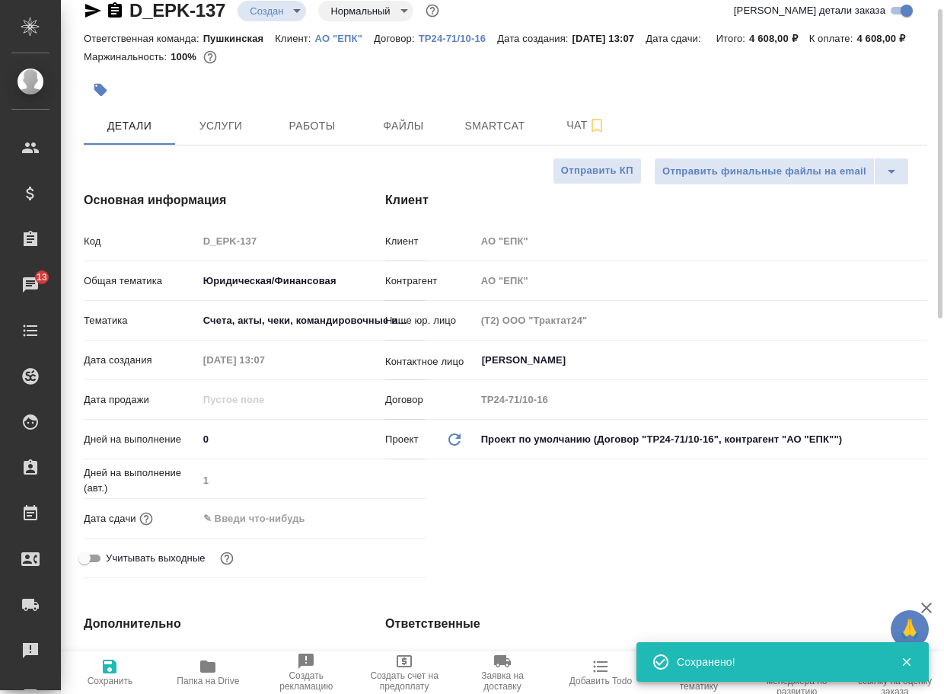
type textarea "x"
drag, startPoint x: 226, startPoint y: 19, endPoint x: 126, endPoint y: 13, distance: 100.7
click at [126, 13] on div "D_EPK-137 Создан new Нормальный normal" at bounding box center [263, 10] width 359 height 24
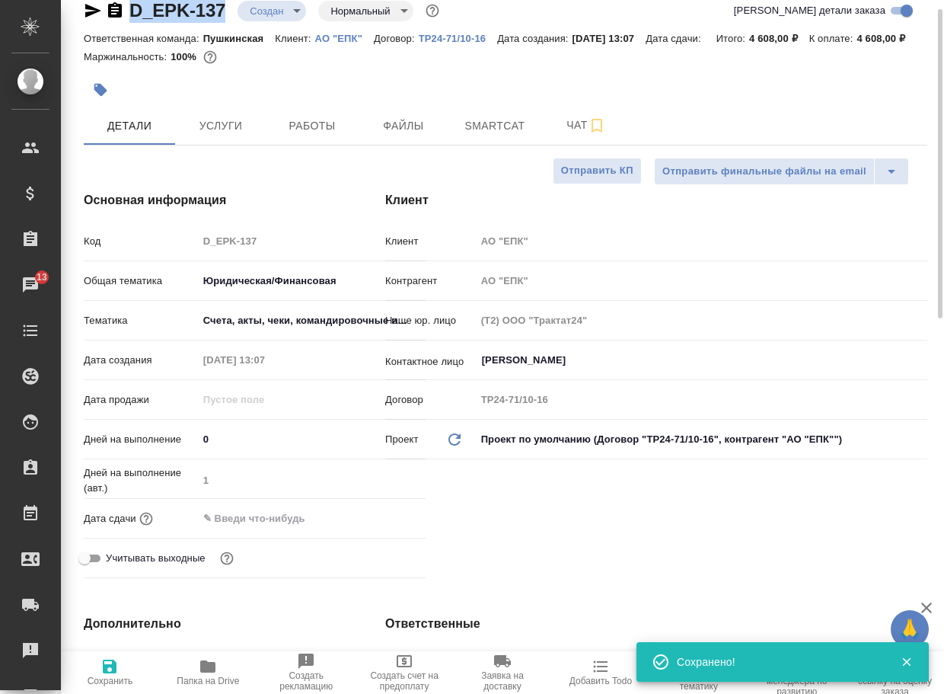
copy link "D_EPK-137"
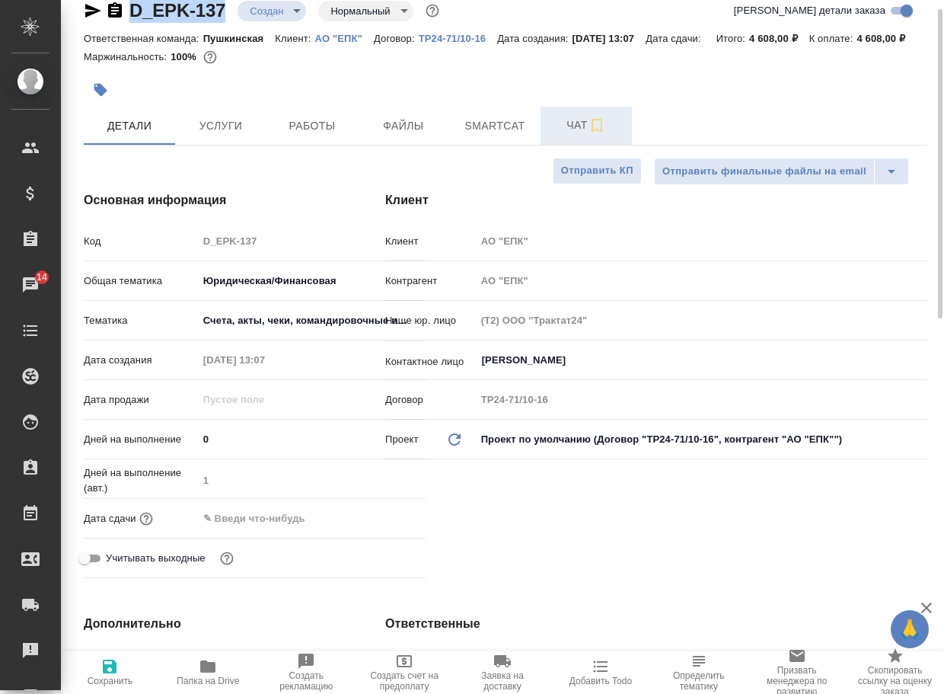
click at [565, 135] on span "Чат" at bounding box center [586, 125] width 73 height 19
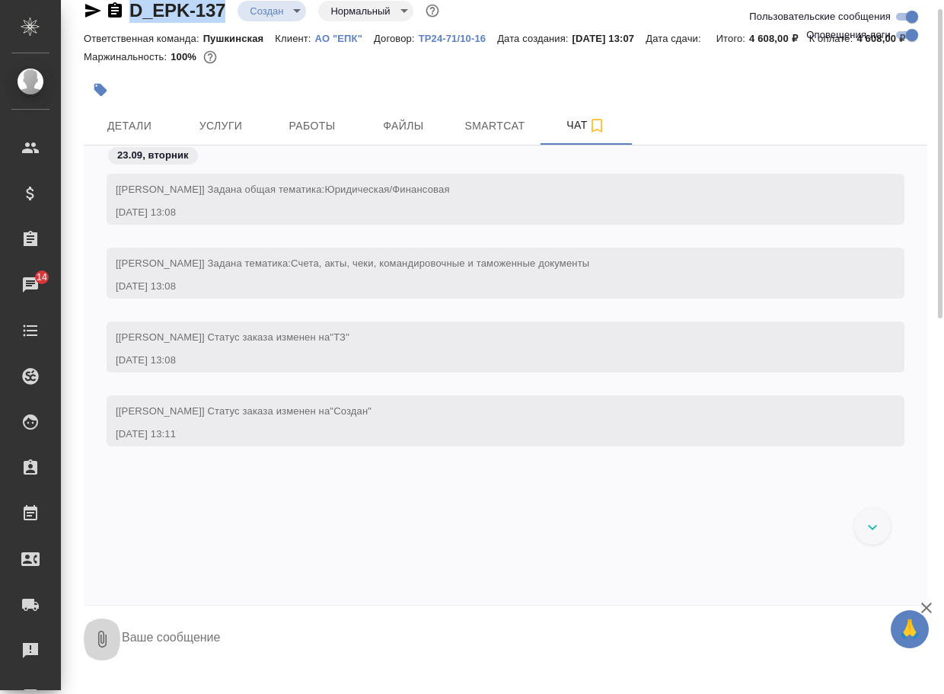
click at [111, 665] on button "0" at bounding box center [102, 639] width 37 height 52
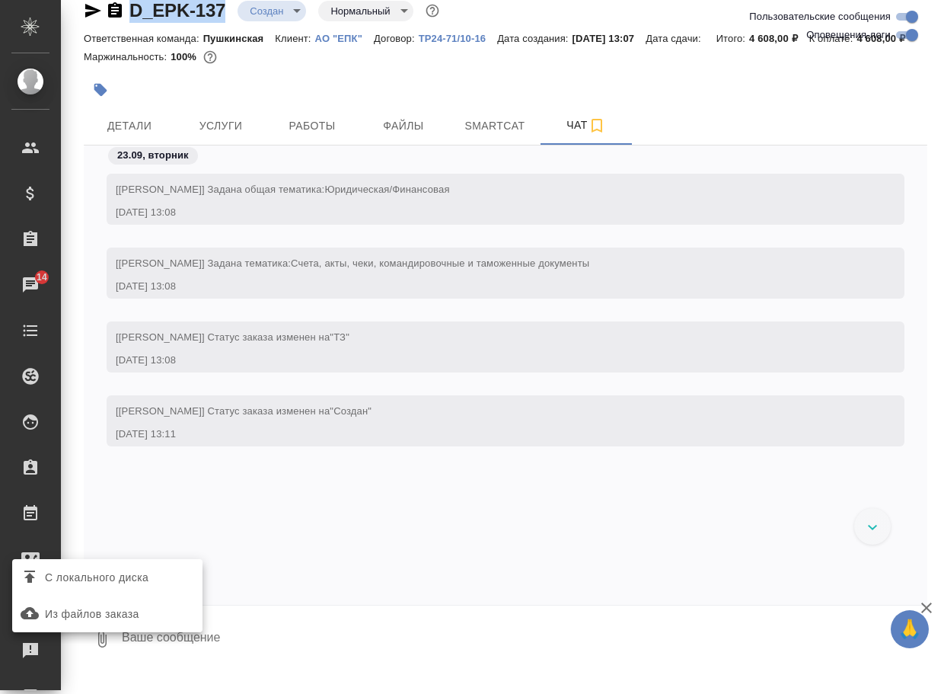
click at [139, 581] on span "С локального диска" at bounding box center [97, 577] width 104 height 19
click at [0, 0] on input "С локального диска" at bounding box center [0, 0] width 0 height 0
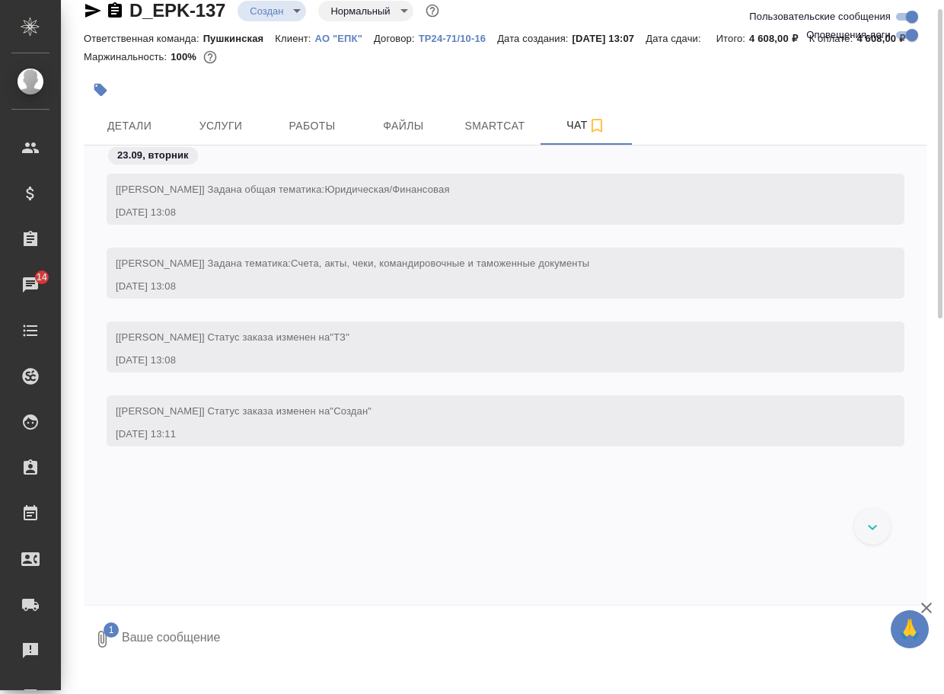
click at [205, 650] on textarea at bounding box center [511, 639] width 782 height 52
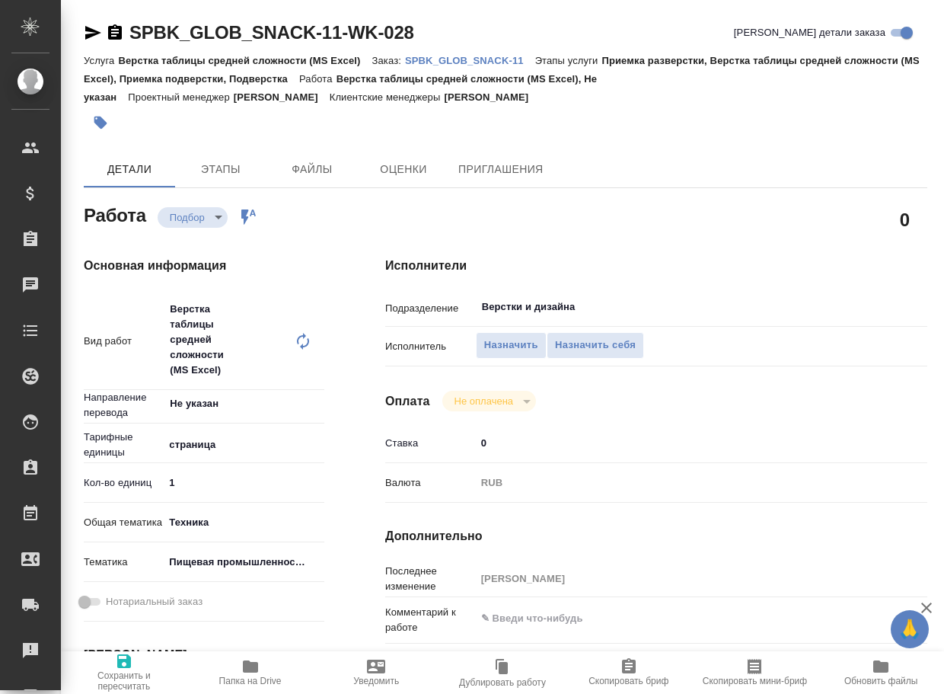
type textarea "x"
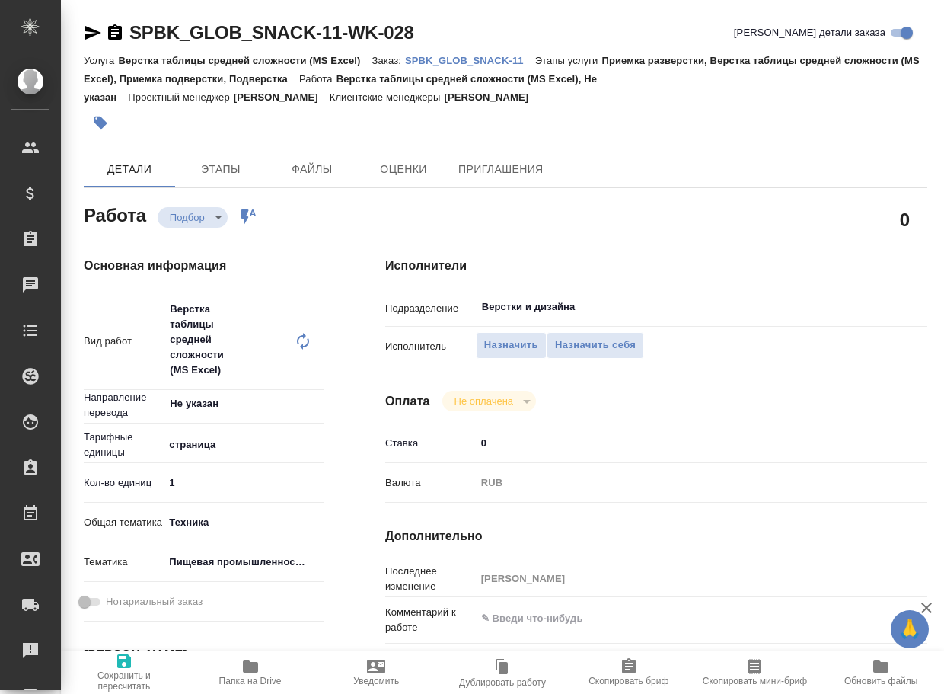
type textarea "x"
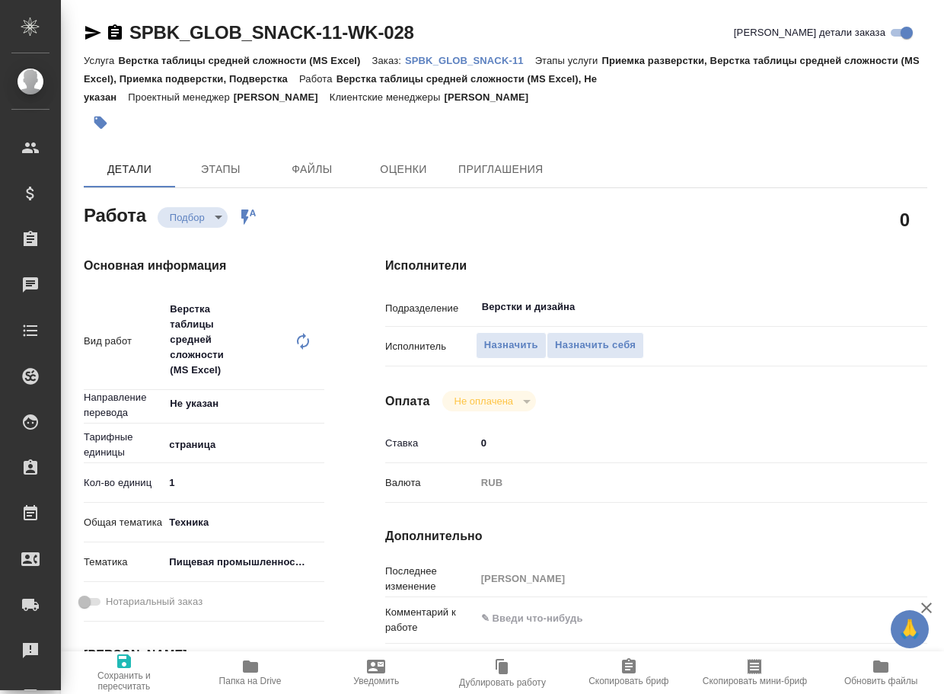
type textarea "x"
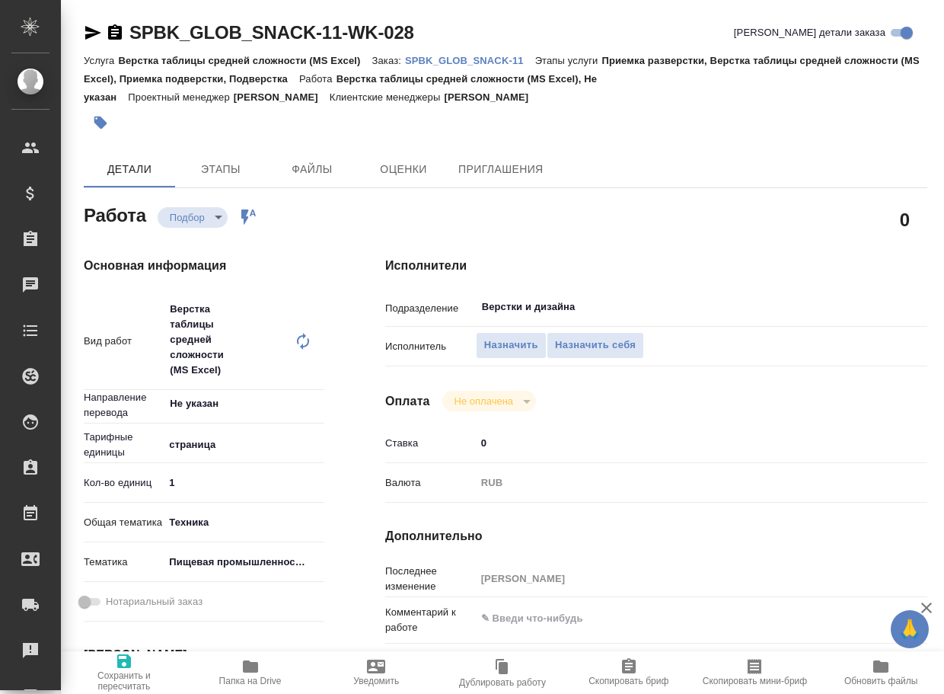
scroll to position [228, 0]
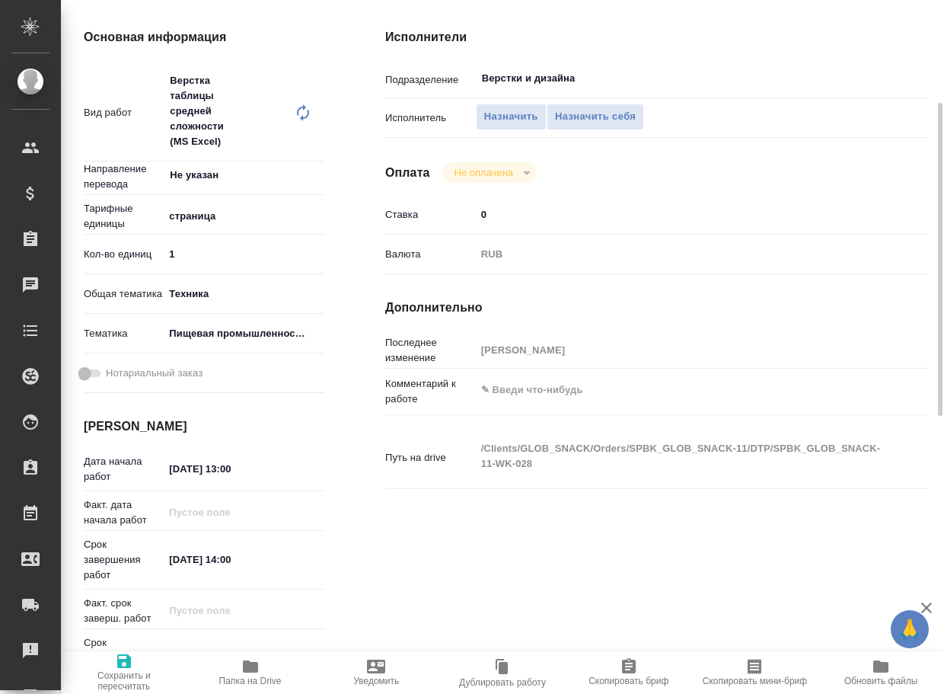
type textarea "x"
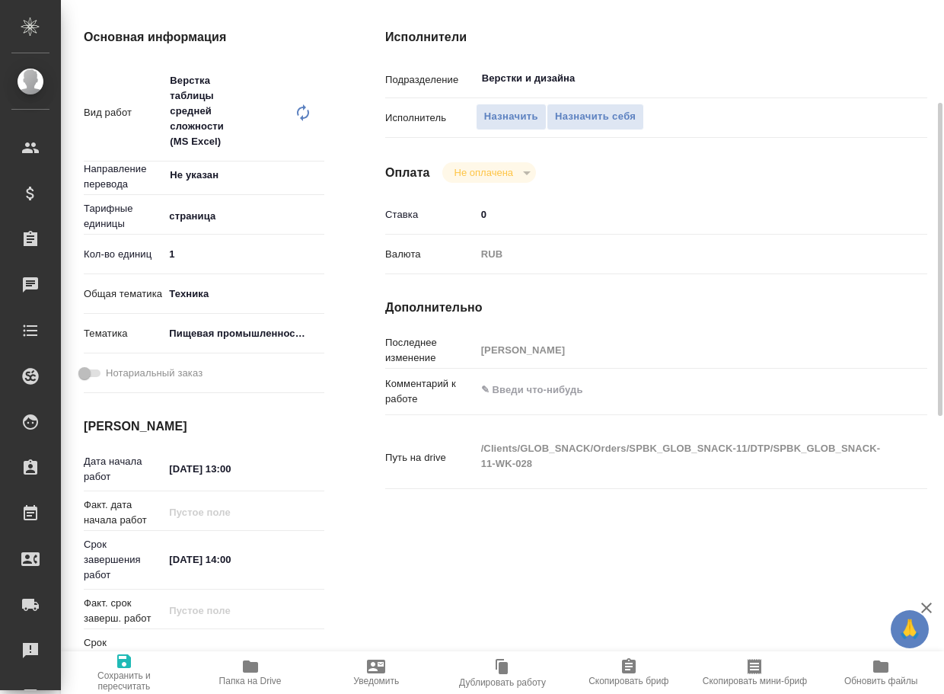
type textarea "x"
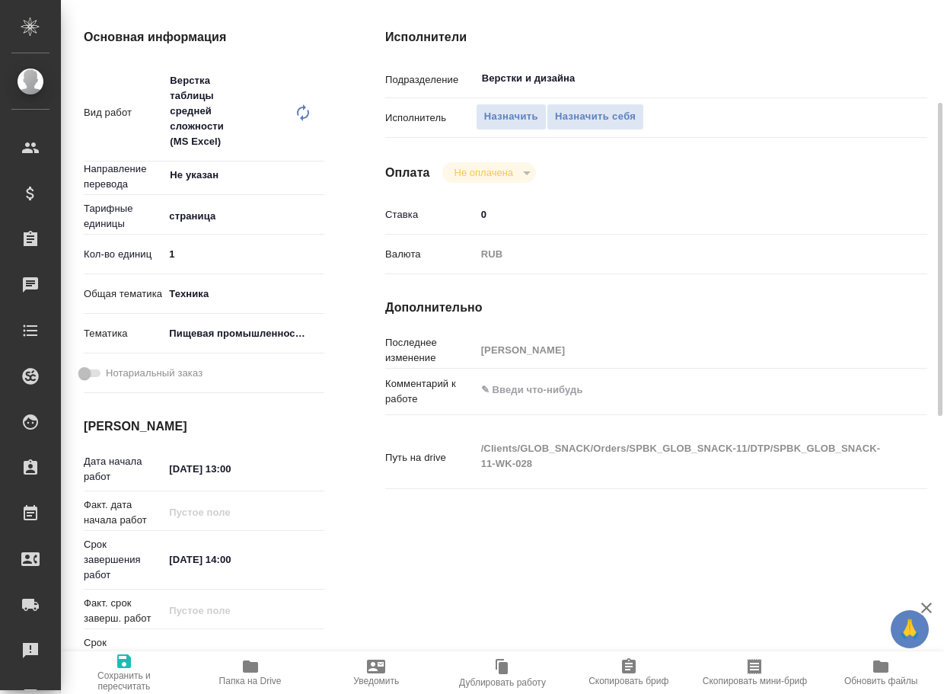
type textarea "x"
click at [526, 398] on textarea at bounding box center [679, 390] width 407 height 26
type textarea "x"
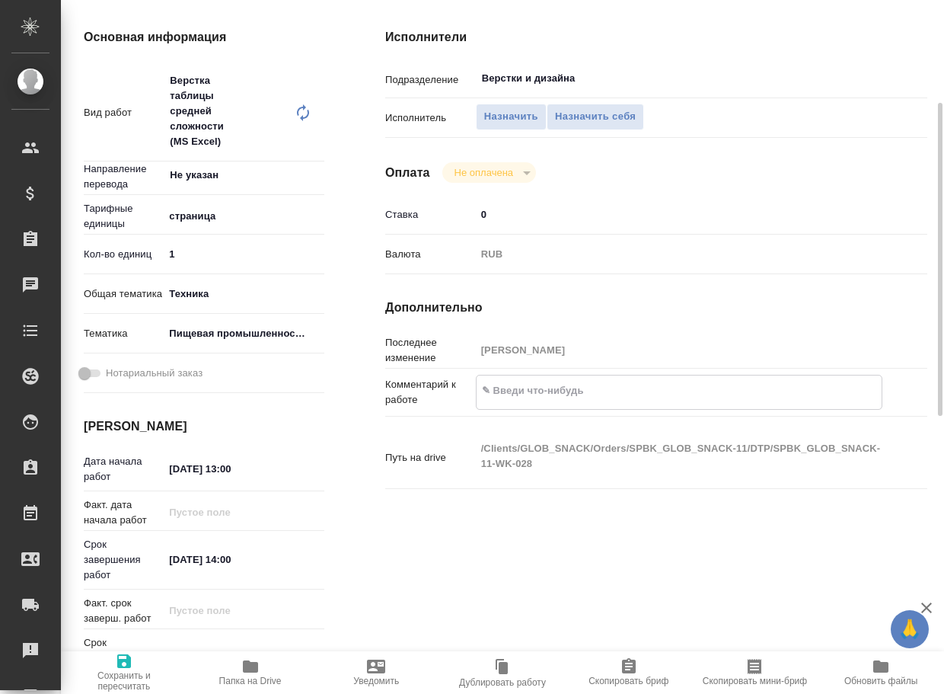
type textarea "x"
paste textarea "Строка 7 (состав) – красное перевести на арм,"
type textarea "x"
type textarea "Строка 7 (состав) – красное перевести на арм,"
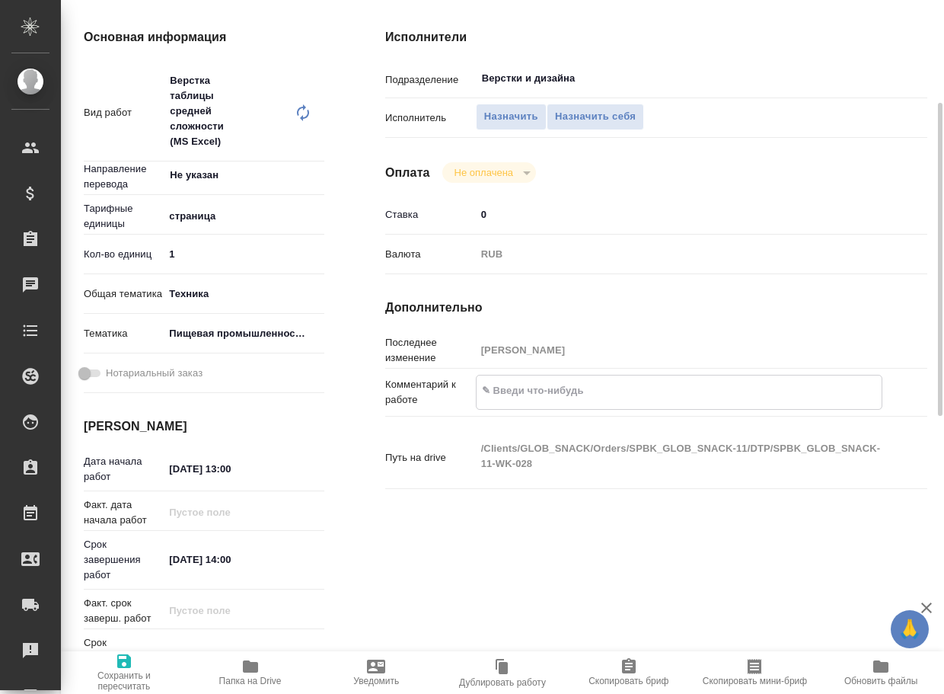
type textarea "x"
type textarea "Строка 7 (состав) – красное перевести на арм,"
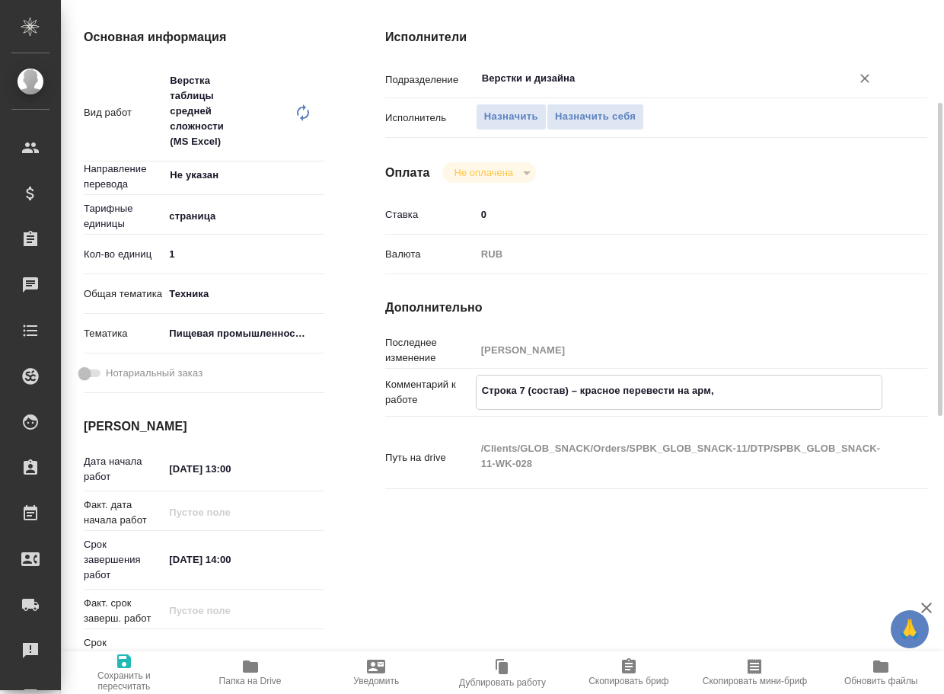
type textarea "x"
click at [625, 79] on input "Верстки и дизайна" at bounding box center [654, 78] width 347 height 18
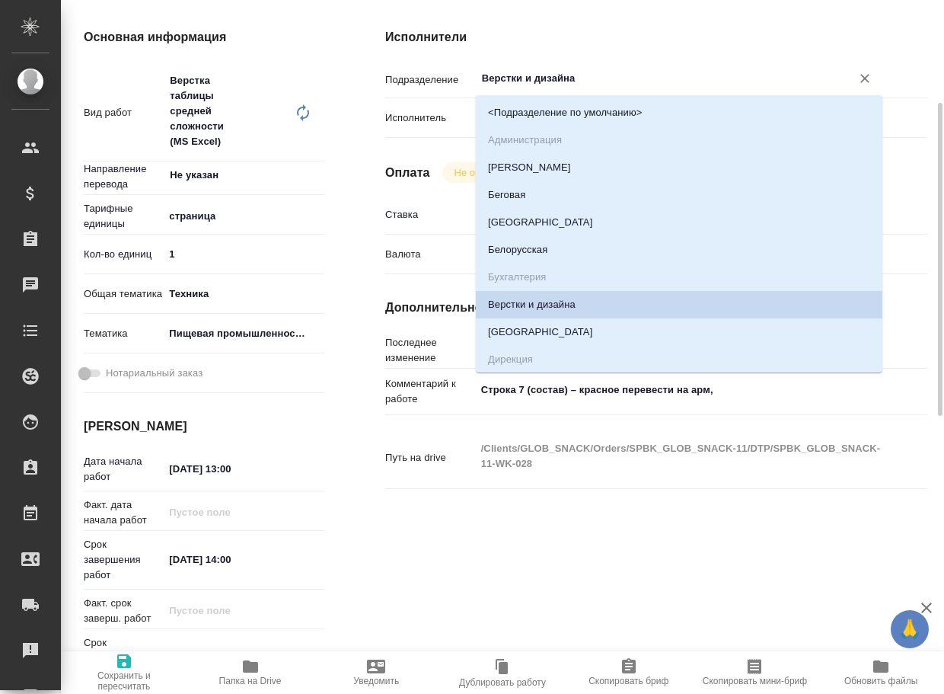
type textarea "x"
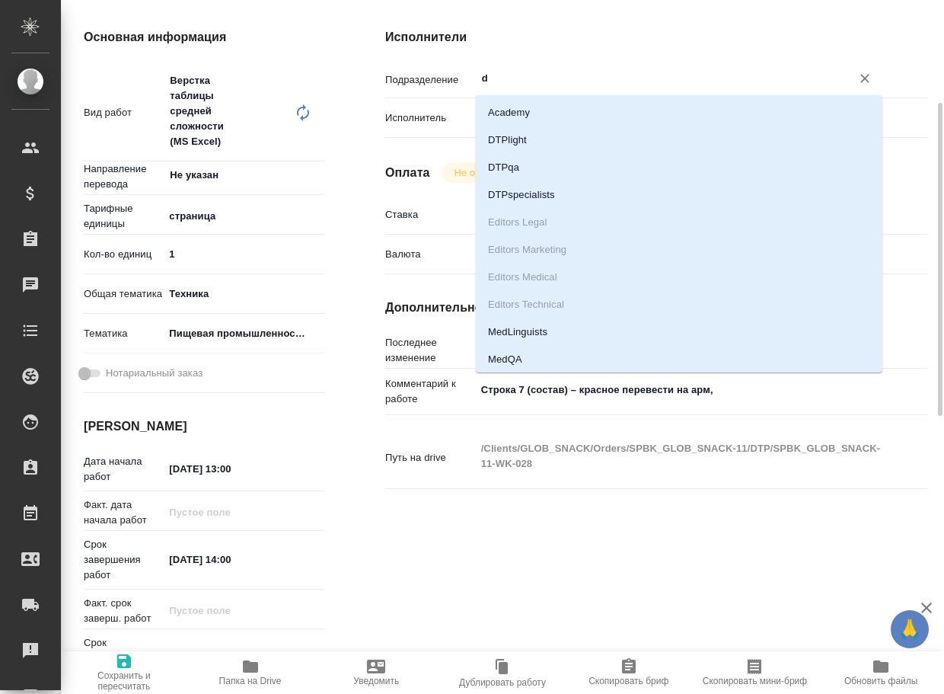
type input "dt"
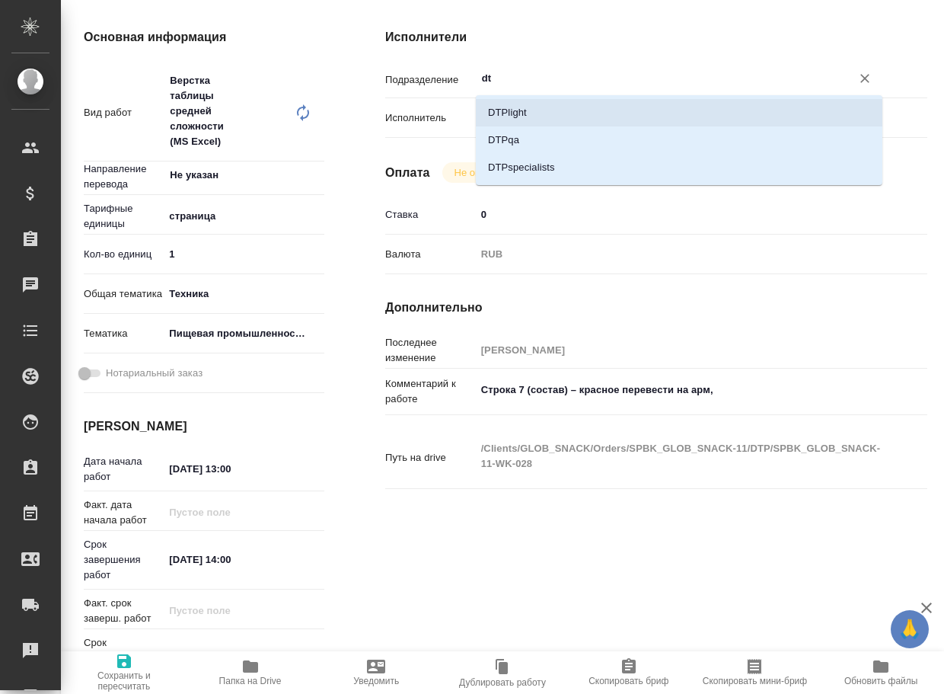
click at [598, 105] on li "DTPlight" at bounding box center [679, 112] width 407 height 27
type textarea "x"
type input "DTPlight"
type textarea "x"
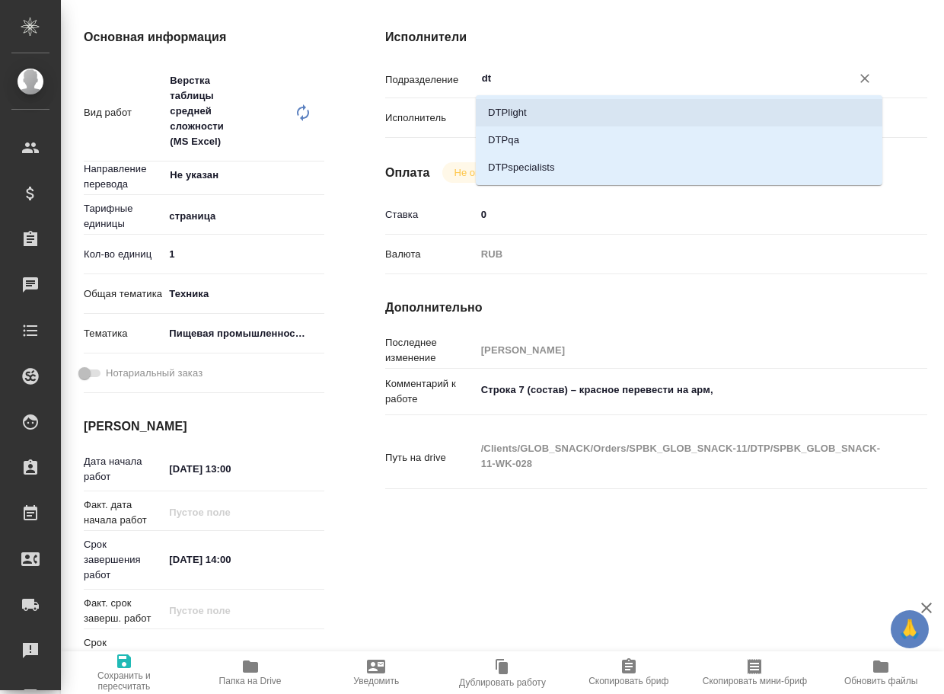
type textarea "x"
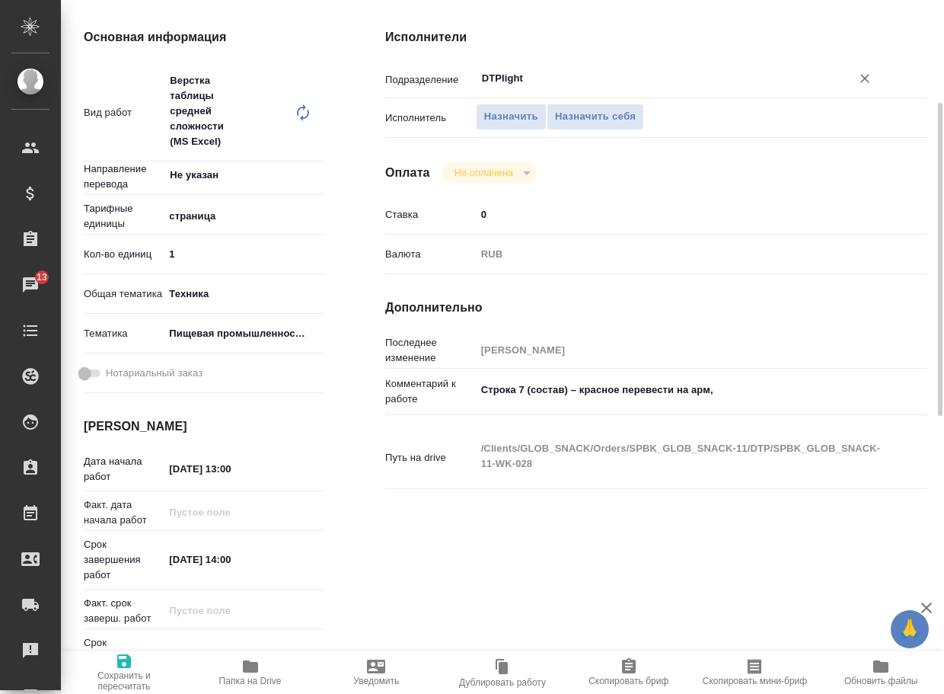
type input "DTPlight"
type textarea "x"
click at [584, 385] on textarea "Строка 7 (состав) – красное перевести на арм," at bounding box center [679, 390] width 407 height 26
type textarea "x"
type textarea "Строка 7 (состав) – пкрасное перевести на арм,"
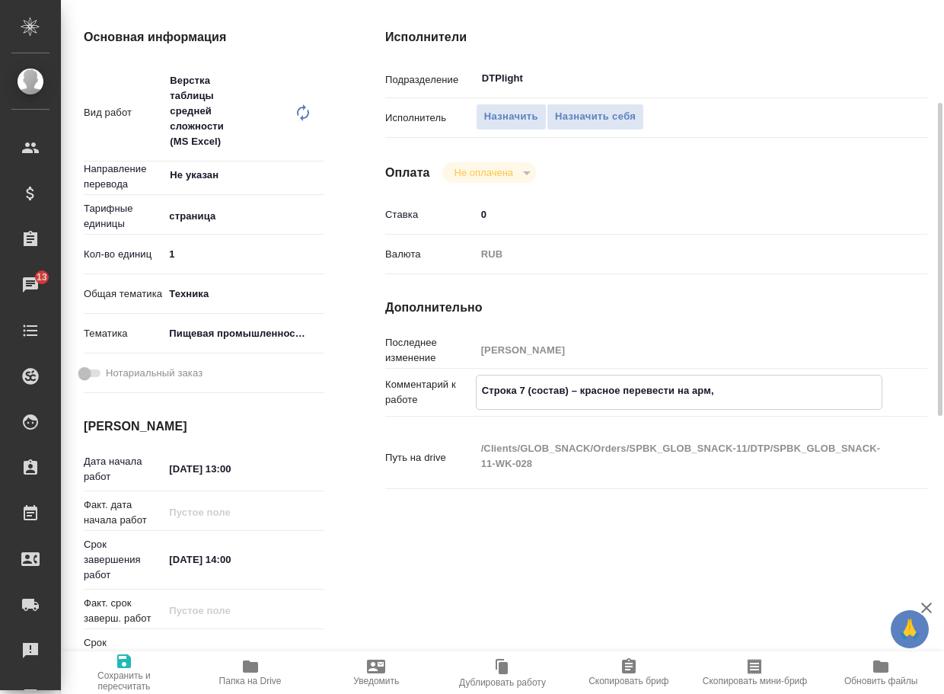
type textarea "x"
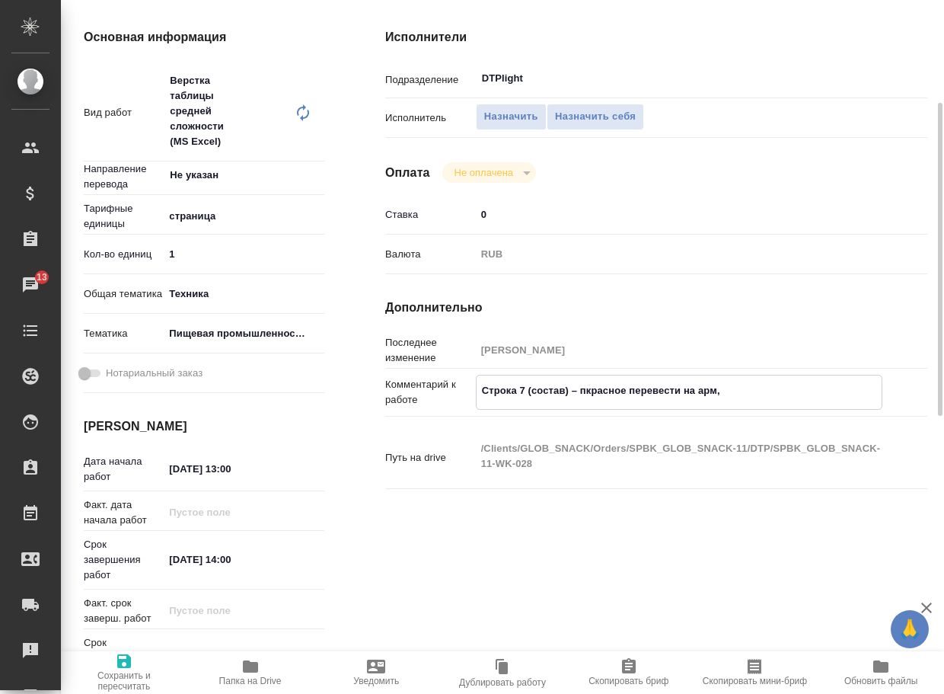
type textarea "Строка 7 (состав) – пекрасное перевести на арм,"
type textarea "x"
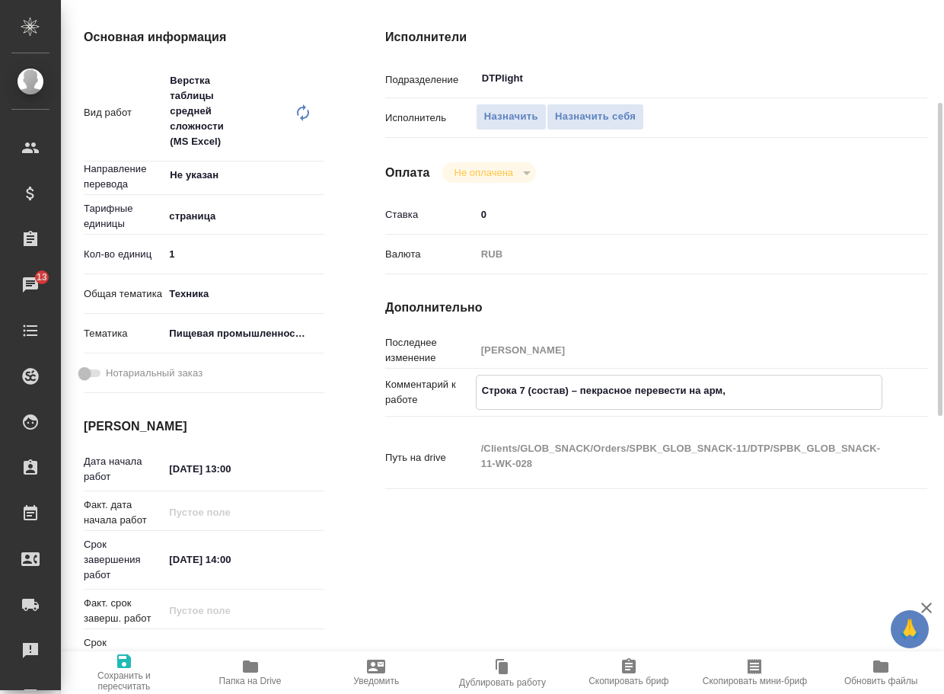
type textarea "x"
type textarea "Строка 7 (состав) – перкрасное перевести на арм,"
type textarea "x"
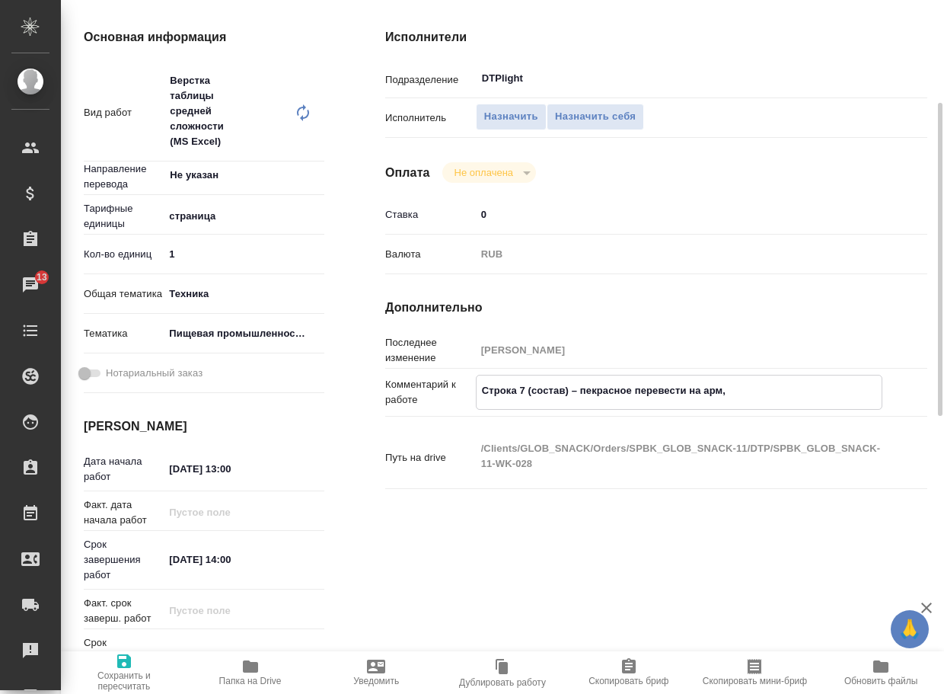
type textarea "x"
type textarea "Строка 7 (состав) – перекрасное перевести на арм,"
type textarea "x"
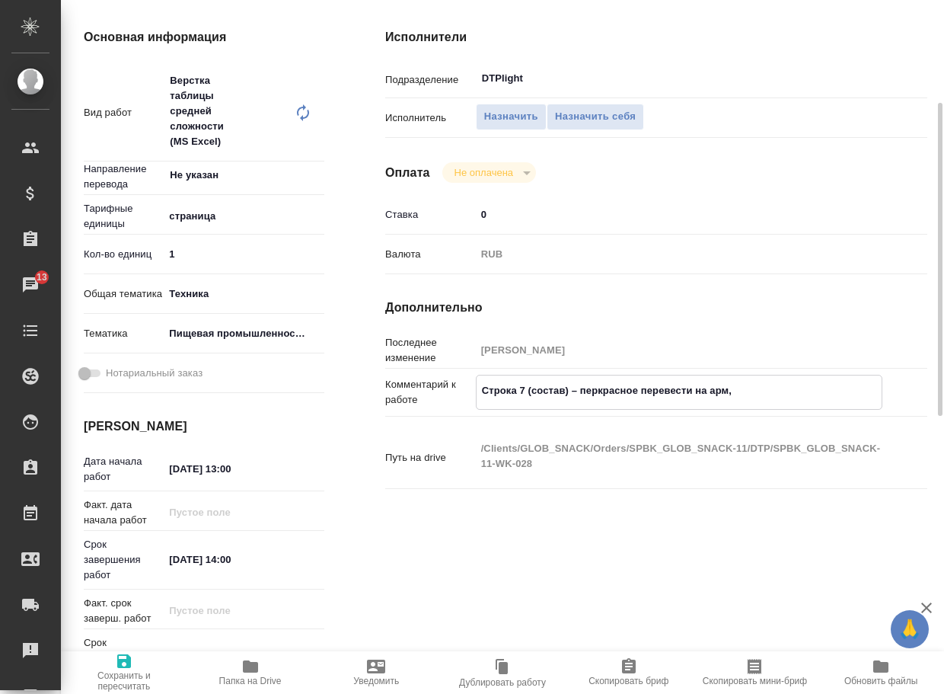
type textarea "x"
type textarea "Строка 7 (состав) – перевкрасное перевести на арм,"
type textarea "x"
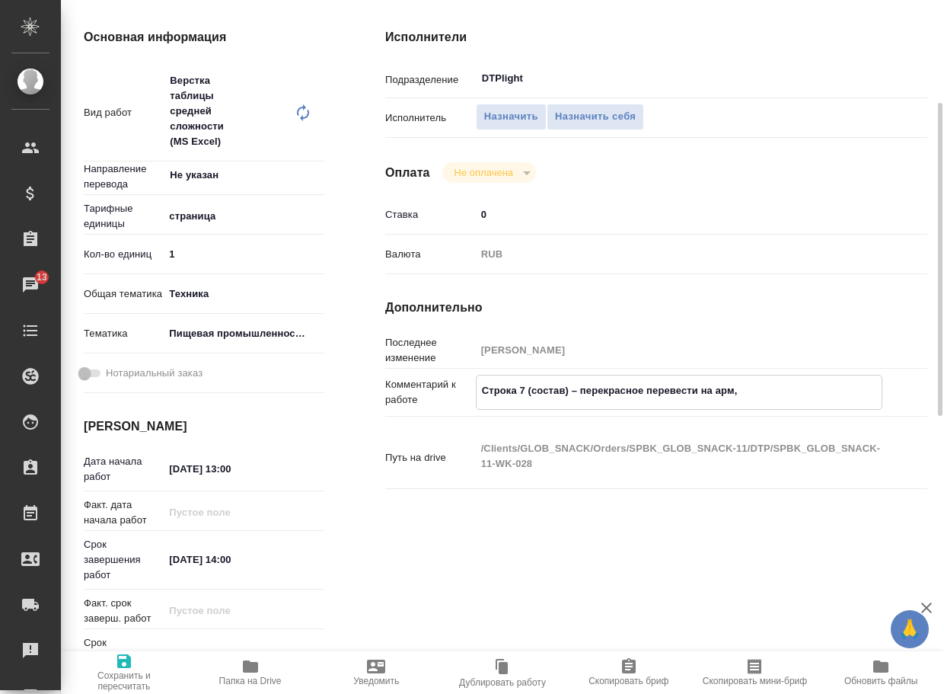
type textarea "x"
type textarea "Строка 7 (состав) – перевокрасное перевести на арм,"
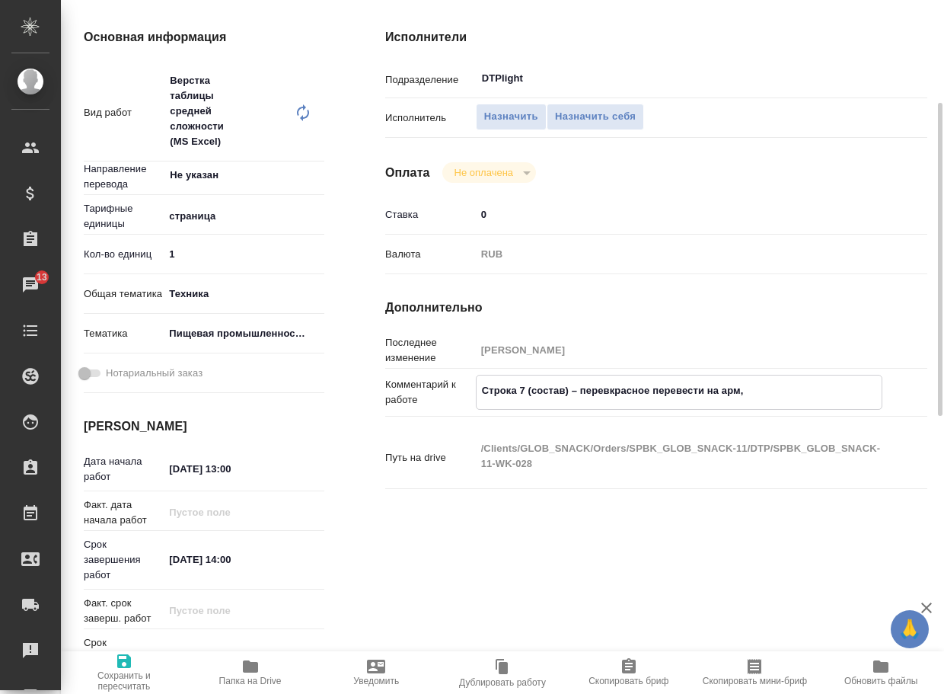
type textarea "x"
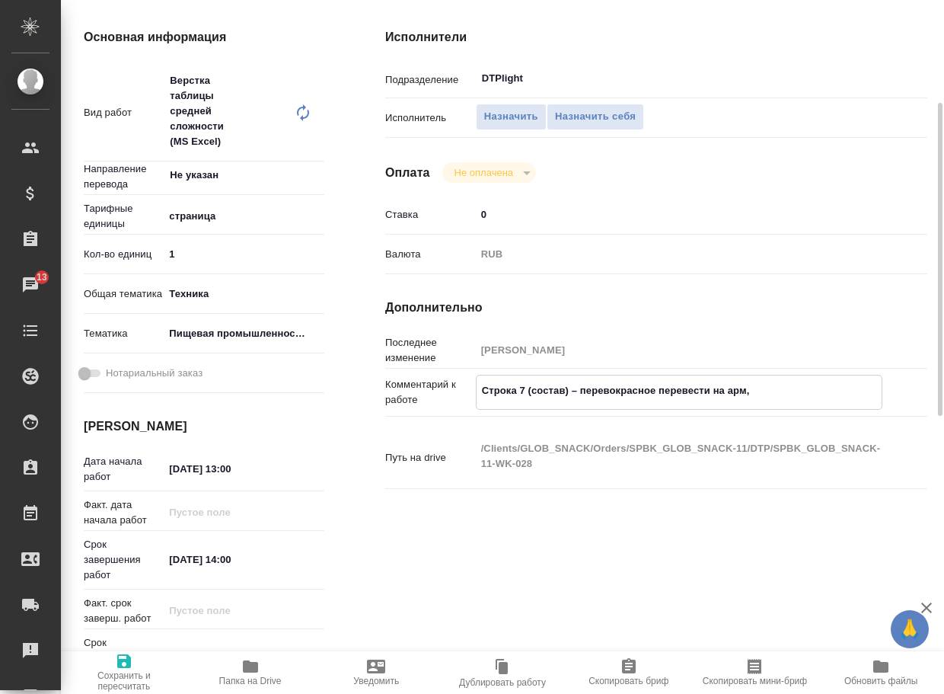
type textarea "Строка 7 (состав) – переводкрасное перевести на арм,"
type textarea "x"
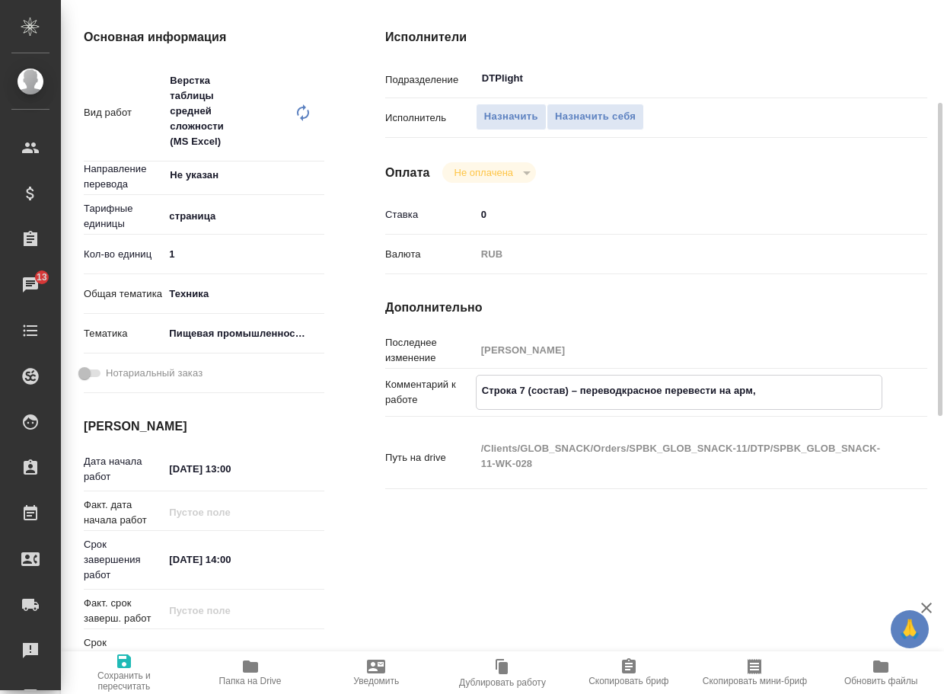
type textarea "x"
type textarea "Строка 7 (состав) – переводикрасное перевести на арм,"
type textarea "x"
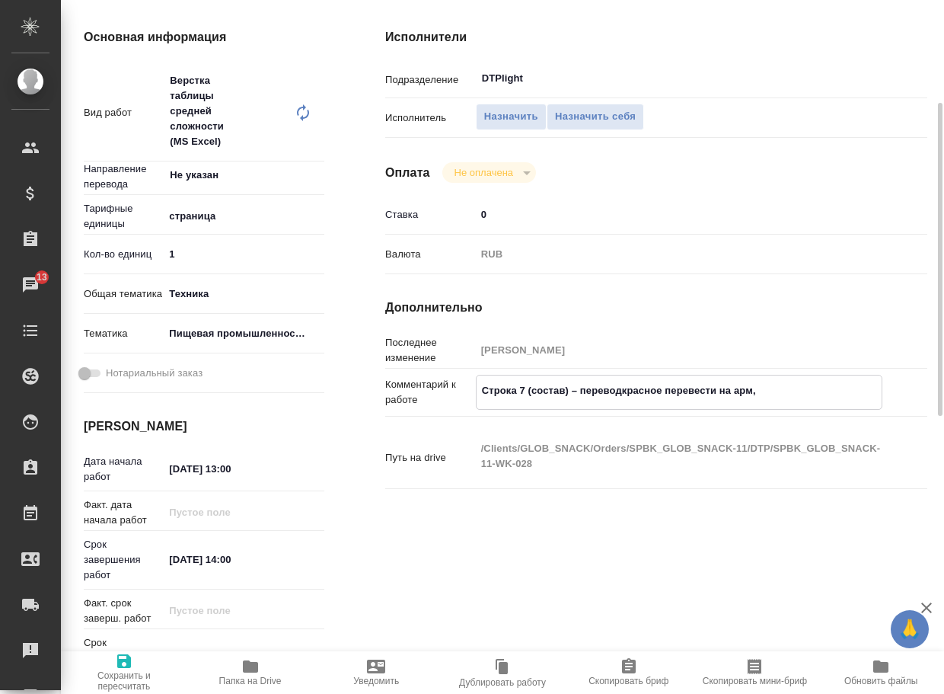
type textarea "x"
type textarea "Строка 7 (состав) – переводимкрасное перевести на арм,"
type textarea "x"
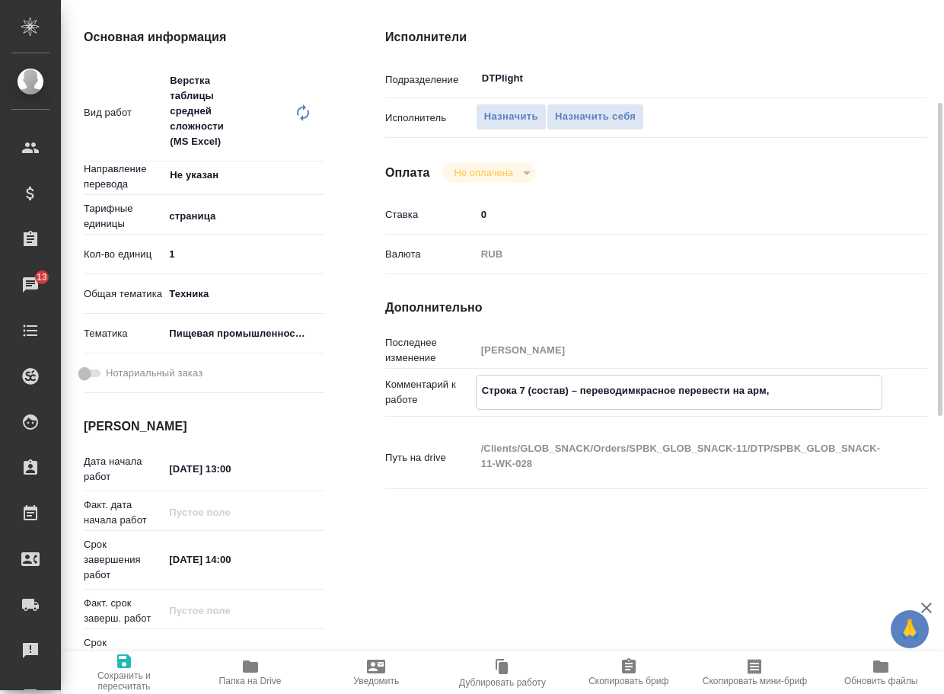
type textarea "x"
type textarea "Строка 7 (состав) – переводим красное перевести на арм,"
type textarea "x"
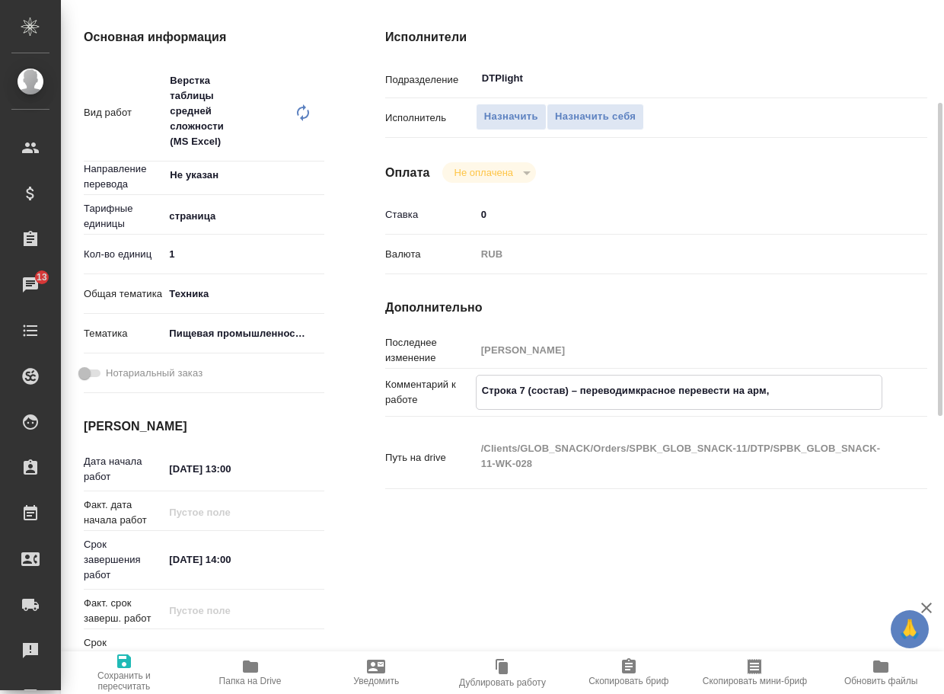
type textarea "x"
type textarea "Строка 7 (состав) – переводим ткрасное перевести на арм,"
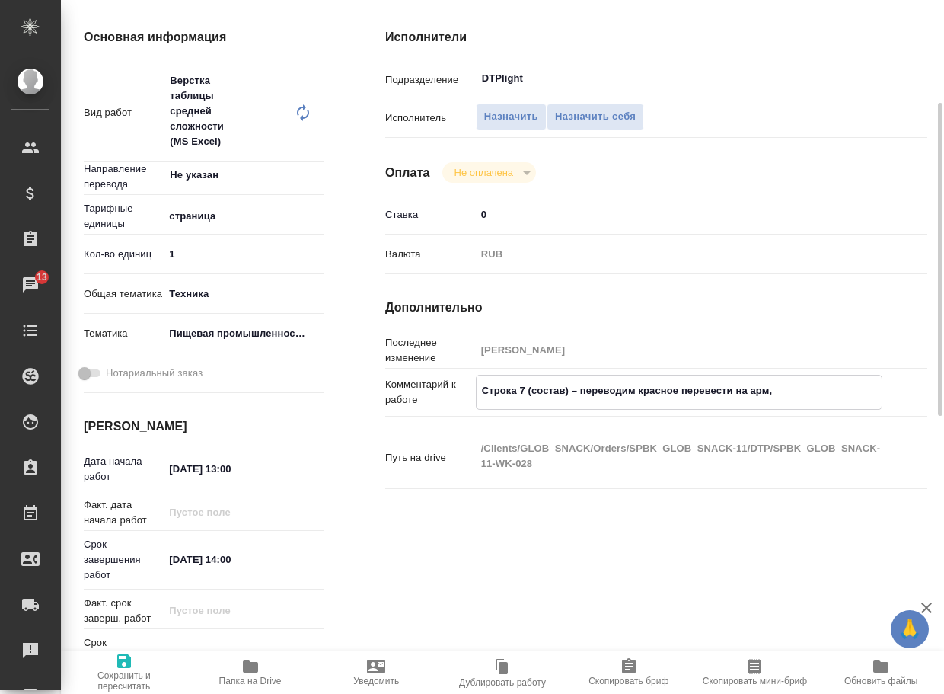
type textarea "x"
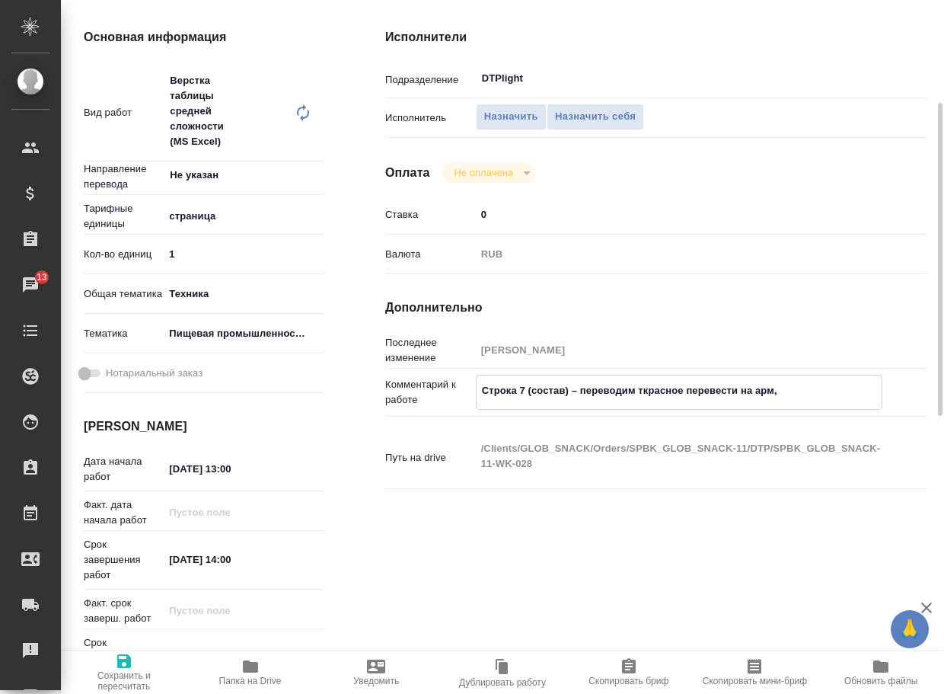
type textarea "Строка 7 (состав) – переводим токрасное перевести на арм,"
type textarea "x"
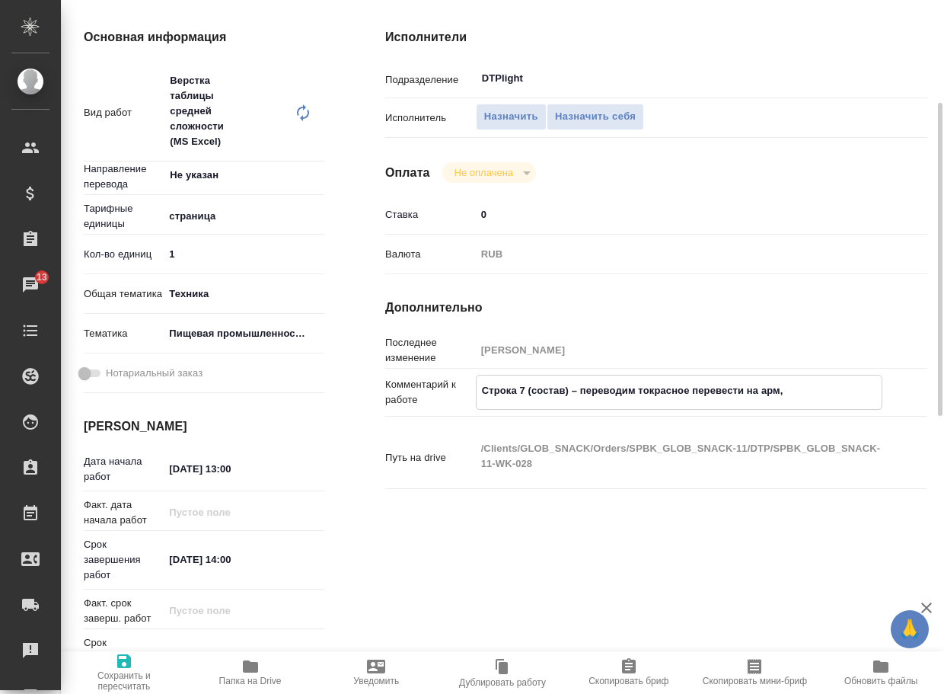
type textarea "x"
type textarea "Строка 7 (состав) – переводим толкрасное перевести на арм,"
type textarea "x"
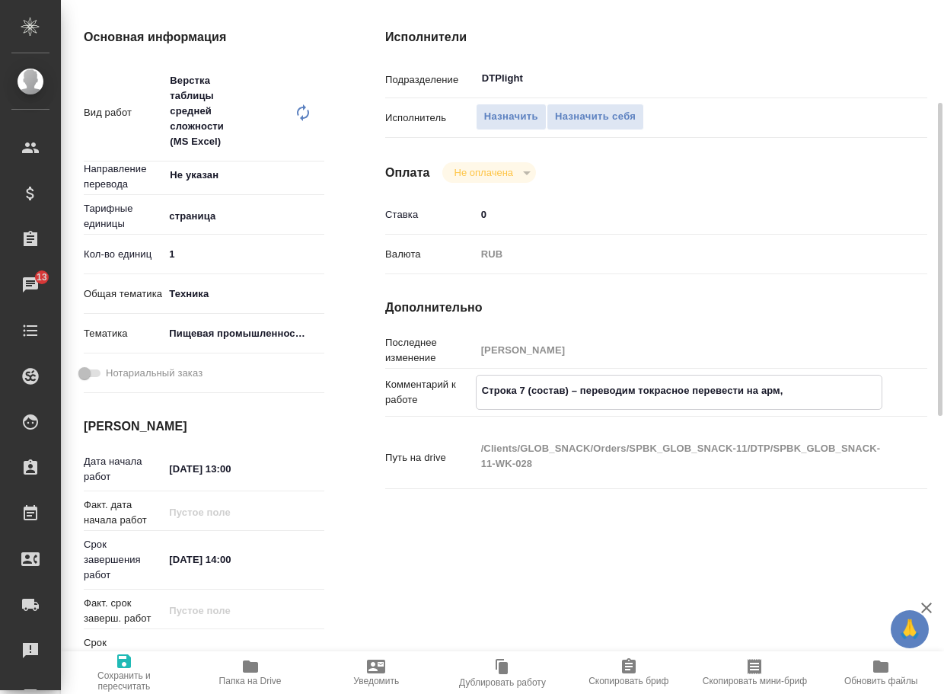
type textarea "x"
type textarea "Строка 7 (состав) – переводим толькрасное перевести на арм,"
type textarea "x"
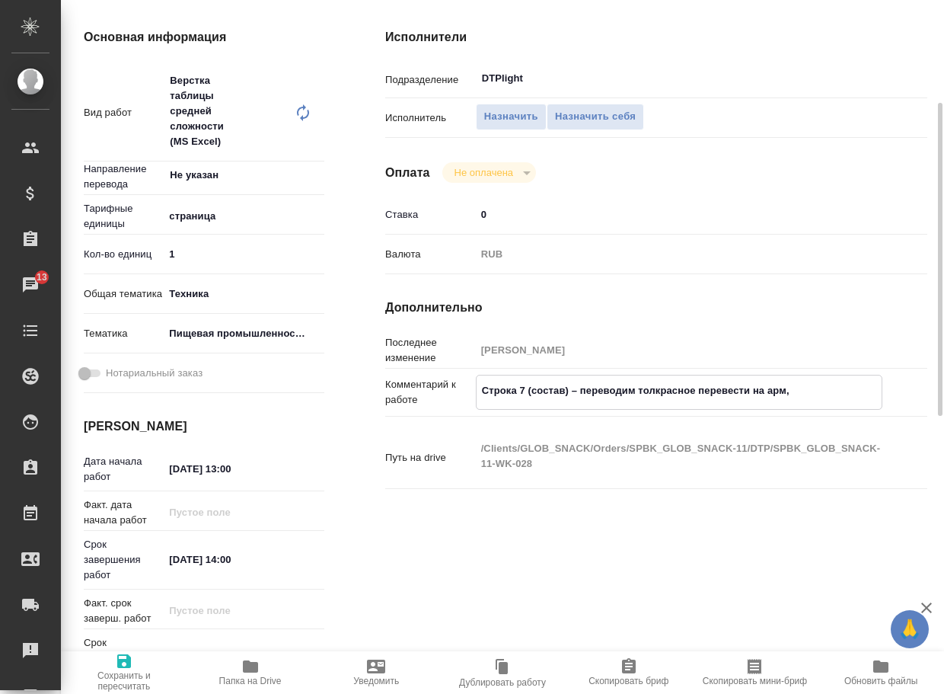
type textarea "x"
type textarea "Строка 7 (состав) – переводим тольккрасное перевести на арм,"
type textarea "x"
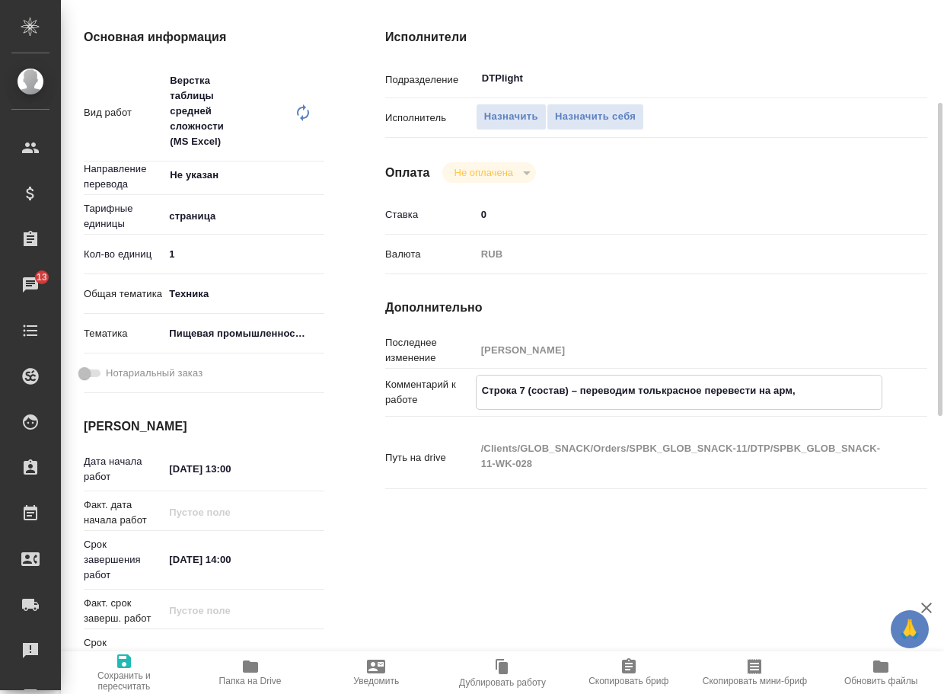
type textarea "x"
type textarea "Строка 7 (состав) – переводим толькокрасное перевести на арм,"
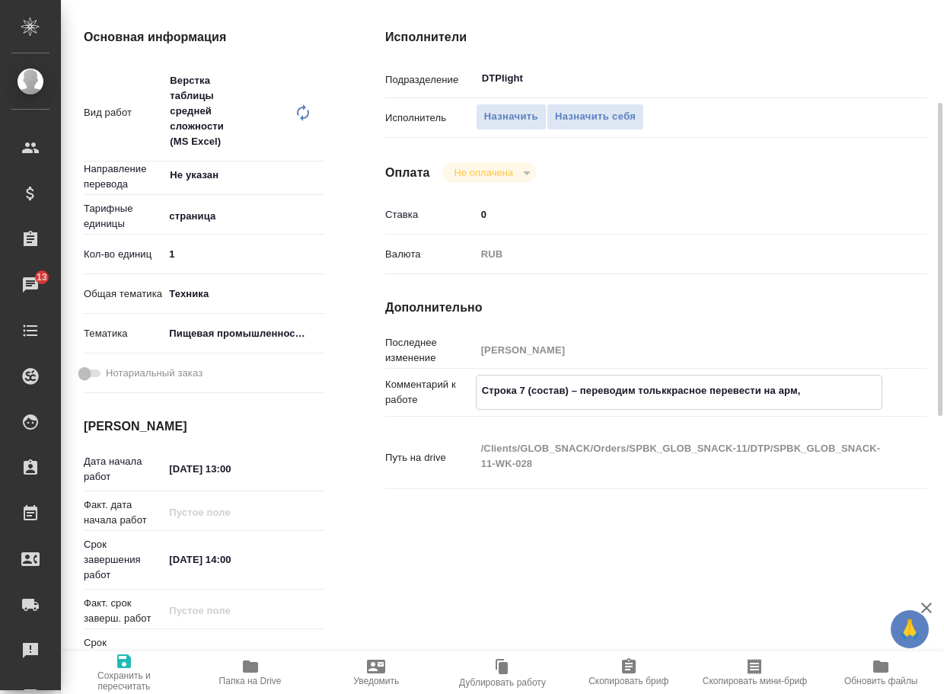
type textarea "x"
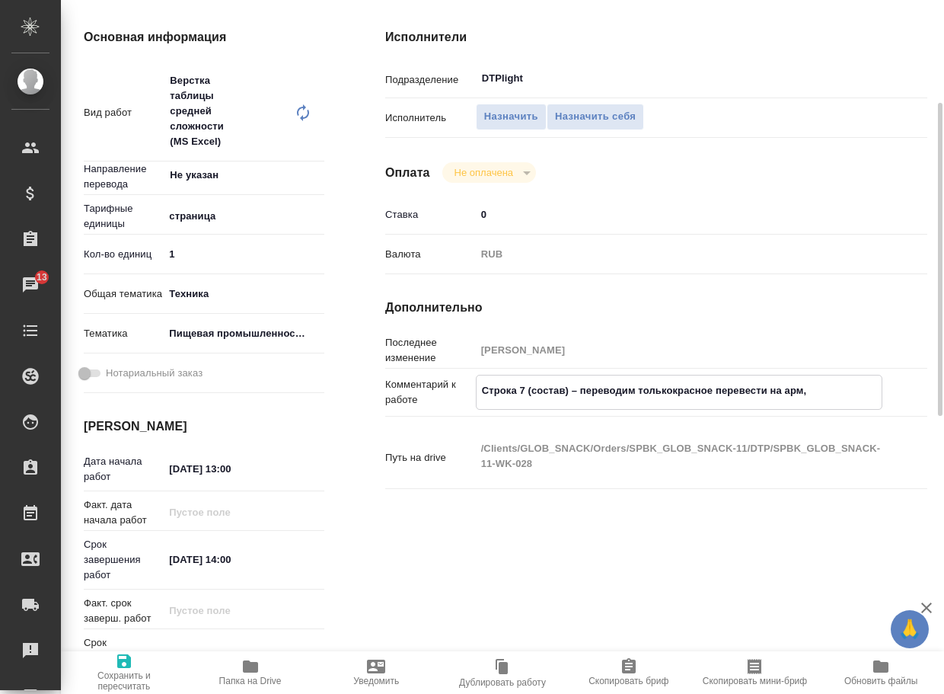
type textarea "Строка 7 (состав) – переводим только красное перевести на арм,"
type textarea "x"
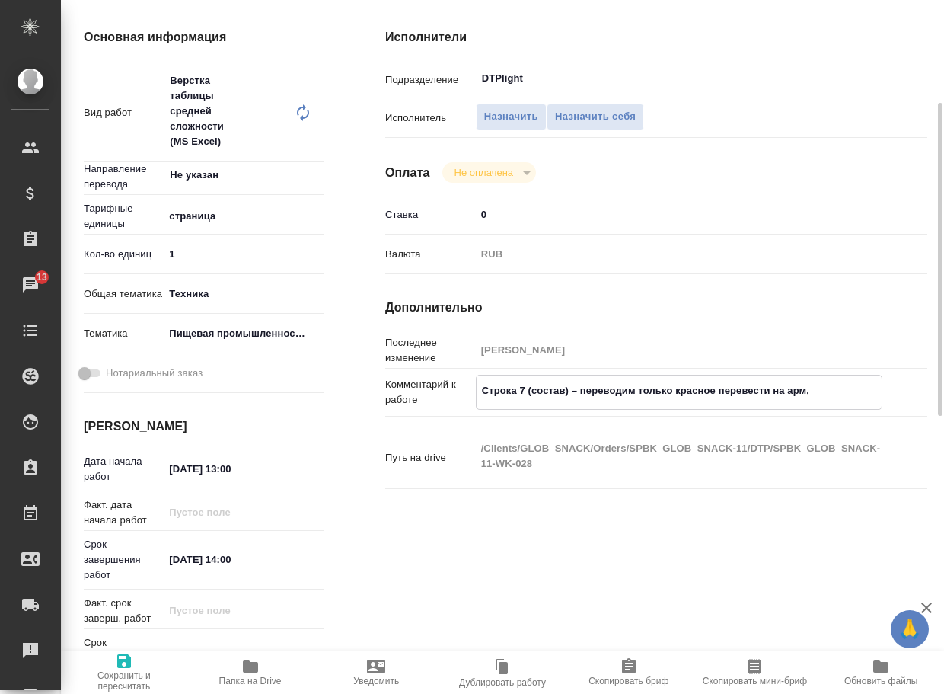
type textarea "x"
type textarea "Строка 7 (состав) – переводим только ткрасное перевести на арм,"
type textarea "x"
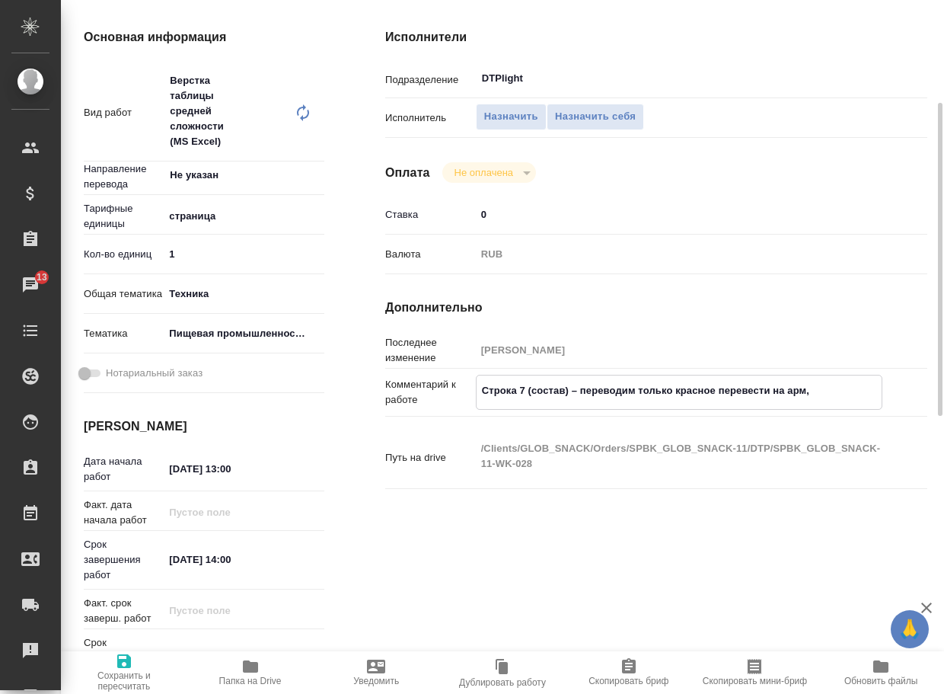
type textarea "x"
type textarea "Строка 7 (состав) – переводим только текрасное перевести на арм,"
type textarea "x"
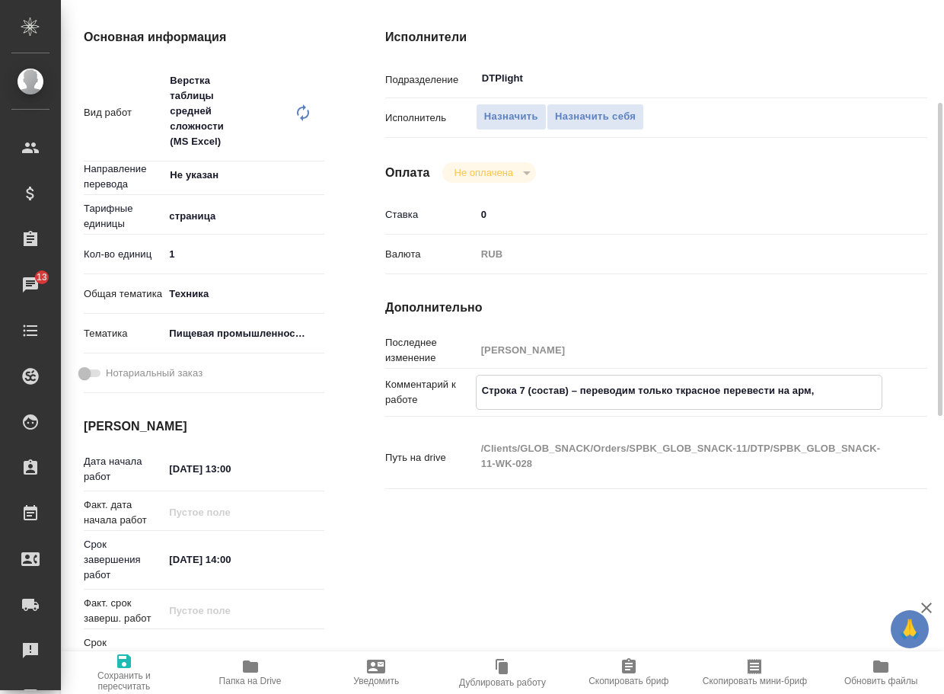
type textarea "x"
type textarea "Строка 7 (состав) – переводим только теккрасное перевести на арм,"
type textarea "x"
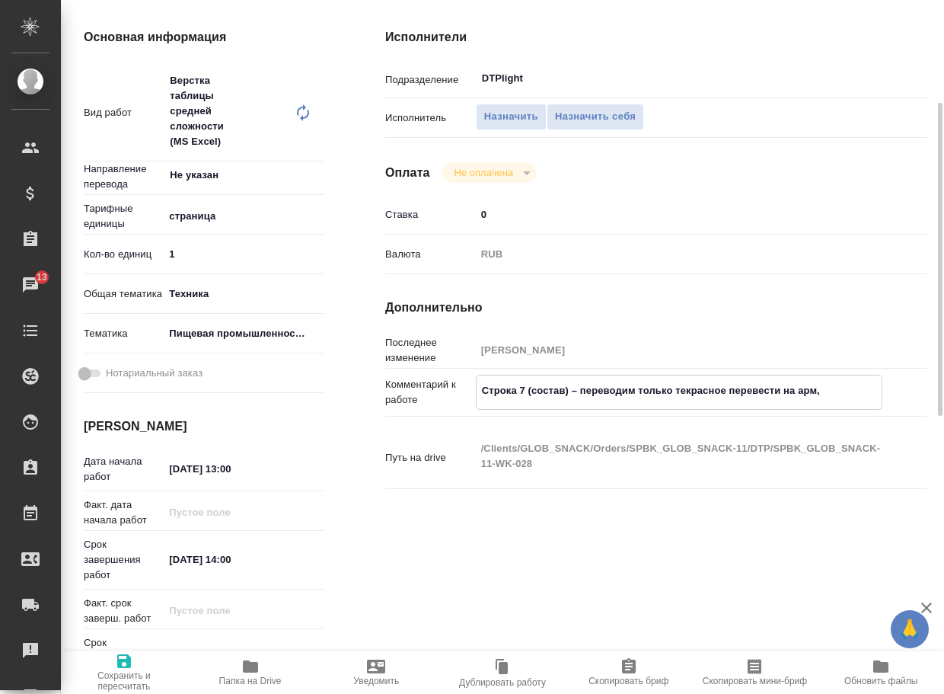
type textarea "x"
type textarea "Строка 7 (состав) – переводим только текскрасное перевести на арм,"
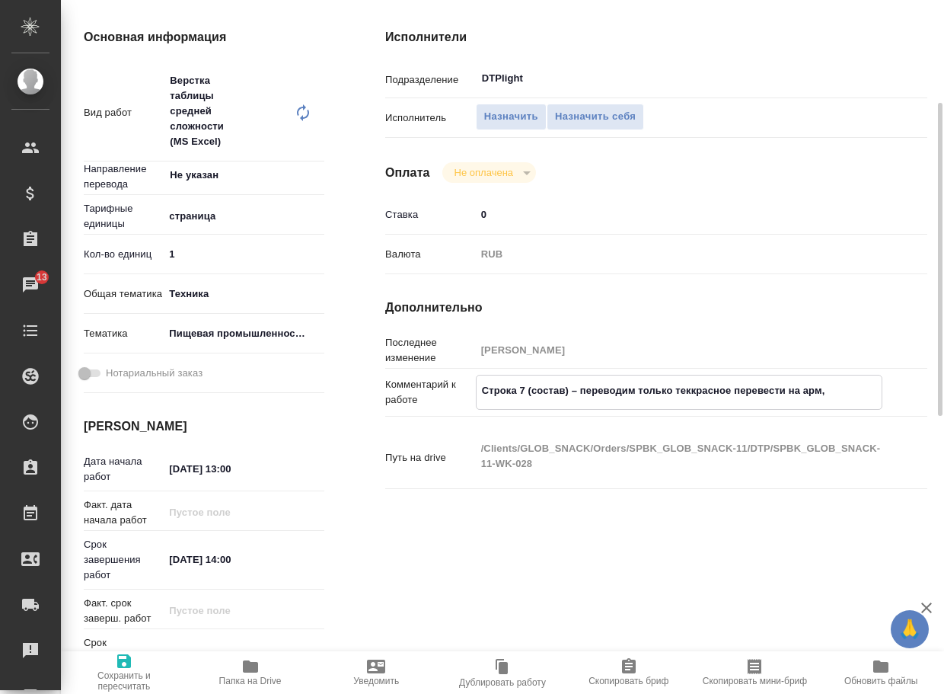
type textarea "x"
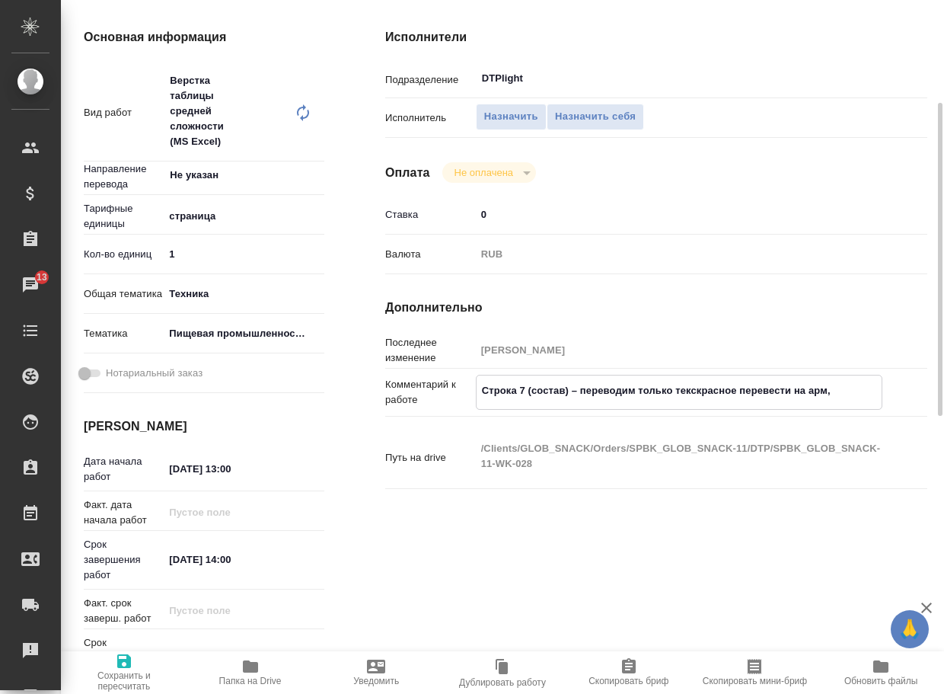
type textarea "Строка 7 (состав) – переводим только тексткрасное перевести на арм,"
type textarea "x"
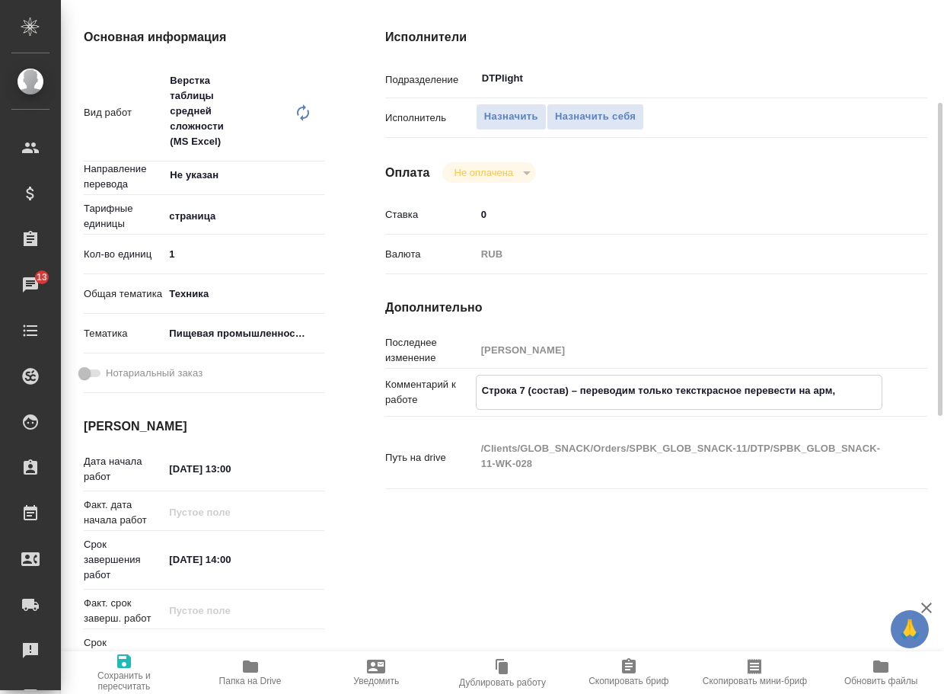
type textarea "x"
type textarea "Строка 7 (состав) – переводим только текст,красное перевести на арм,"
type textarea "x"
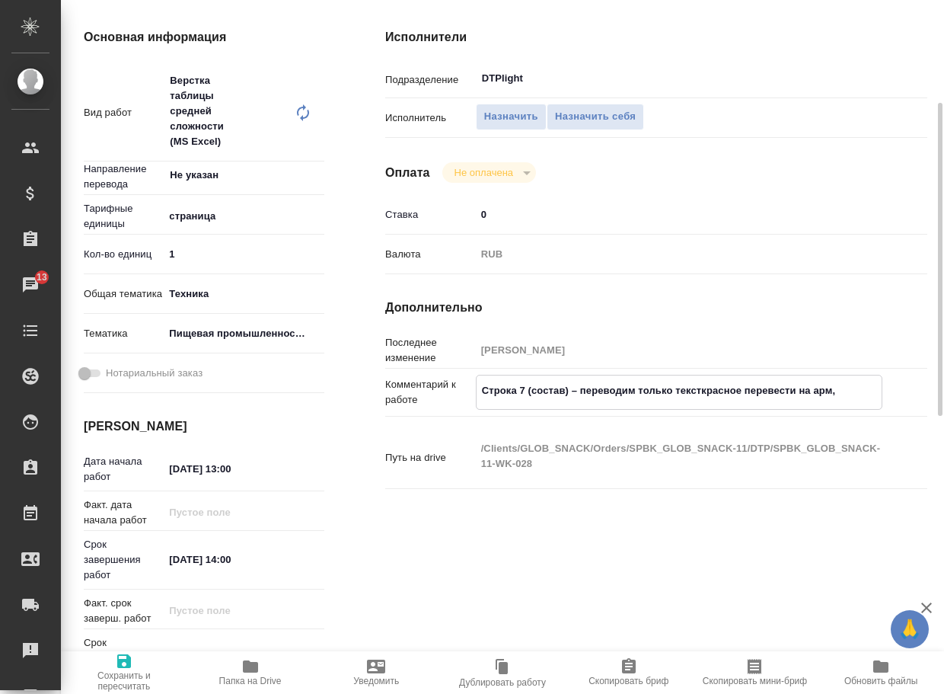
type textarea "x"
type textarea "Строка 7 (состав) – переводим только текст, красное перевести на арм,"
type textarea "x"
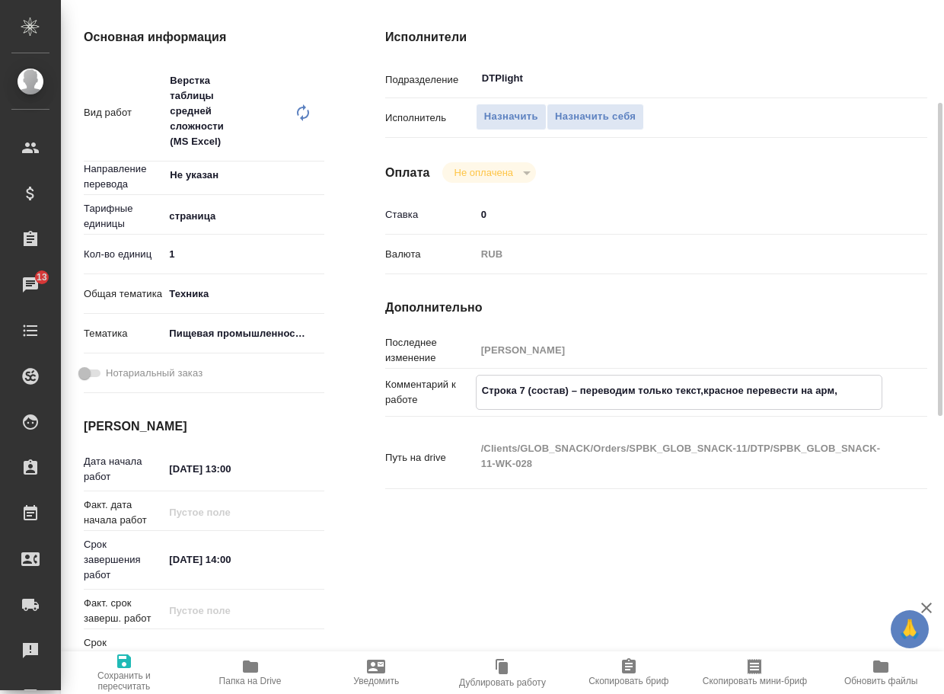
type textarea "x"
type textarea "Строка 7 (состав) – переводим только текст, вкрасное перевести на арм,"
type textarea "x"
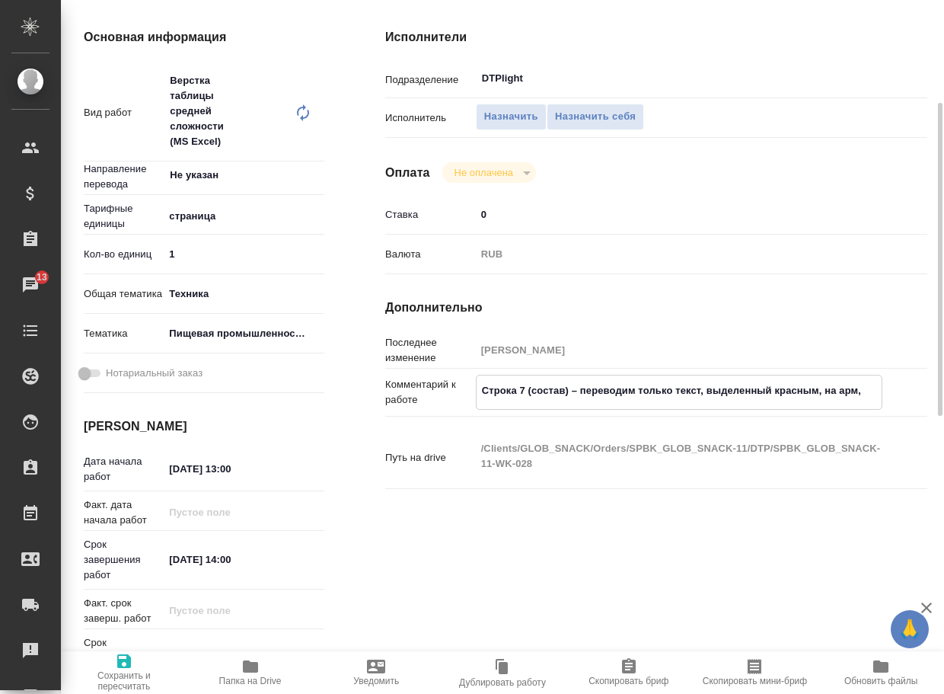
click at [861, 393] on textarea "Строка 7 (состав) – переводим только текст, выделенный красным, на арм," at bounding box center [679, 391] width 405 height 26
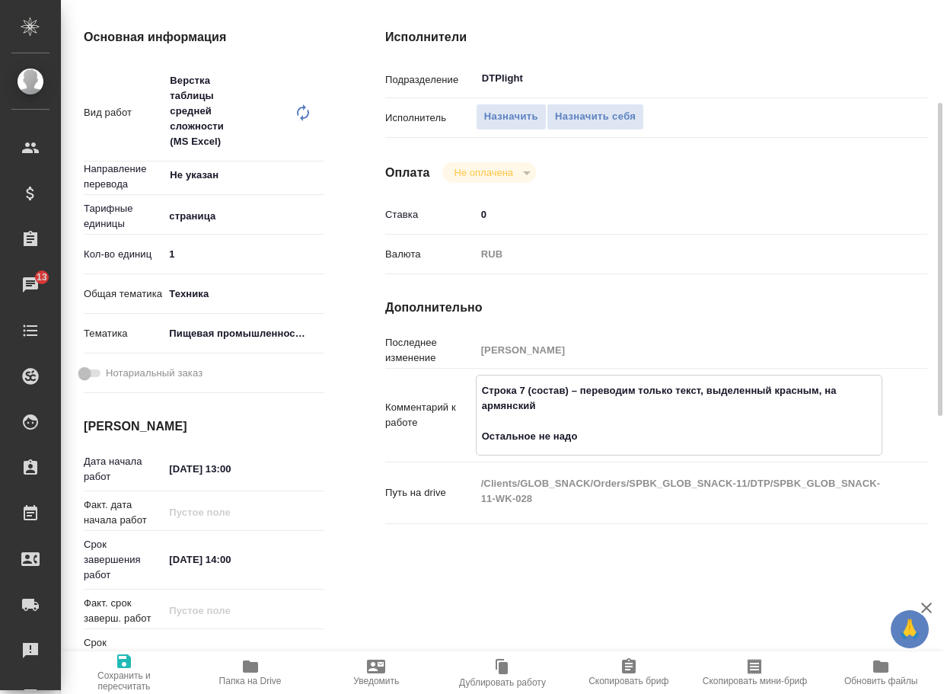
click at [120, 664] on icon "button" at bounding box center [124, 661] width 14 height 14
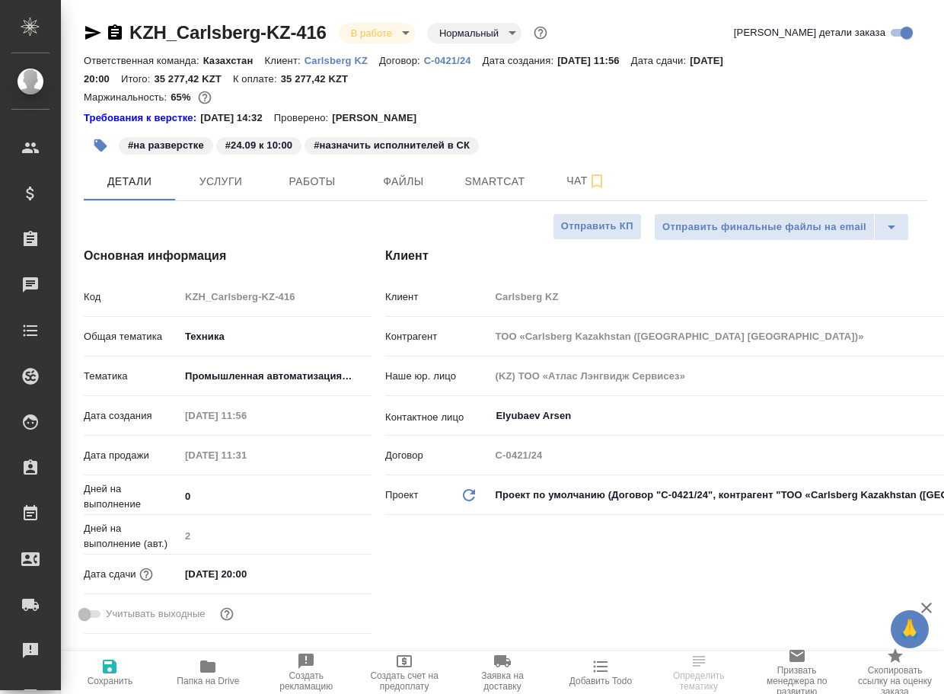
select select "RU"
click at [571, 171] on span "Чат" at bounding box center [586, 180] width 73 height 19
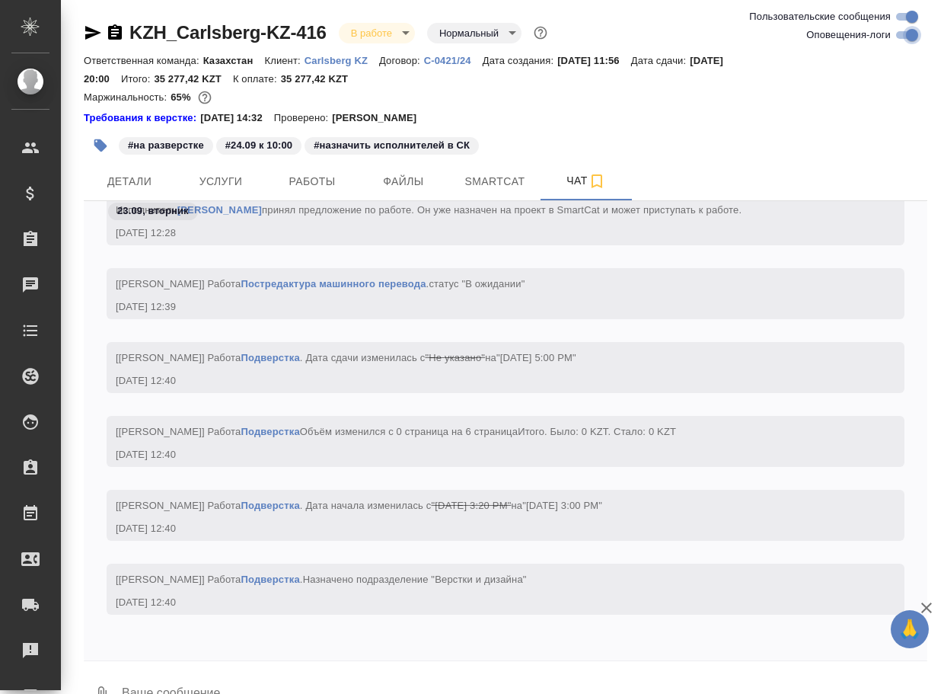
click at [896, 36] on input "Оповещения-логи" at bounding box center [912, 35] width 55 height 18
checkbox input "false"
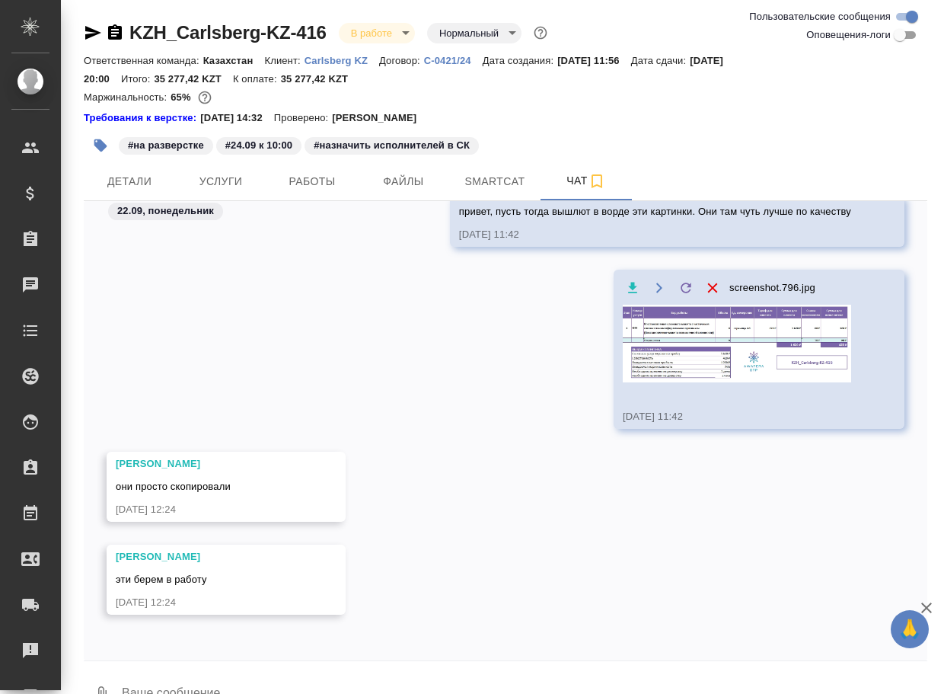
scroll to position [1602, 0]
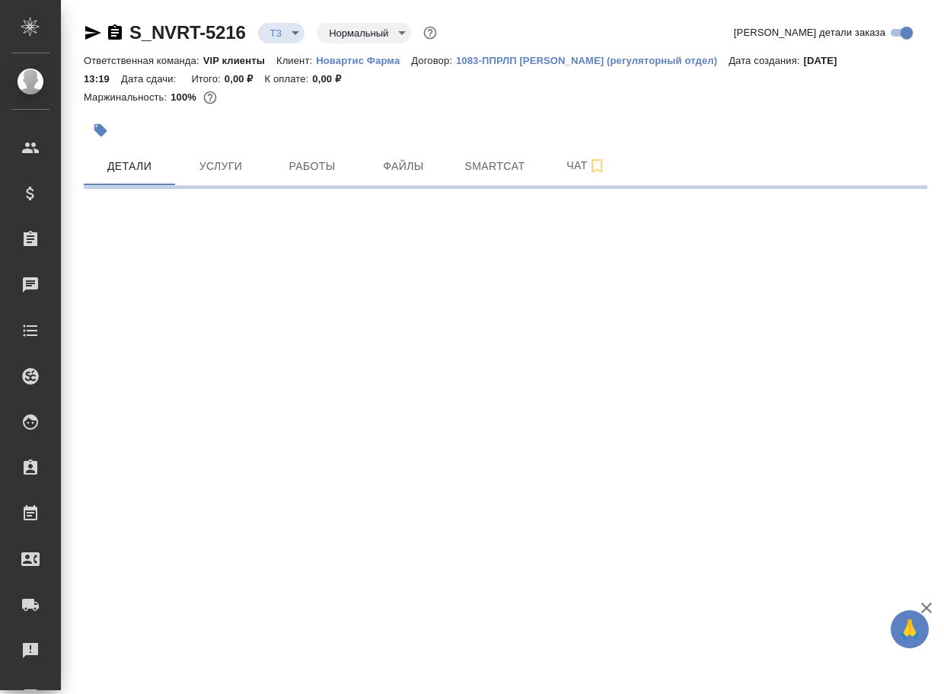
select select "RU"
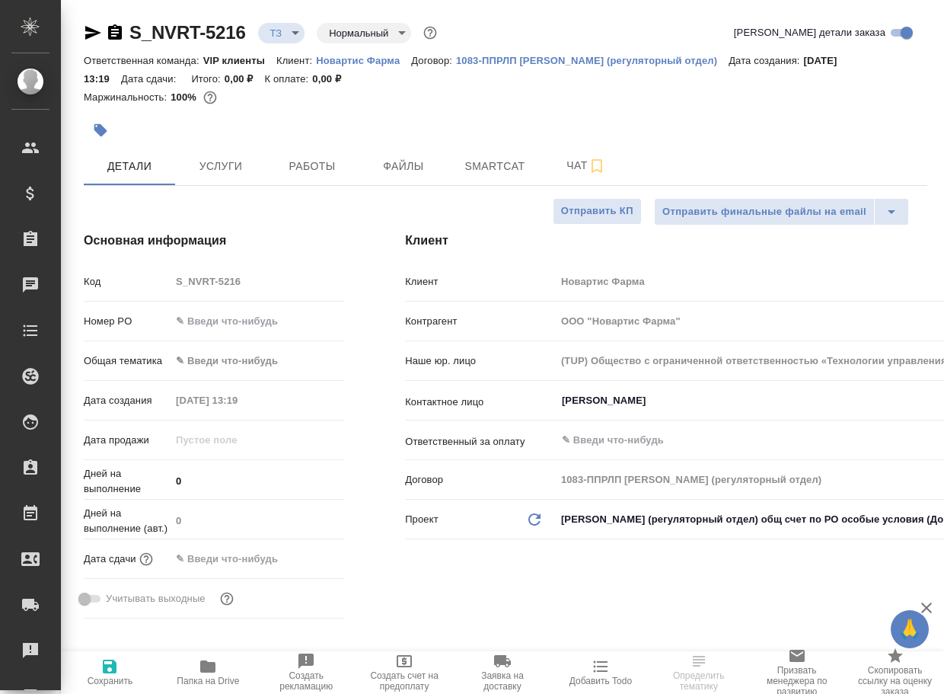
type textarea "x"
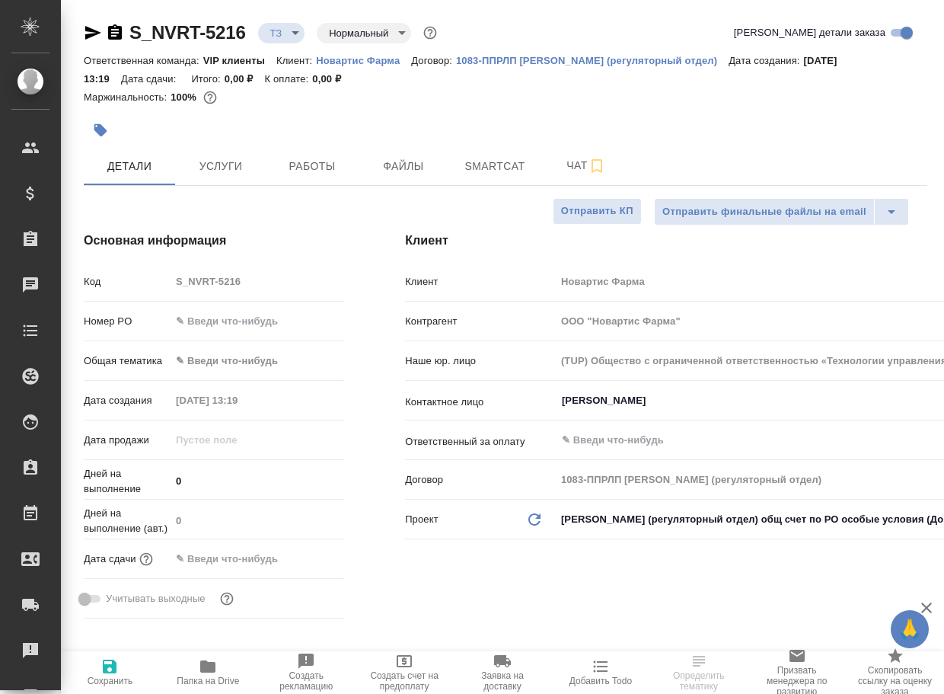
type textarea "x"
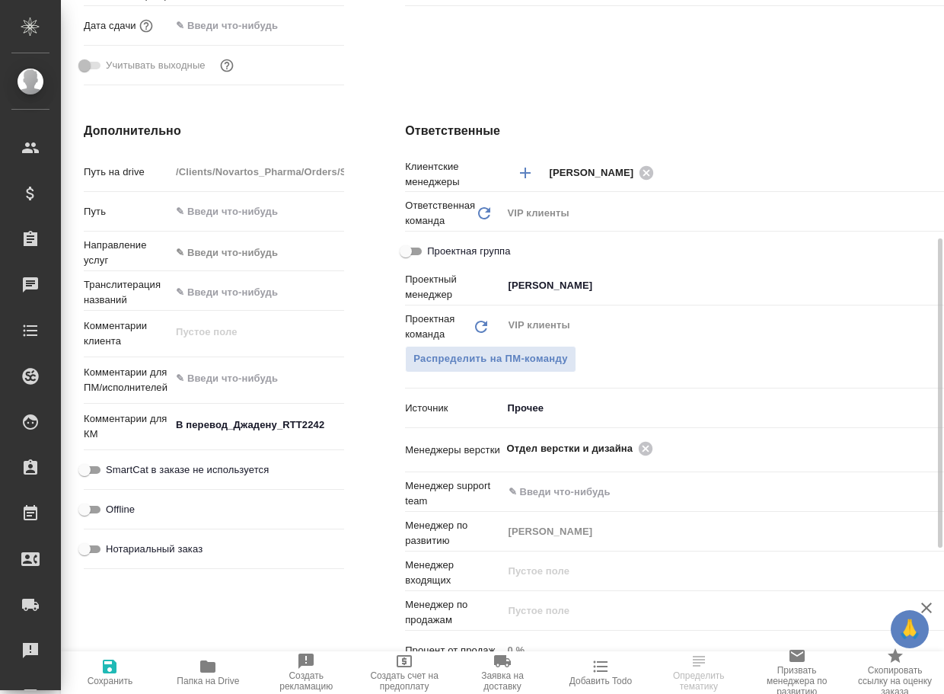
scroll to position [305, 0]
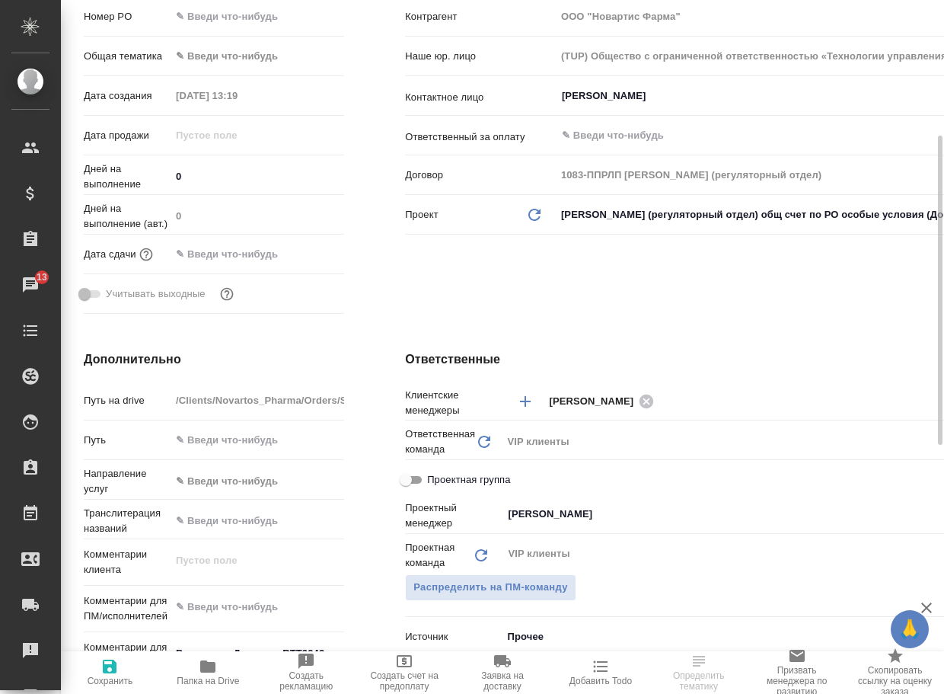
click at [199, 669] on icon "button" at bounding box center [208, 666] width 18 height 18
type textarea "x"
select select "RU"
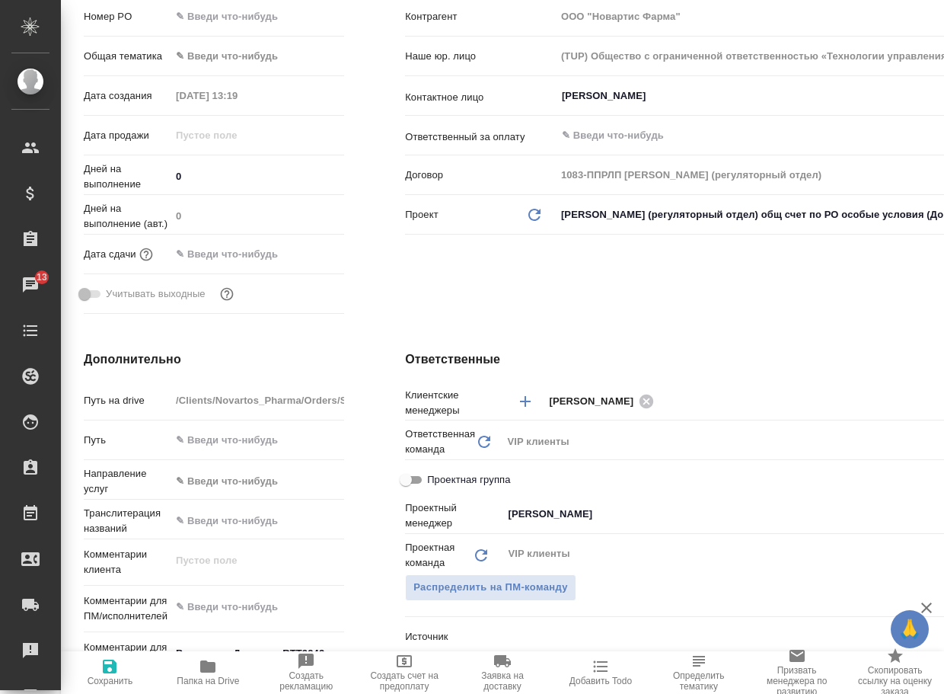
type textarea "x"
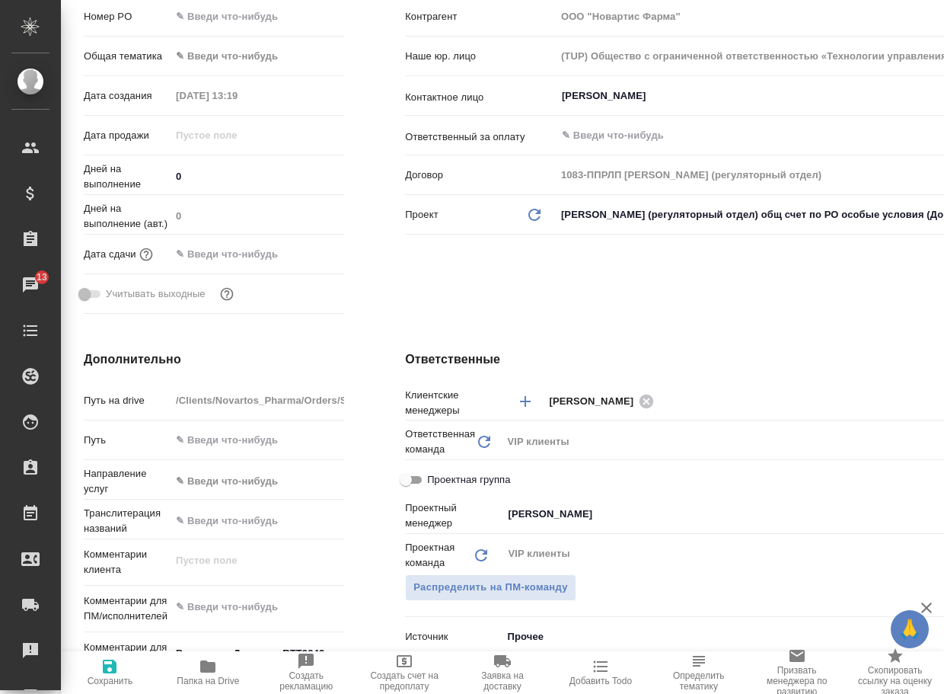
type textarea "x"
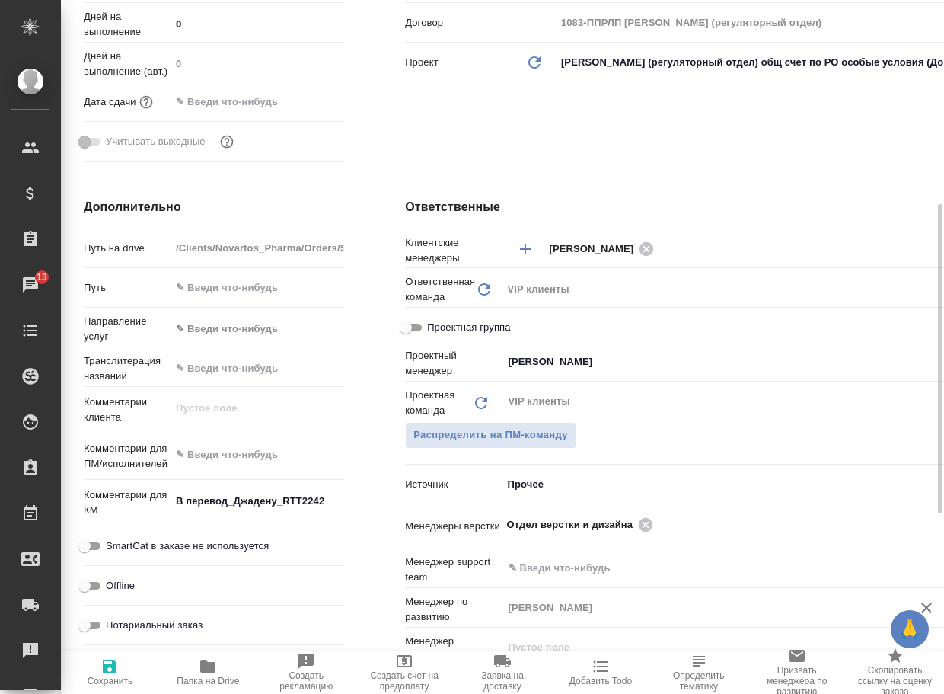
scroll to position [685, 0]
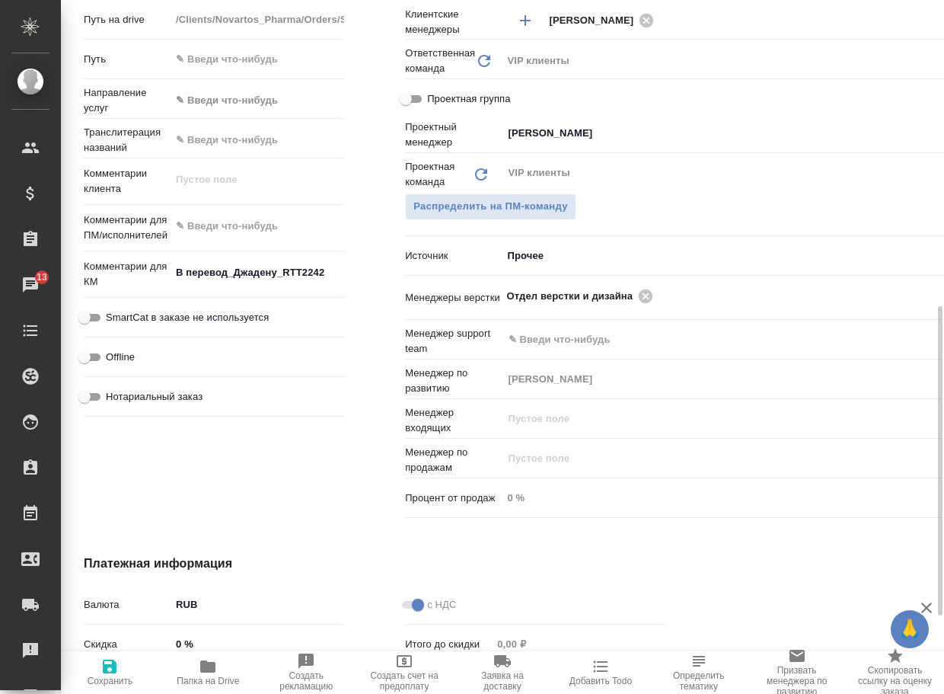
click at [637, 295] on icon at bounding box center [645, 296] width 17 height 17
type textarea "x"
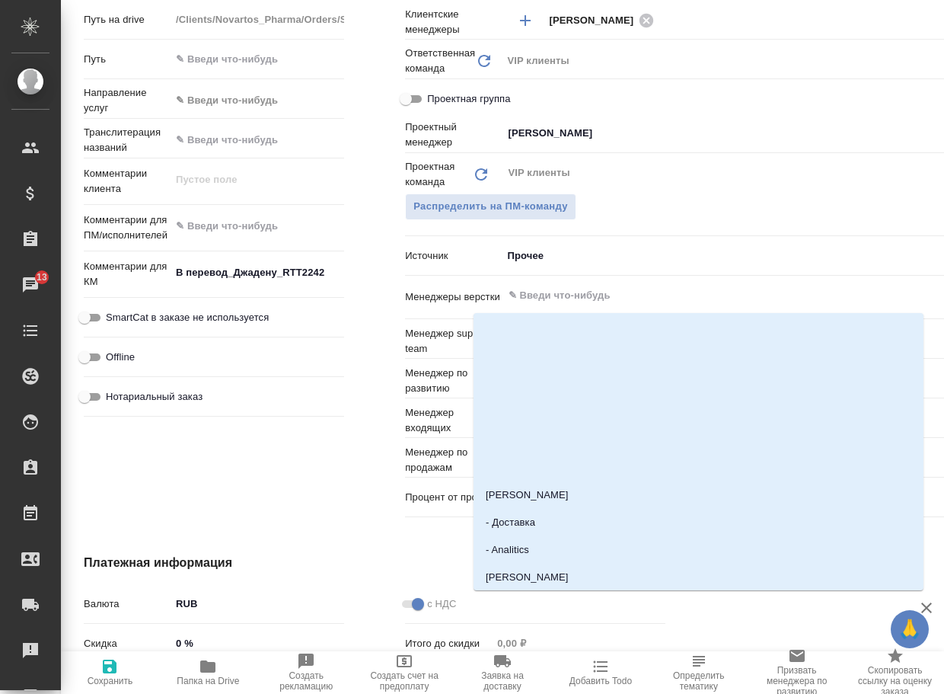
click at [618, 295] on input "text" at bounding box center [719, 295] width 425 height 18
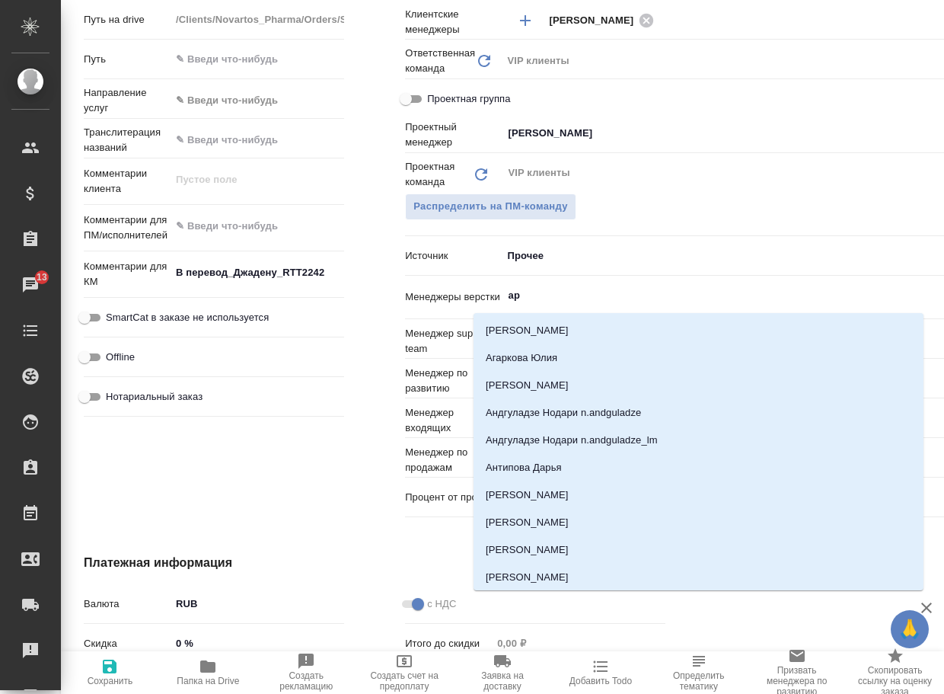
type input "арс"
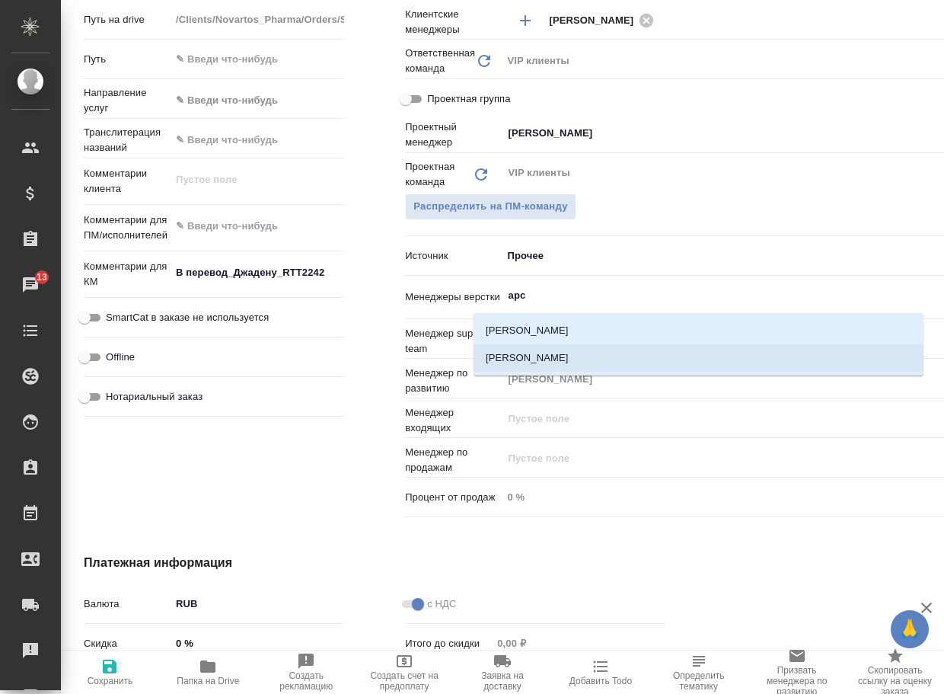
click at [583, 350] on li "[PERSON_NAME]" at bounding box center [699, 357] width 450 height 27
type textarea "x"
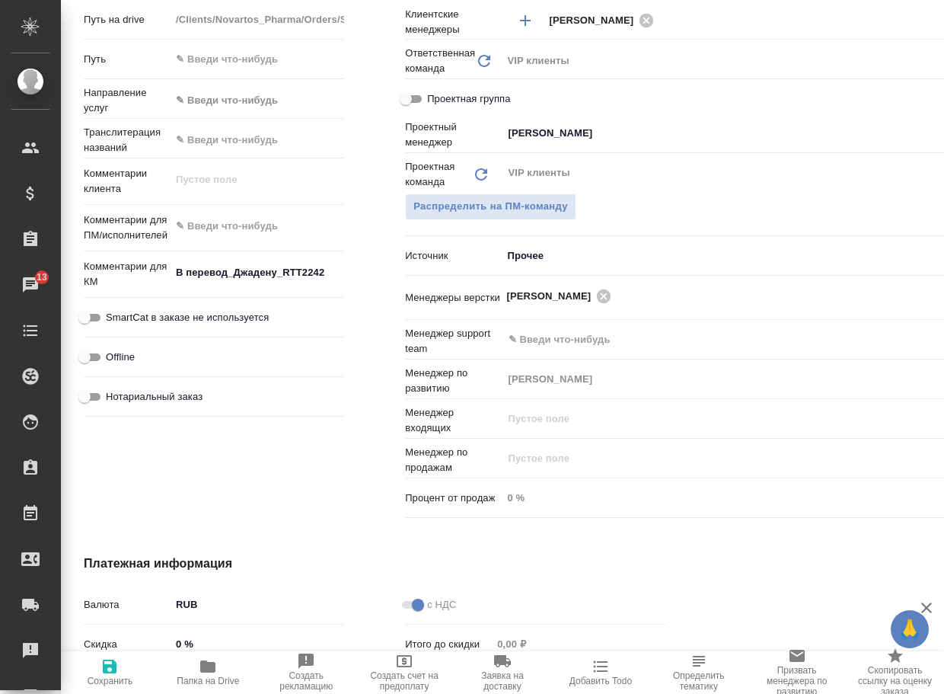
click at [134, 668] on span "Сохранить" at bounding box center [110, 671] width 80 height 29
type textarea "x"
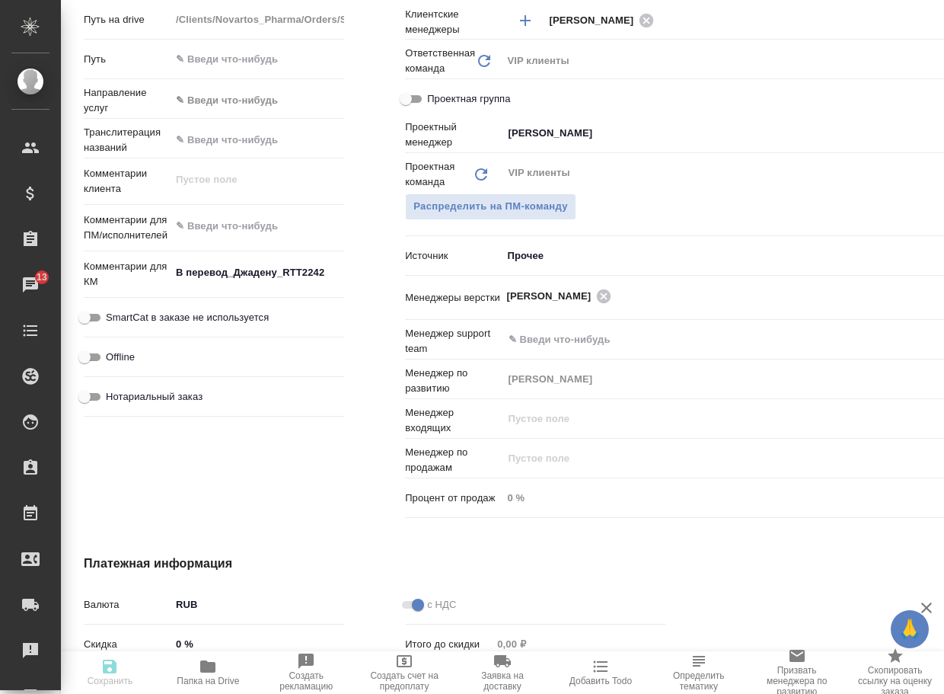
type textarea "x"
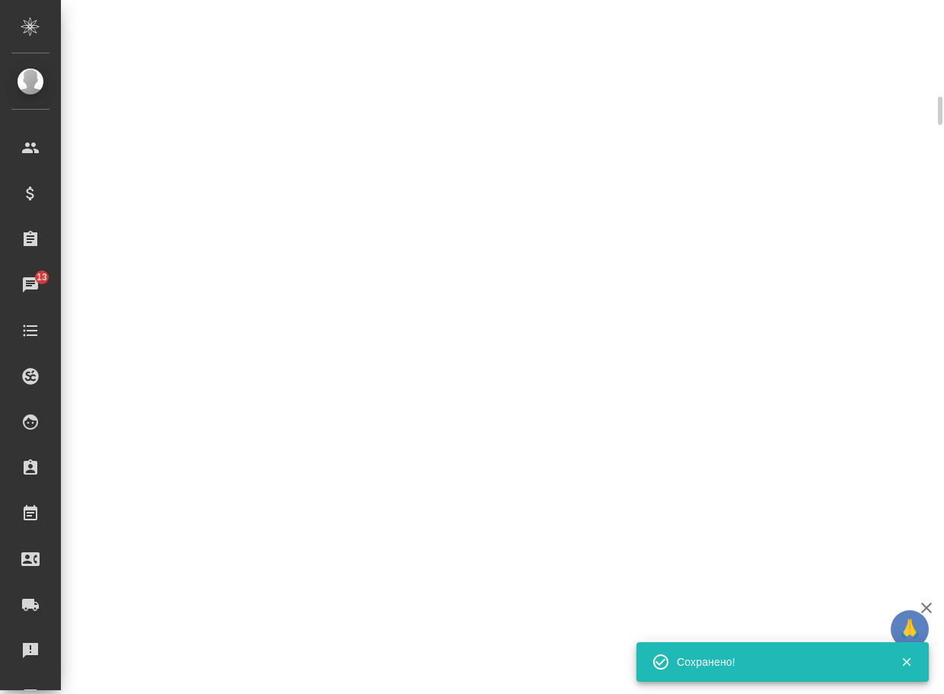
select select "RU"
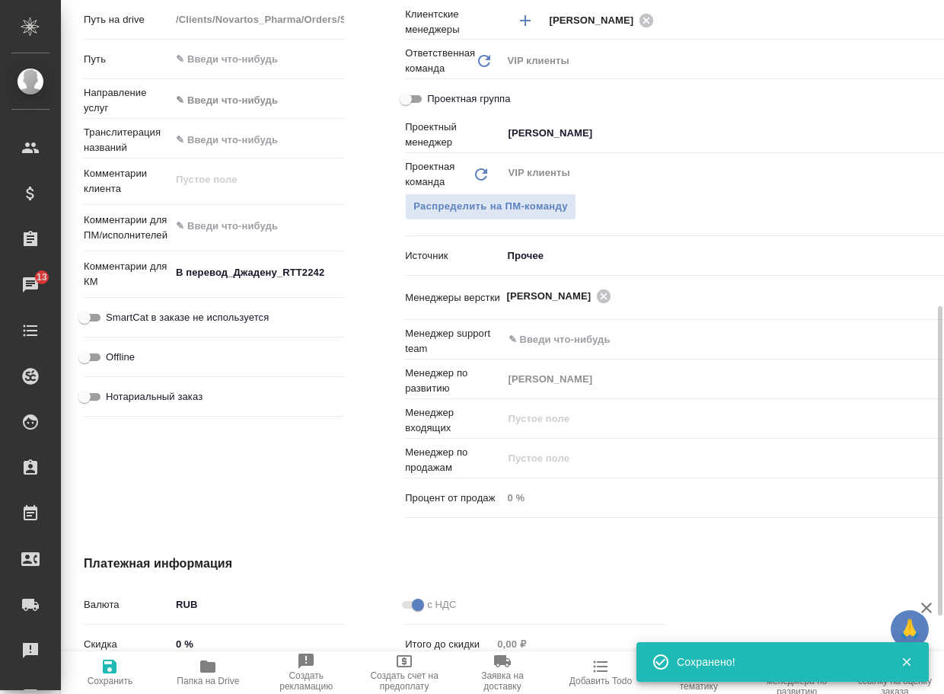
type textarea "x"
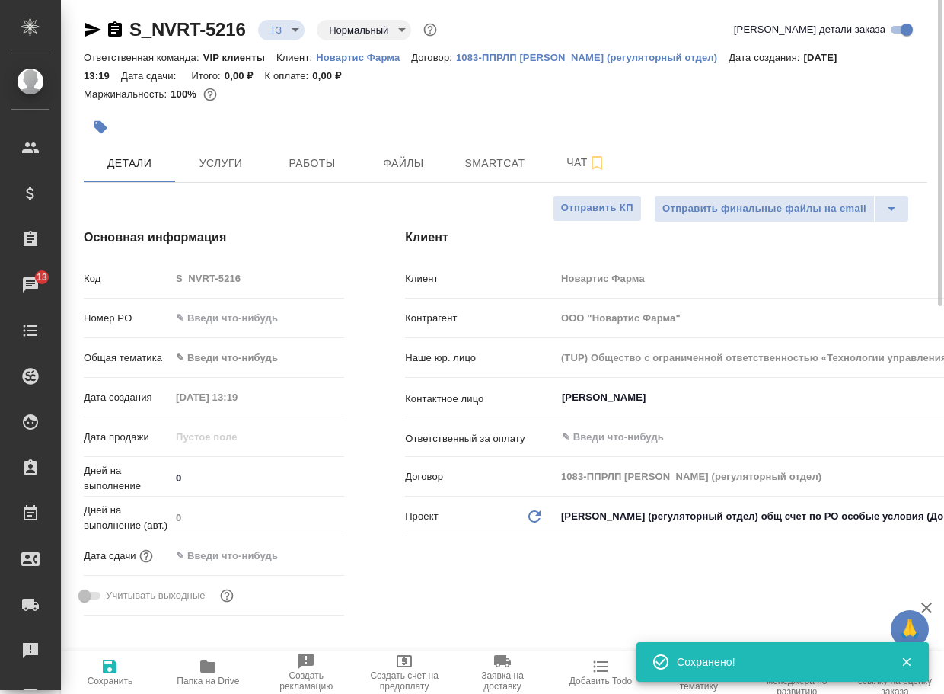
scroll to position [0, 0]
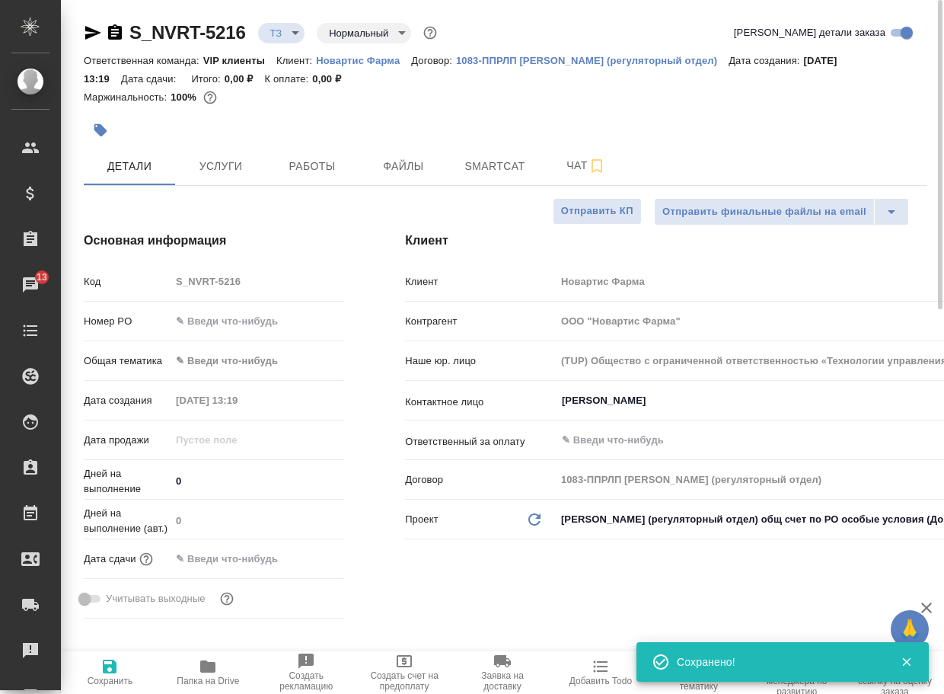
click at [288, 29] on body "🙏 .cls-1 fill:#fff; AWATERA Arsenyeva [PERSON_NAME] Спецификации Заказы 13 Чаты…" at bounding box center [472, 347] width 944 height 694
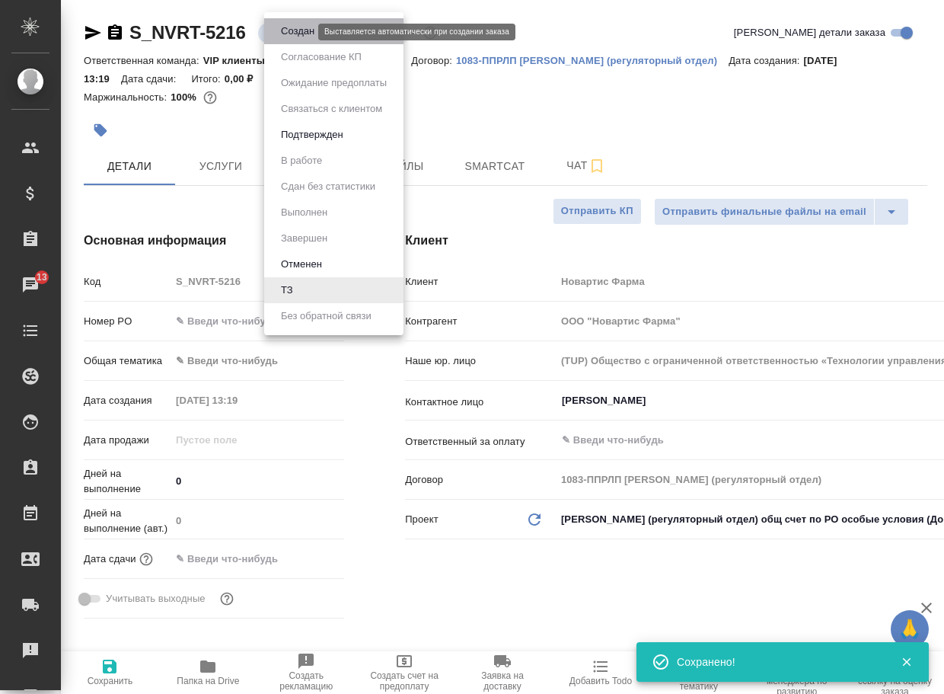
click at [292, 34] on button "Создан" at bounding box center [297, 31] width 43 height 17
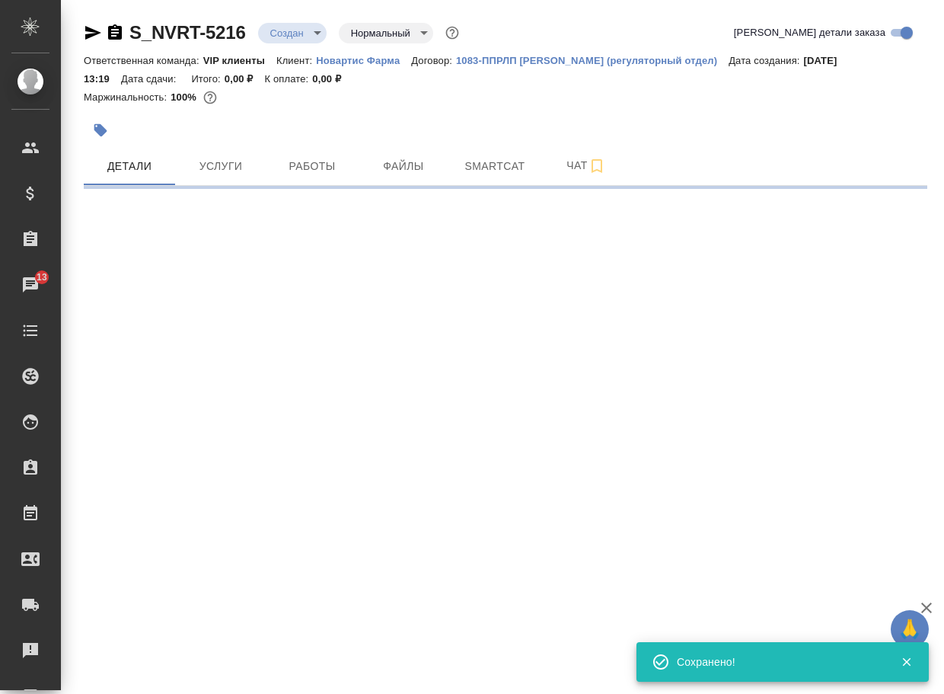
select select "RU"
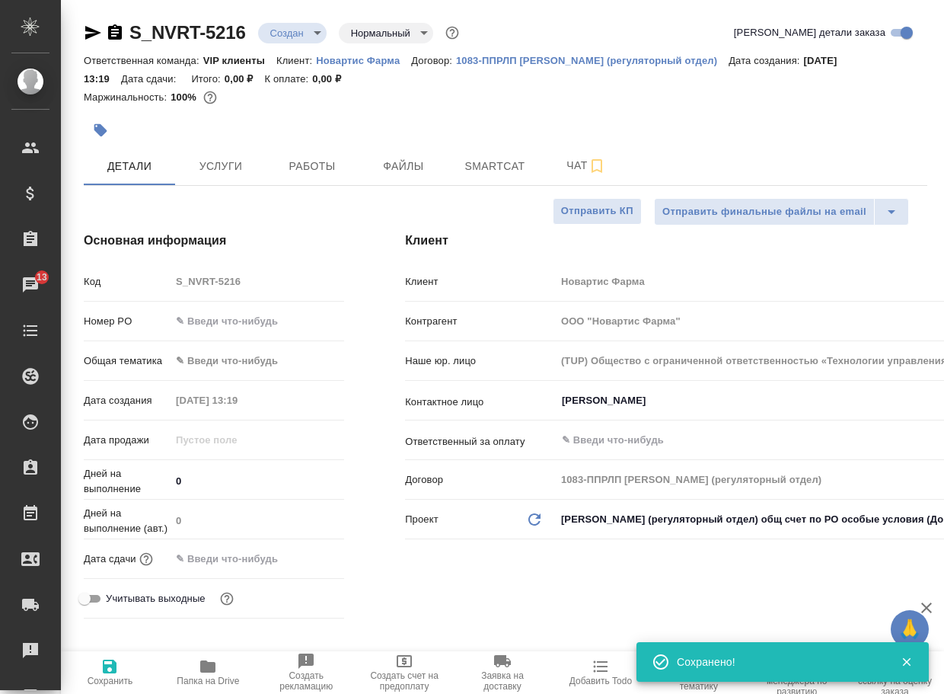
type textarea "x"
drag, startPoint x: 261, startPoint y: 43, endPoint x: 123, endPoint y: 36, distance: 138.8
click at [123, 36] on div "S_NVRT-5216 Создан new Нормальный normal" at bounding box center [273, 33] width 379 height 24
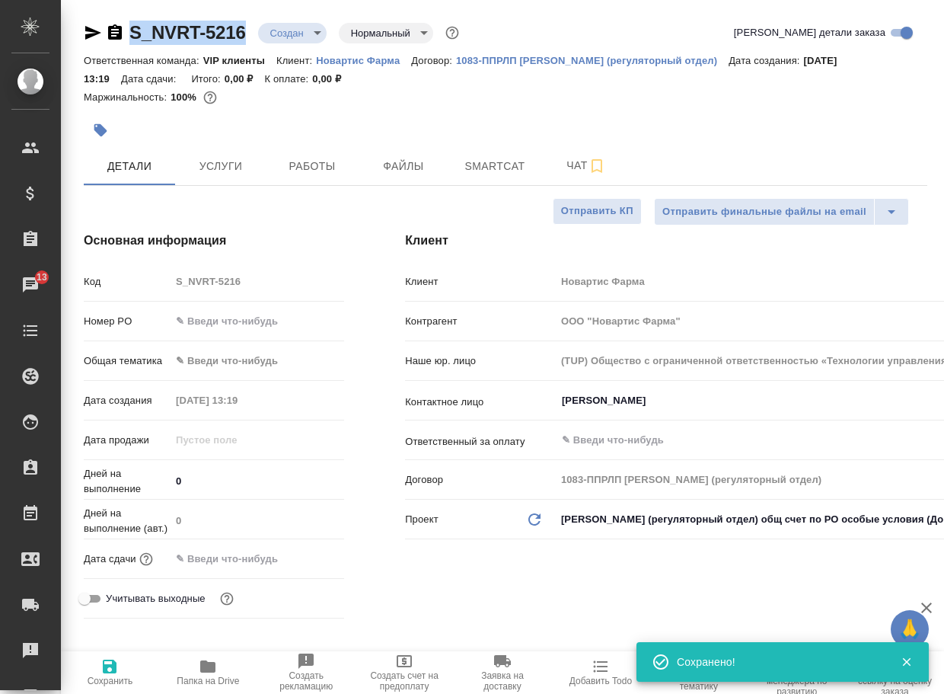
copy link "S_NVRT-5216"
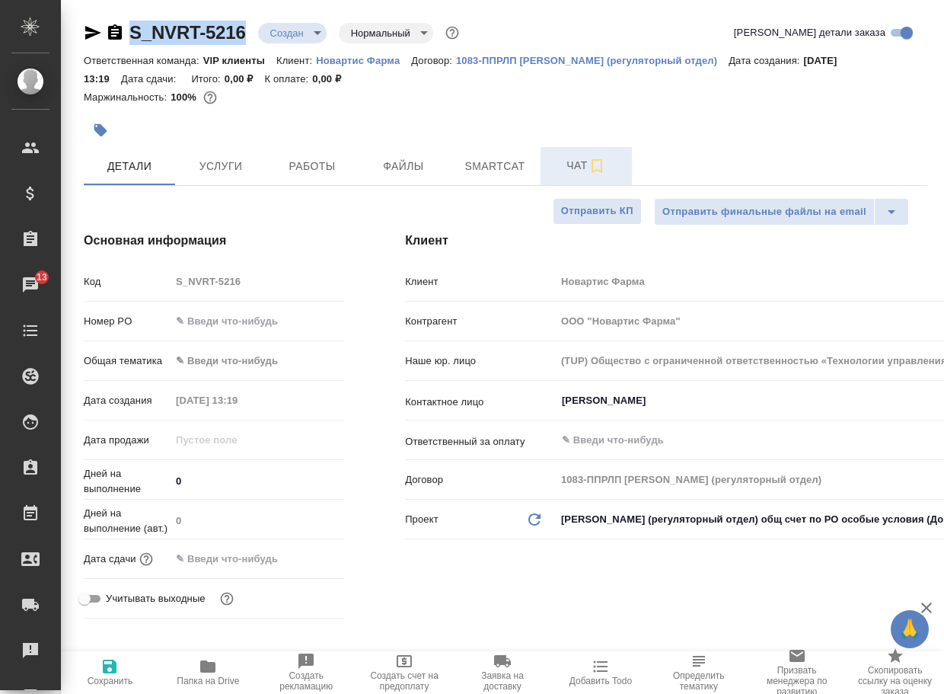
click at [566, 166] on span "Чат" at bounding box center [586, 165] width 73 height 19
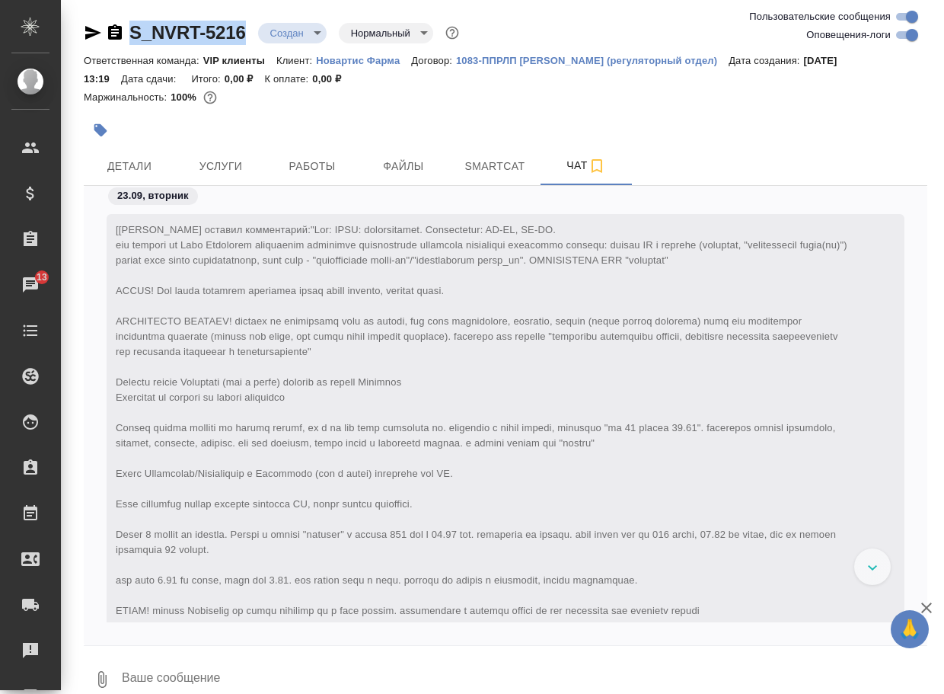
scroll to position [877, 0]
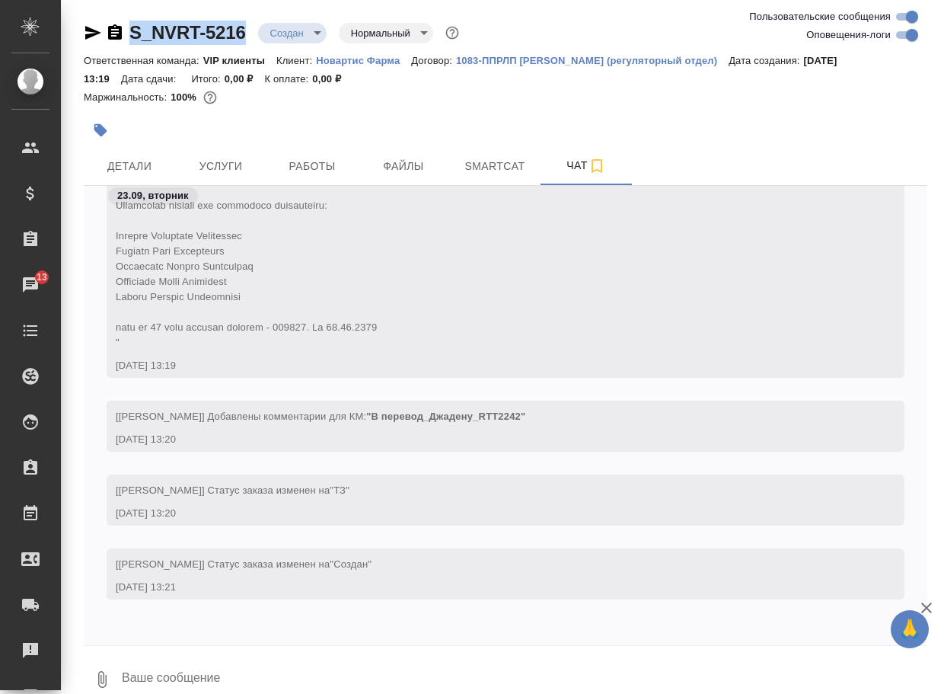
click at [104, 673] on icon "button" at bounding box center [102, 679] width 18 height 18
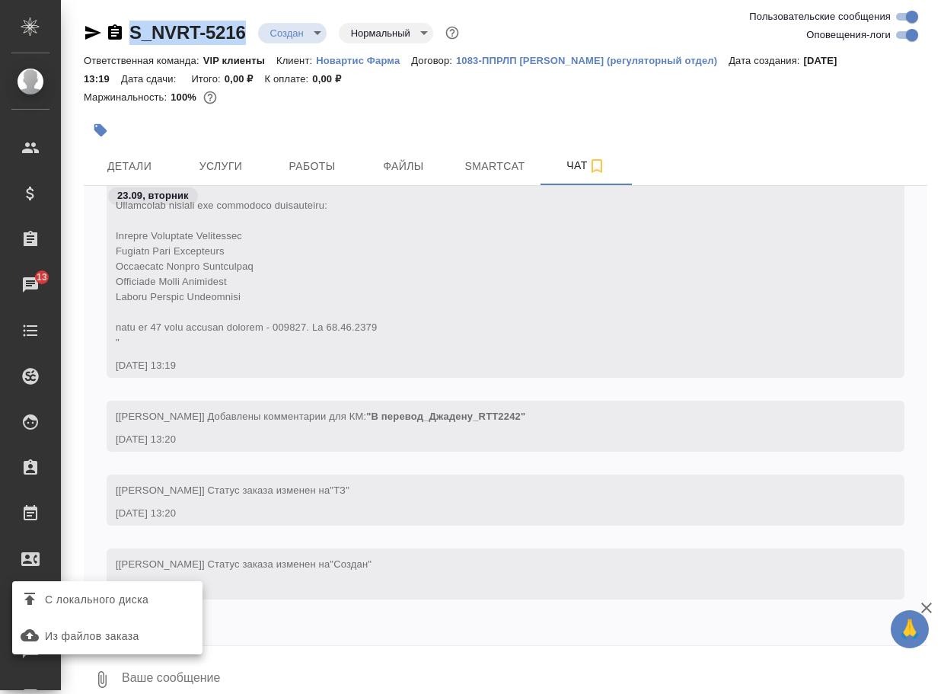
click at [125, 592] on span "С локального диска" at bounding box center [97, 599] width 104 height 19
click at [0, 0] on input "С локального диска" at bounding box center [0, 0] width 0 height 0
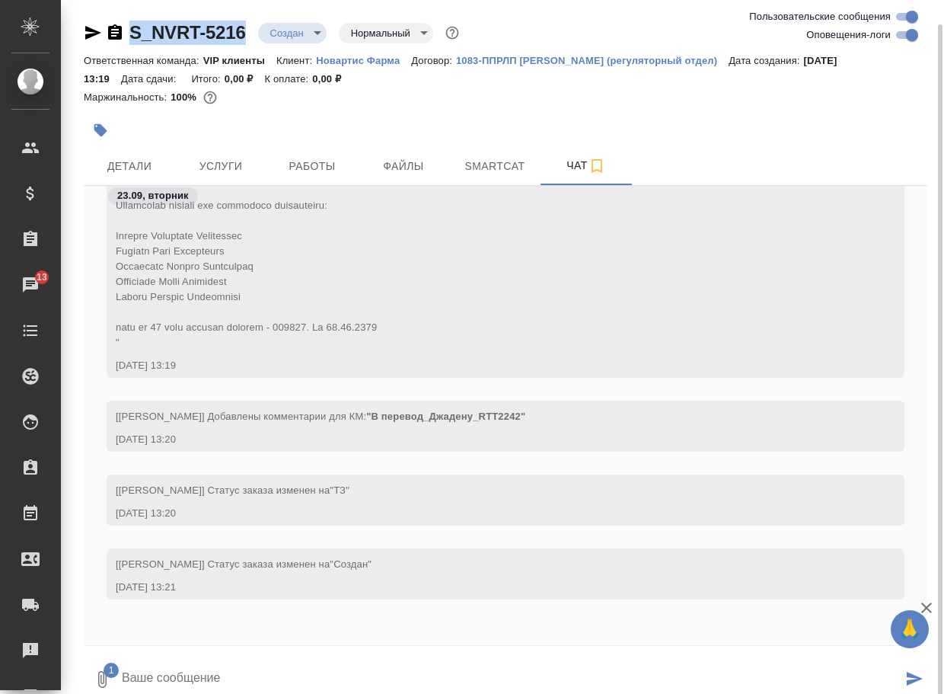
scroll to position [12, 0]
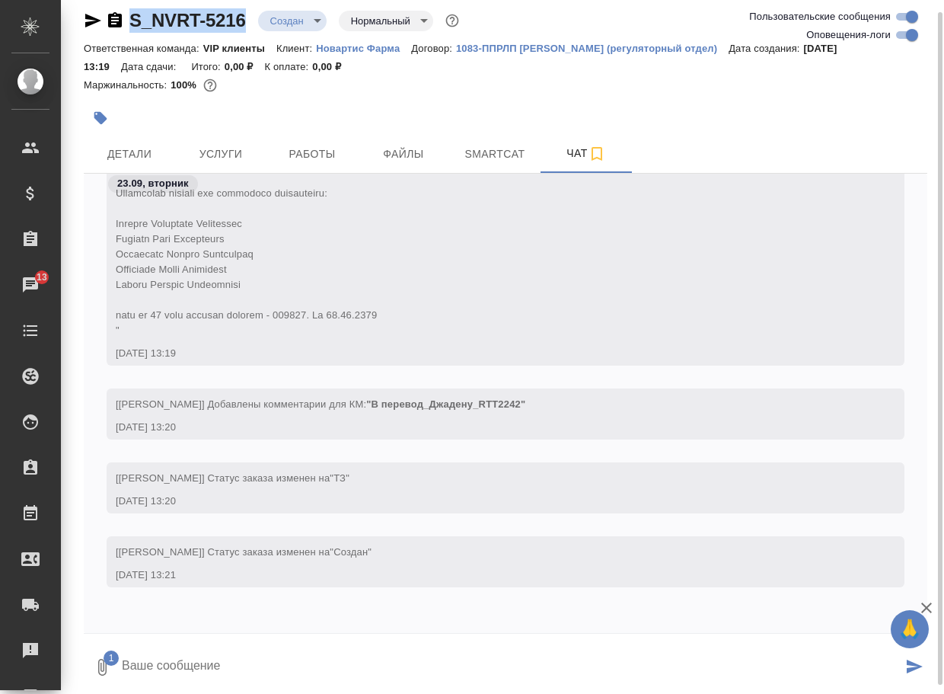
click at [171, 671] on textarea at bounding box center [511, 667] width 782 height 52
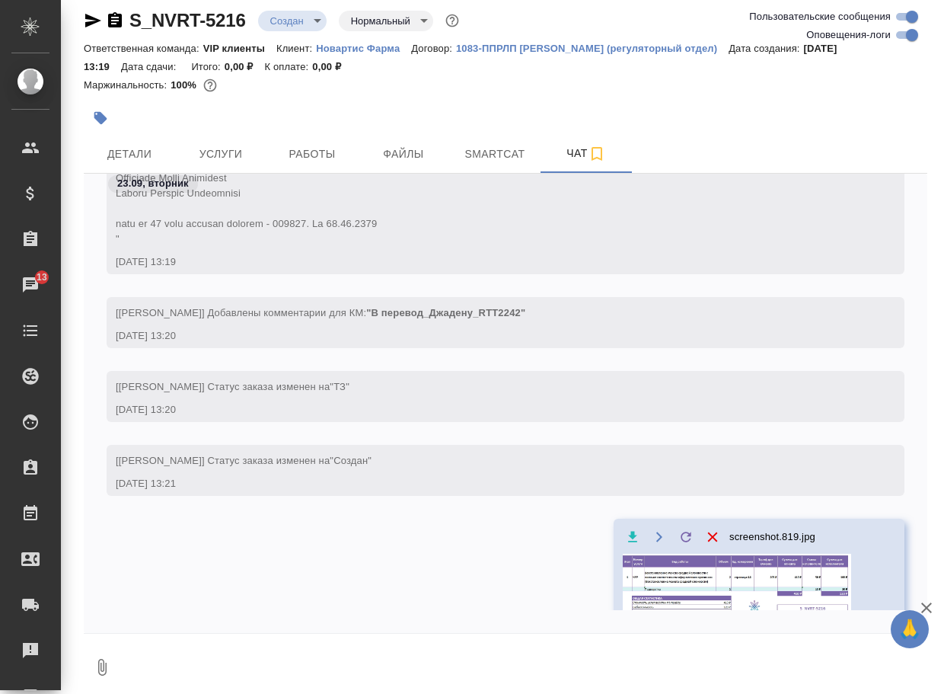
scroll to position [982, 0]
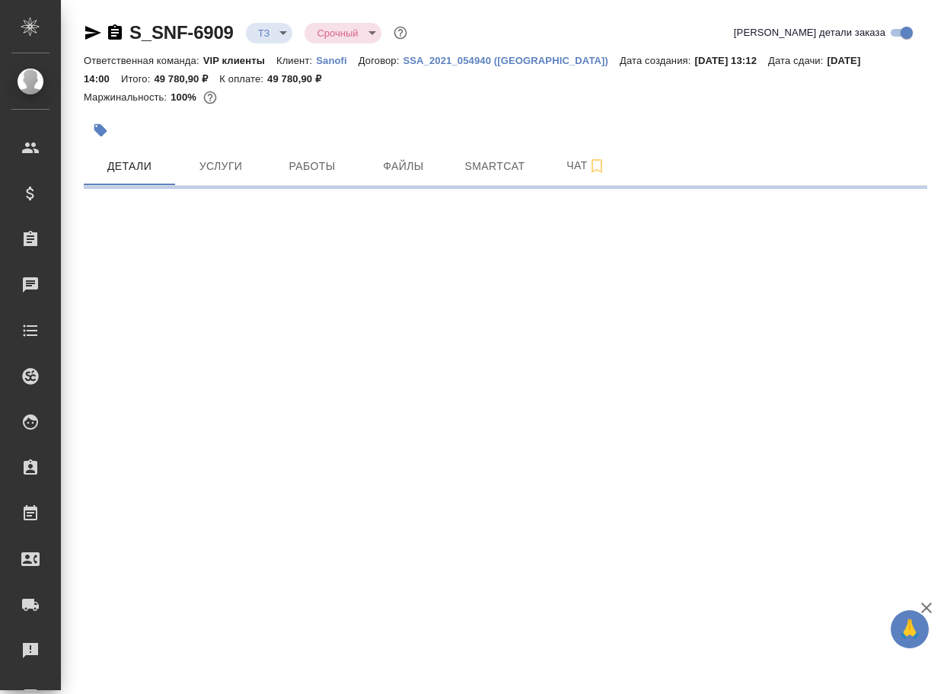
select select "RU"
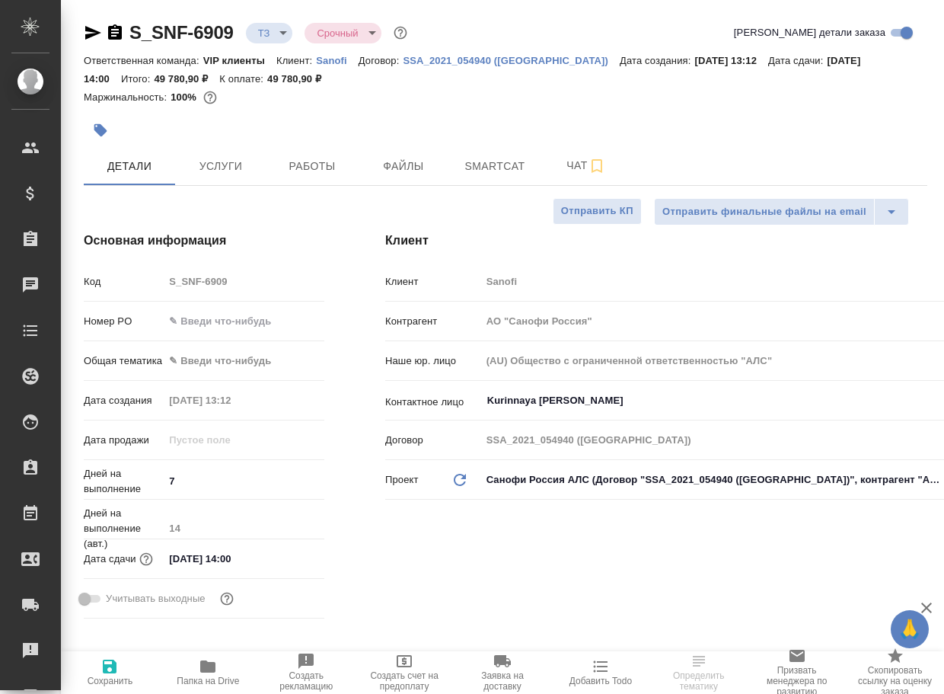
type textarea "x"
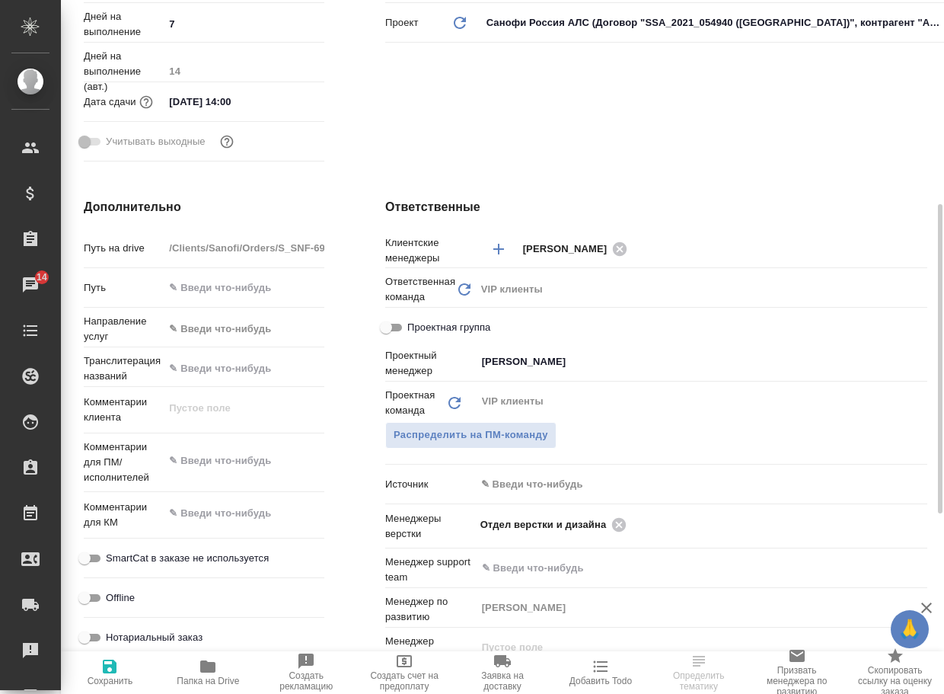
click at [207, 666] on icon "button" at bounding box center [207, 666] width 15 height 12
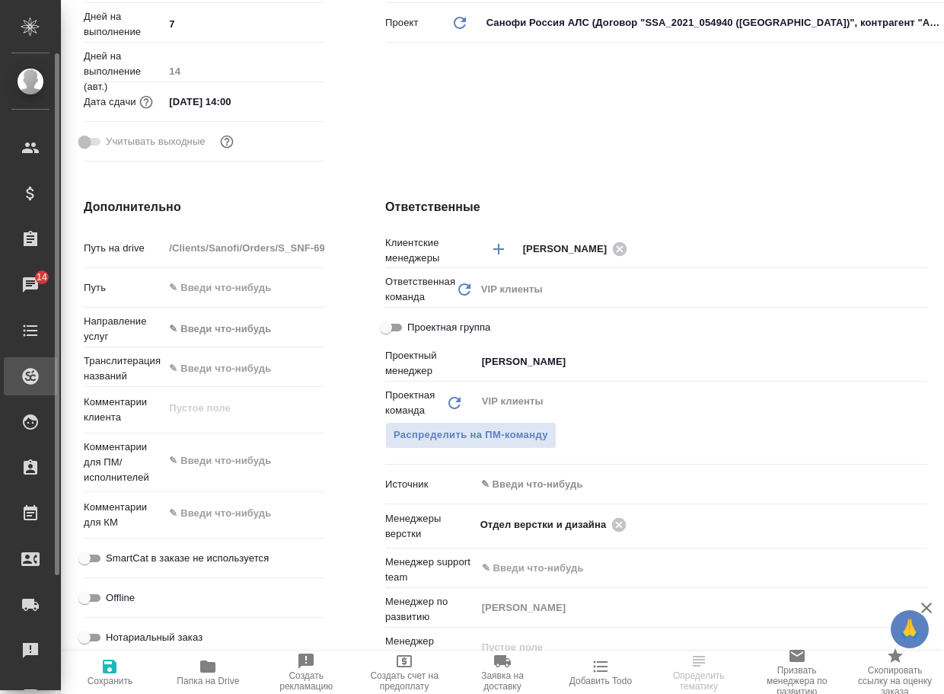
type textarea "x"
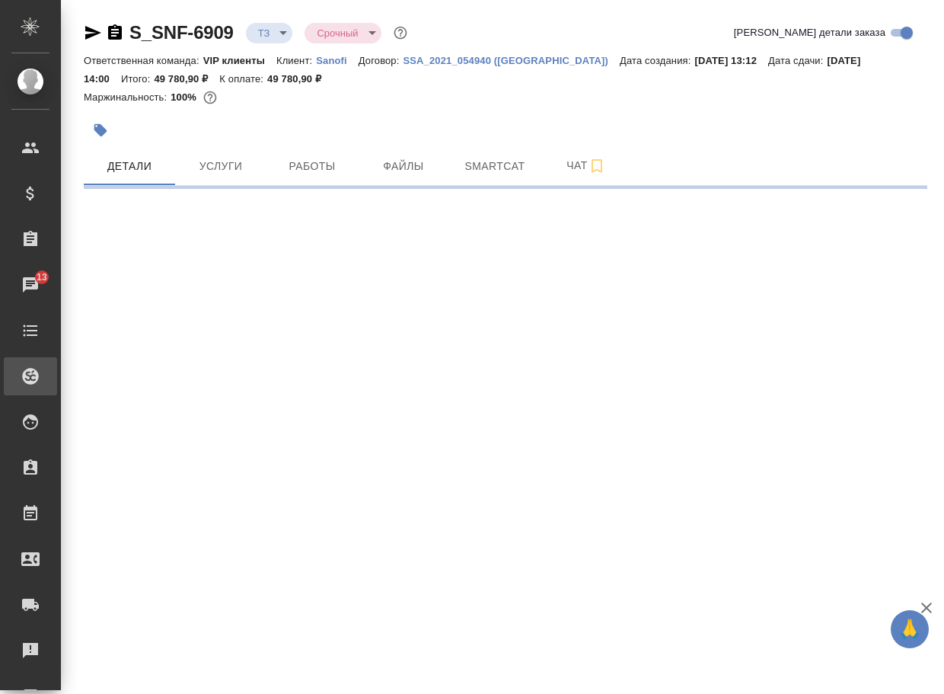
select select "RU"
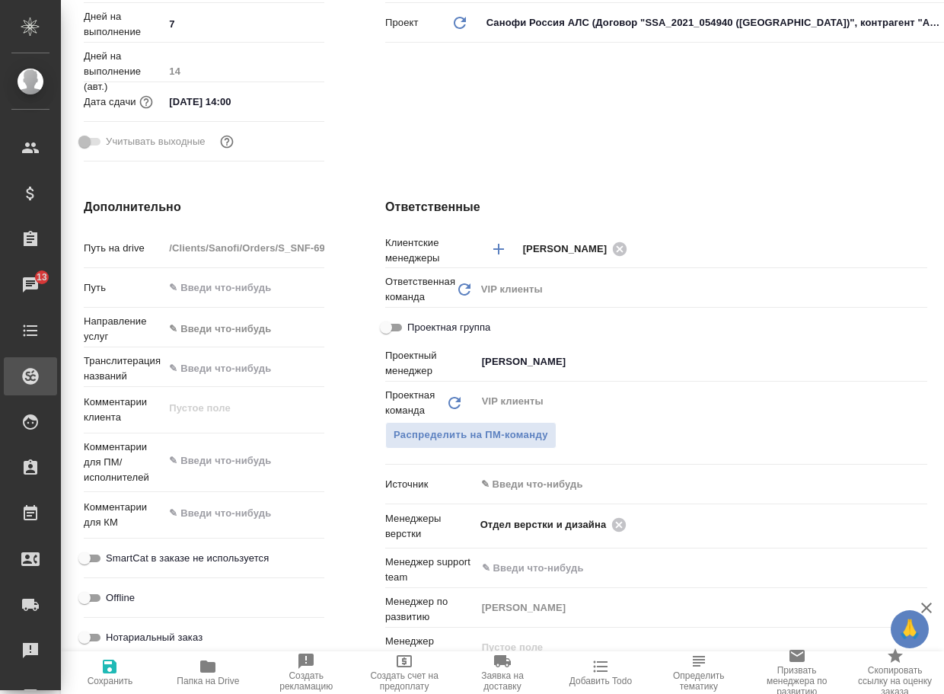
type textarea "x"
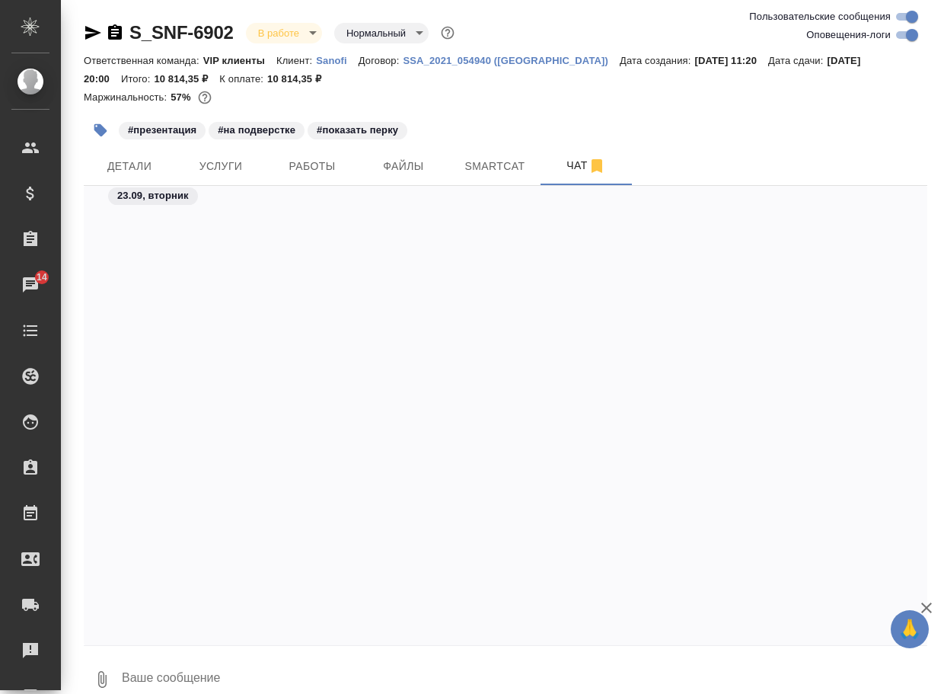
scroll to position [45975, 0]
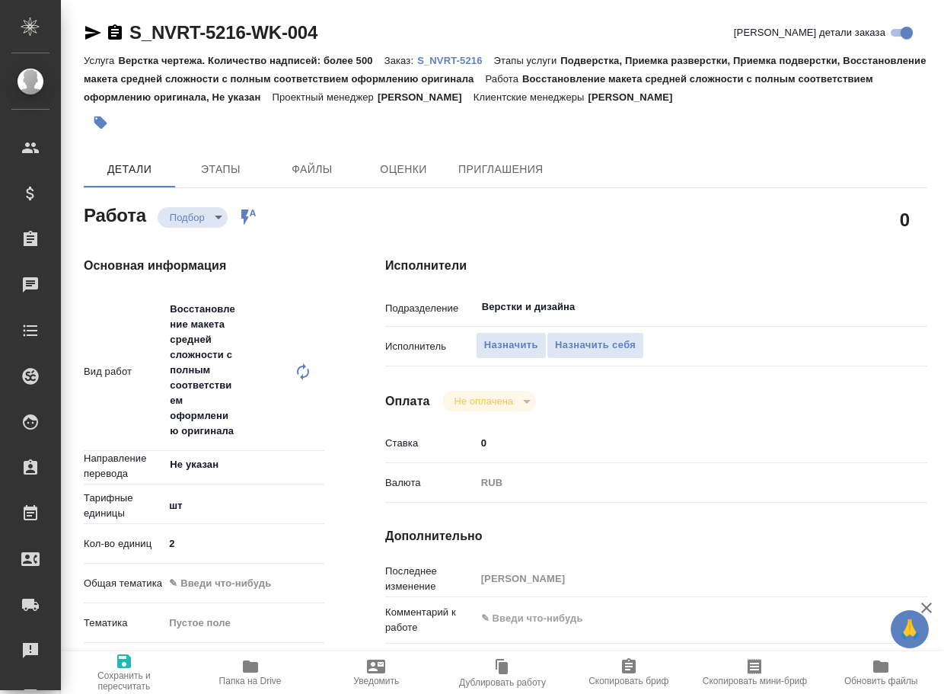
type textarea "x"
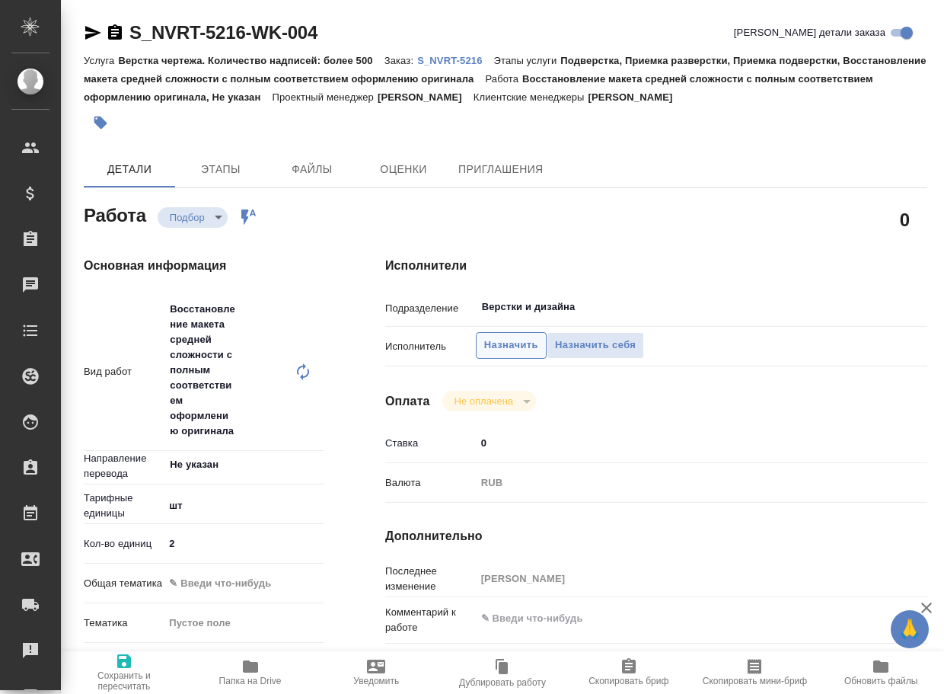
type textarea "x"
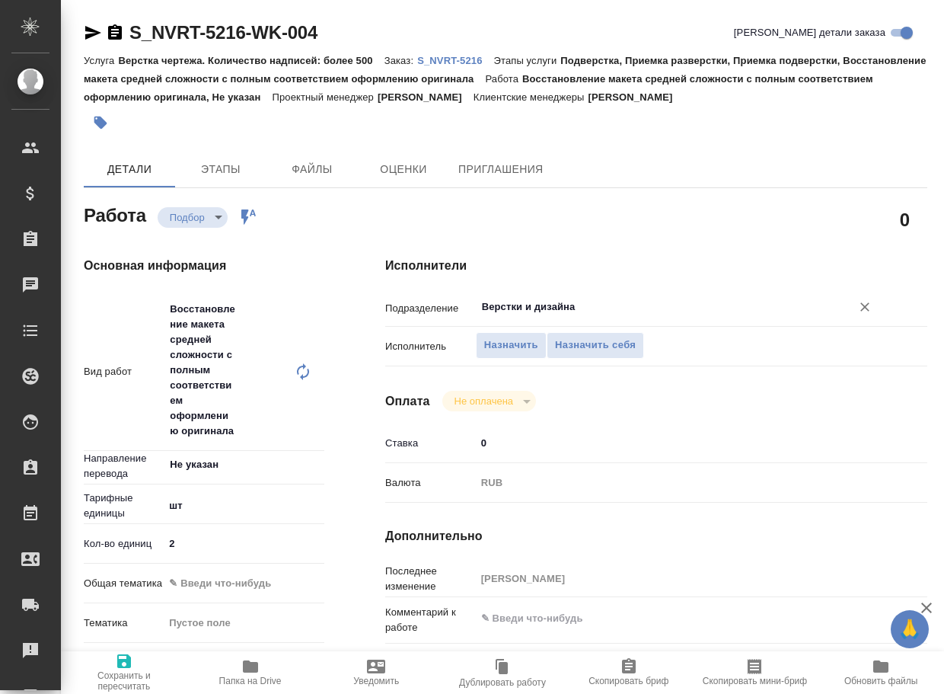
type textarea "x"
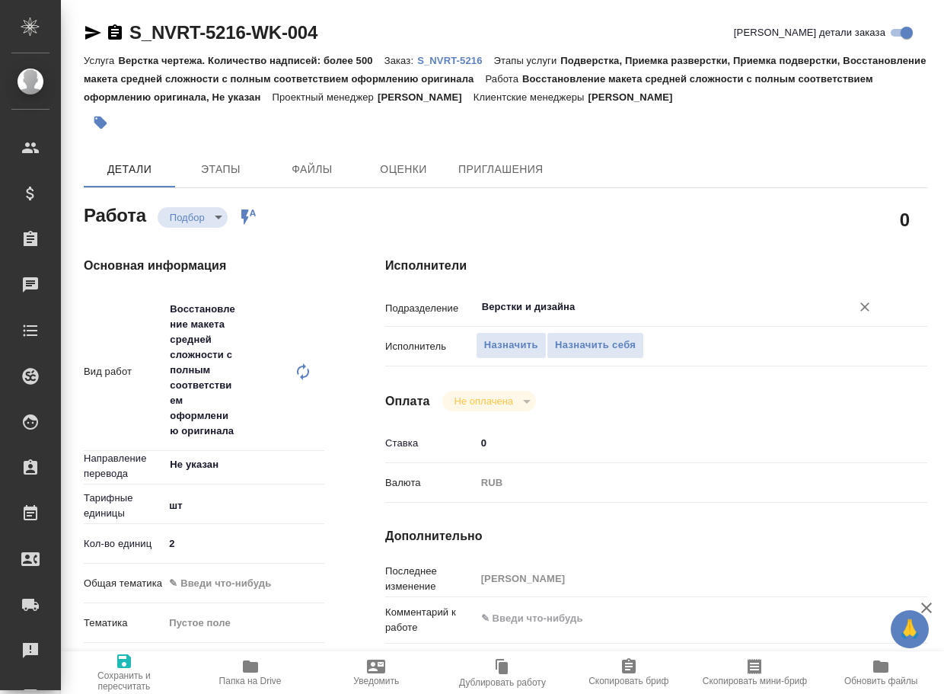
click at [597, 303] on input "Верстки и дизайна" at bounding box center [654, 307] width 347 height 18
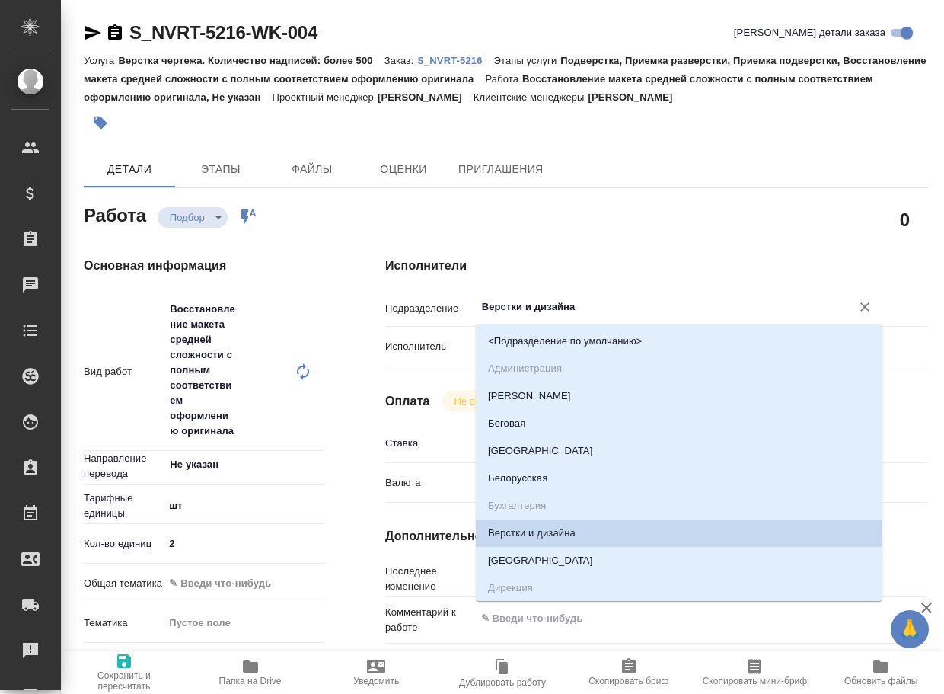
type input "d"
type textarea "x"
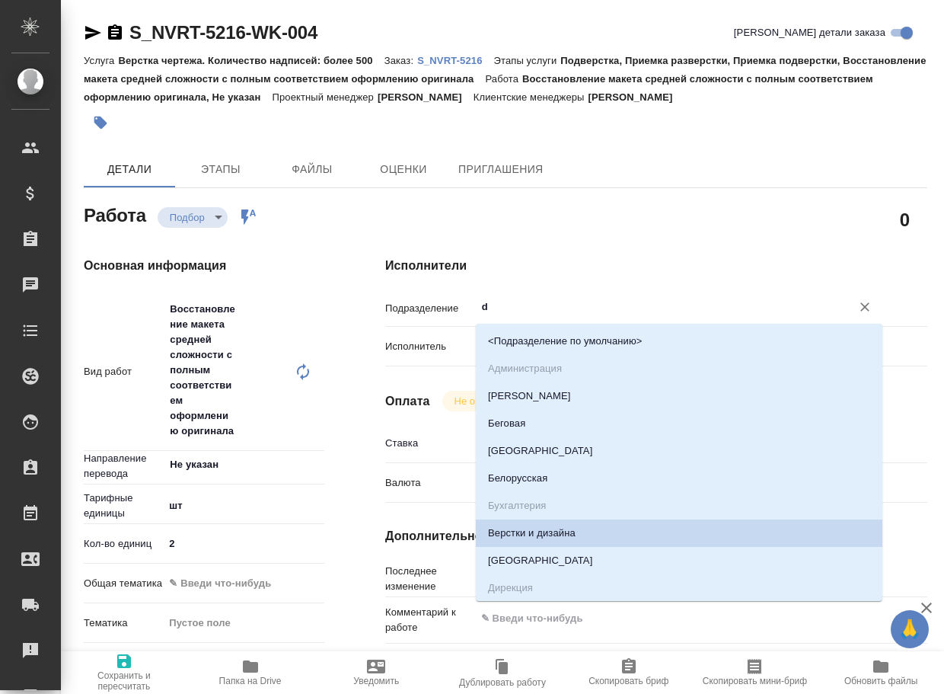
type textarea "x"
type input "dt"
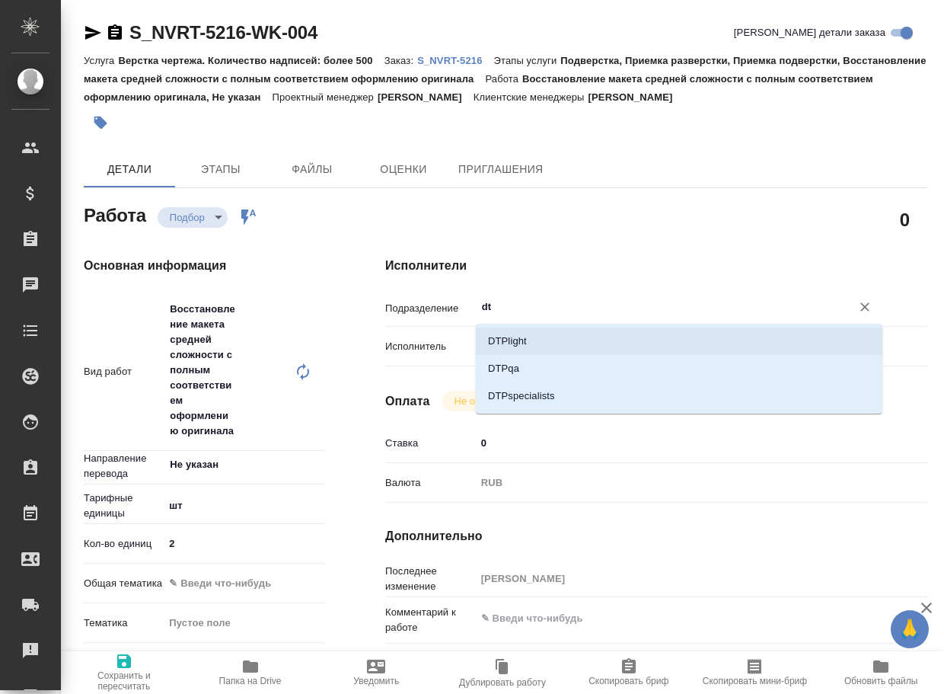
click at [571, 339] on li "DTPlight" at bounding box center [679, 340] width 407 height 27
type textarea "x"
type input "DTPlight"
type textarea "x"
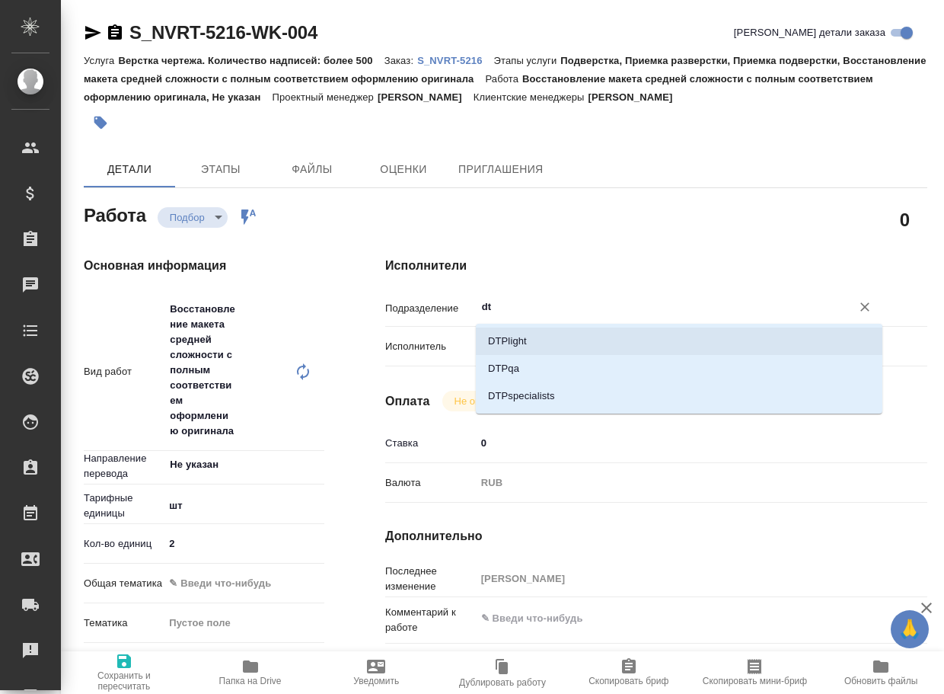
type textarea "x"
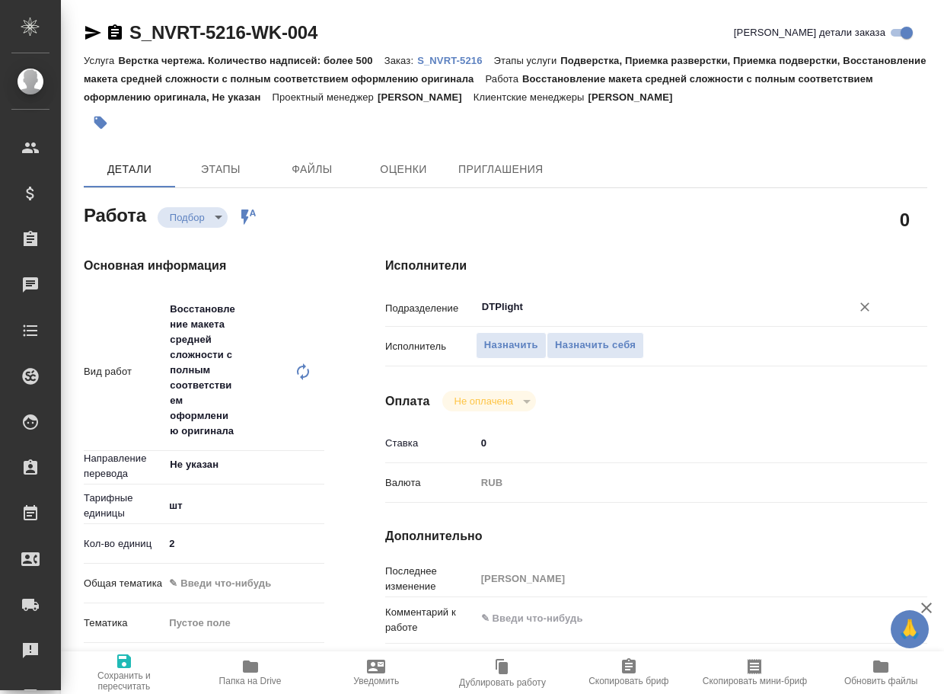
type textarea "x"
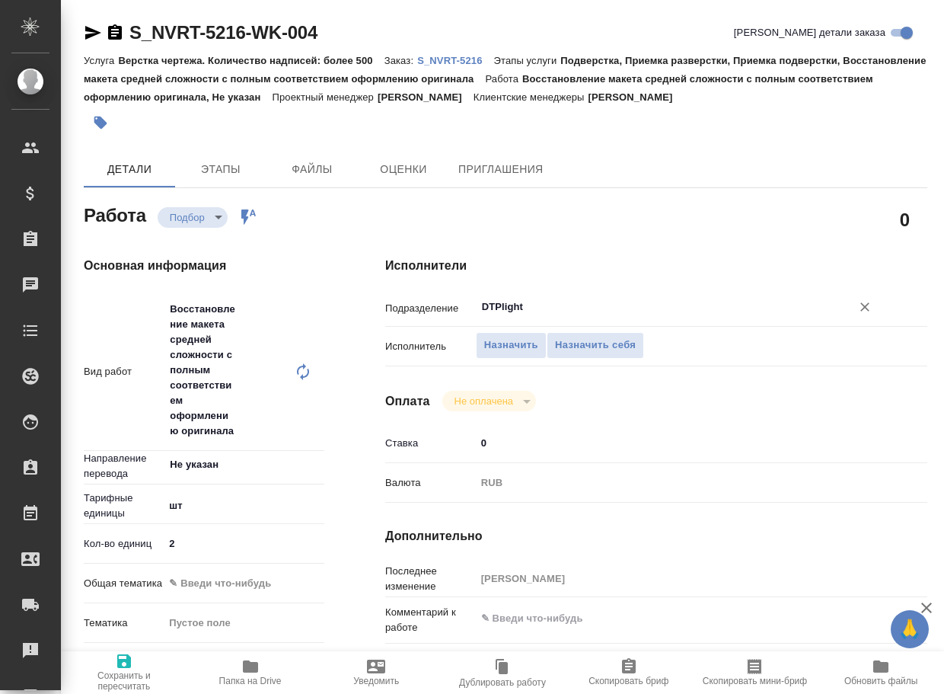
type input "DTPlight"
click at [139, 661] on span "Сохранить и пересчитать" at bounding box center [124, 672] width 108 height 40
type textarea "x"
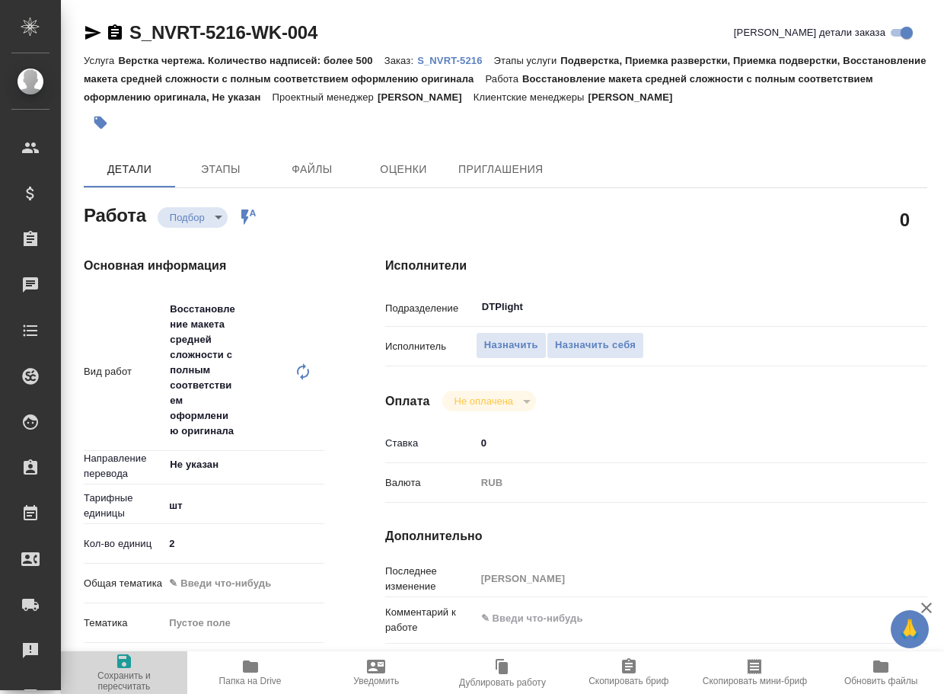
type textarea "x"
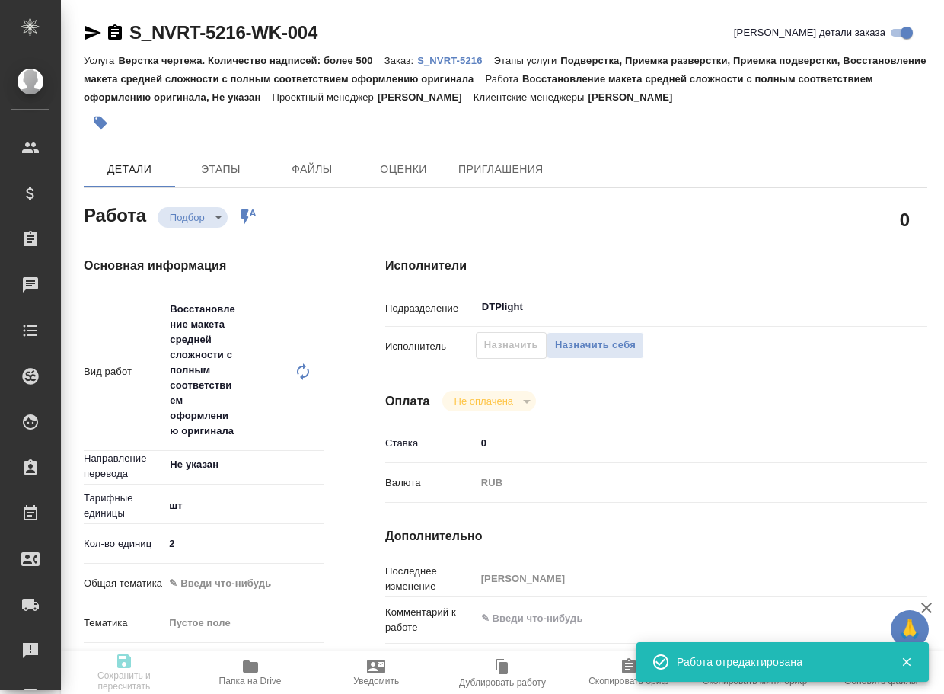
type textarea "x"
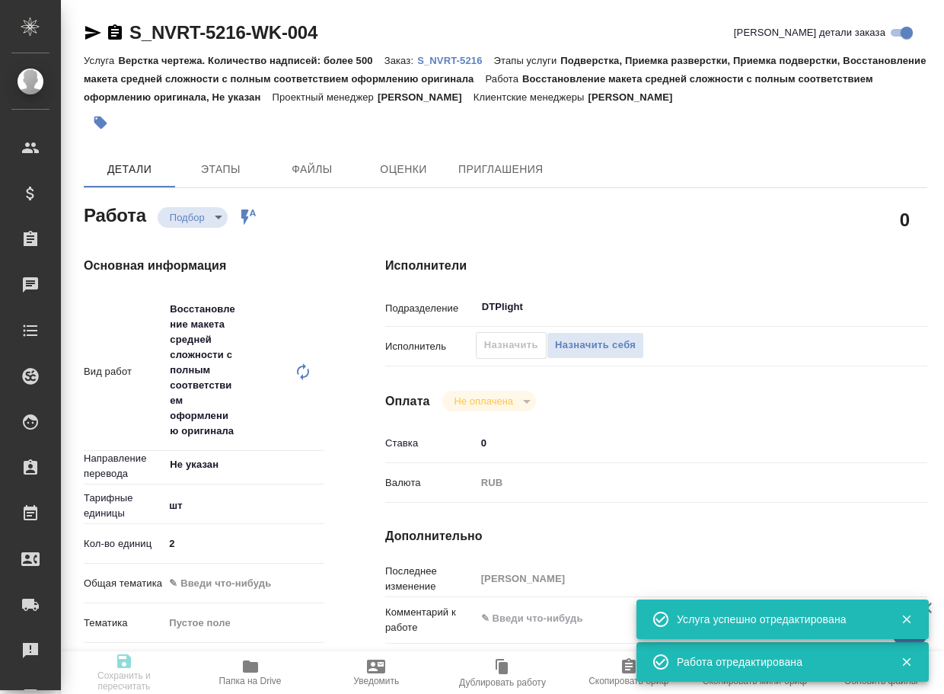
type input "recruiting"
type textarea "Восстановление макета средней сложности с полным соответствием оформлению ориги…"
type textarea "x"
type input "Не указан"
type input "5a8b1489cc6b4906c91bfdc1"
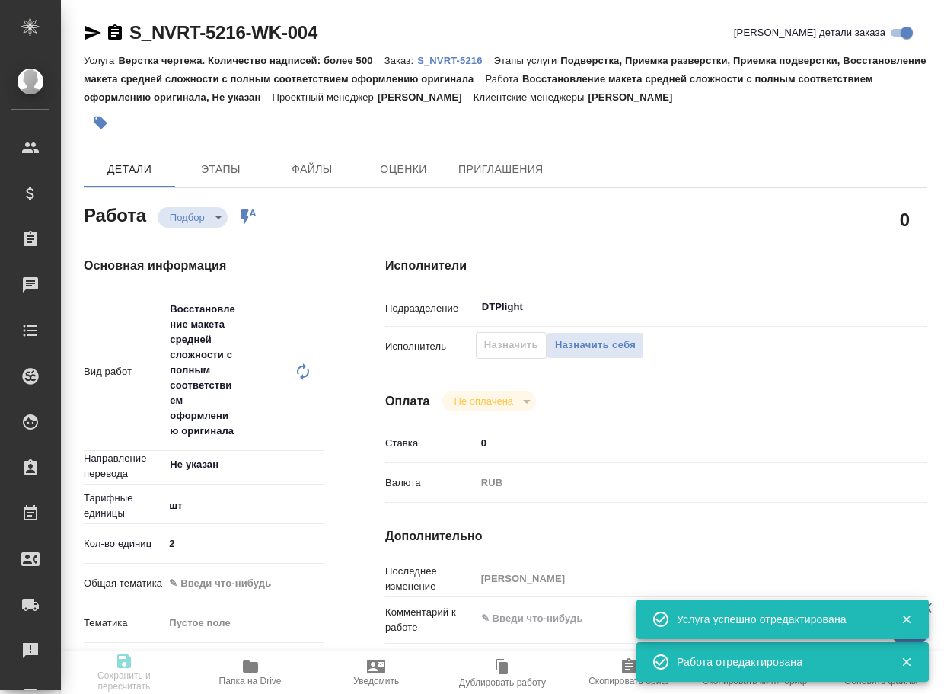
type input "2"
type input "23.09.2025 13:20"
type input "23.09.2025 15:00"
type input "24.09.2025 13:00"
type input "DTPlight"
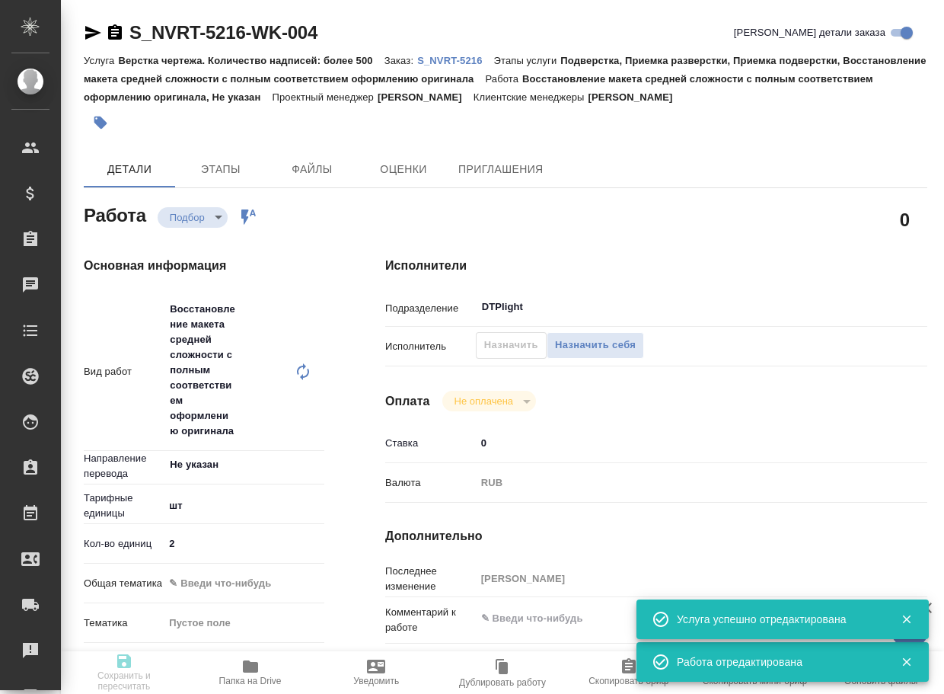
type input "notPayed"
type input "0"
type input "RUB"
type input "Грабко Мария"
type textarea "x"
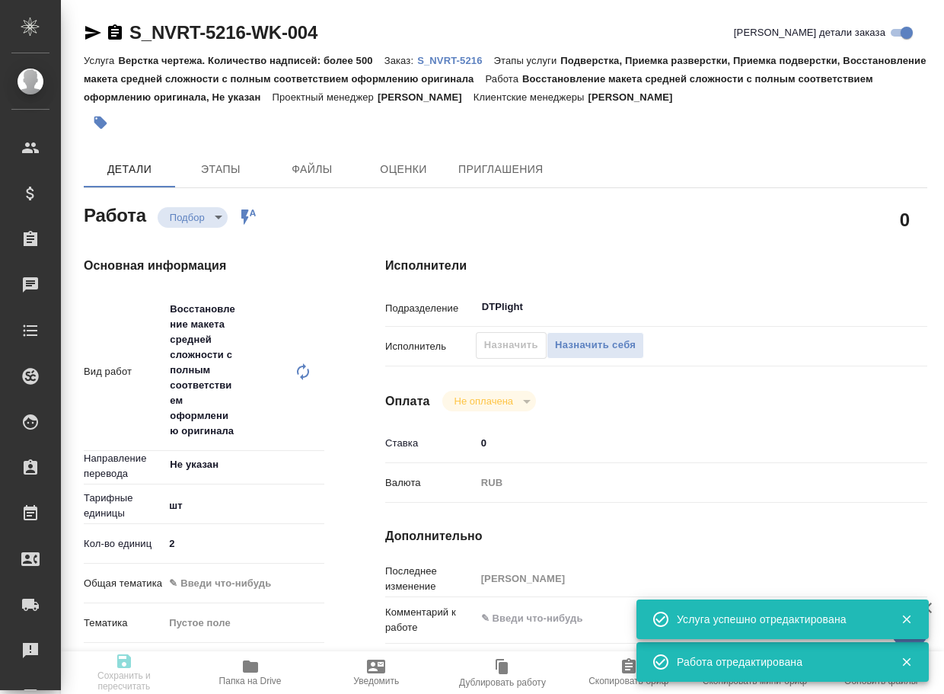
type textarea "/Clients/Novartos_Pharma/Orders/S_NVRT-5216/DTP/S_NVRT-5216-WK-004"
type textarea "x"
type input "S_NVRT-5216"
type input "Верстка чертежа. Количество надписей: более 500"
type input "Подверстка, Приемка разверстки, Приемка подверстки, Восстановление макета средн…"
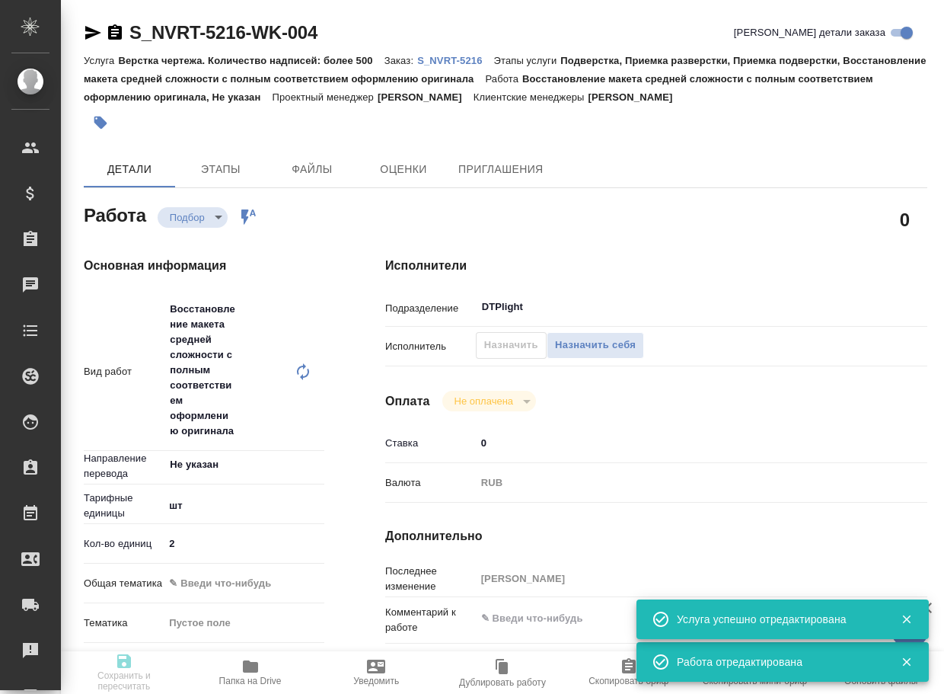
type input "Кабаргина Анна"
type input "[PERSON_NAME]"
type input "/Clients/Novartos_Pharma/Orders/S_NVRT-5216"
type textarea "x"
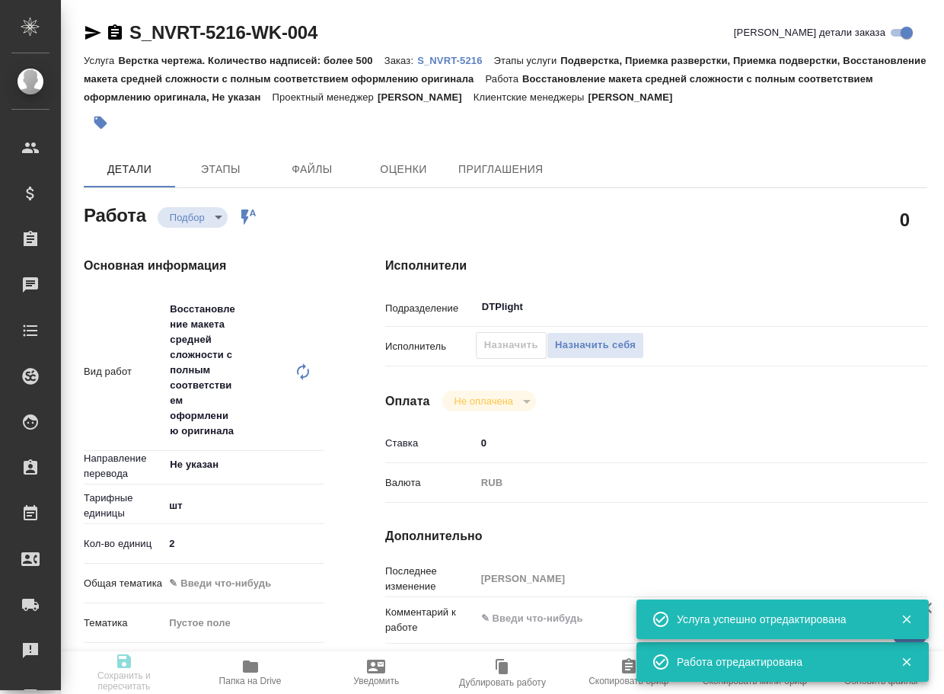
type textarea "x"
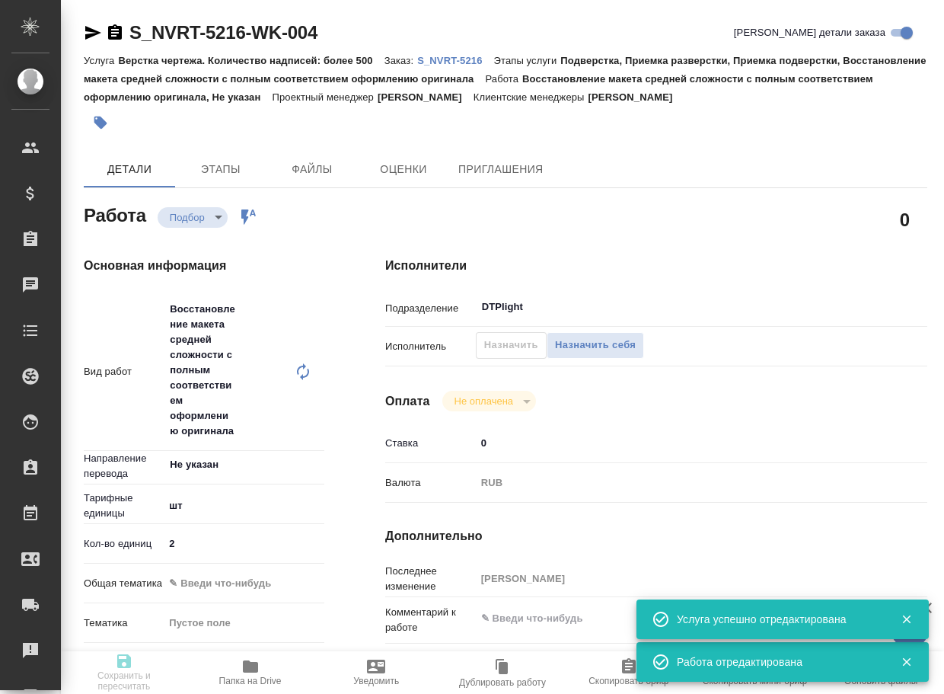
type textarea "x"
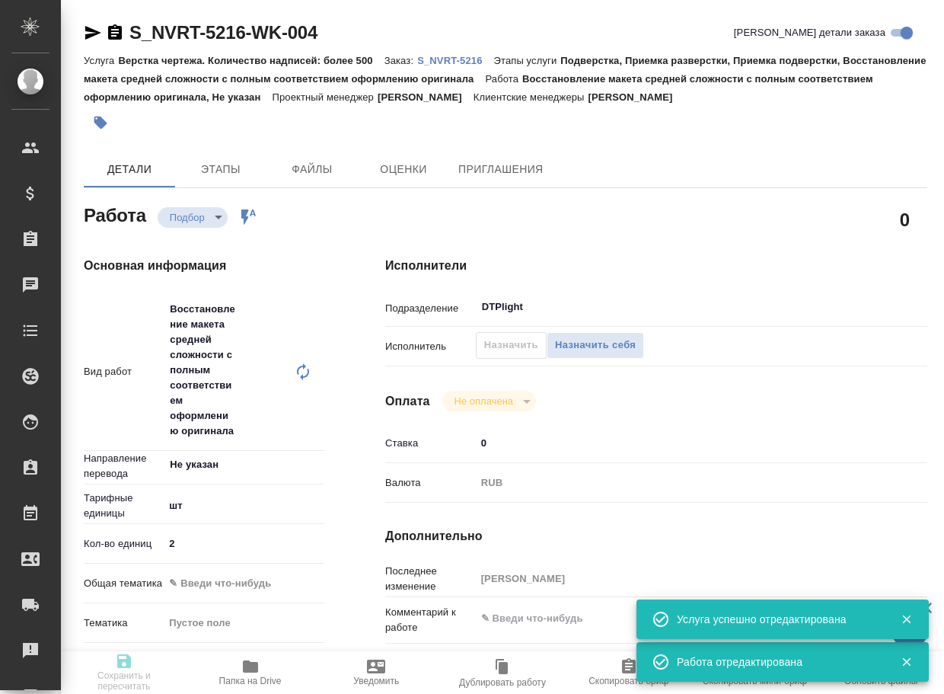
type textarea "x"
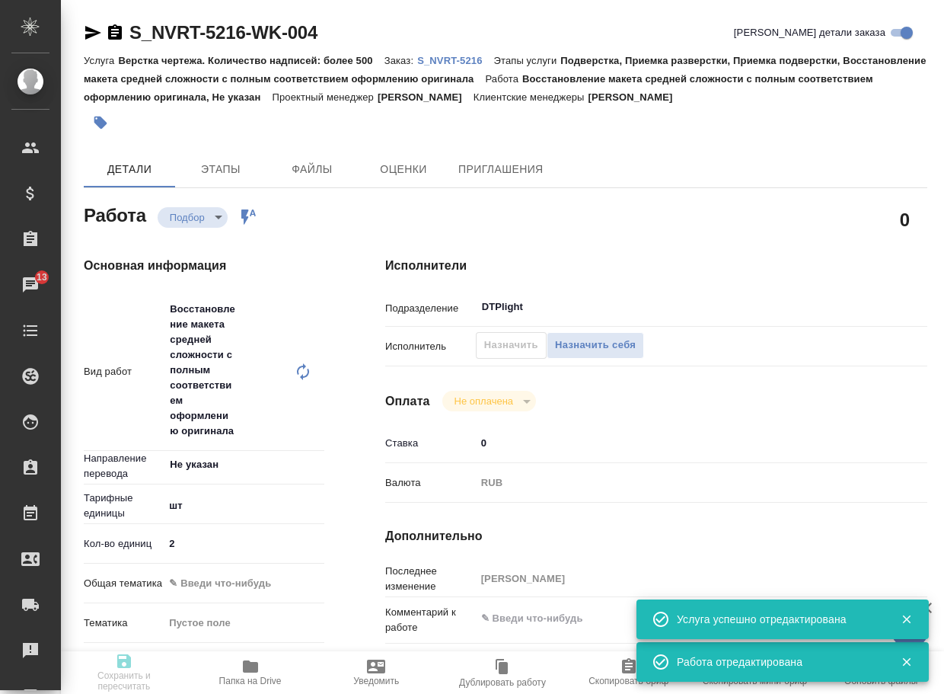
type textarea "x"
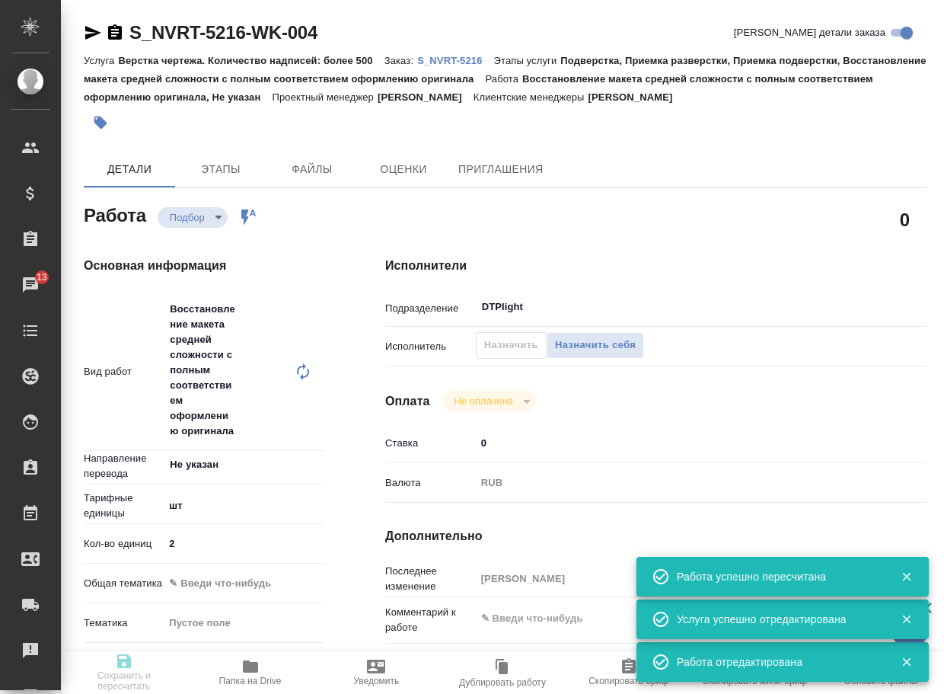
type input "recruiting"
type textarea "Восстановление макета средней сложности с полным соответствием оформлению ориги…"
type textarea "x"
type input "Не указан"
type input "5a8b1489cc6b4906c91bfdc1"
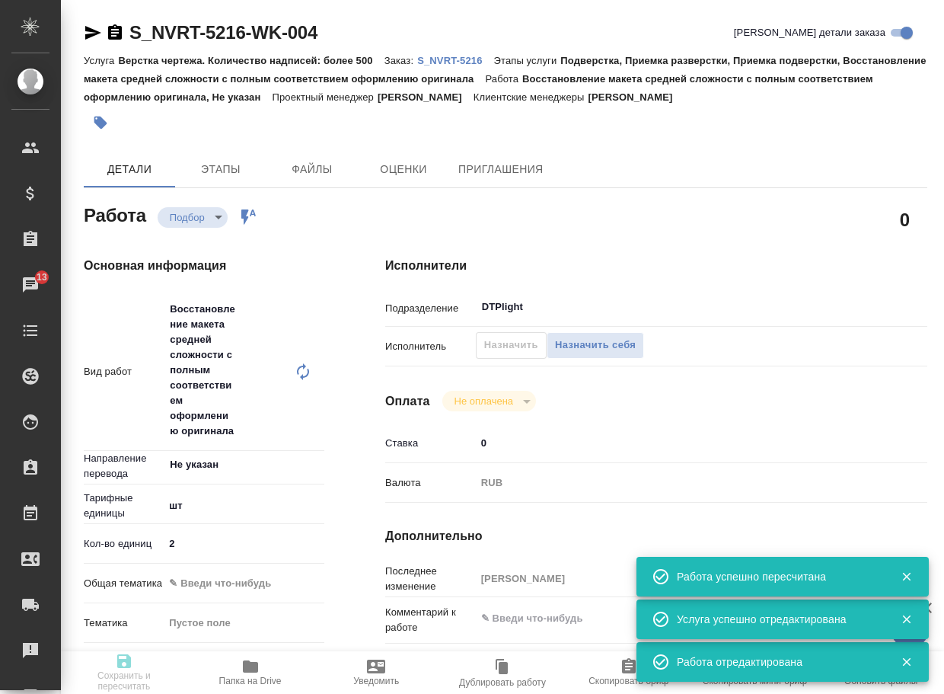
type input "2"
type input "23.09.2025 13:20"
type input "23.09.2025 15:00"
type input "24.09.2025 13:00"
type input "DTPlight"
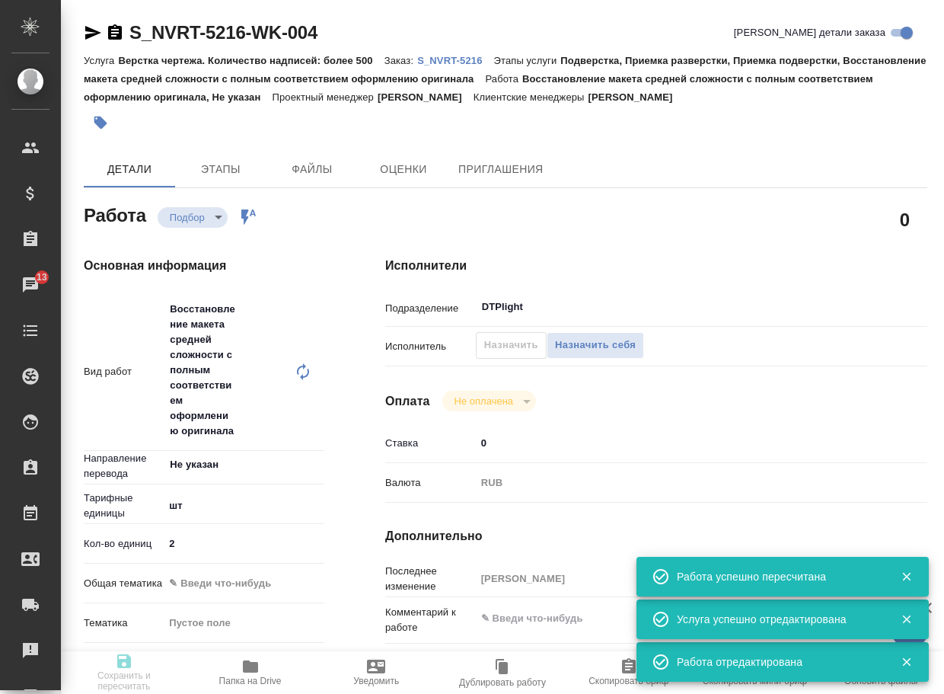
type input "notPayed"
type input "0"
type input "RUB"
type input "Грабко Мария"
type textarea "x"
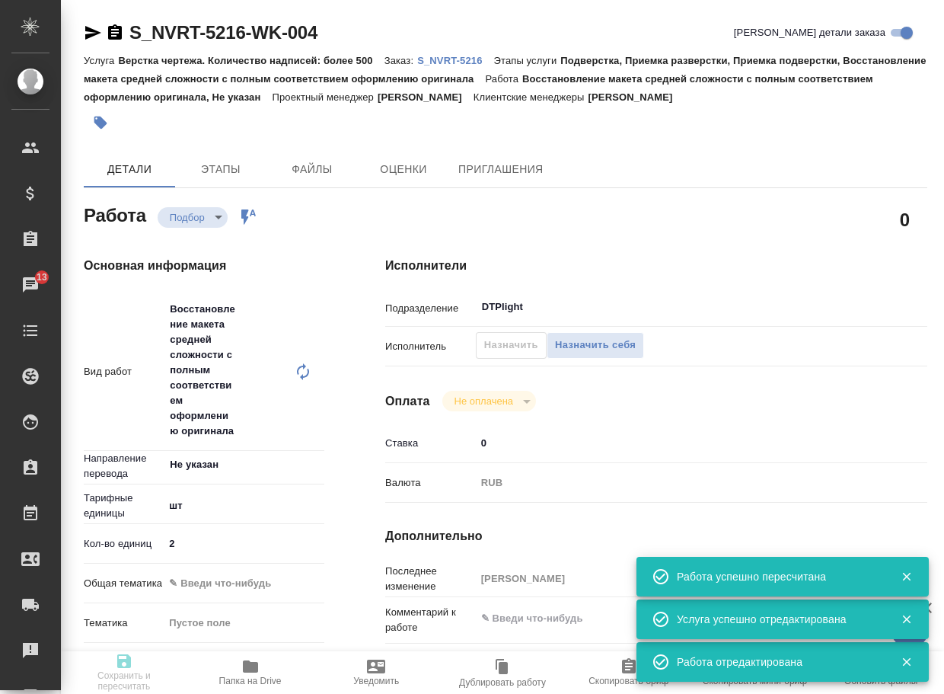
type textarea "/Clients/Novartos_Pharma/Orders/S_NVRT-5216/DTP/S_NVRT-5216-WK-004"
type textarea "x"
type input "S_NVRT-5216"
type input "Верстка чертежа. Количество надписей: более 500"
type input "Подверстка, Приемка разверстки, Приемка подверстки, Восстановление макета средн…"
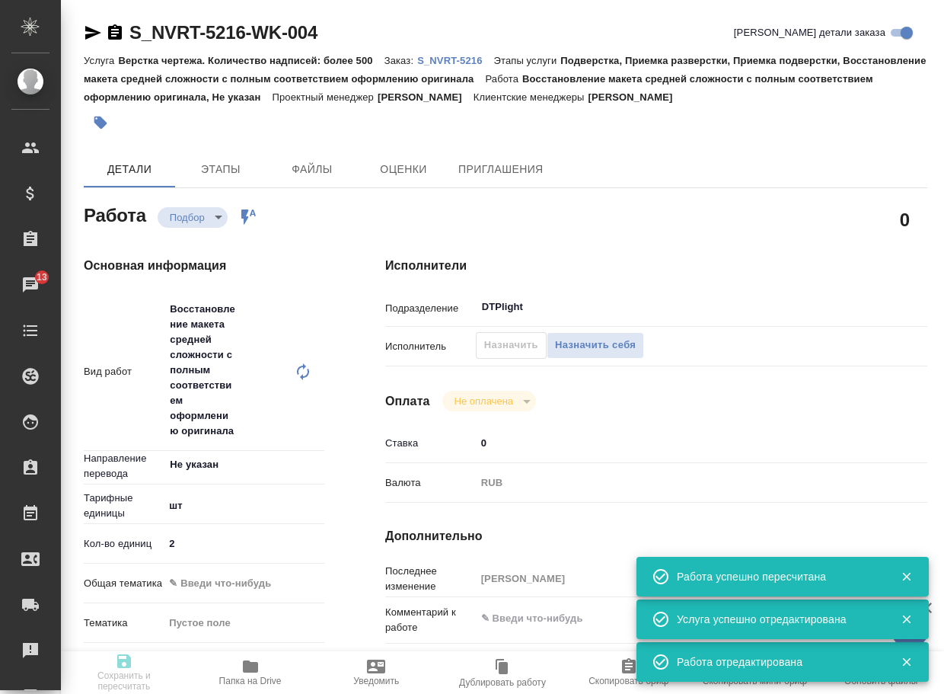
type input "Кабаргина Анна"
type input "[PERSON_NAME]"
type input "/Clients/Novartos_Pharma/Orders/S_NVRT-5216"
type textarea "x"
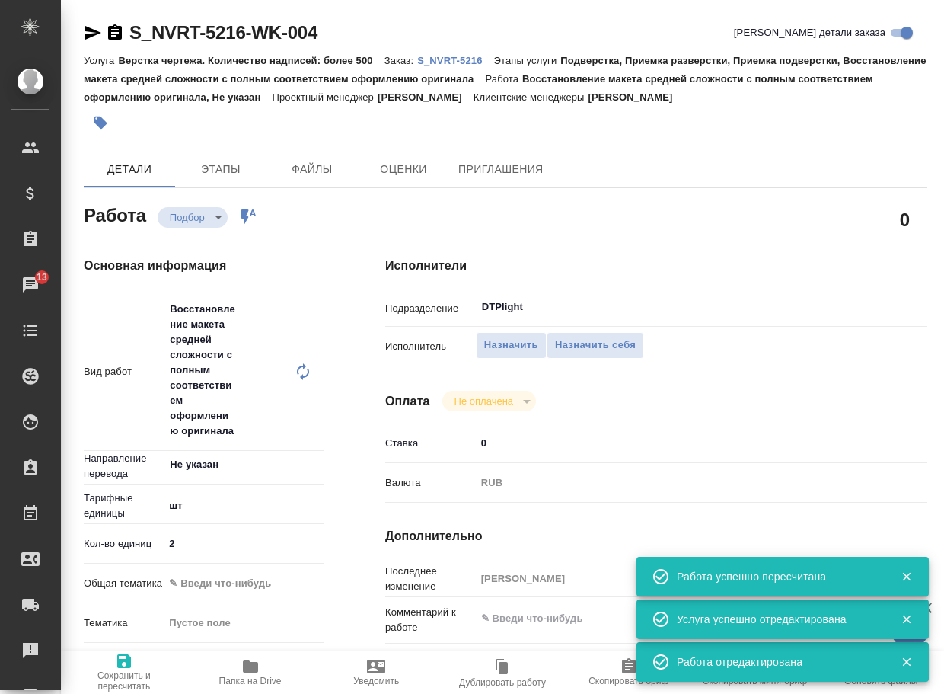
type textarea "x"
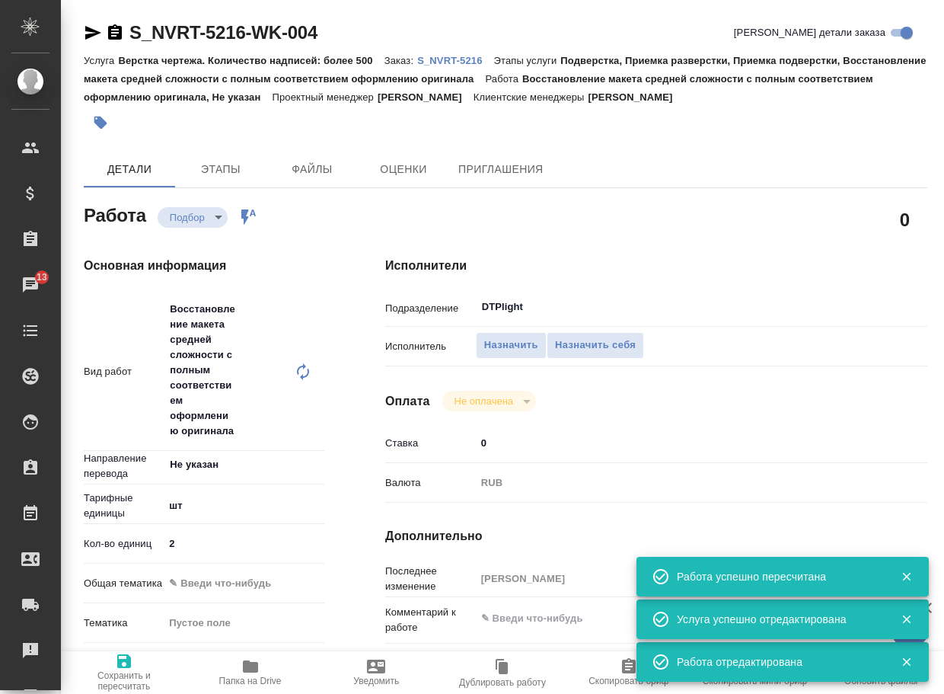
type textarea "x"
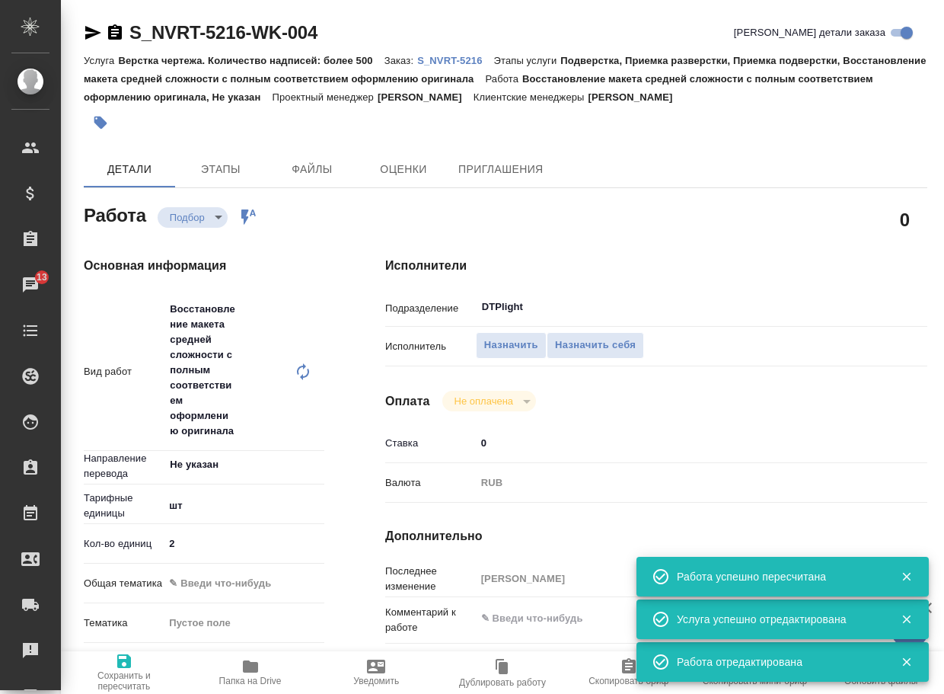
type textarea "x"
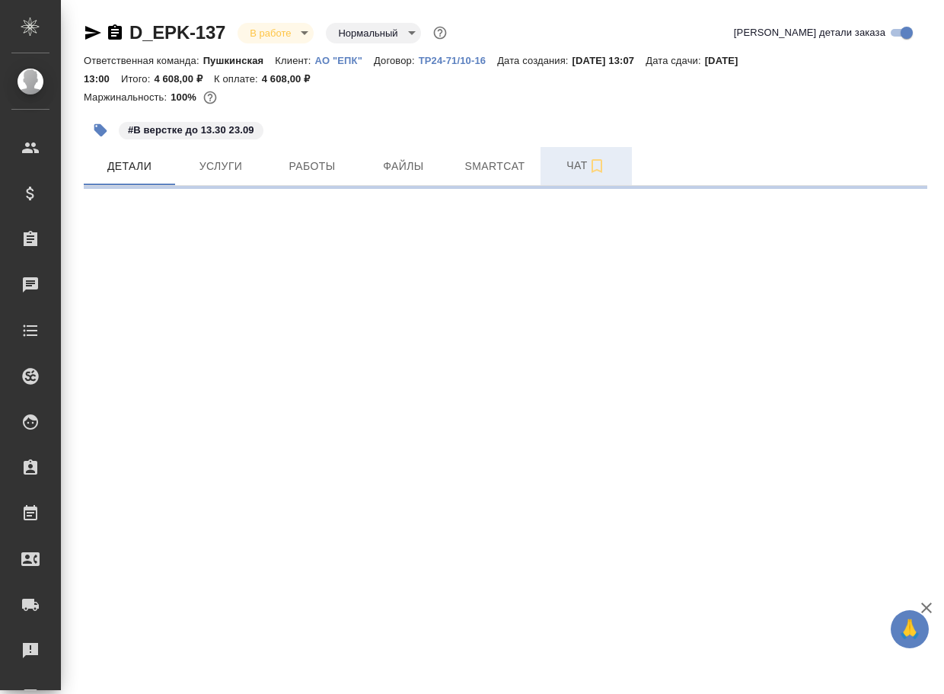
select select "RU"
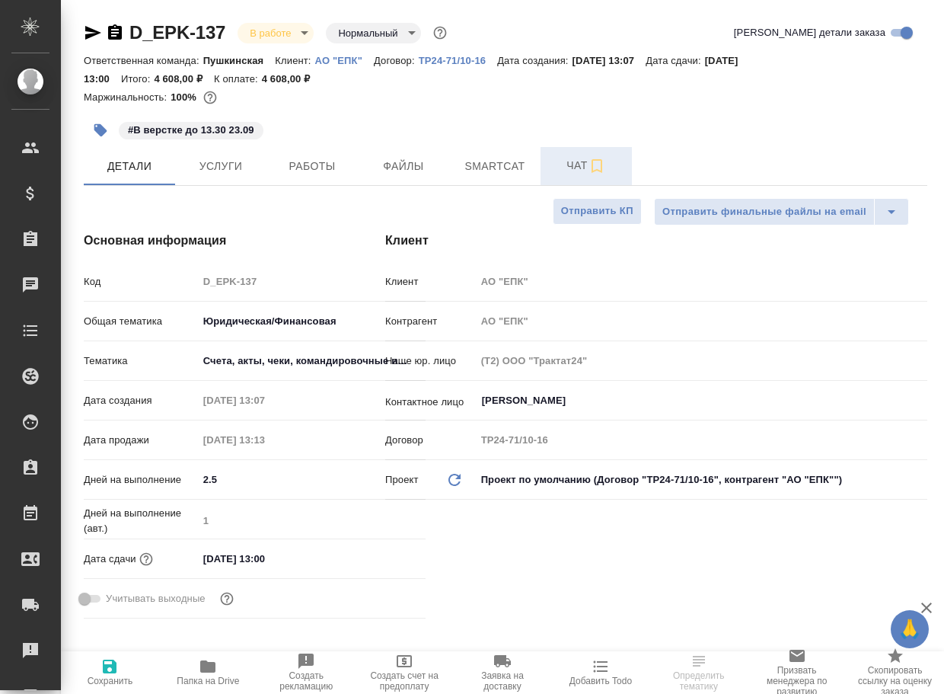
click at [573, 173] on span "Чат" at bounding box center [586, 165] width 73 height 19
type textarea "x"
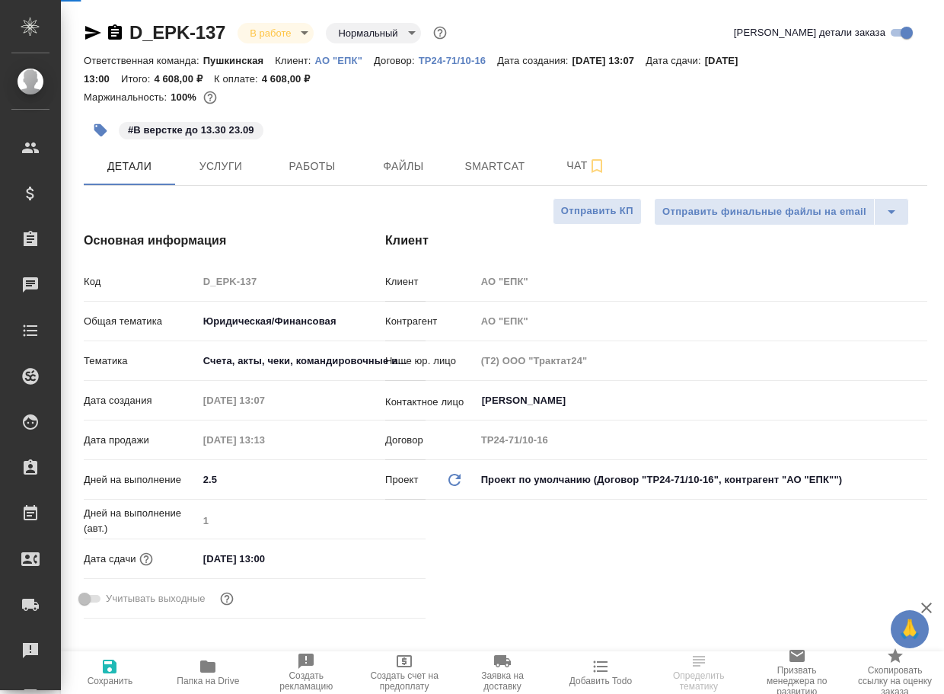
type textarea "x"
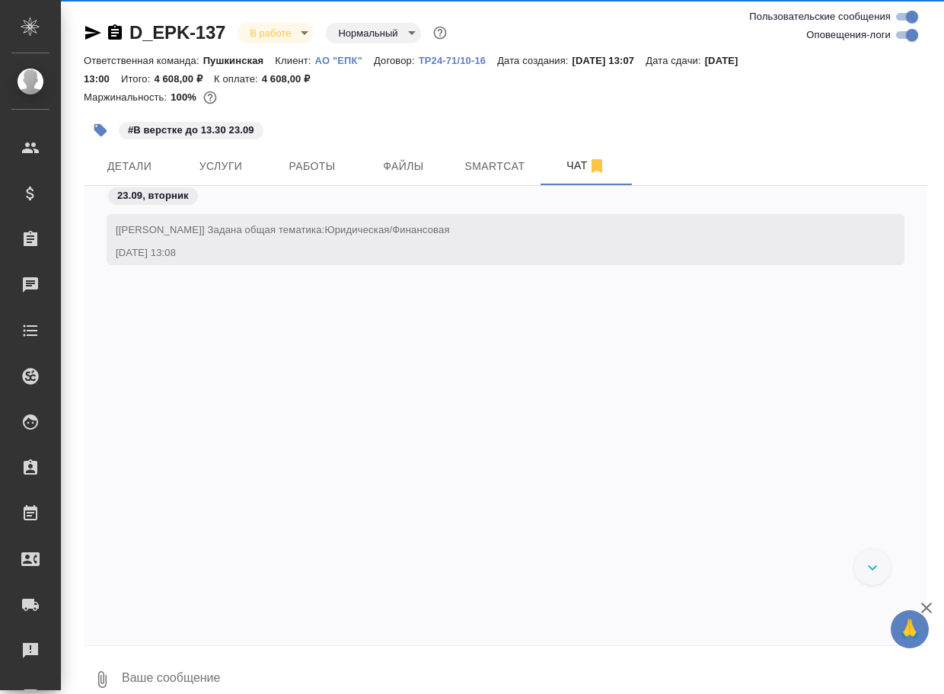
scroll to position [1382, 0]
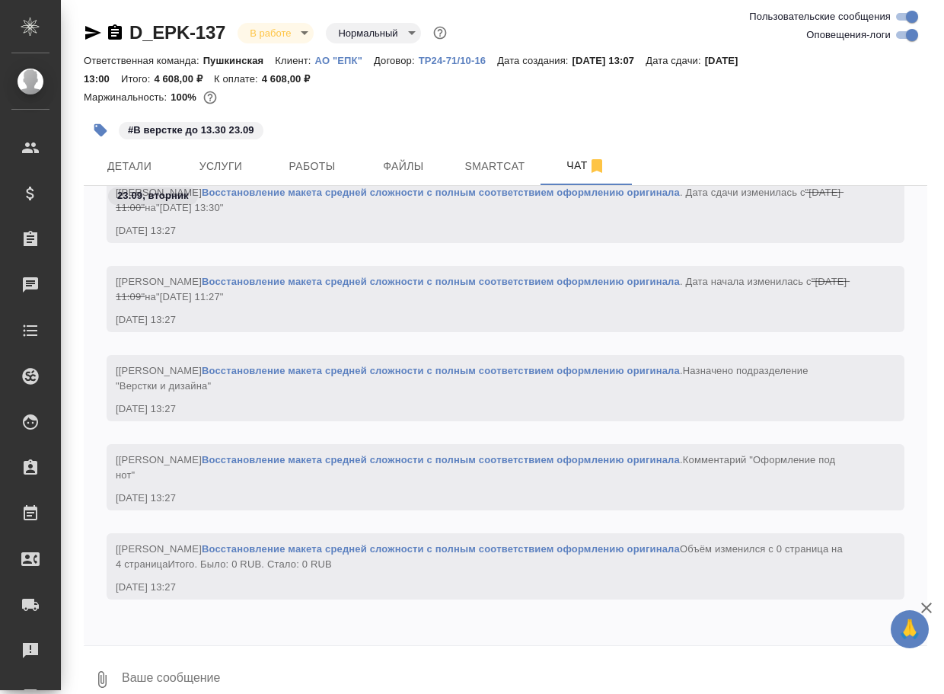
click at [901, 44] on div "D_EPK-137 В работе inProgress Нормальный normal" at bounding box center [506, 33] width 844 height 24
click at [899, 36] on input "Оповещения-логи" at bounding box center [912, 35] width 55 height 18
checkbox input "false"
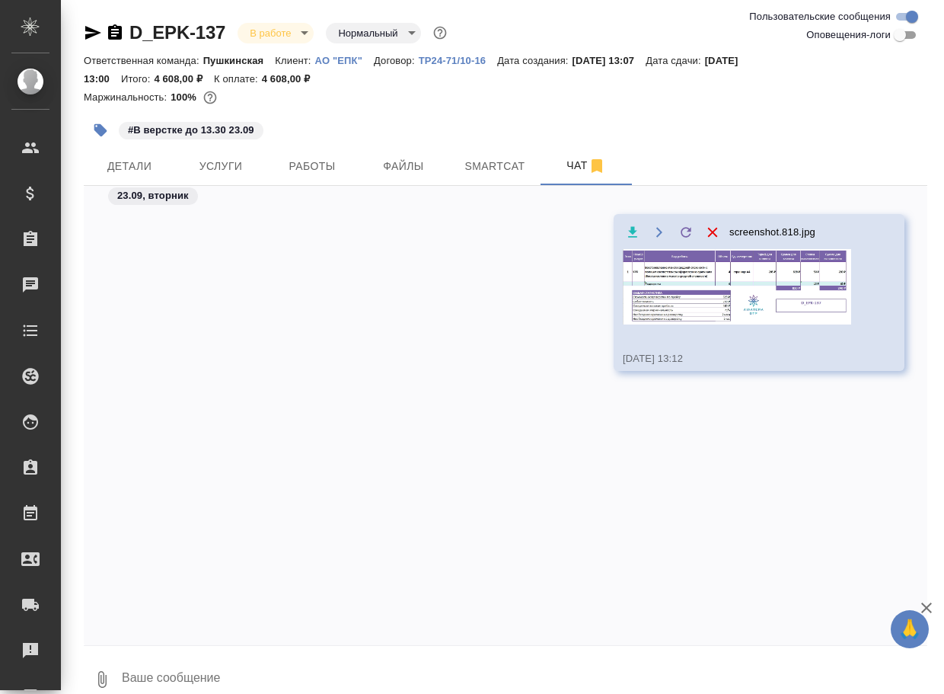
scroll to position [0, 0]
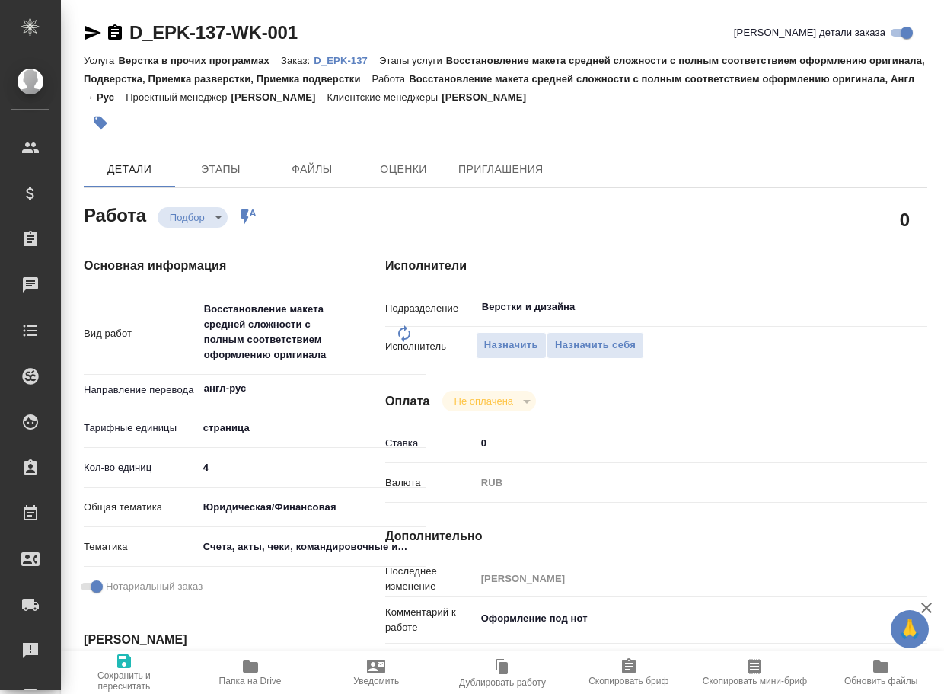
type textarea "x"
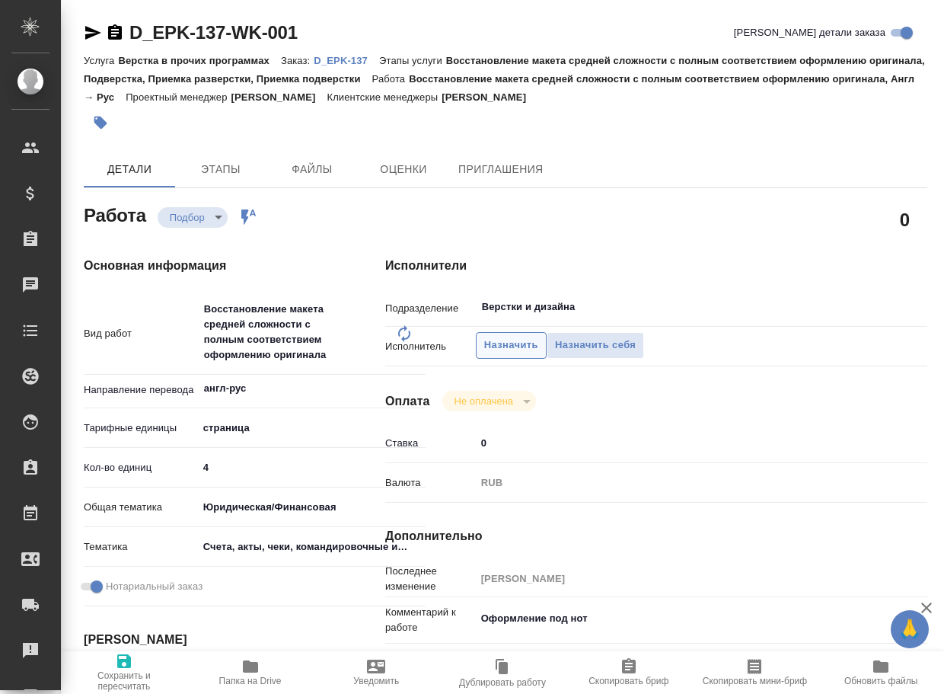
type textarea "x"
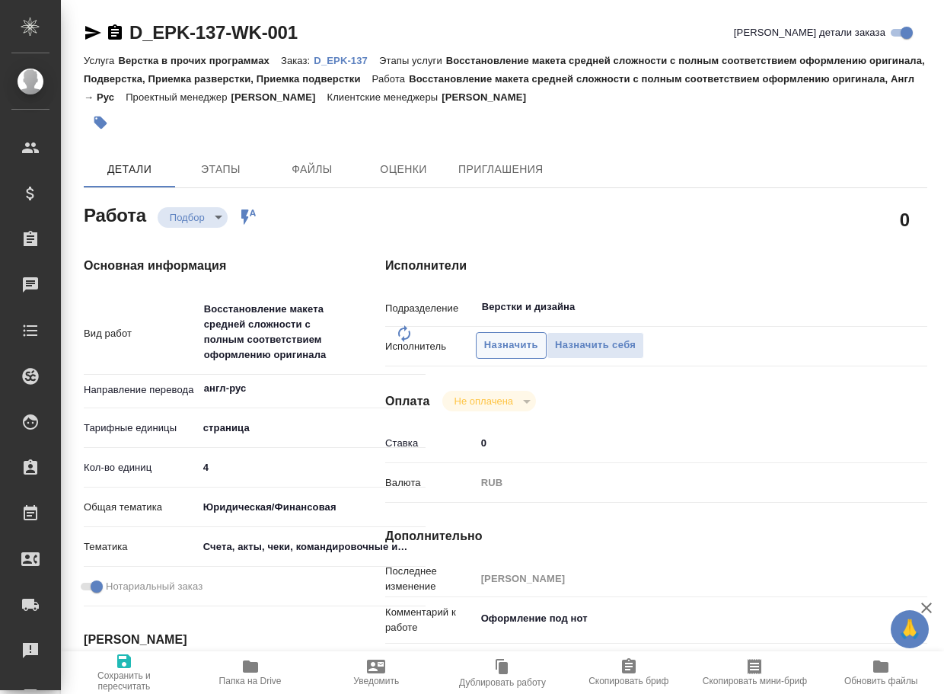
type textarea "x"
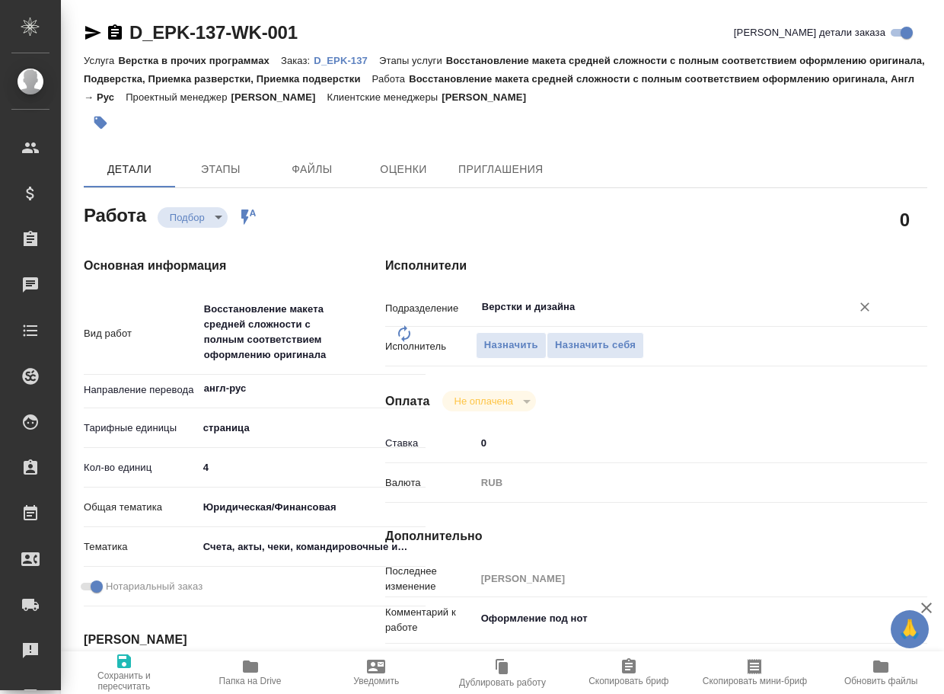
type textarea "x"
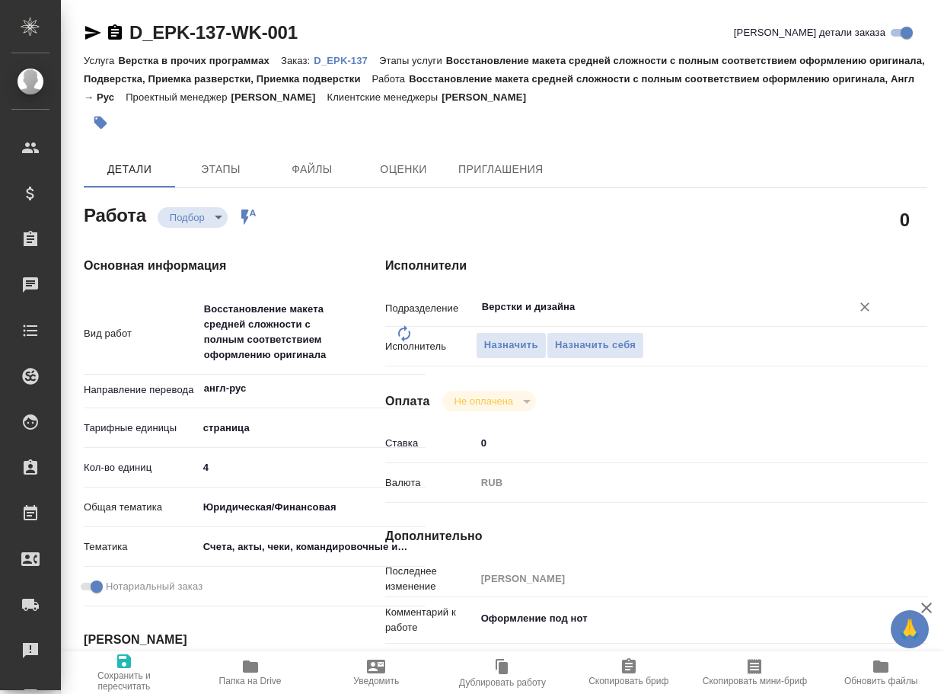
click at [557, 308] on input "Верстки и дизайна" at bounding box center [654, 307] width 347 height 18
type textarea "x"
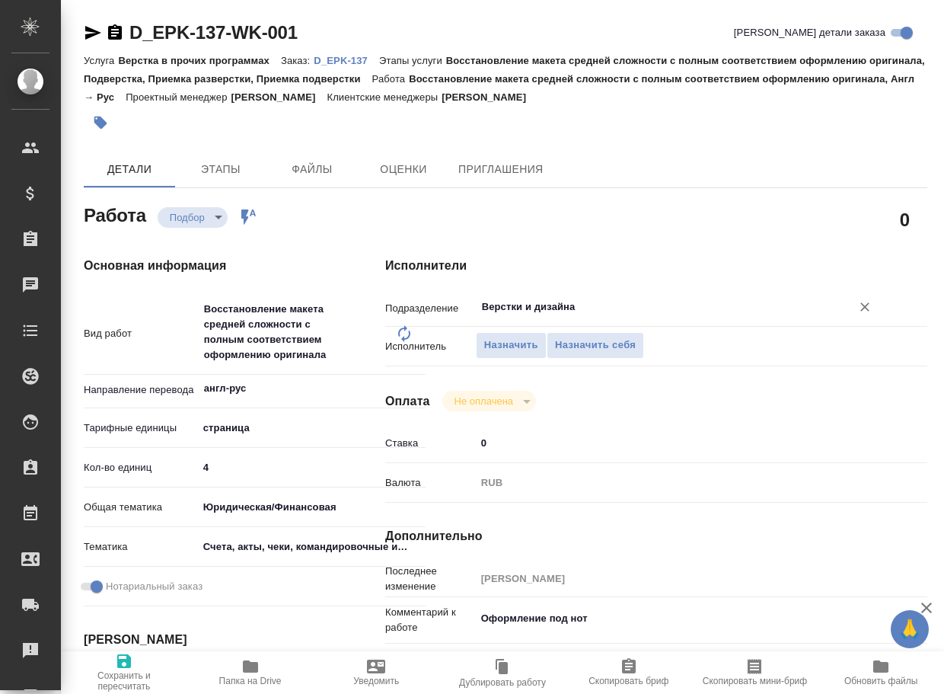
type textarea "x"
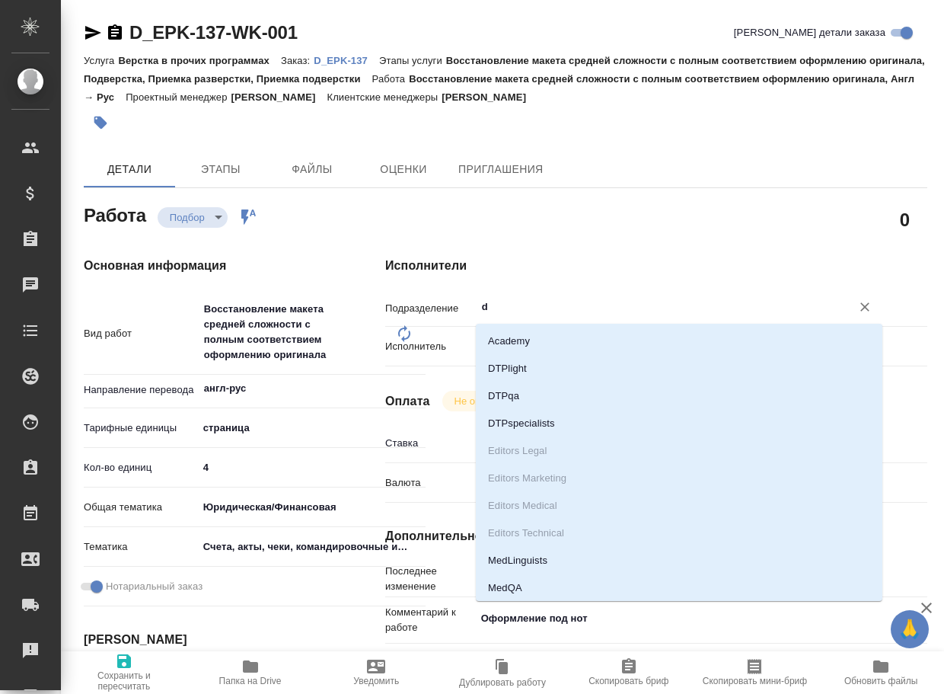
type input "dt"
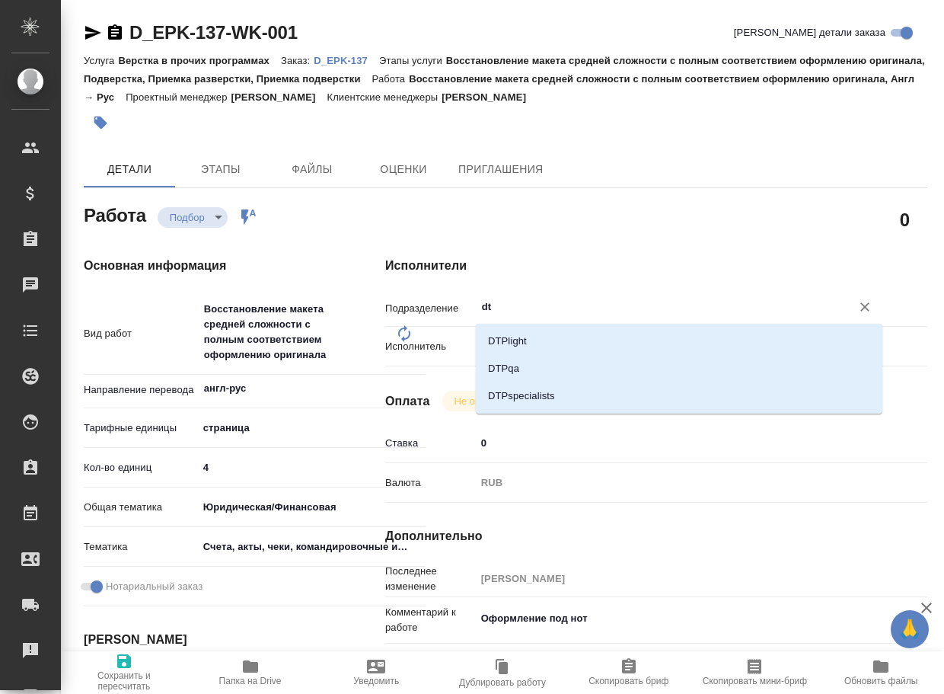
type textarea "x"
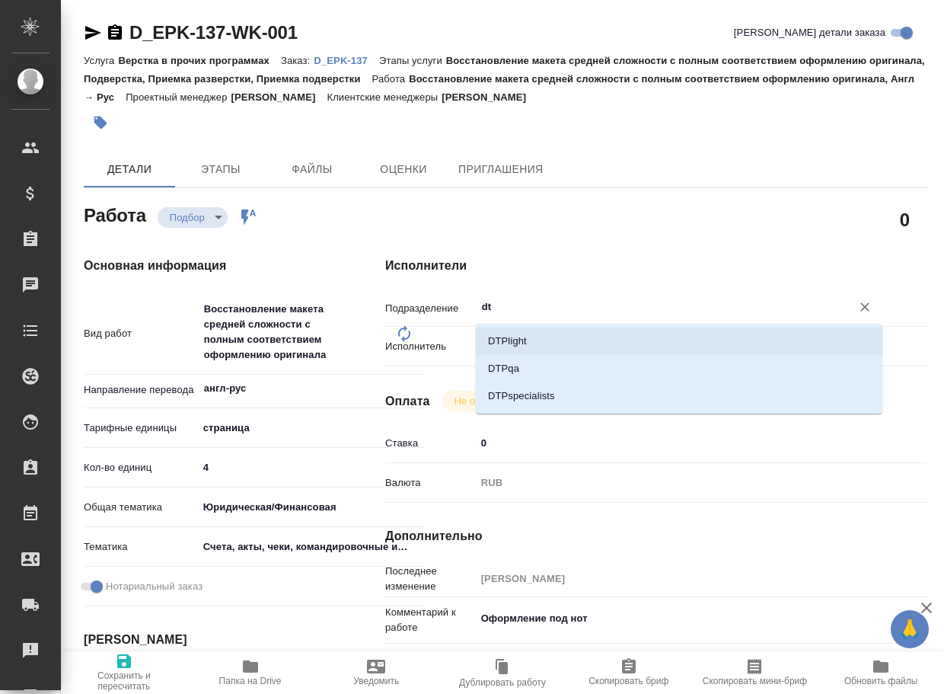
click at [542, 340] on li "DTPlight" at bounding box center [679, 340] width 407 height 27
type textarea "x"
type input "DTPlight"
type textarea "x"
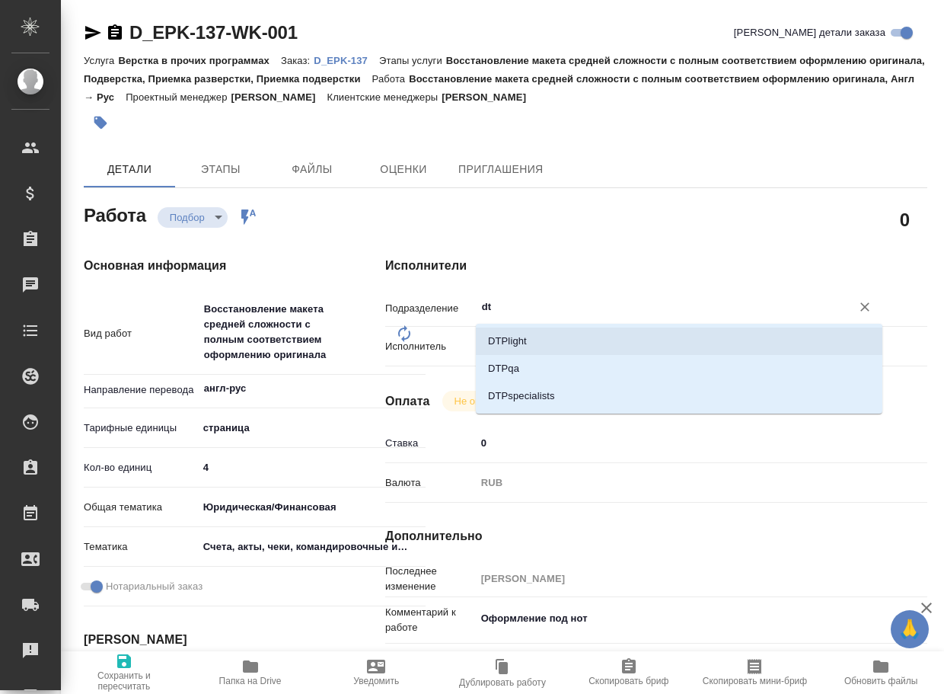
type textarea "x"
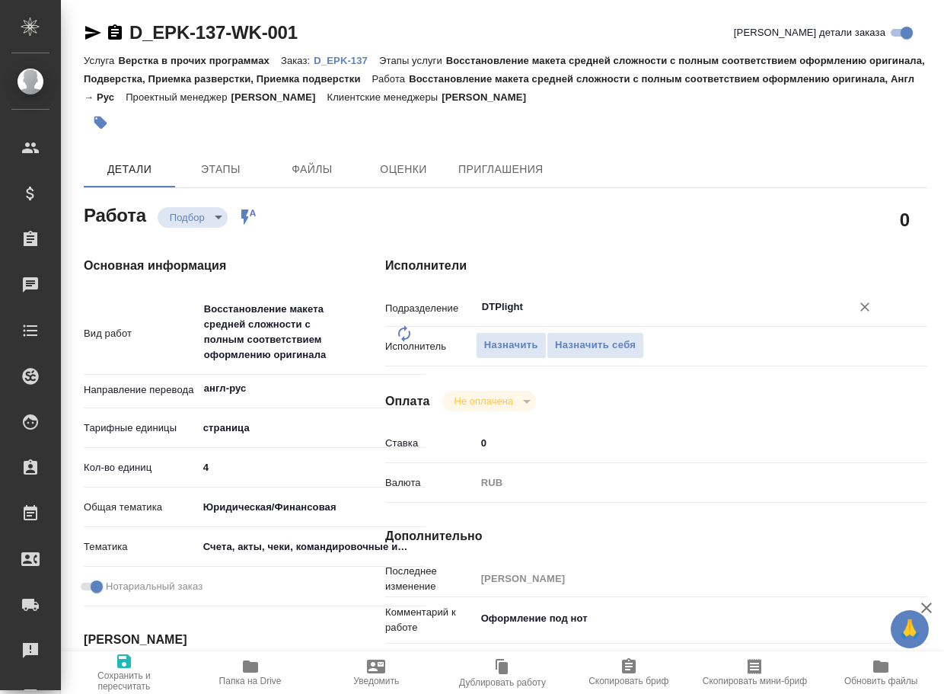
type input "DTPlight"
click at [133, 665] on icon "button" at bounding box center [124, 661] width 18 height 18
type textarea "x"
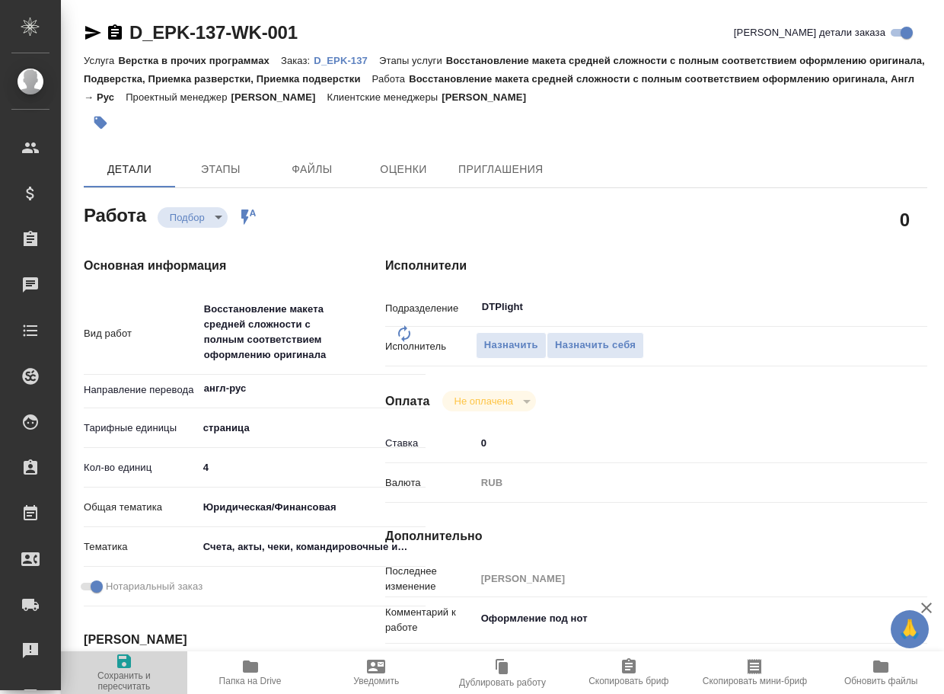
type textarea "x"
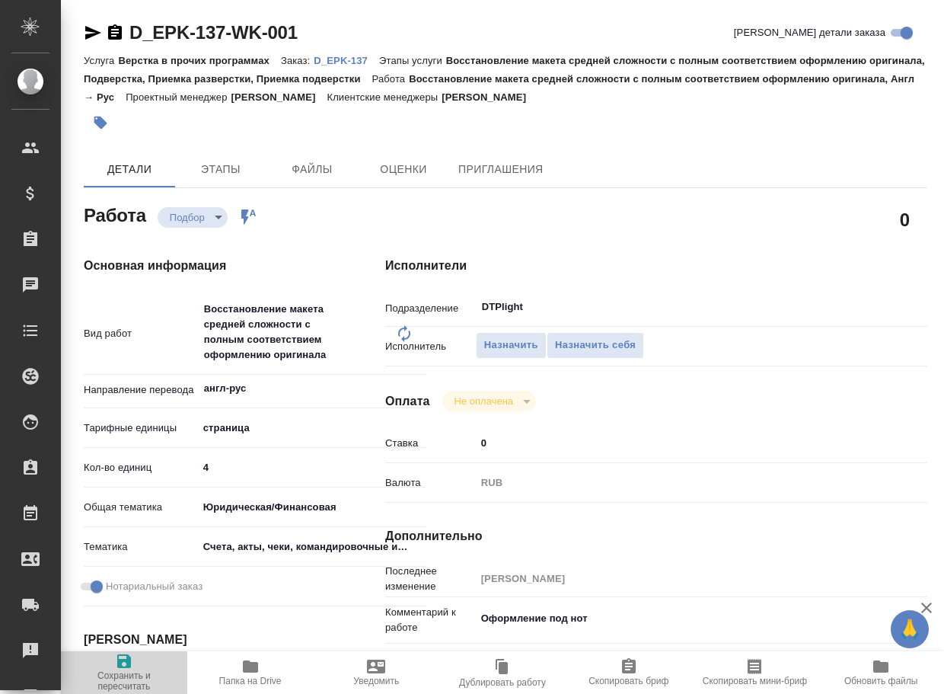
type textarea "x"
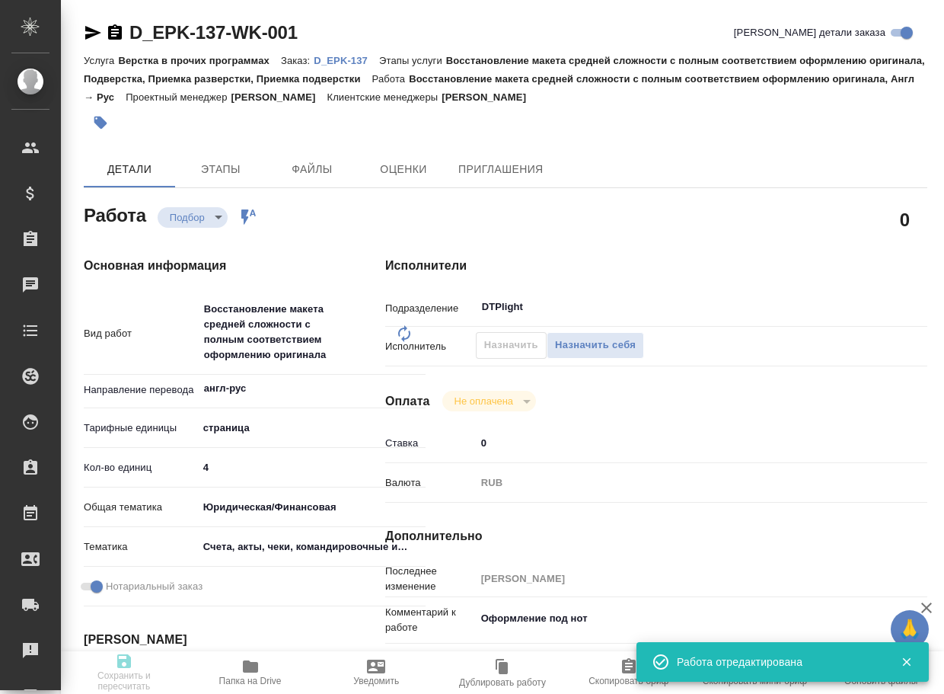
type textarea "x"
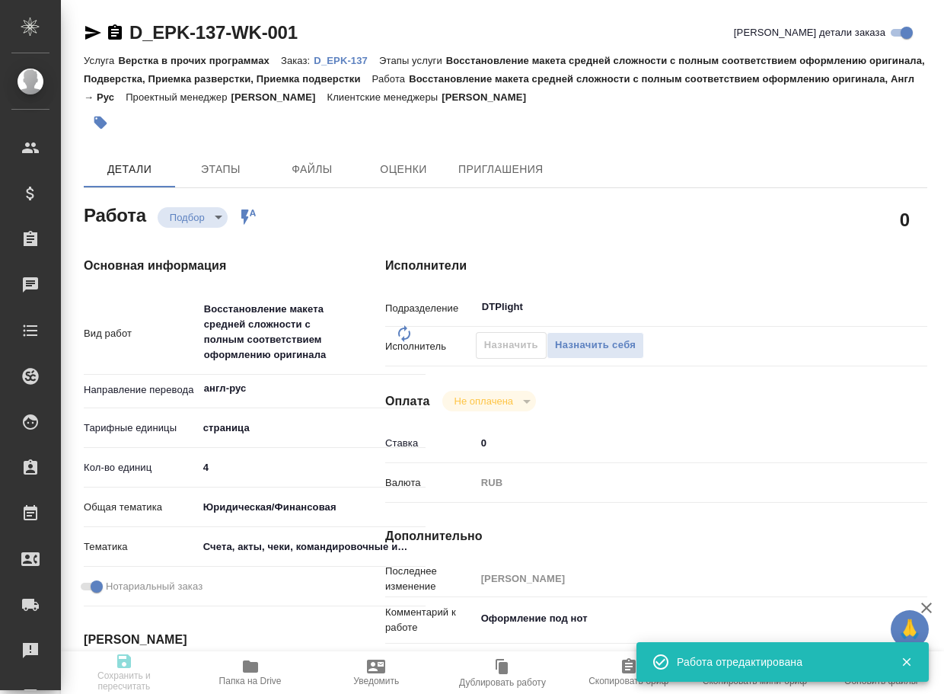
type input "recruiting"
type textarea "Восстановление макета средней сложности с полным соответствием оформлению ориги…"
type textarea "x"
type input "англ-рус"
type input "5a8b1489cc6b4906c91bfdb2"
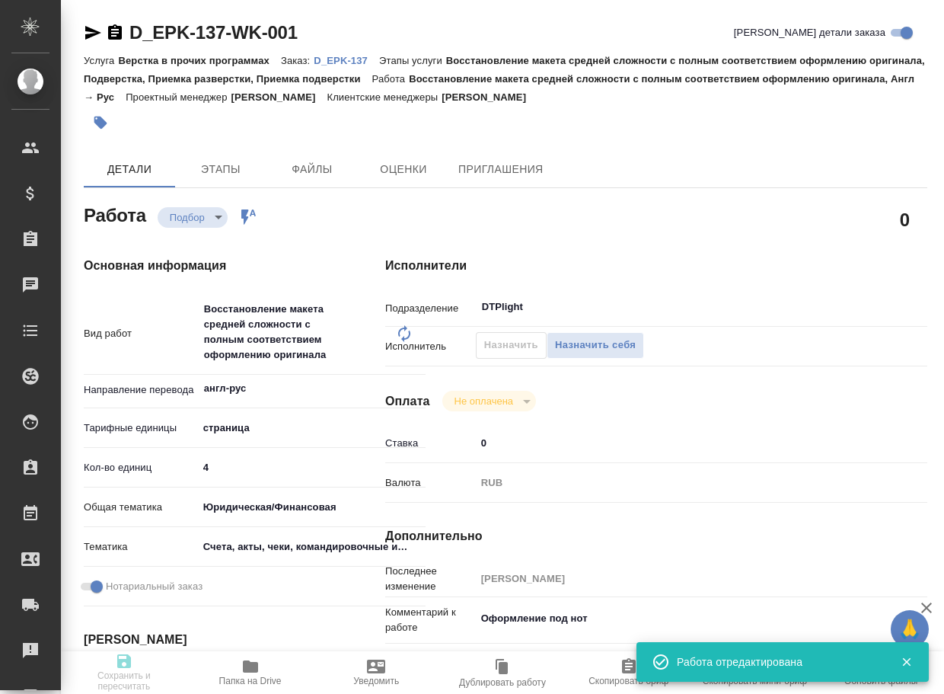
type input "4"
type input "yr-fn"
type input "5f647205b73bc97568ca66c0"
checkbox input "true"
type input "[DATE] 13:27"
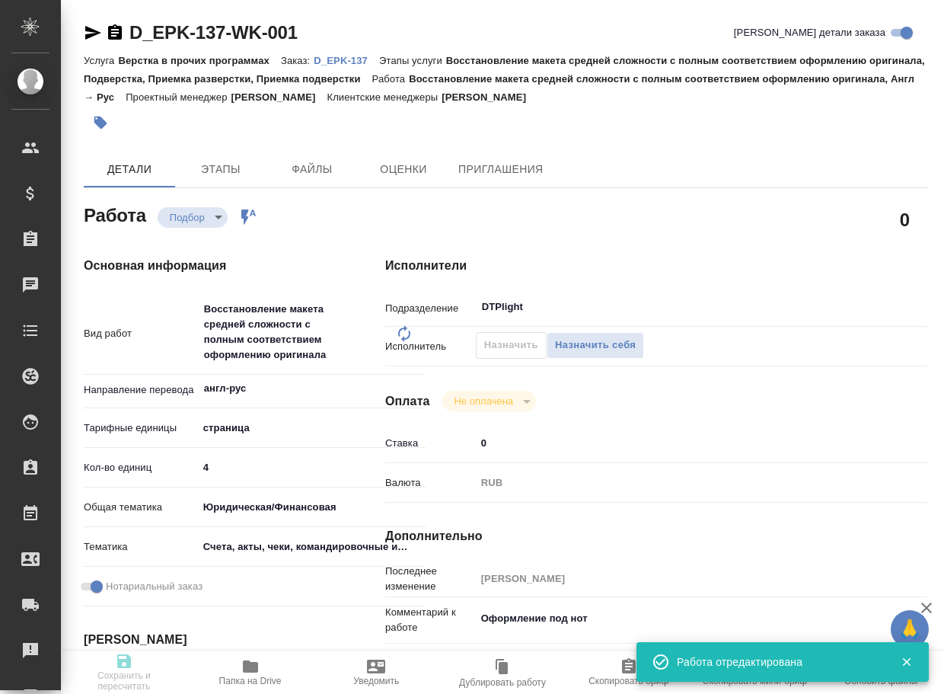
type input "[DATE] 15:30"
type input "[DATE] 13:00"
type input "DTPlight"
type input "notPayed"
type input "0"
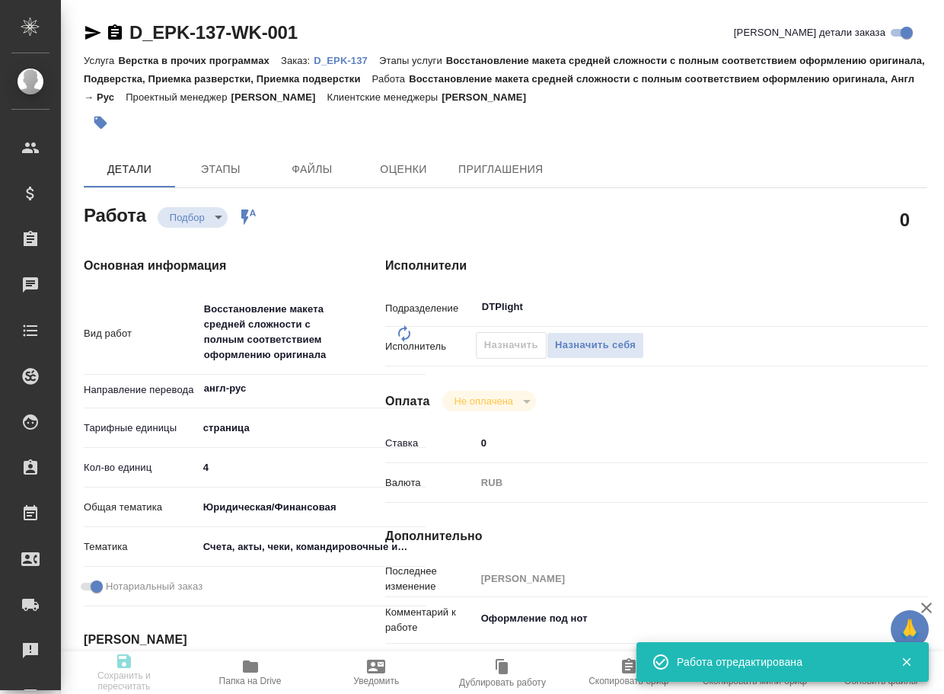
type input "RUB"
type input "[PERSON_NAME]"
type textarea "Оформление под нот"
type textarea "x"
type textarea "/Clients/АО "ЕПК"/Orders/D_EPK-137/DTP/D_EPK-137-WK-001"
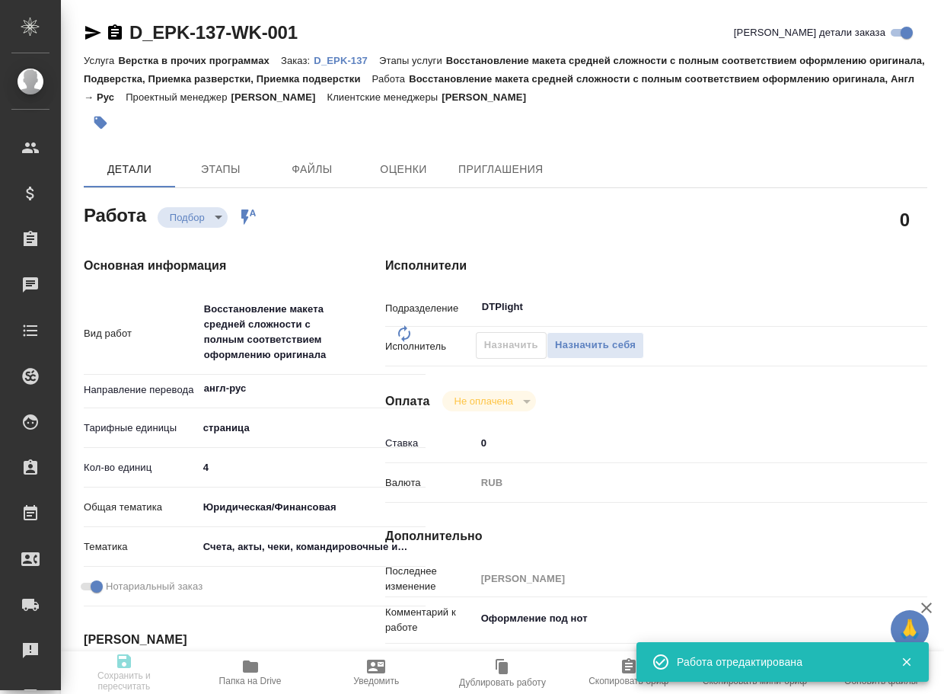
type textarea "x"
type input "D_EPK-137"
type input "Верстка в прочих программах"
type input "Восстановление макета средней сложности с полным соответствием оформлению ориги…"
type input "[PERSON_NAME]"
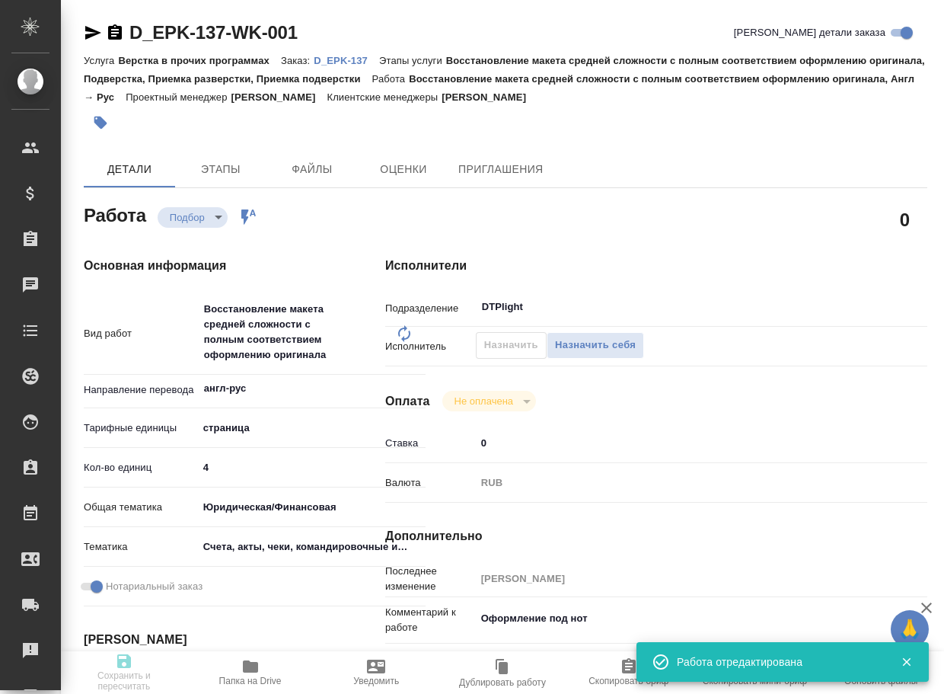
type input "[PERSON_NAME]"
type input "/Clients/АО "ЕПК"/Orders/D_EPK-137"
type input "[URL][DOMAIN_NAME]"
type textarea "x"
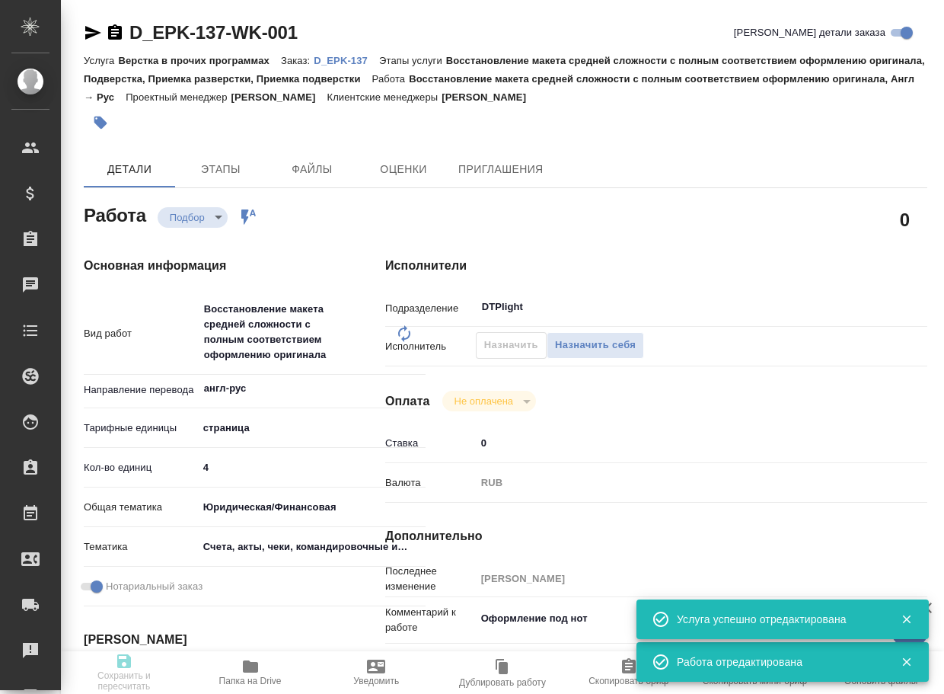
type textarea "x"
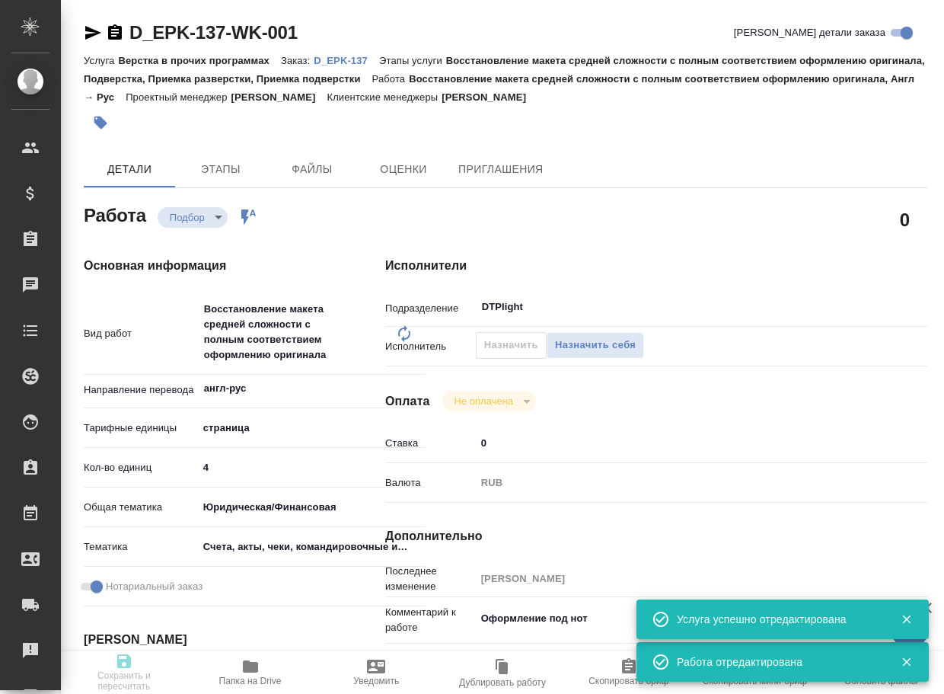
type textarea "x"
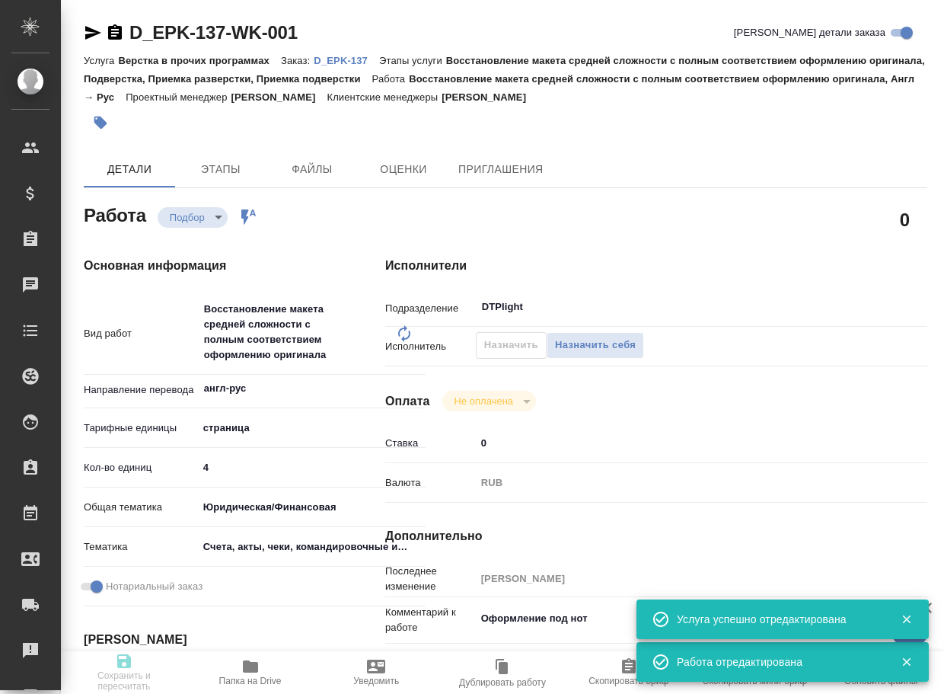
type textarea "x"
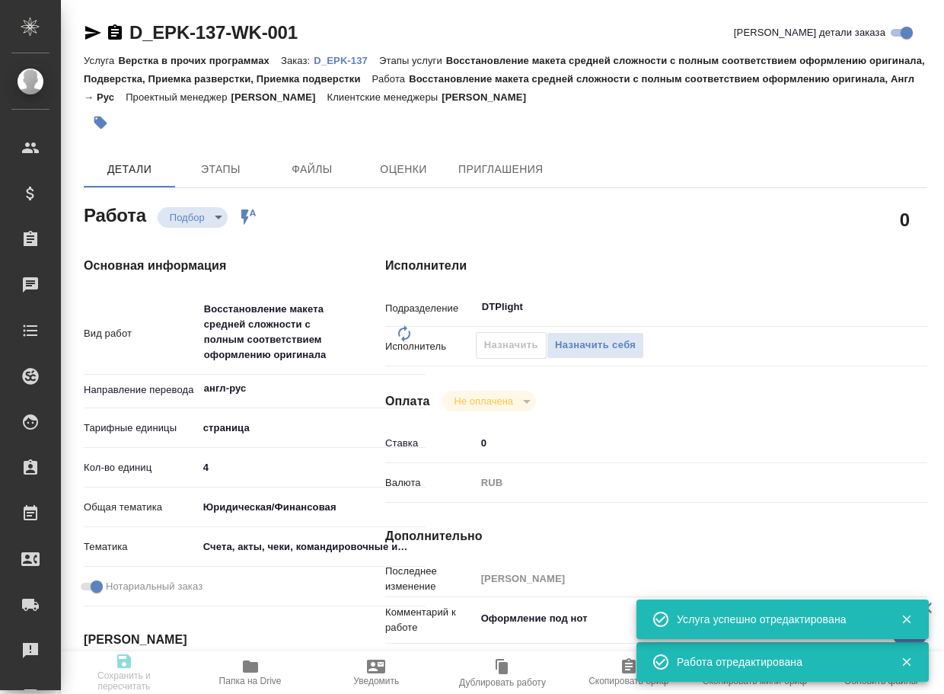
type textarea "x"
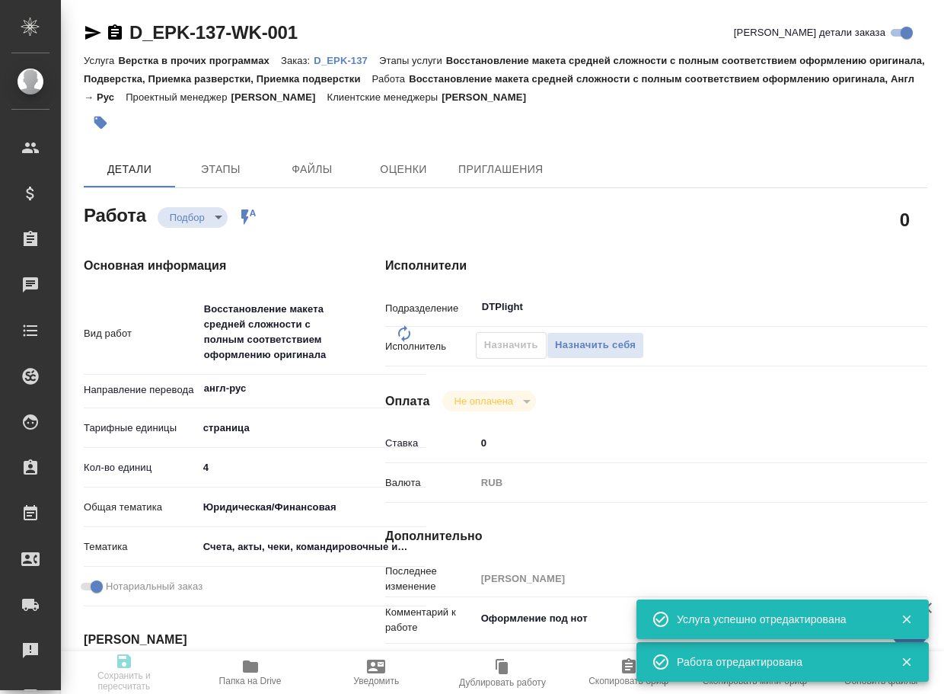
type textarea "x"
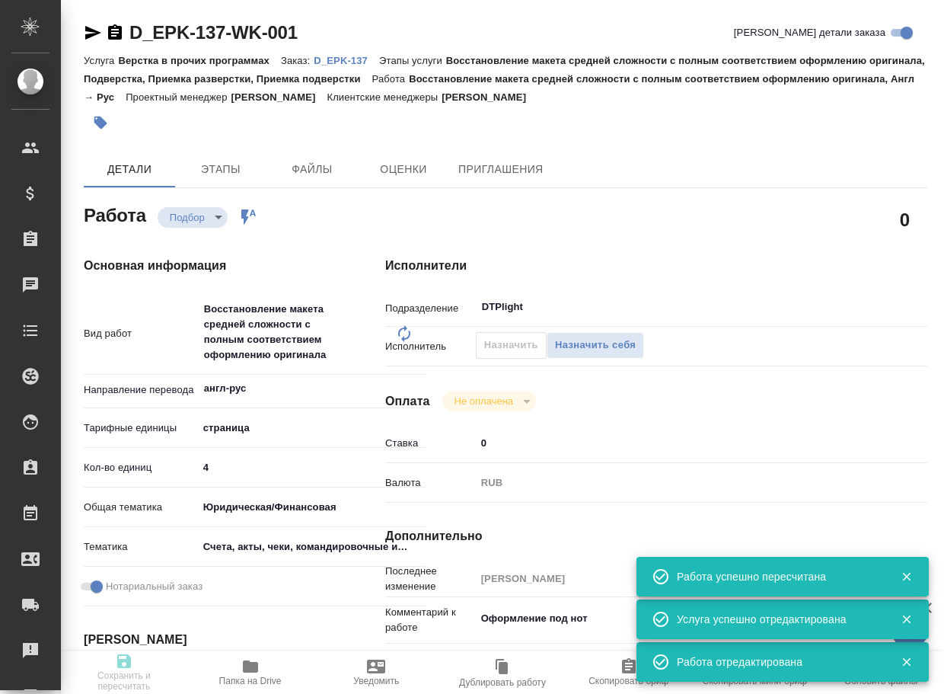
type input "recruiting"
type textarea "Восстановление макета средней сложности с полным соответствием оформлению ориги…"
type textarea "x"
type input "англ-рус"
type input "5a8b1489cc6b4906c91bfdb2"
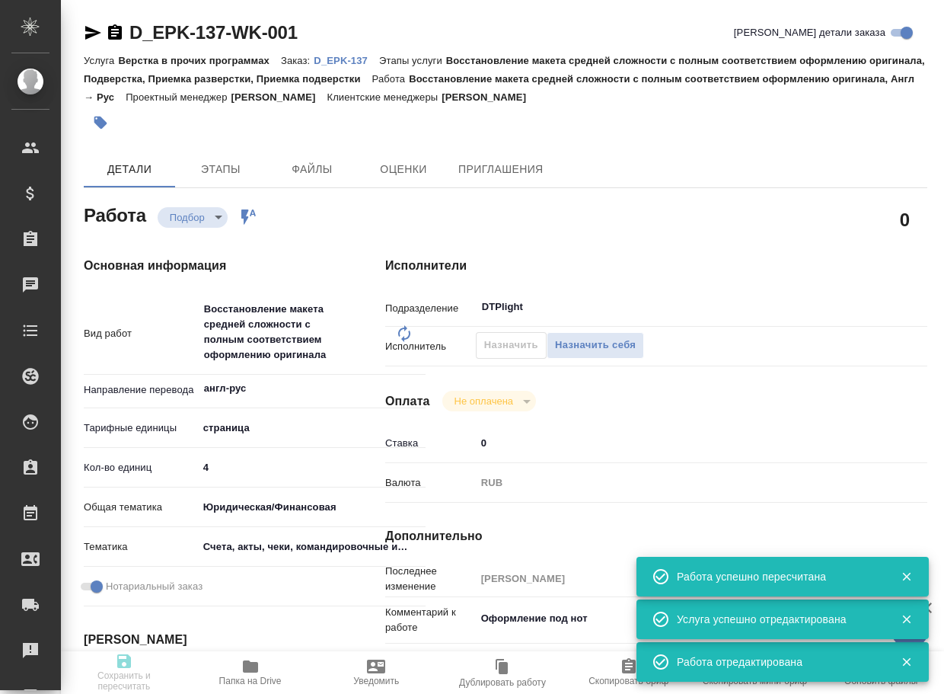
type input "4"
type input "yr-fn"
type input "5f647205b73bc97568ca66c0"
checkbox input "true"
type input "[DATE] 13:27"
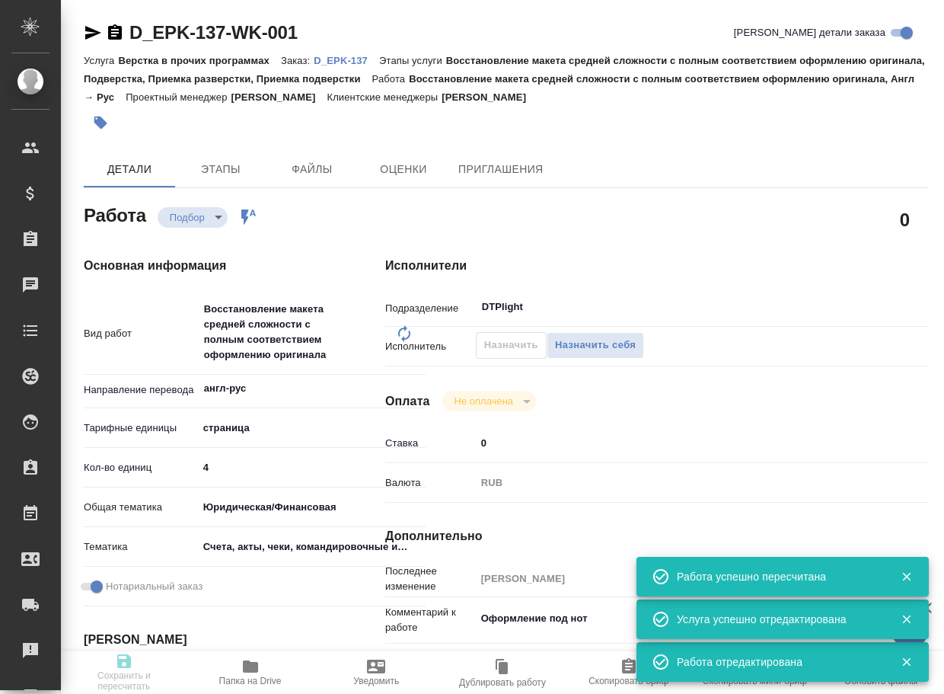
type input "[DATE] 15:30"
type input "[DATE] 13:00"
type input "DTPlight"
type input "notPayed"
type input "0"
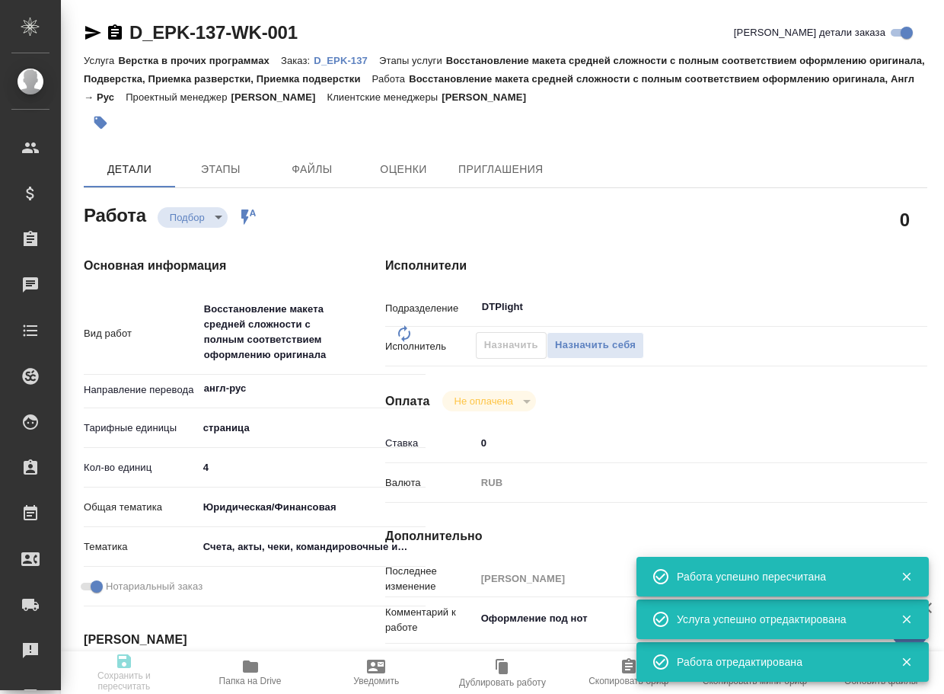
type input "RUB"
type input "[PERSON_NAME]"
type textarea "Оформление под нот"
type textarea "x"
type textarea "/Clients/АО "ЕПК"/Orders/D_EPK-137/DTP/D_EPK-137-WK-001"
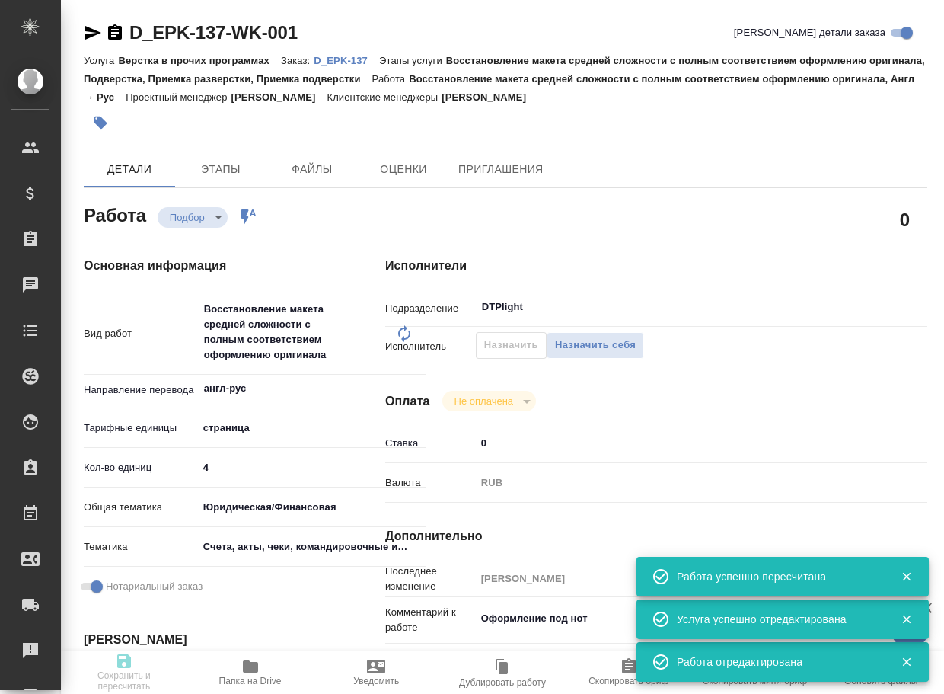
type textarea "x"
type input "D_EPK-137"
type input "Верстка в прочих программах"
type input "Восстановление макета средней сложности с полным соответствием оформлению ориги…"
type input "[PERSON_NAME]"
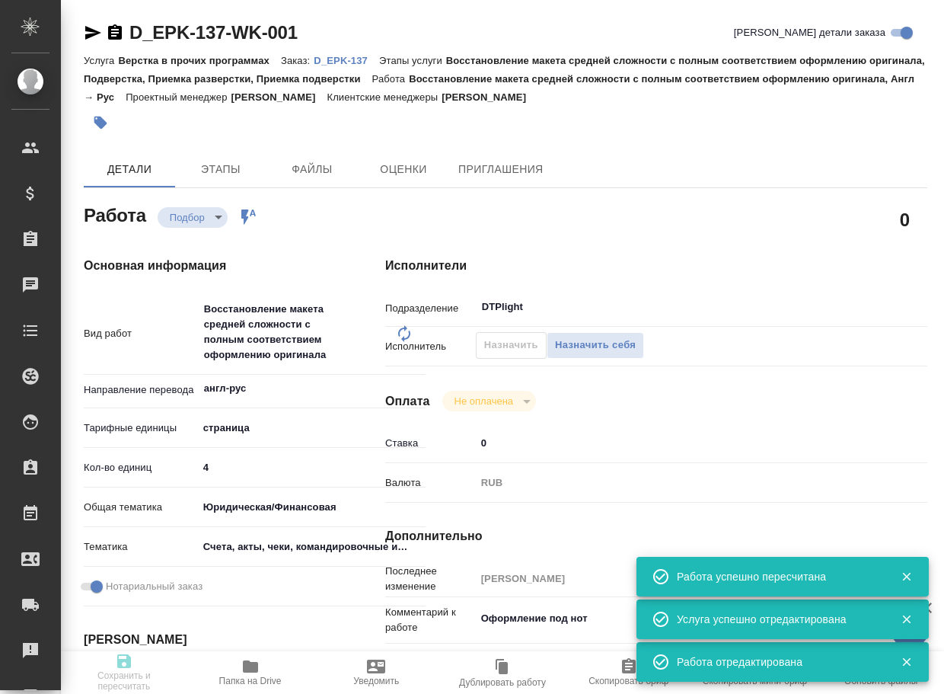
type input "[PERSON_NAME]"
type input "/Clients/АО "ЕПК"/Orders/D_EPK-137"
type input "[URL][DOMAIN_NAME]"
type textarea "x"
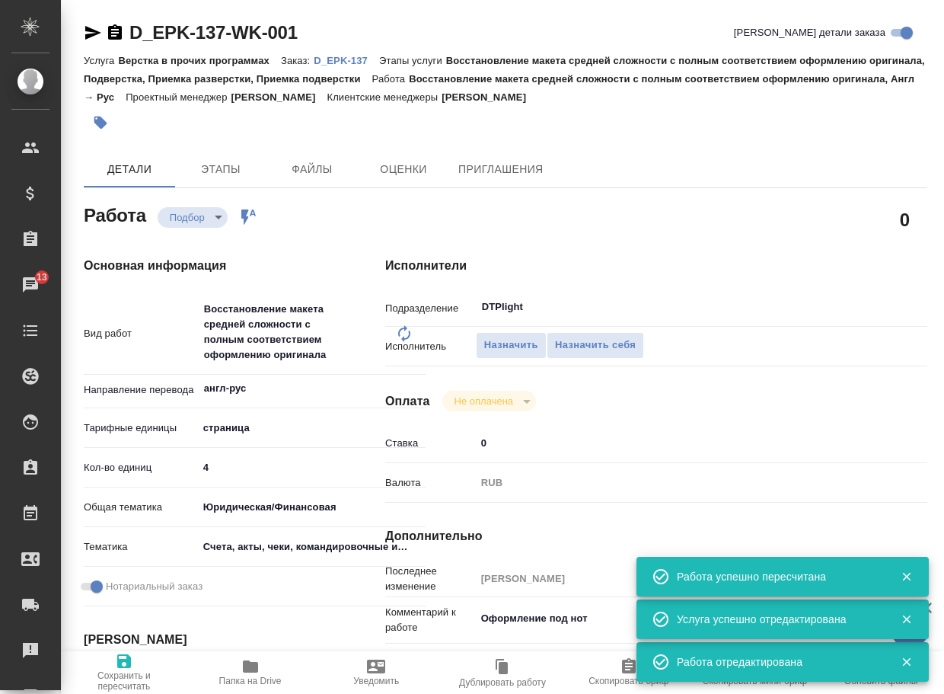
type textarea "x"
